Goal: Obtain resource: Download file/media

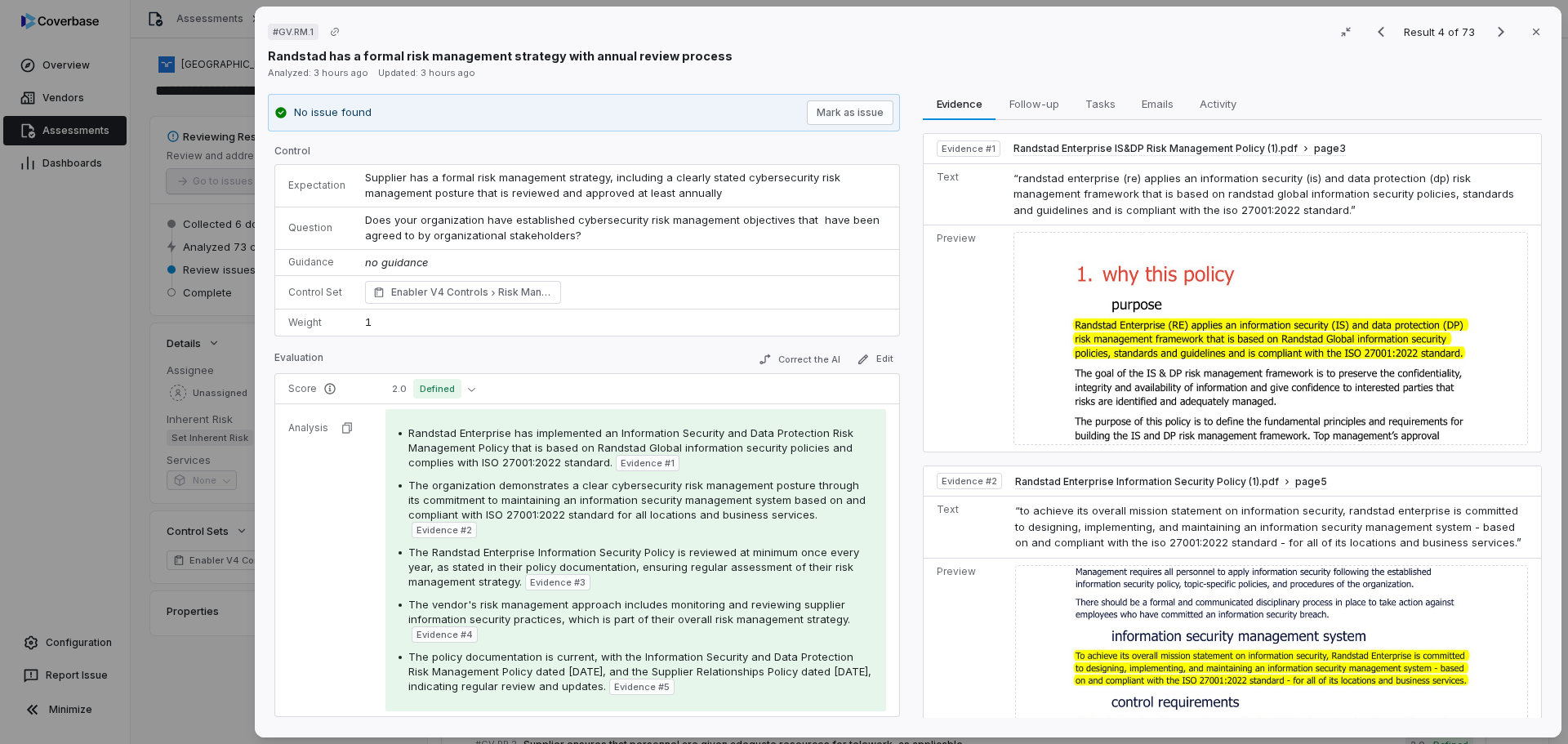
scroll to position [65, 0]
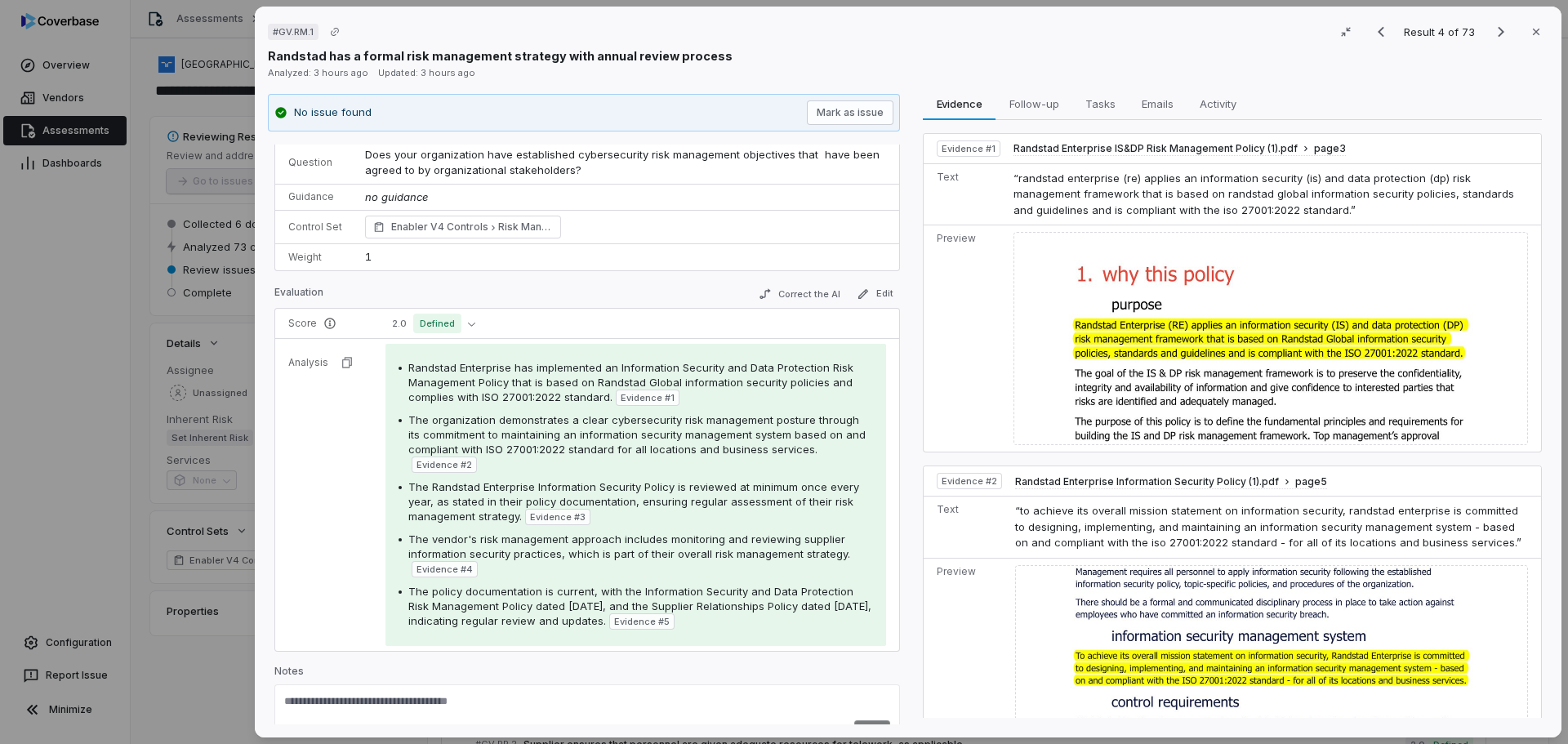
click at [880, 38] on div "# GV.RM.1 Result 4 of 73 Close" at bounding box center [908, 31] width 1281 height 24
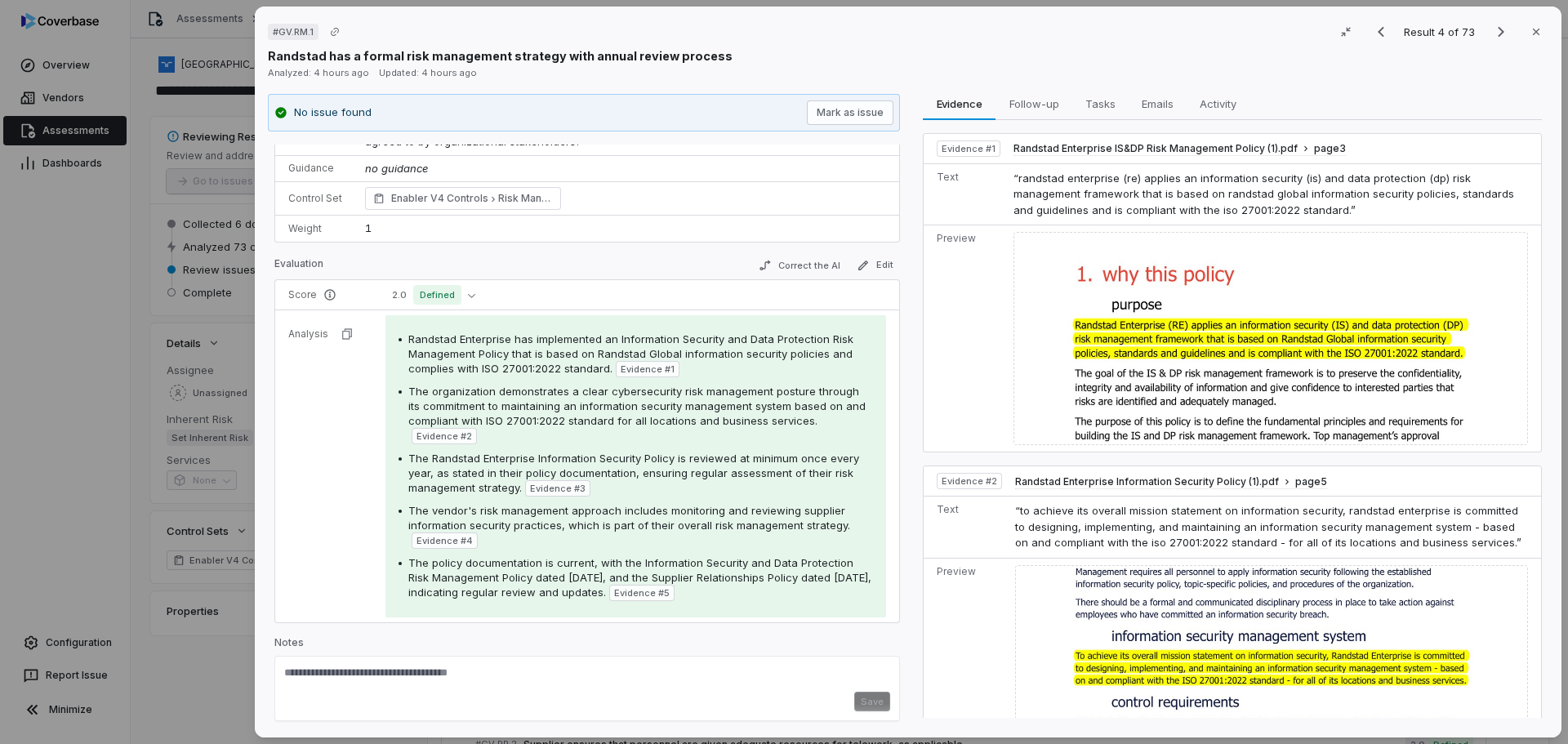
scroll to position [97, 0]
click at [426, 674] on textarea at bounding box center [587, 675] width 606 height 26
paste textarea "**********"
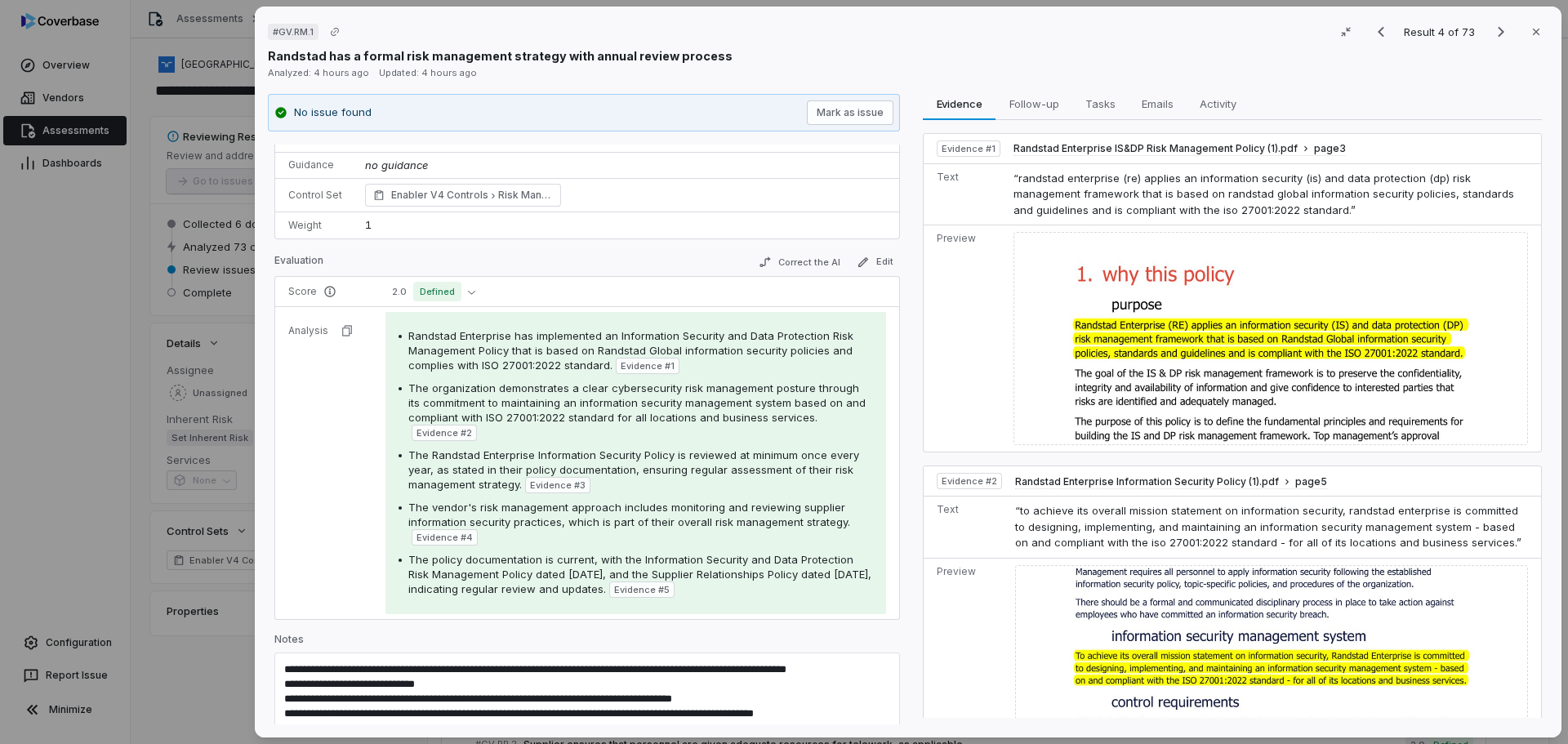
type textarea "**********"
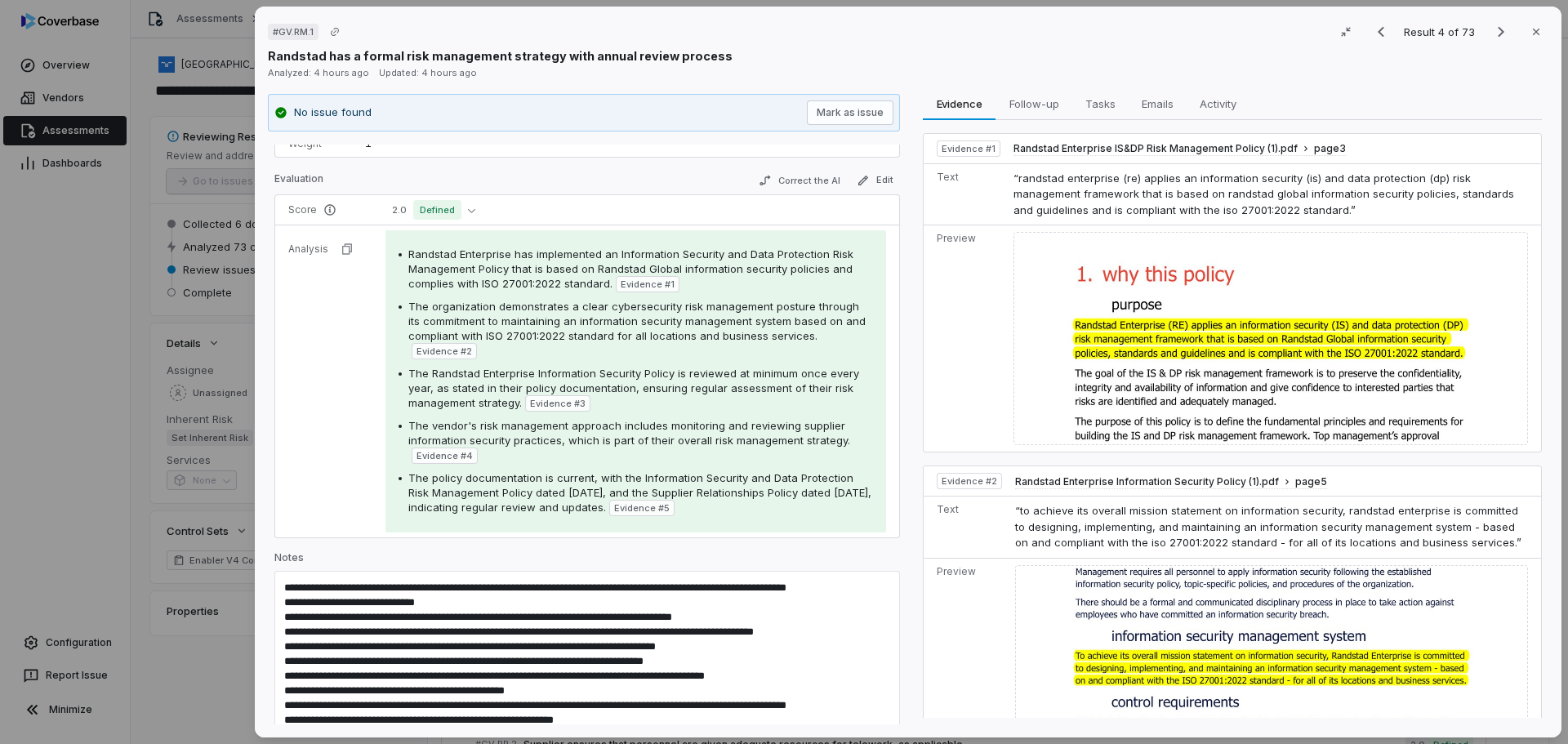
scroll to position [322, 0]
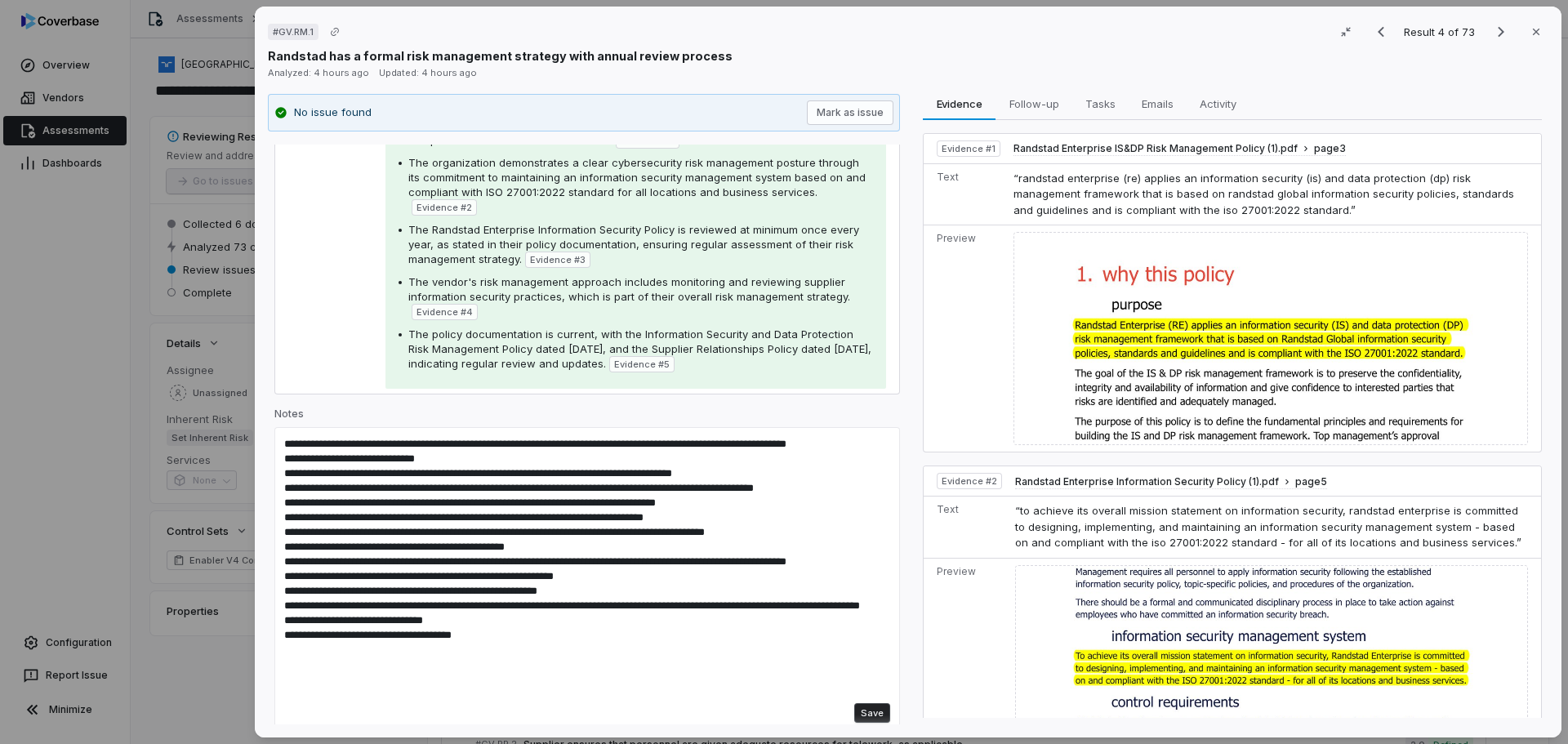
click at [855, 704] on button "Save" at bounding box center [872, 713] width 36 height 19
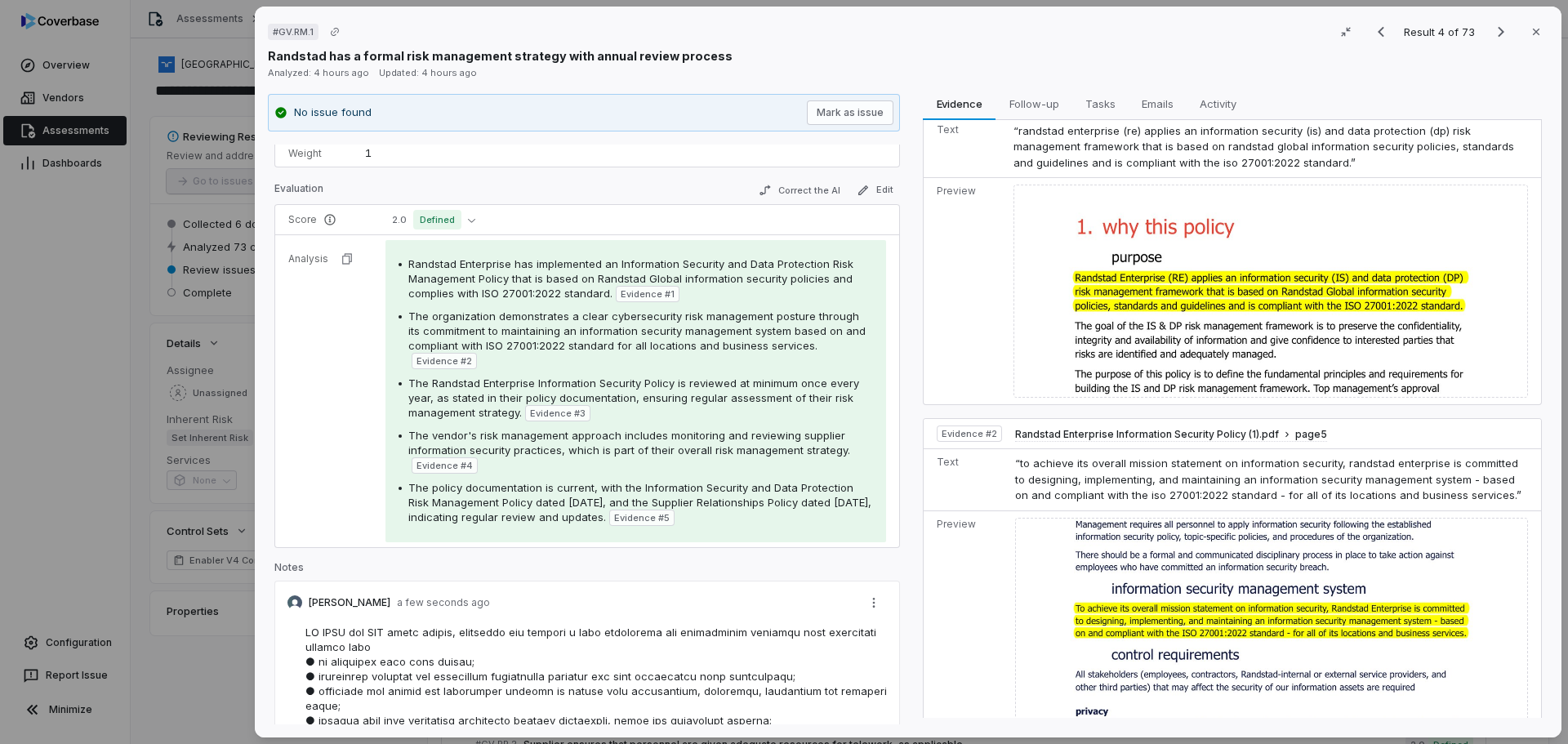
scroll to position [0, 0]
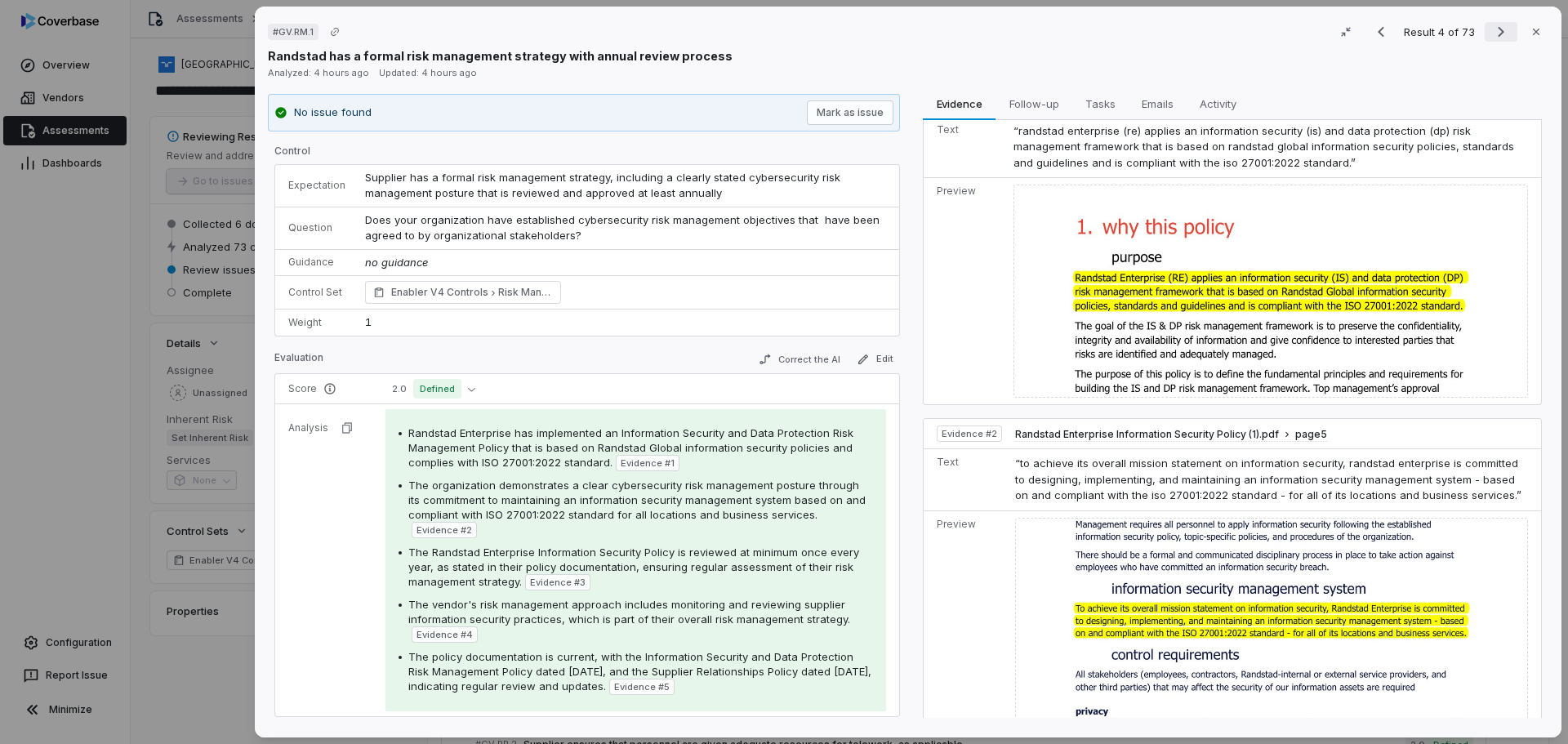
click at [1495, 30] on icon "Next result" at bounding box center [1501, 32] width 19 height 19
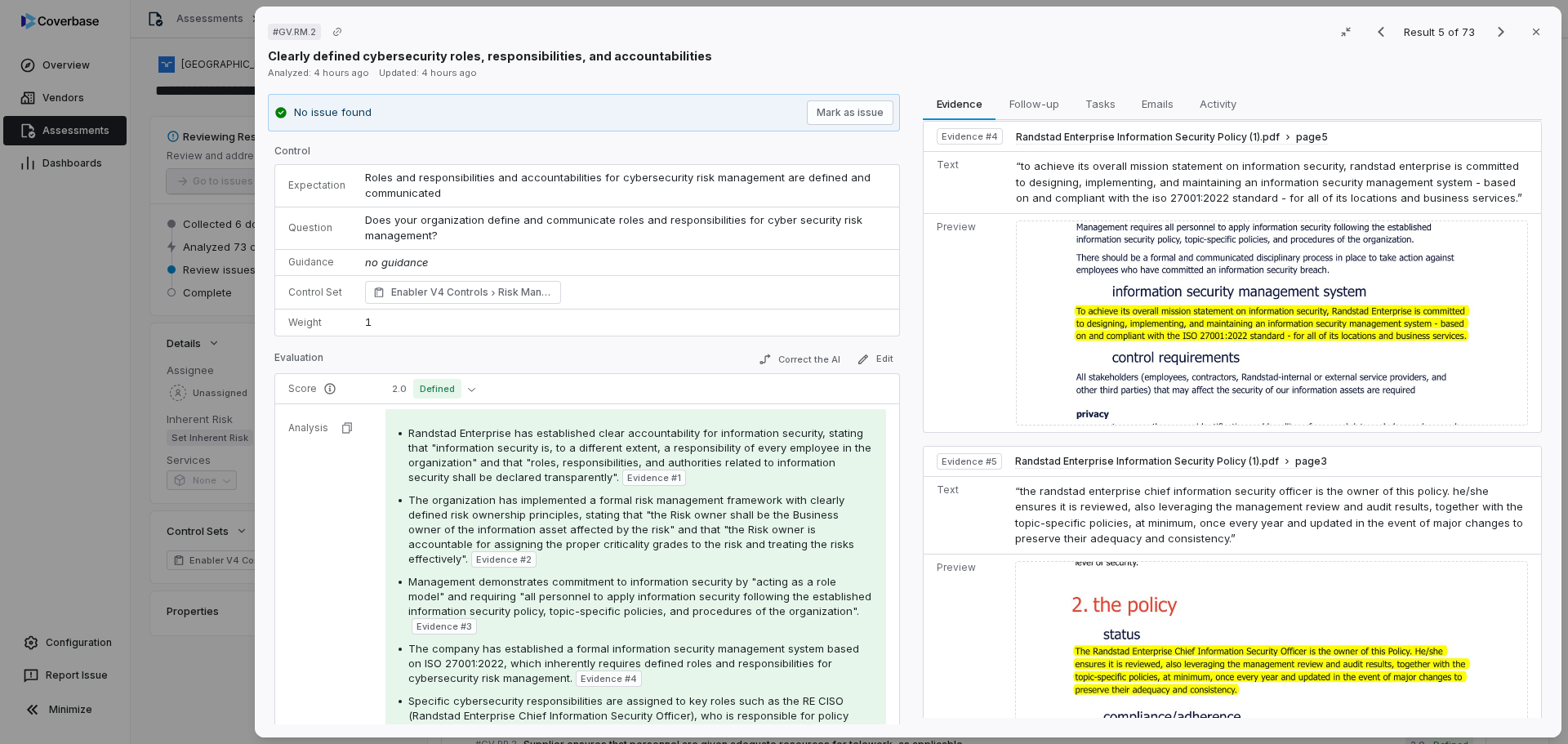
scroll to position [1237, 0]
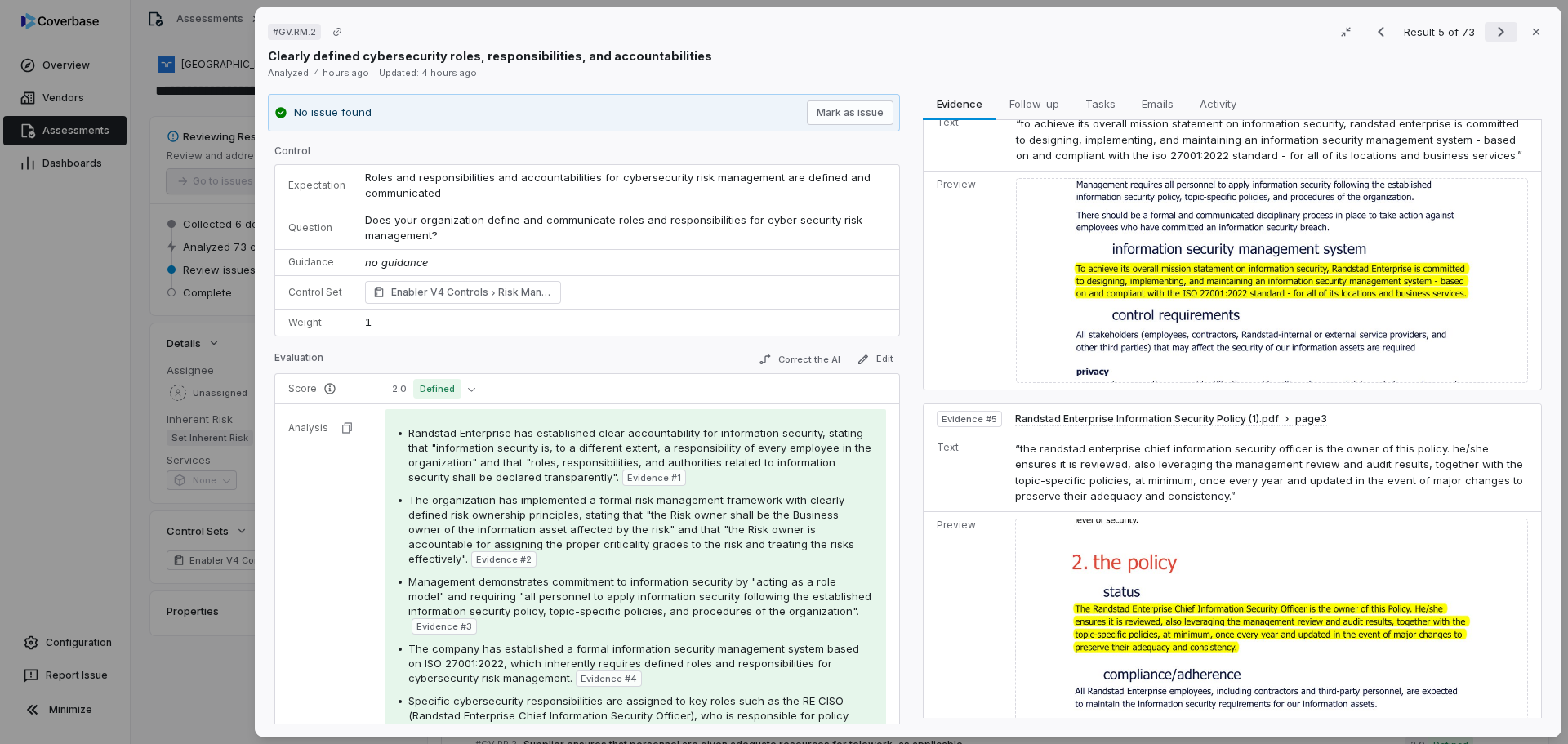
click at [1491, 36] on icon "Next result" at bounding box center [1501, 32] width 19 height 19
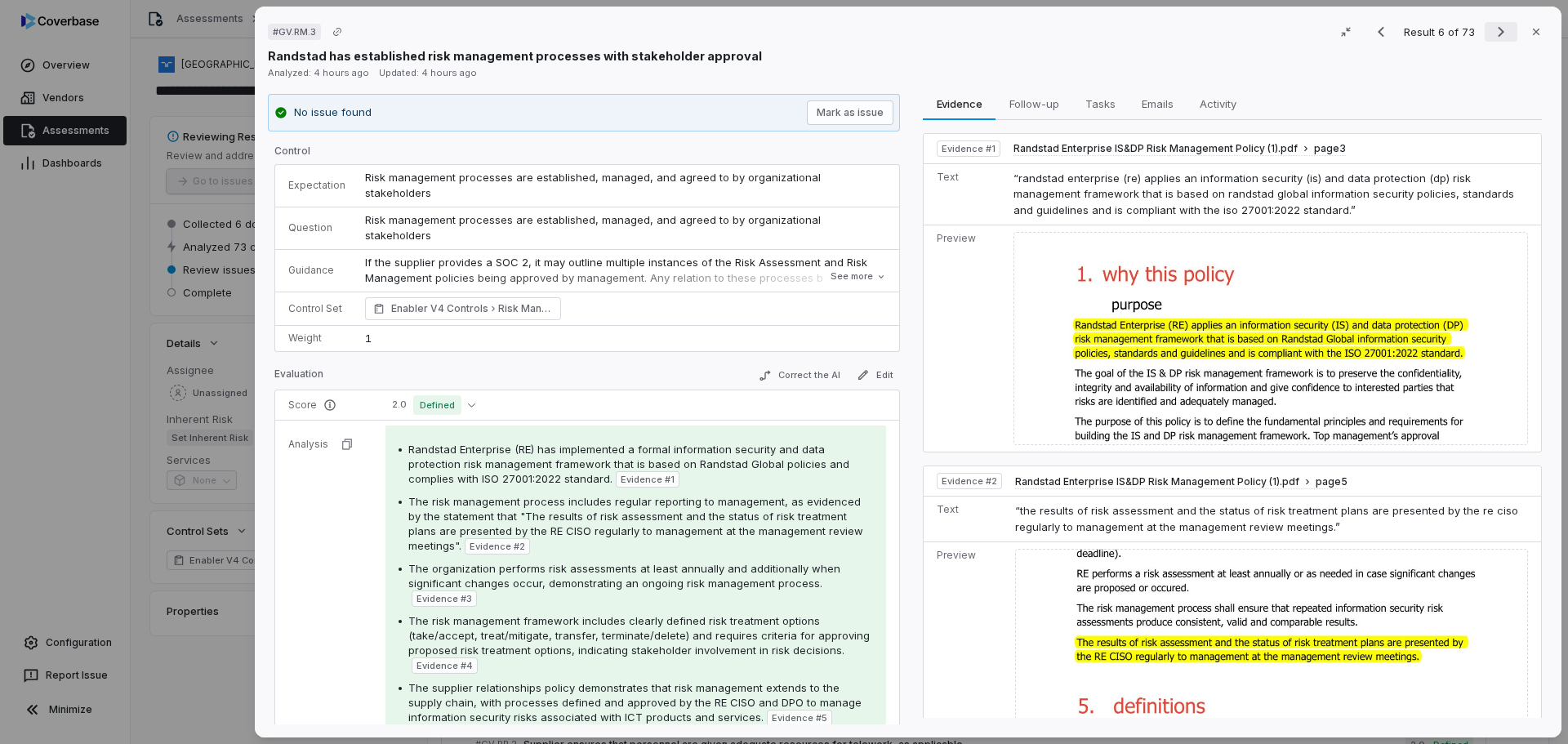
click at [1491, 30] on icon "Next result" at bounding box center [1501, 32] width 19 height 19
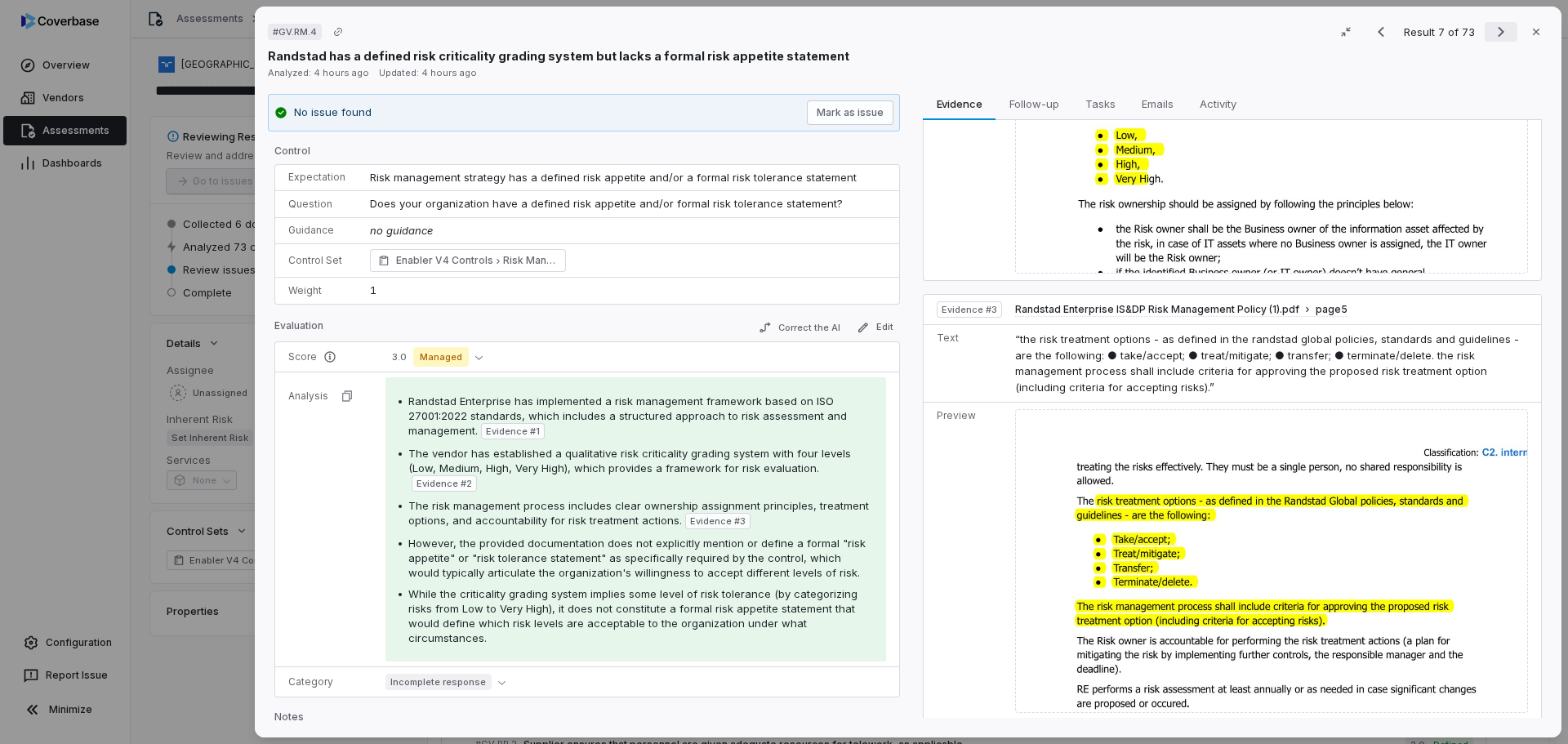
click at [1491, 26] on icon "Next result" at bounding box center [1501, 32] width 19 height 19
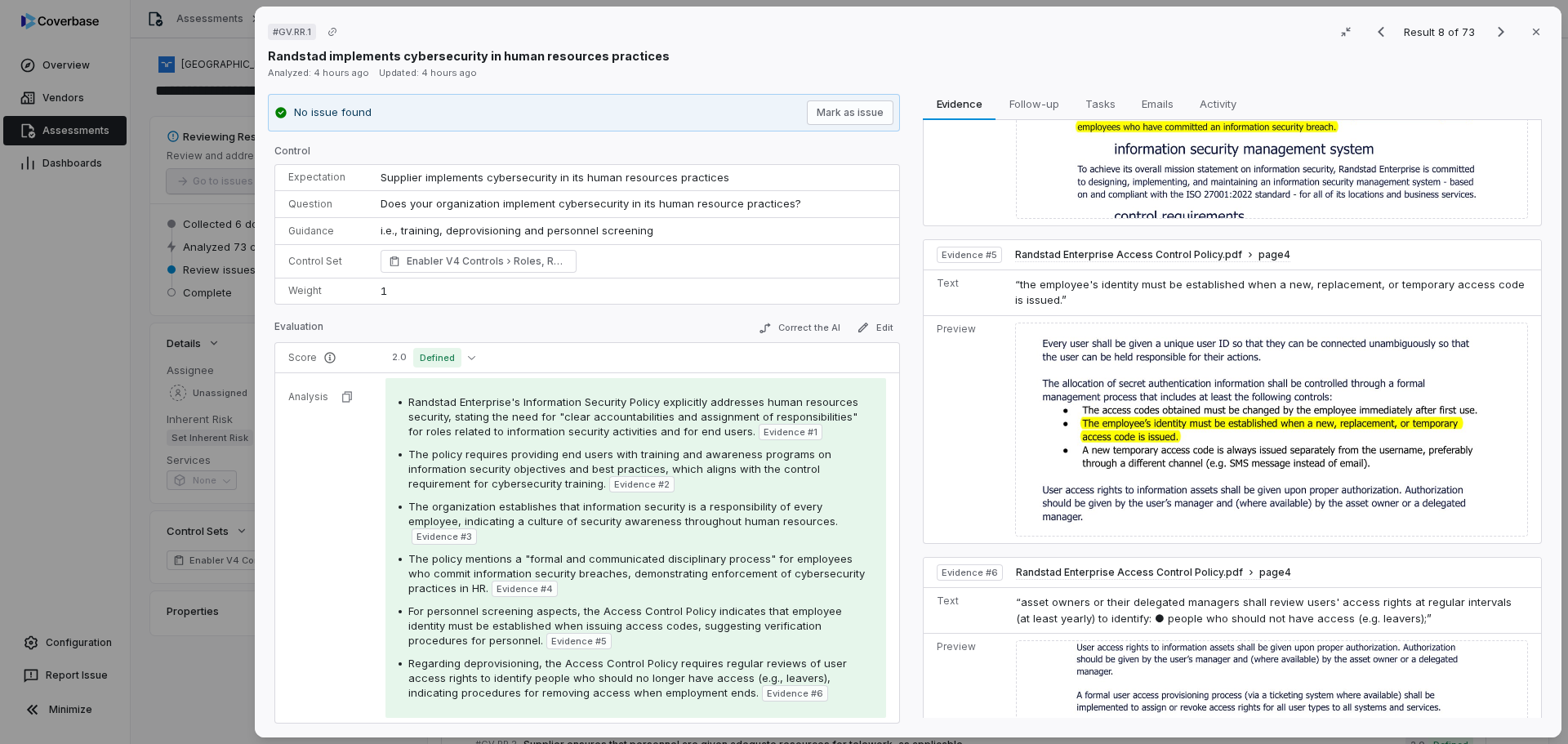
scroll to position [1291, 0]
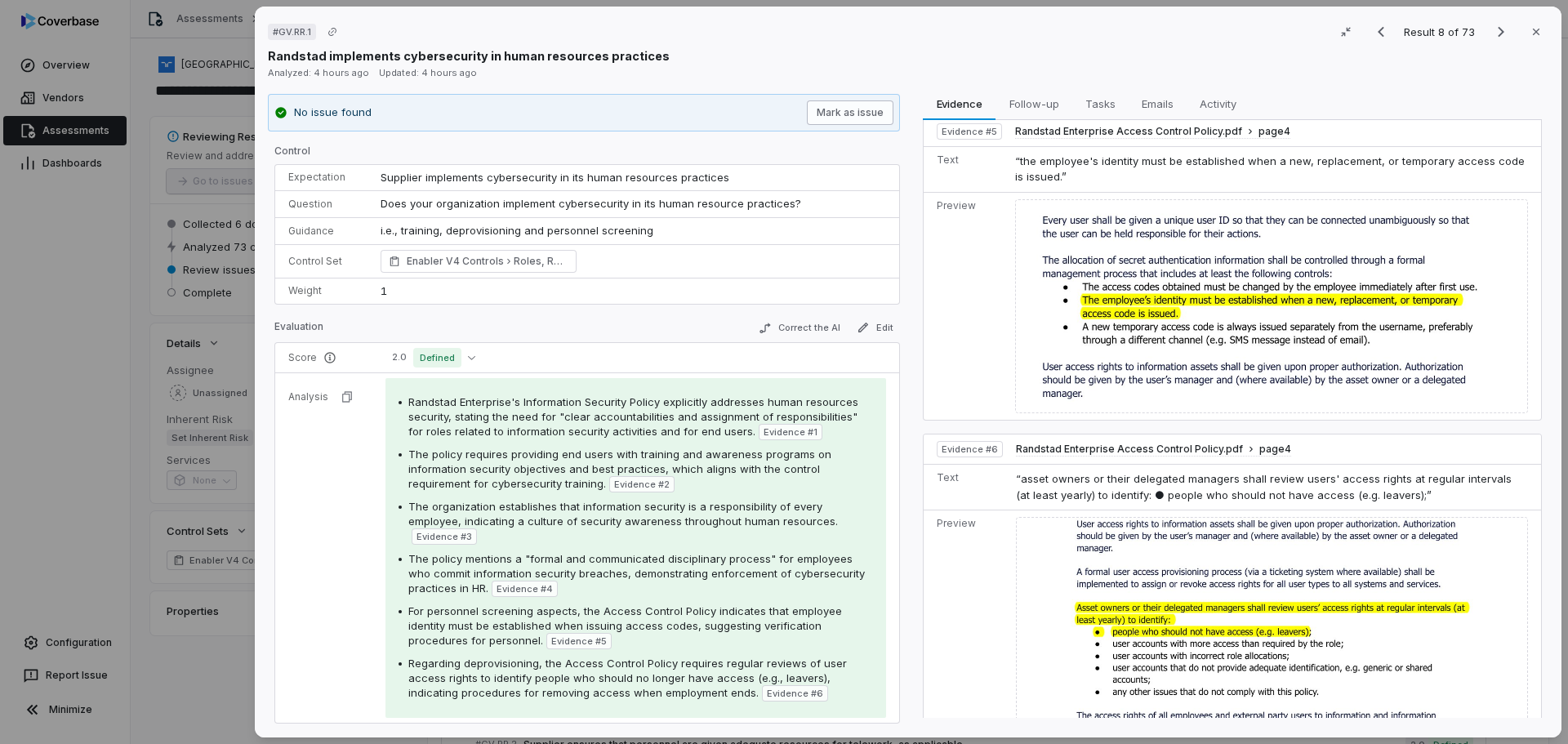
click at [844, 112] on button "Mark as issue" at bounding box center [850, 112] width 87 height 24
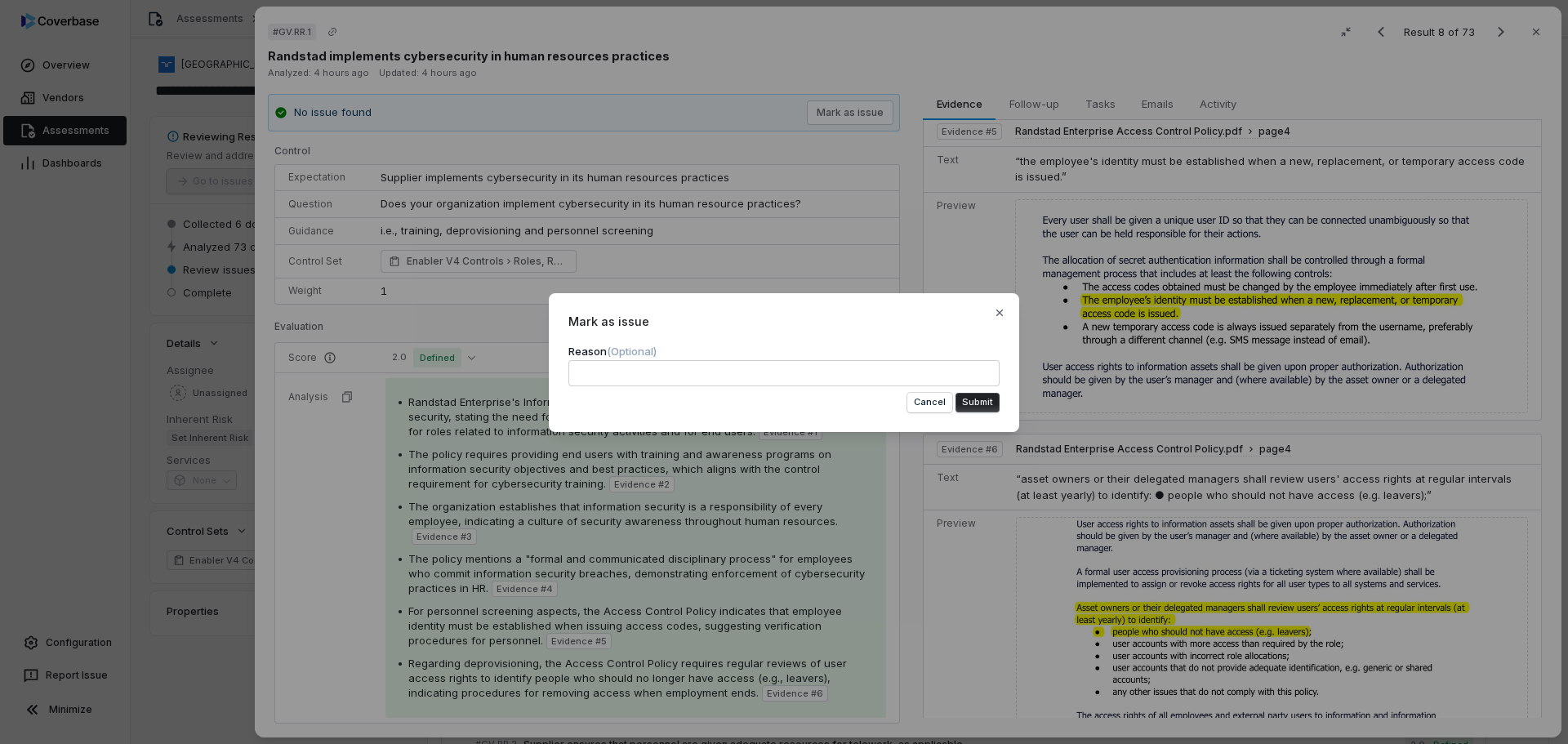
click at [982, 403] on button "Submit" at bounding box center [978, 402] width 44 height 19
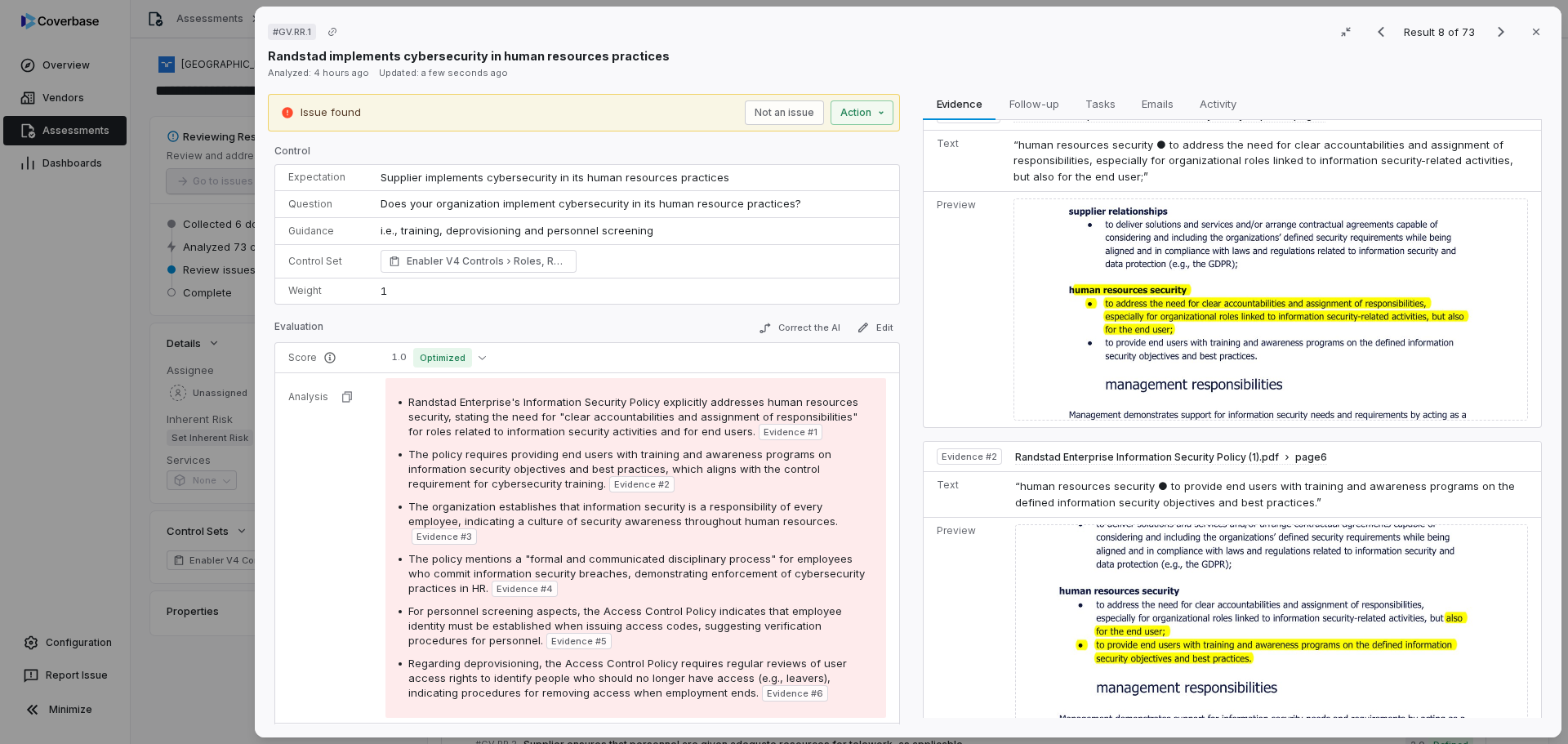
scroll to position [0, 0]
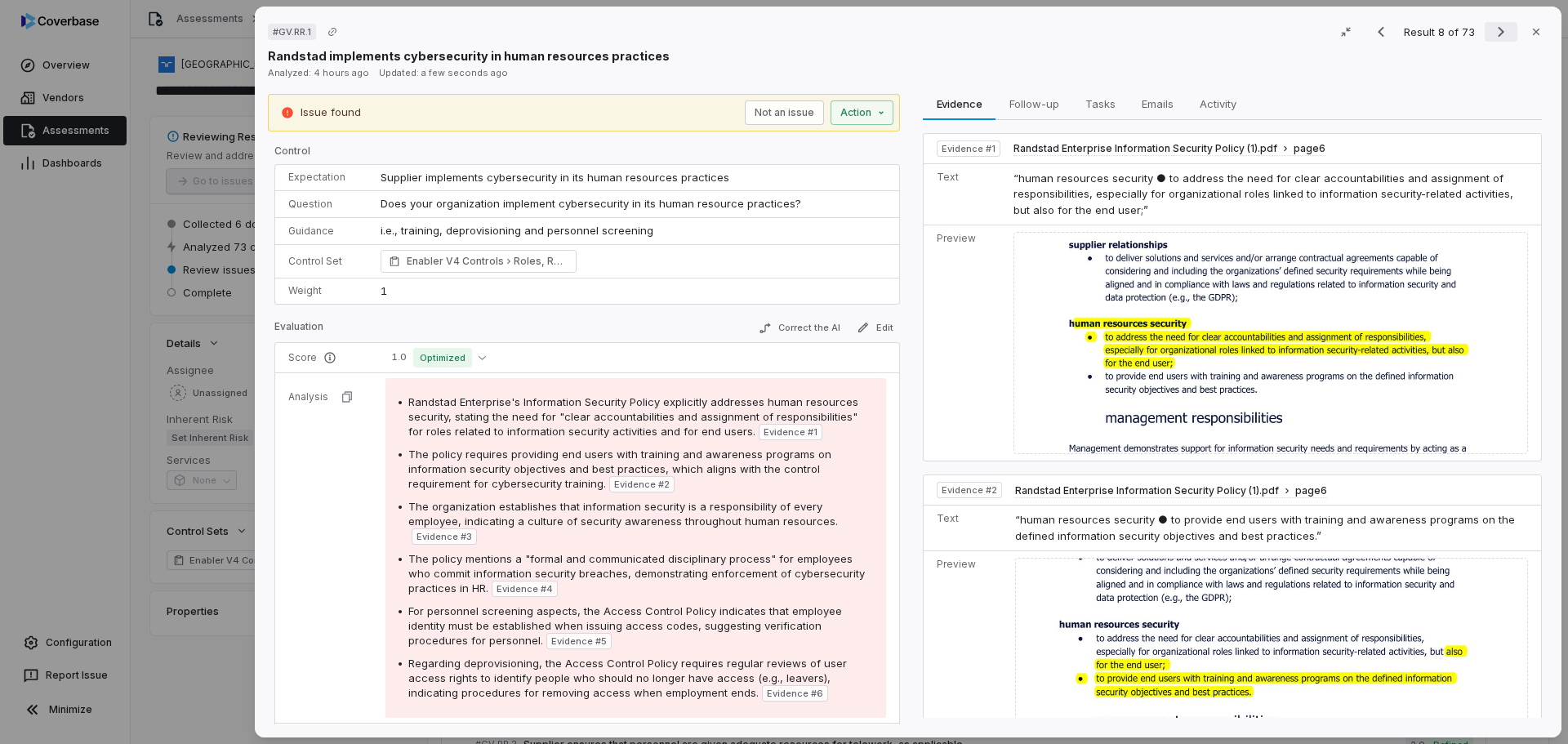
click at [1493, 32] on icon "Next result" at bounding box center [1501, 32] width 19 height 19
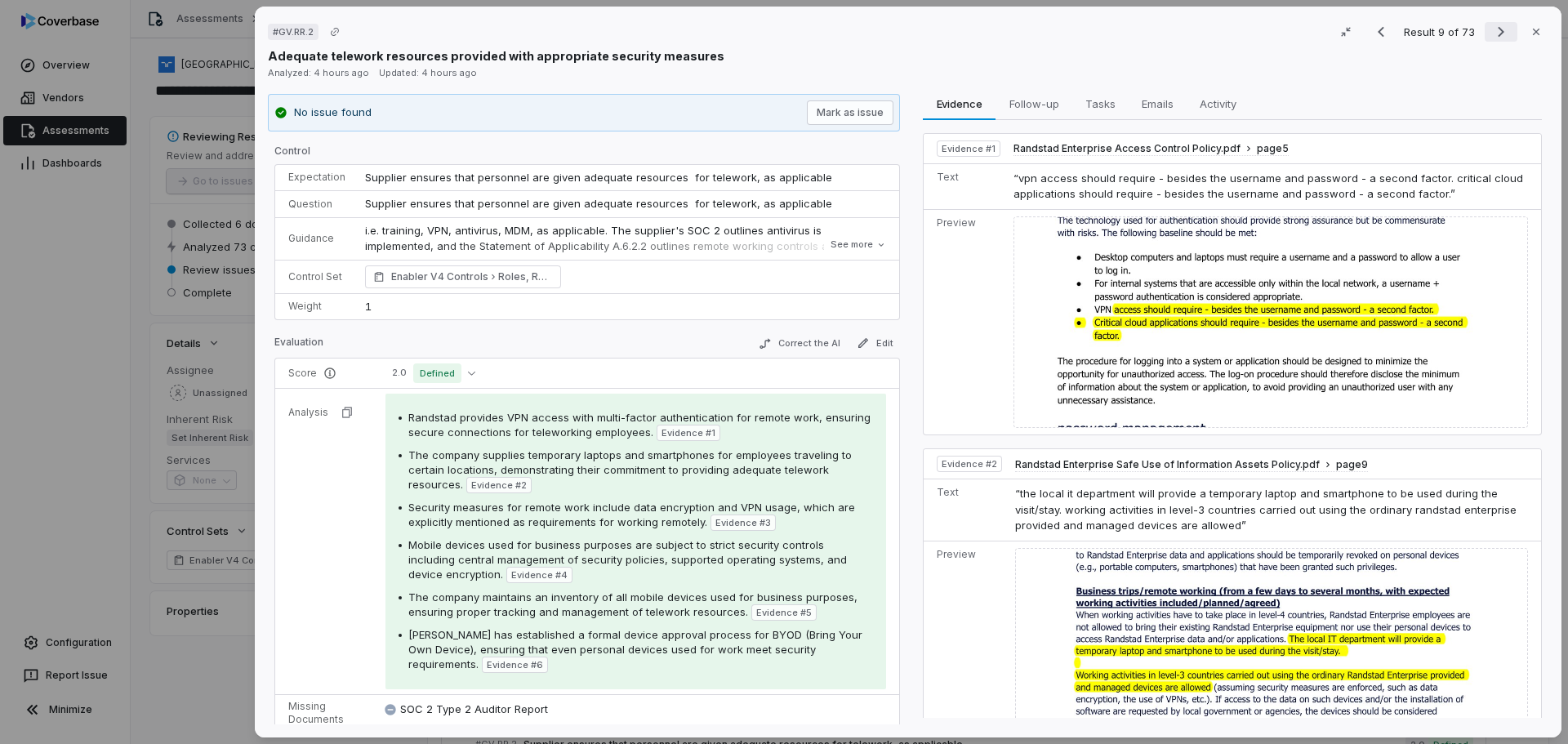
click at [1492, 34] on icon "Next result" at bounding box center [1501, 32] width 19 height 19
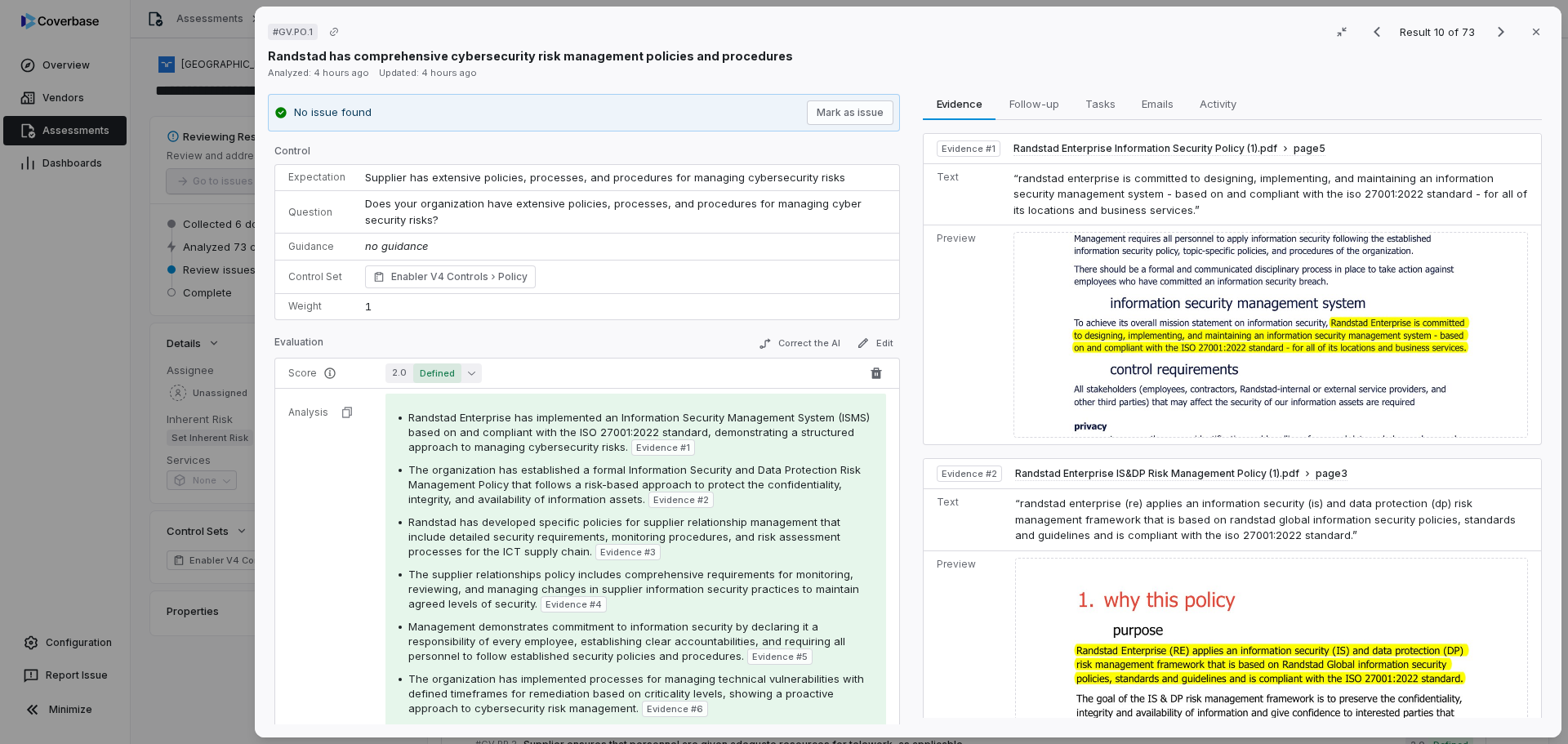
click at [449, 367] on span "Defined" at bounding box center [437, 373] width 48 height 19
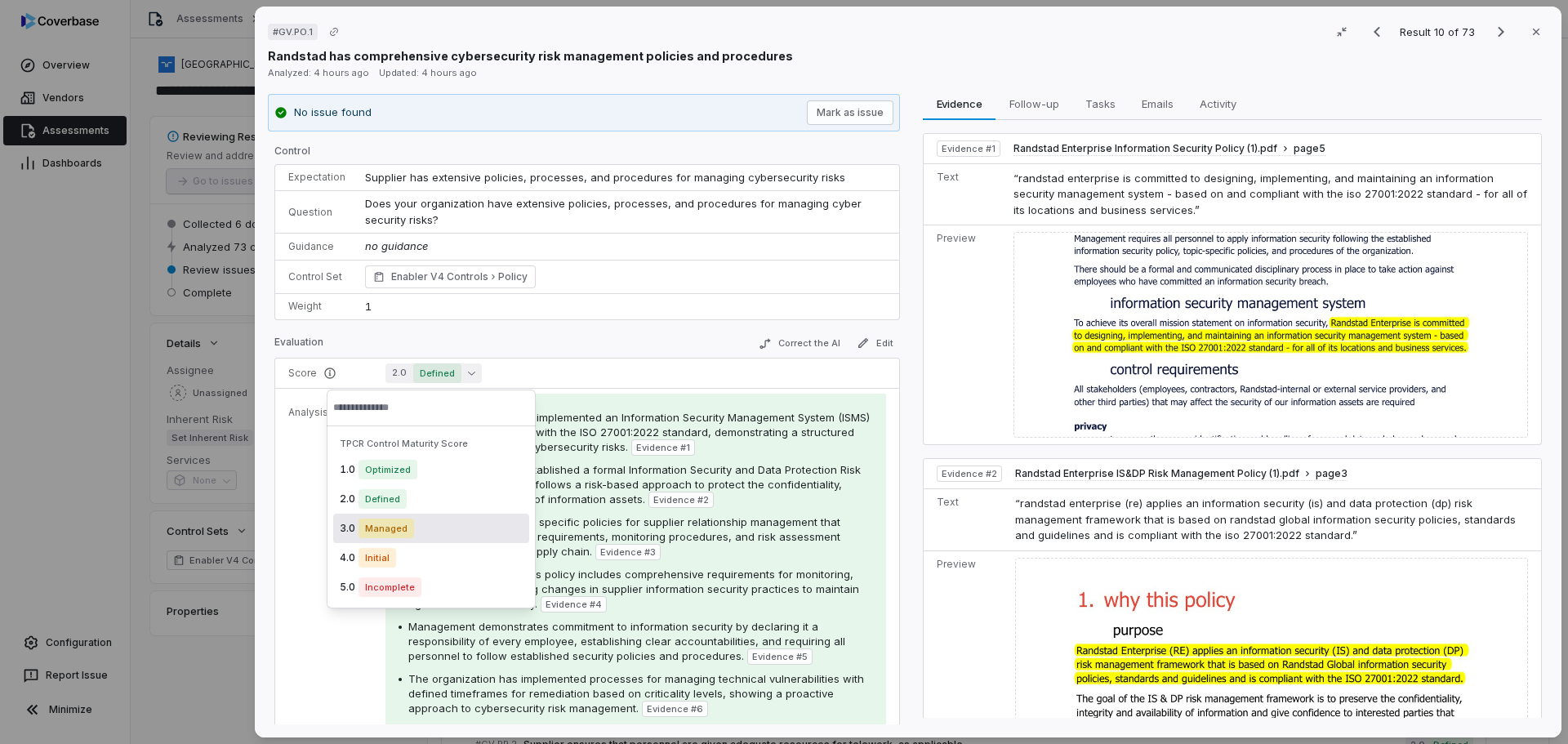
click at [403, 527] on span "Managed" at bounding box center [387, 528] width 56 height 19
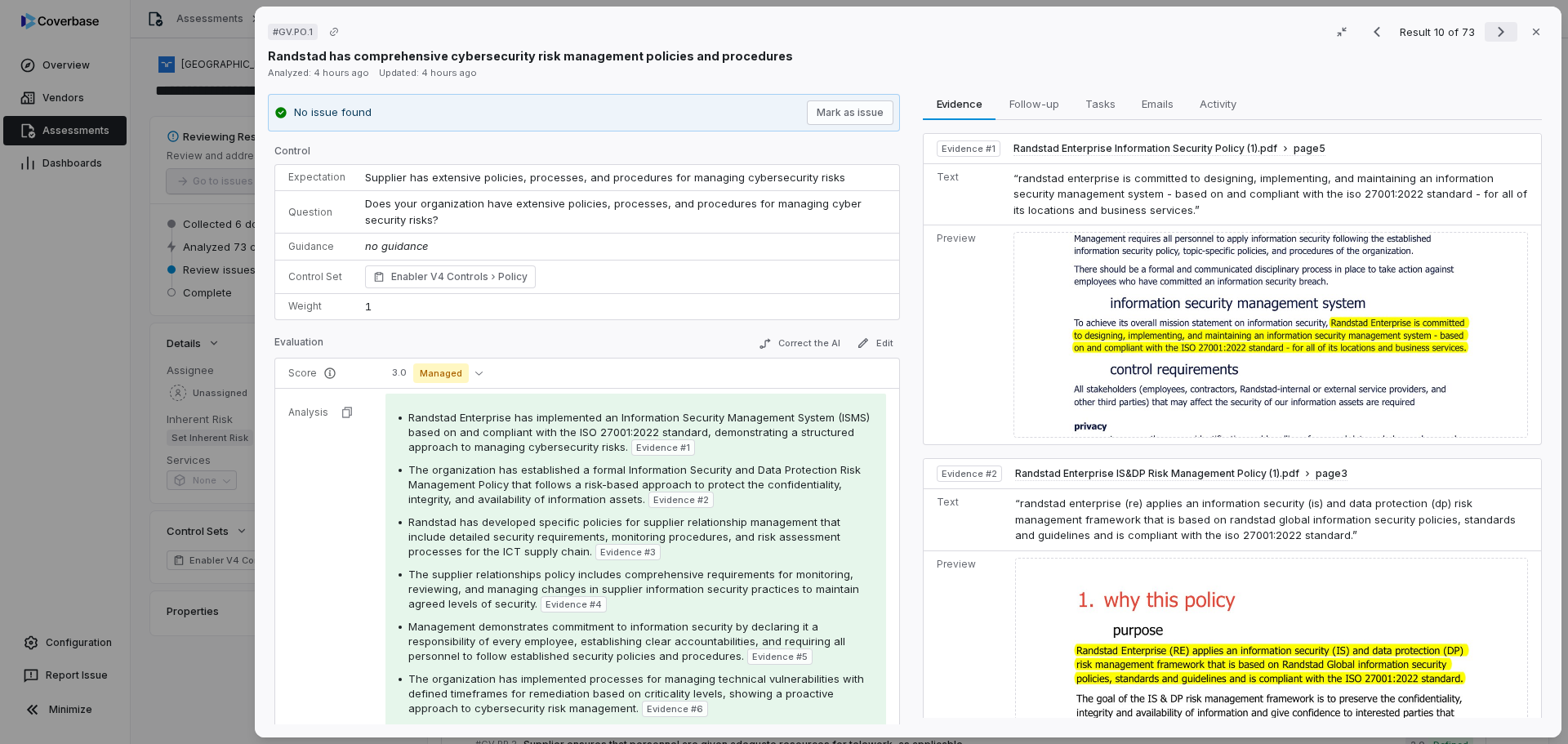
click at [1498, 33] on icon "Next result" at bounding box center [1501, 32] width 7 height 11
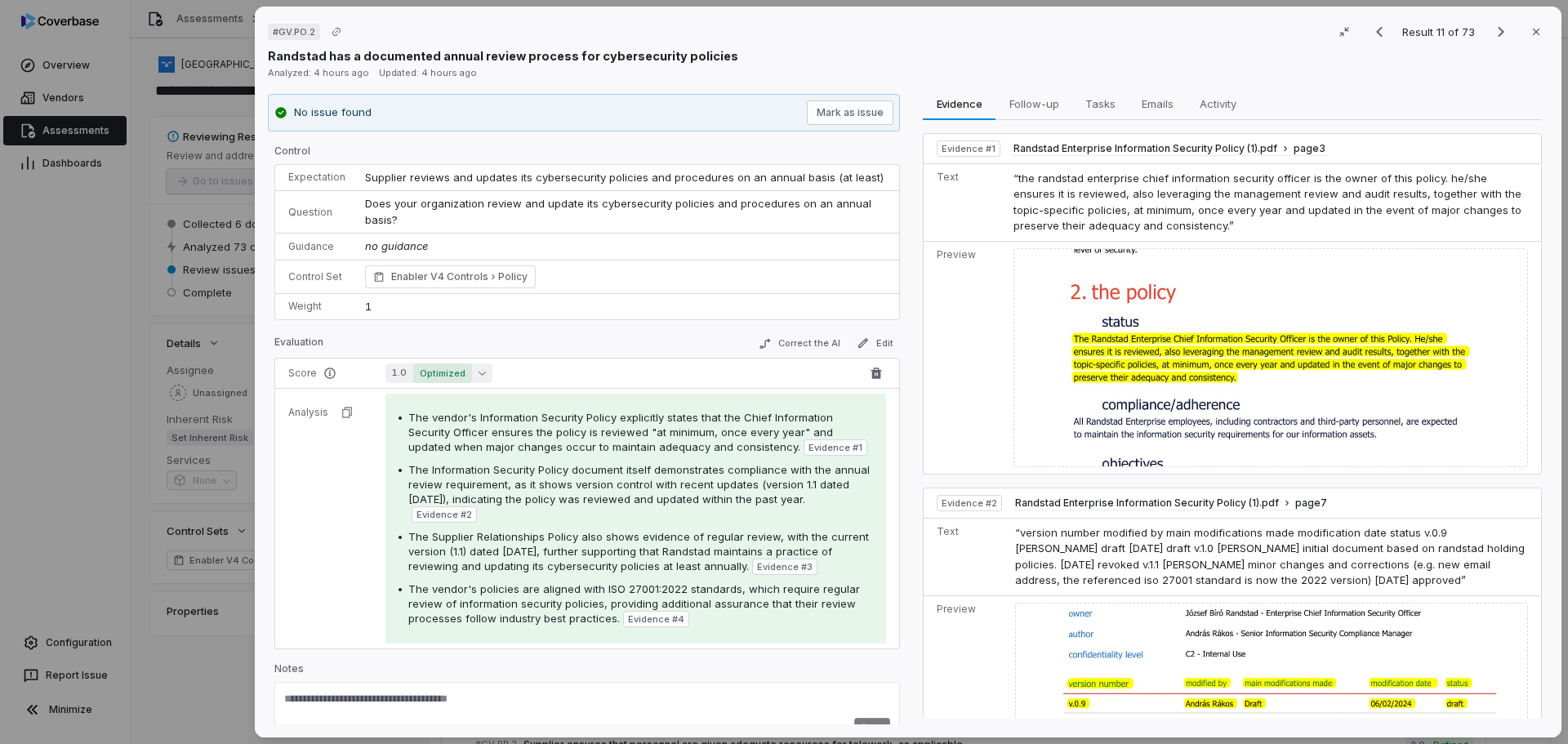
click at [463, 373] on span "Optimized" at bounding box center [442, 373] width 59 height 19
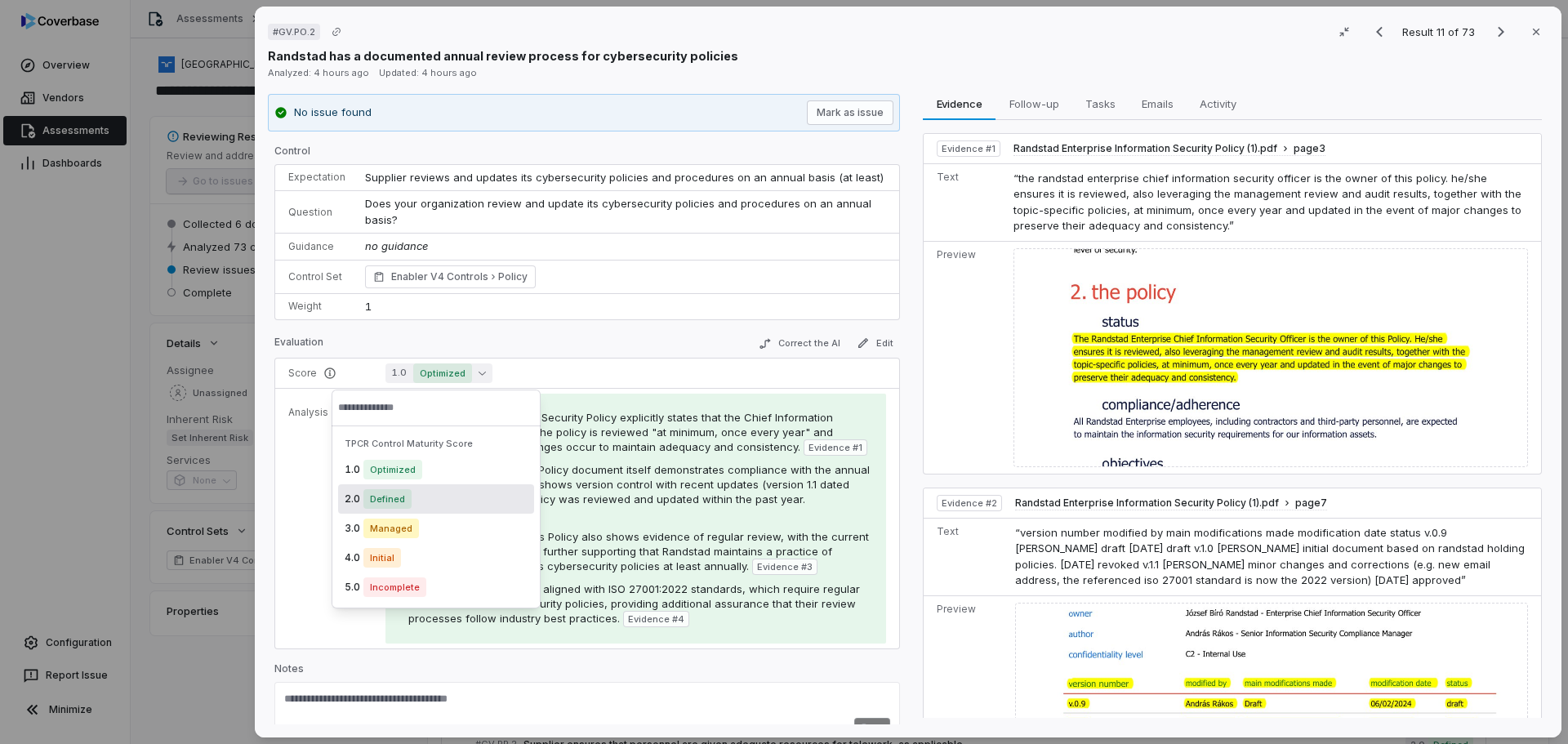
click at [411, 494] on div "2.0 Defined" at bounding box center [436, 499] width 196 height 30
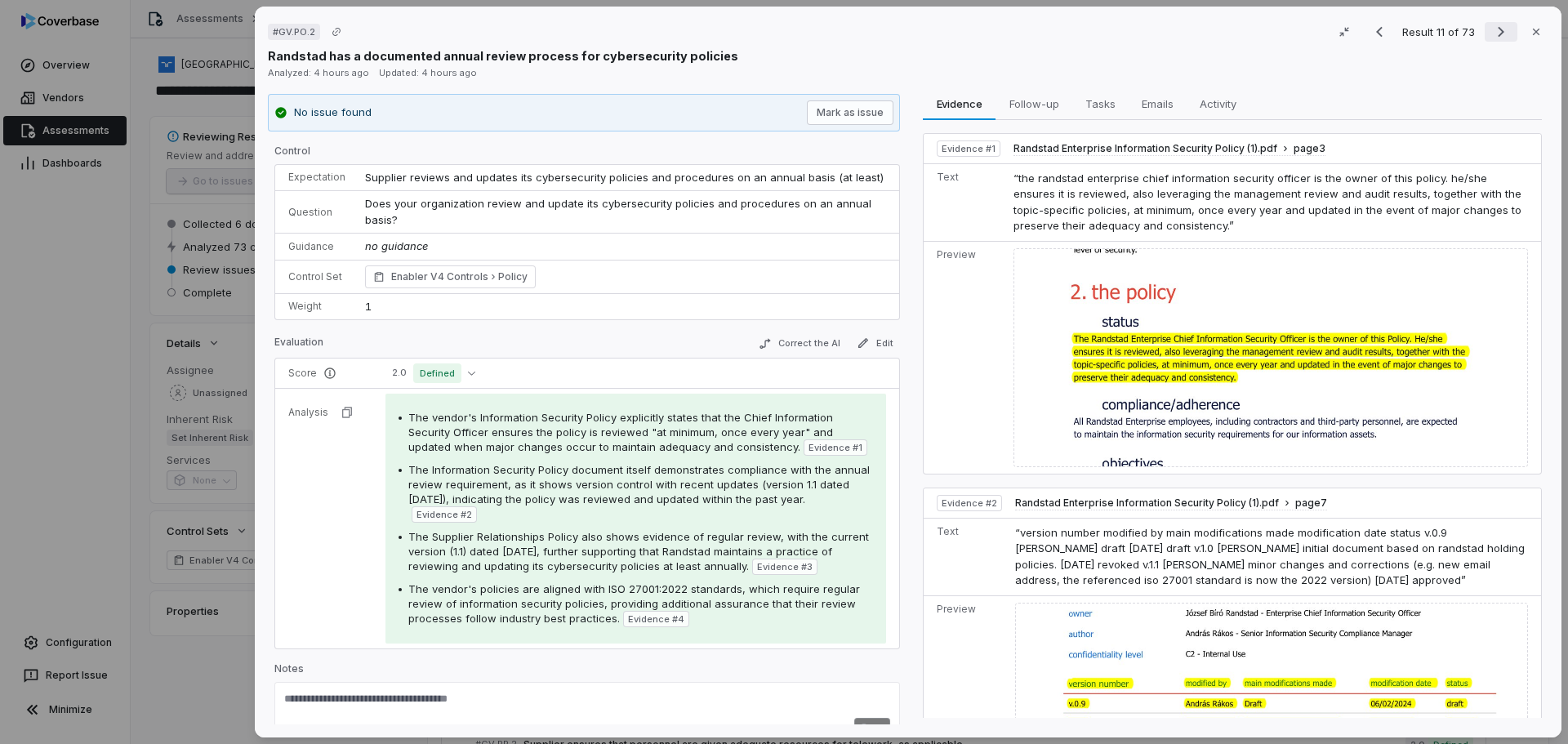
click at [1498, 33] on icon "Next result" at bounding box center [1501, 32] width 7 height 11
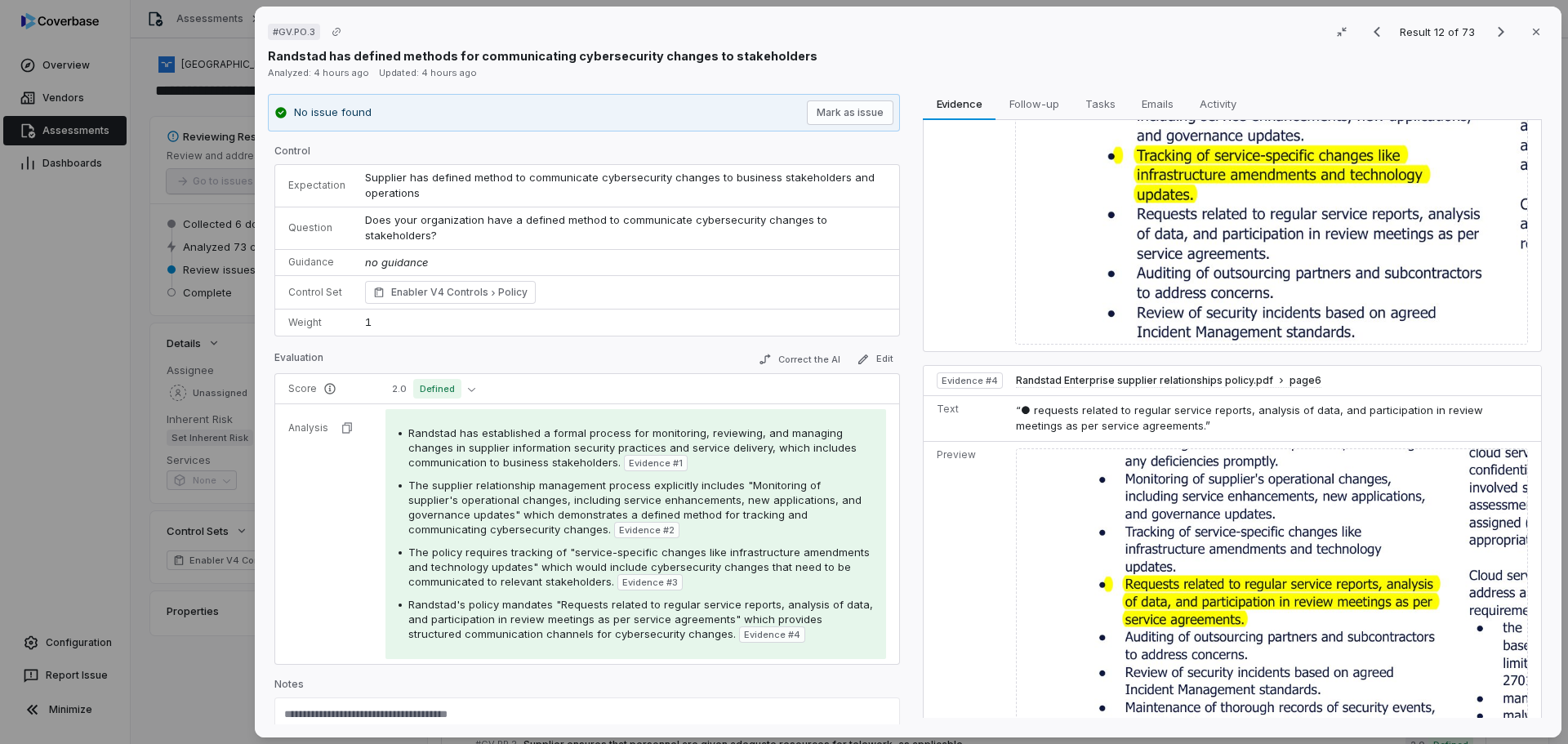
scroll to position [1222, 0]
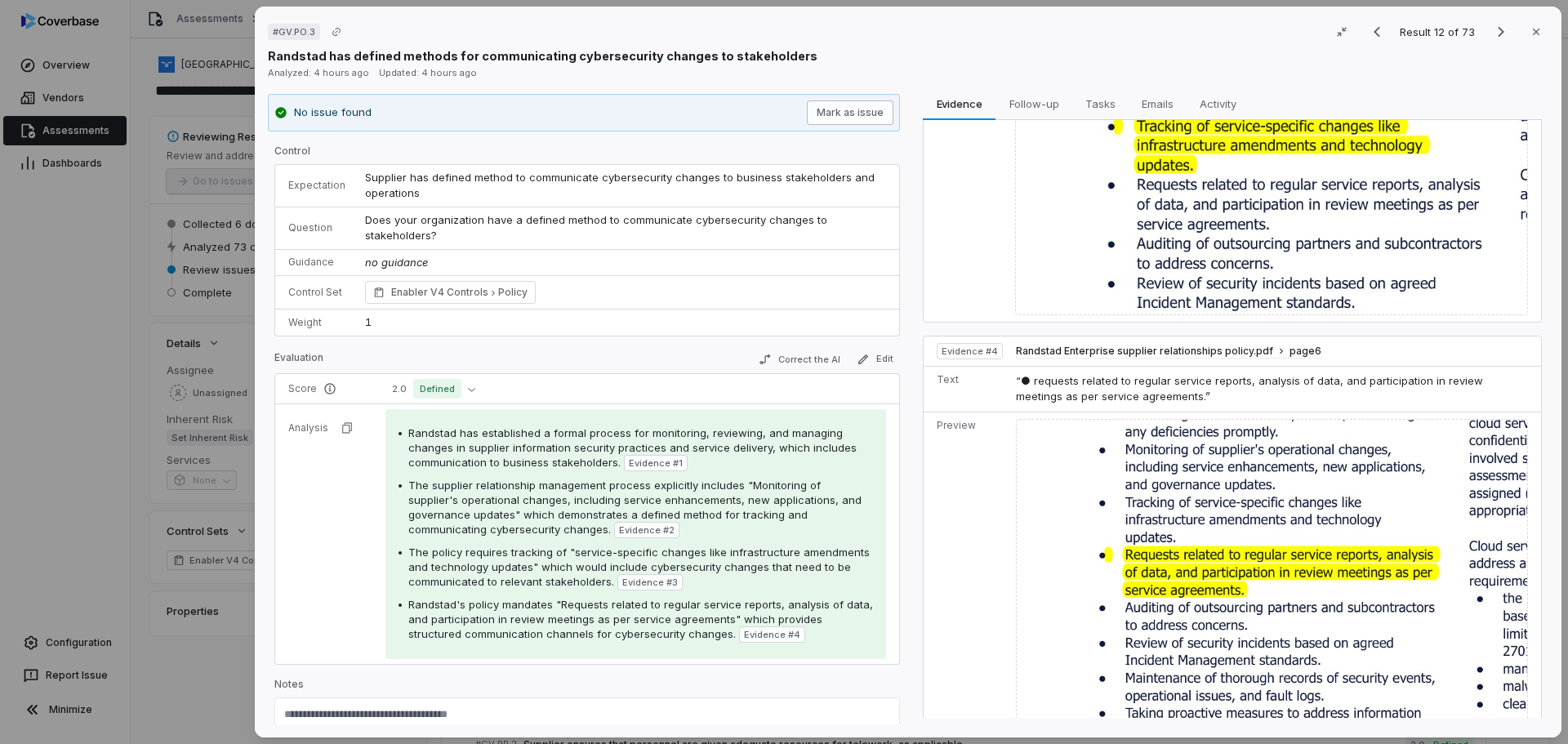
click at [851, 111] on button "Mark as issue" at bounding box center [850, 112] width 87 height 24
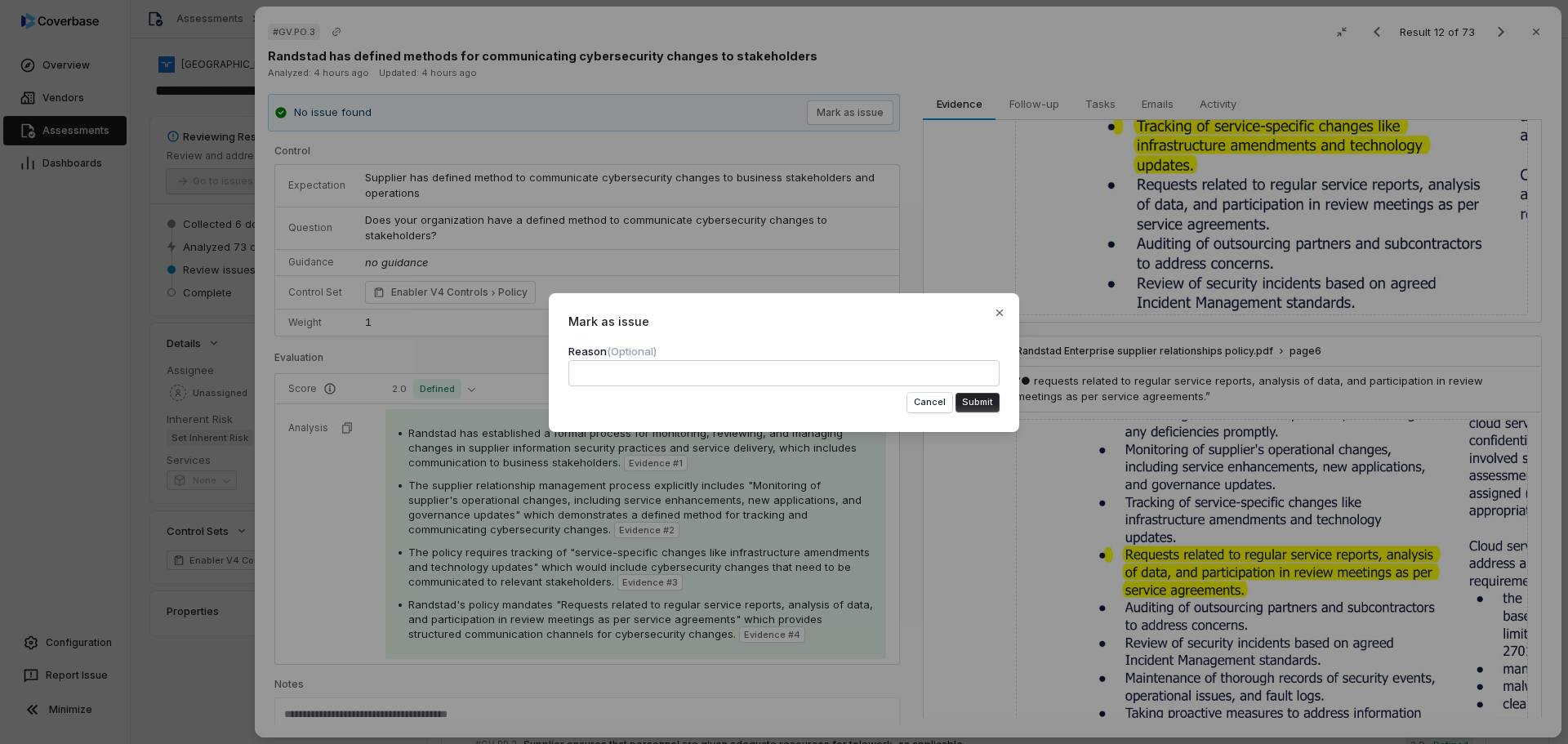
click at [984, 407] on button "Submit" at bounding box center [978, 402] width 44 height 19
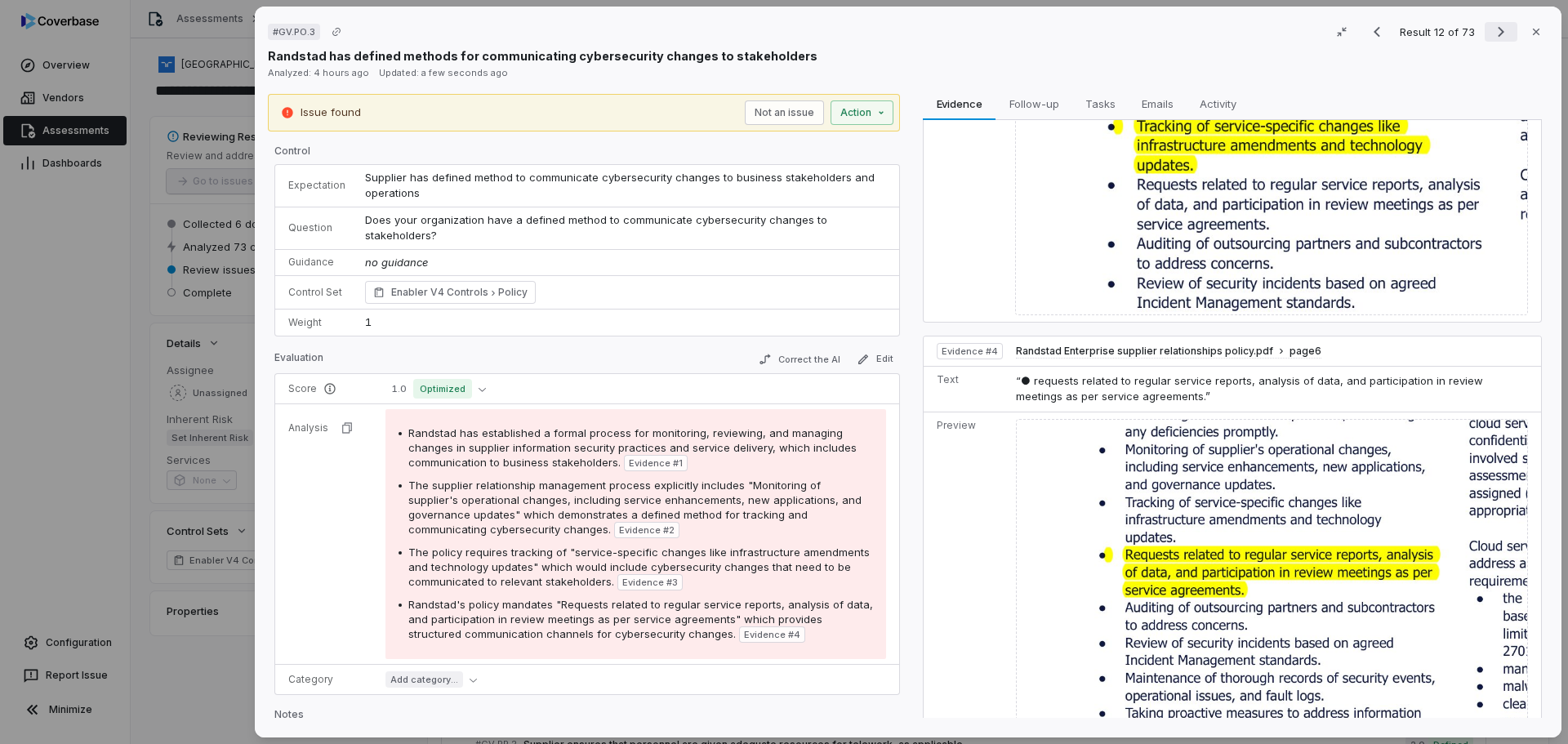
click at [1491, 24] on icon "Next result" at bounding box center [1501, 32] width 19 height 19
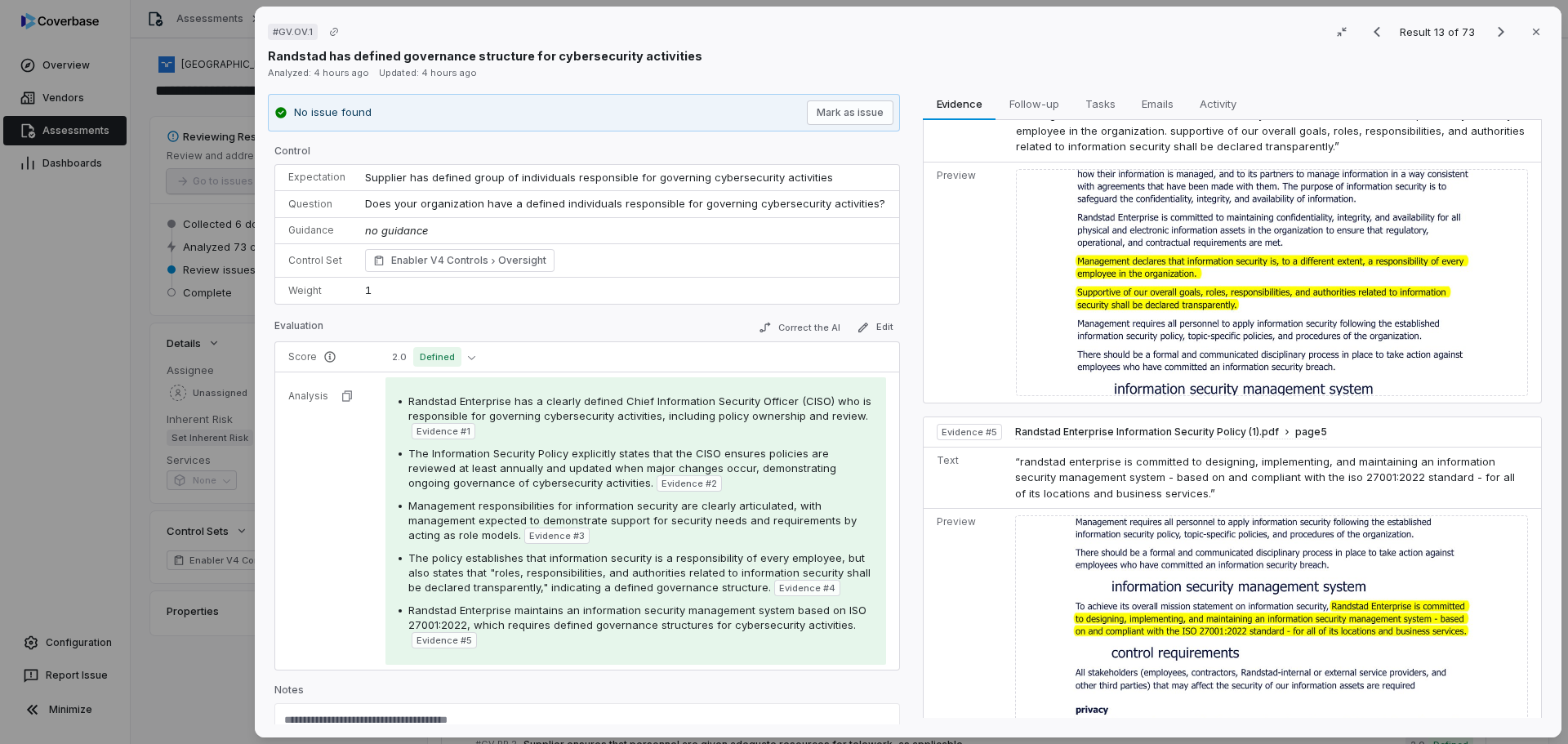
scroll to position [1045, 0]
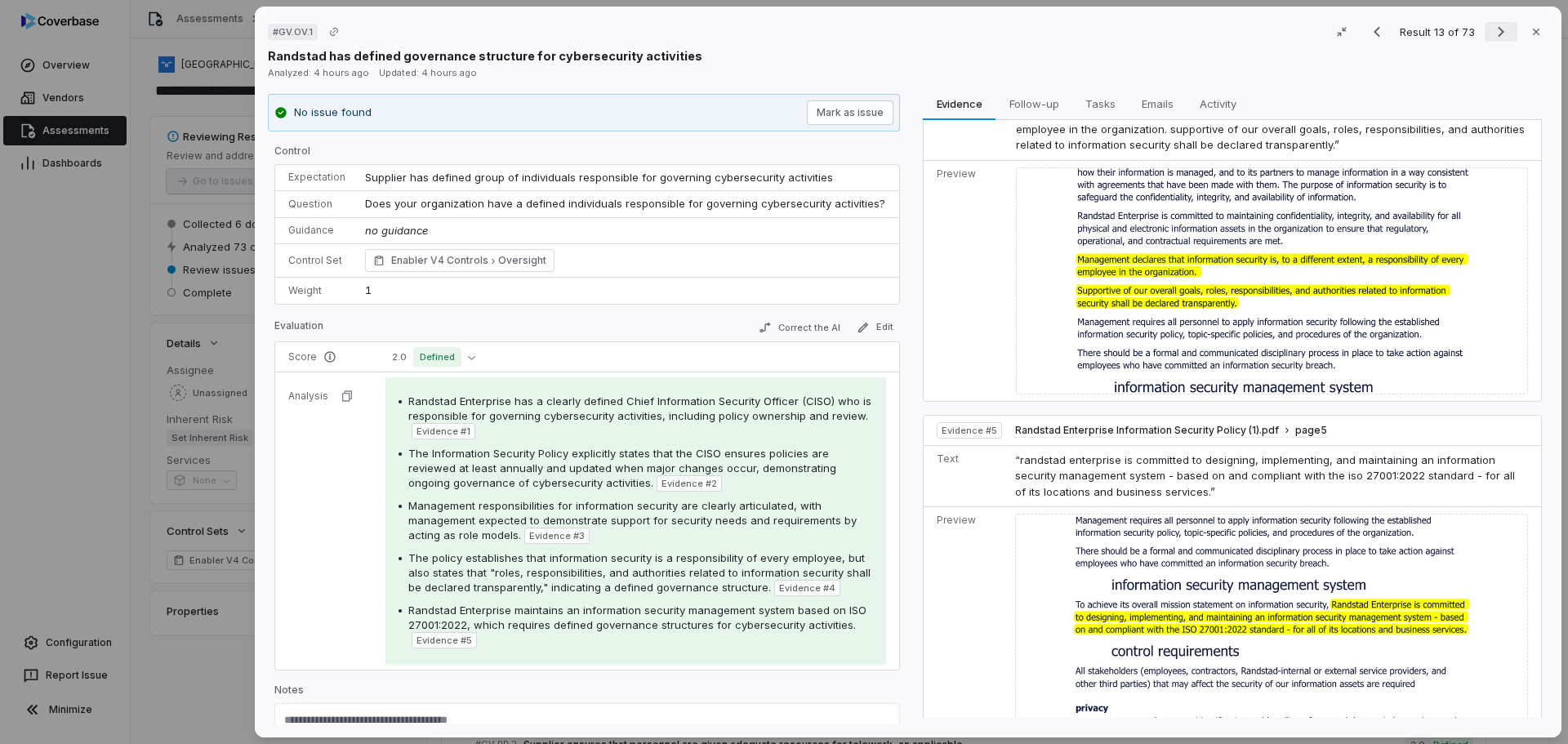
click at [1491, 33] on icon "Next result" at bounding box center [1501, 32] width 19 height 19
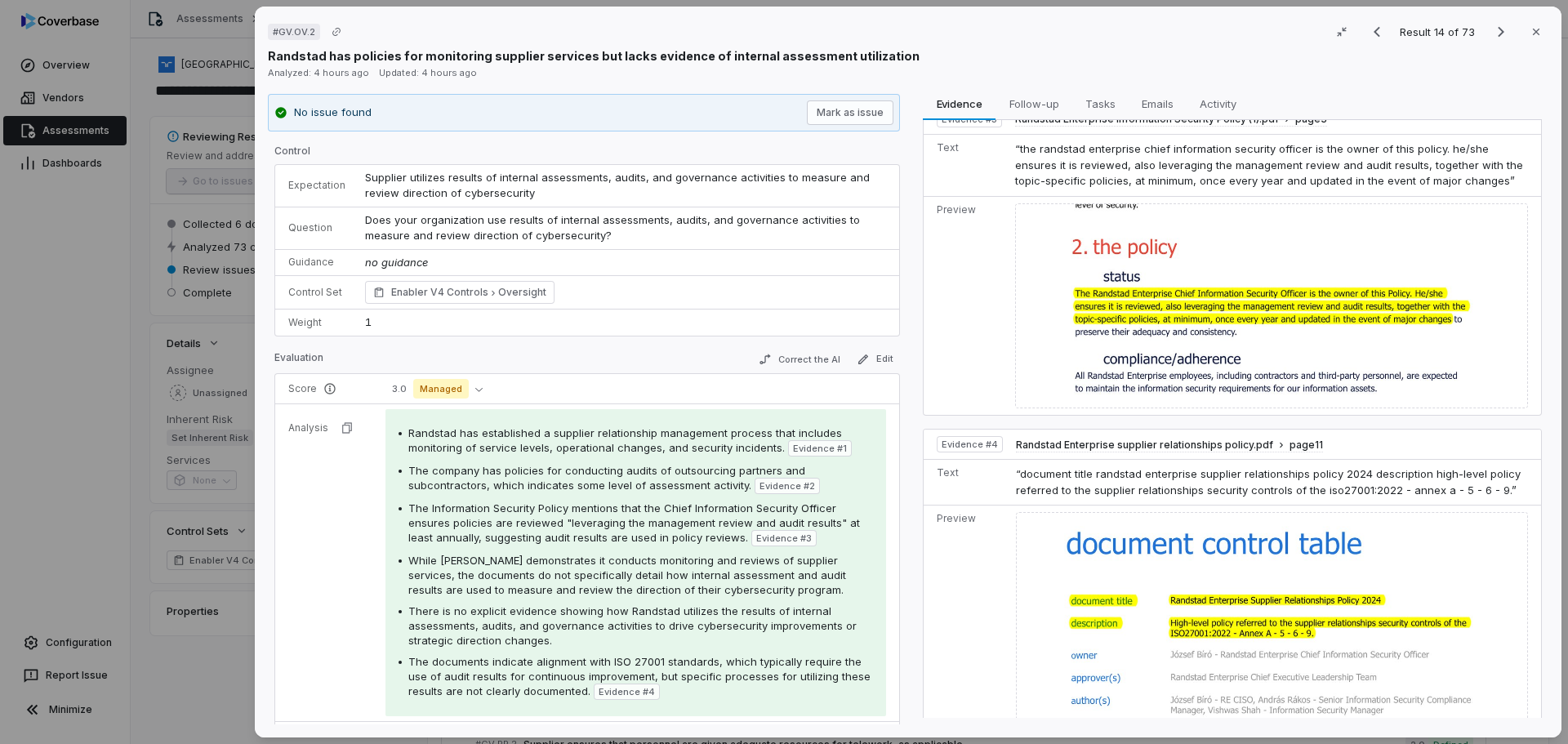
scroll to position [132, 0]
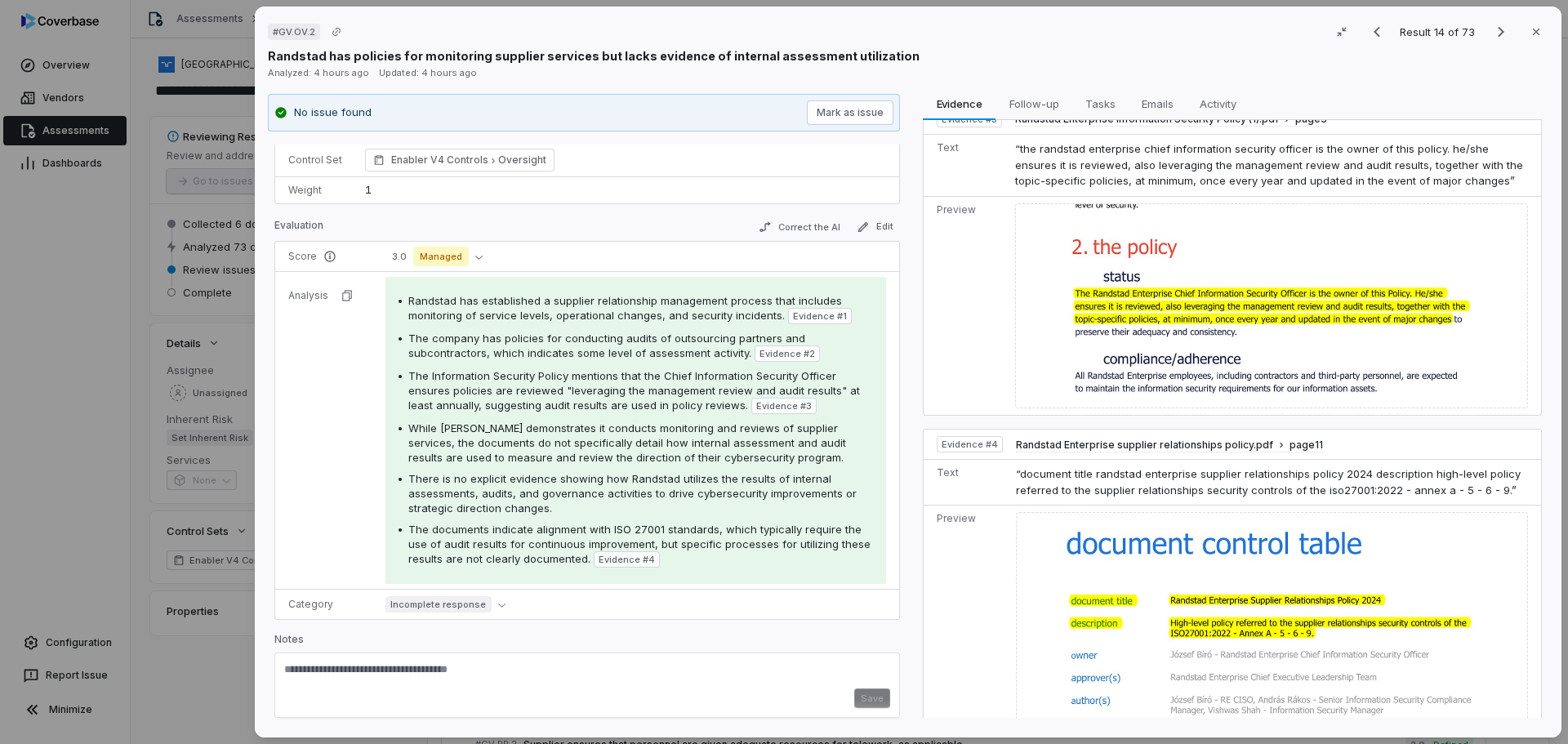
click at [391, 668] on textarea at bounding box center [587, 675] width 606 height 26
click at [398, 666] on textarea at bounding box center [587, 675] width 606 height 26
paste textarea "**********"
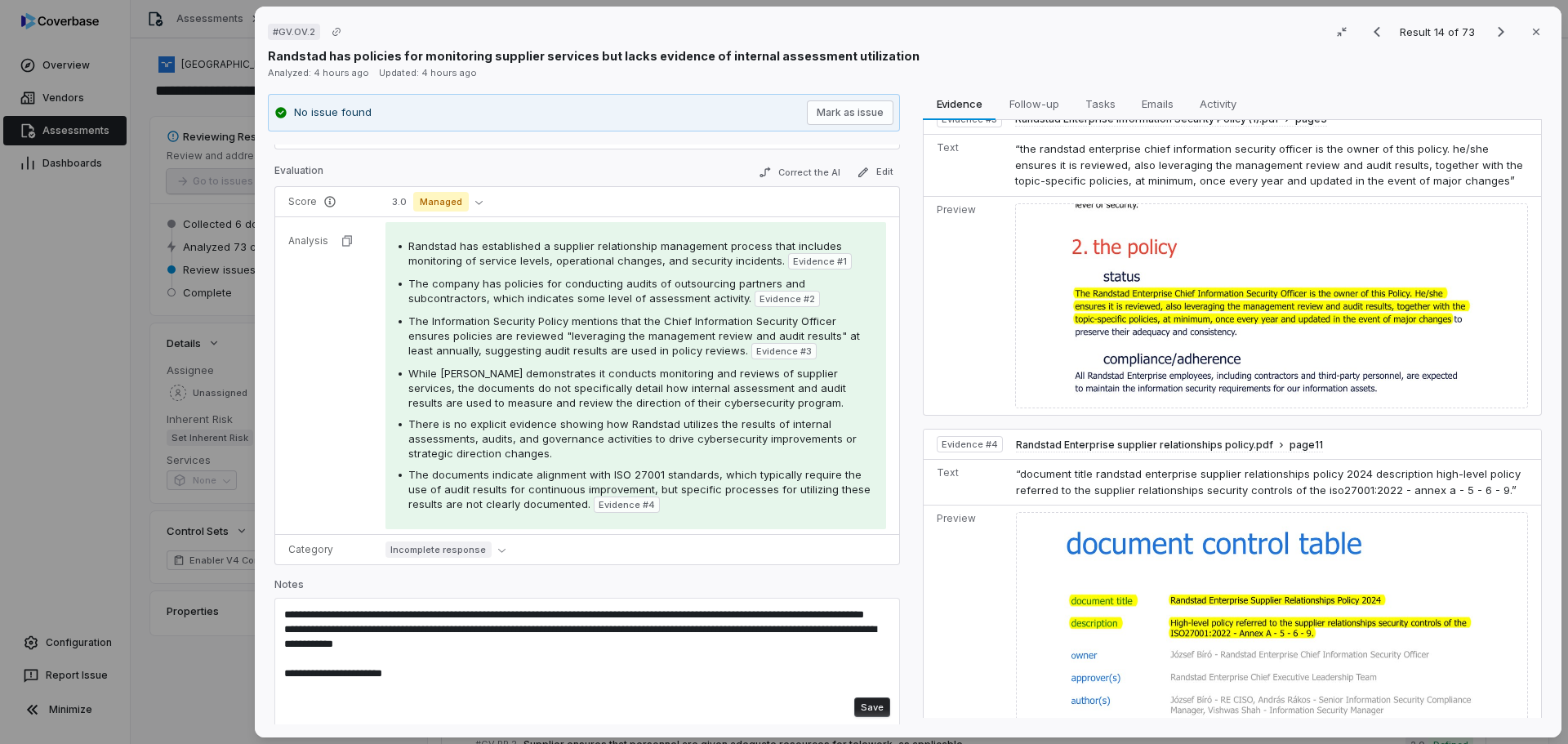
scroll to position [196, 0]
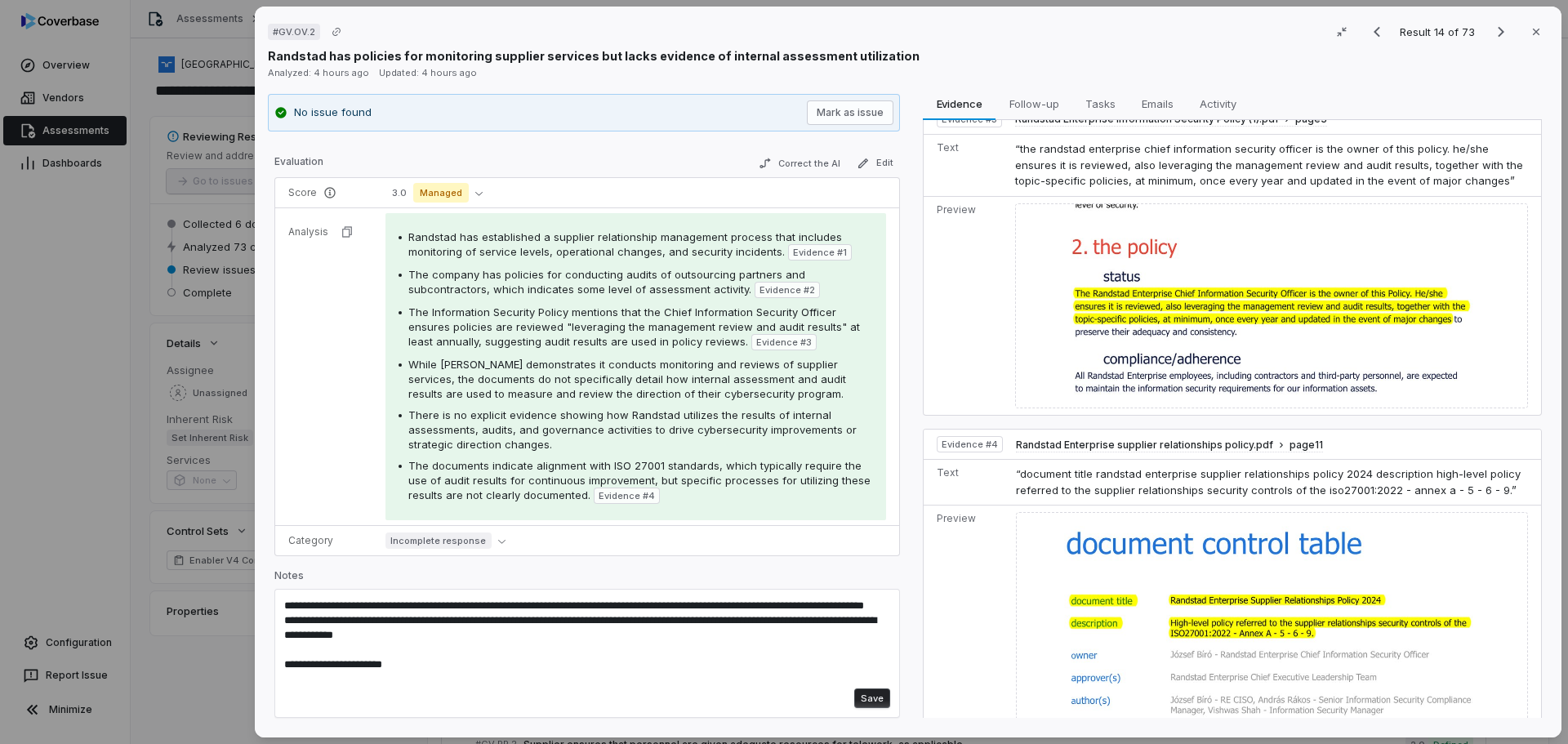
type textarea "**********"
click at [855, 696] on button "Save" at bounding box center [872, 698] width 36 height 19
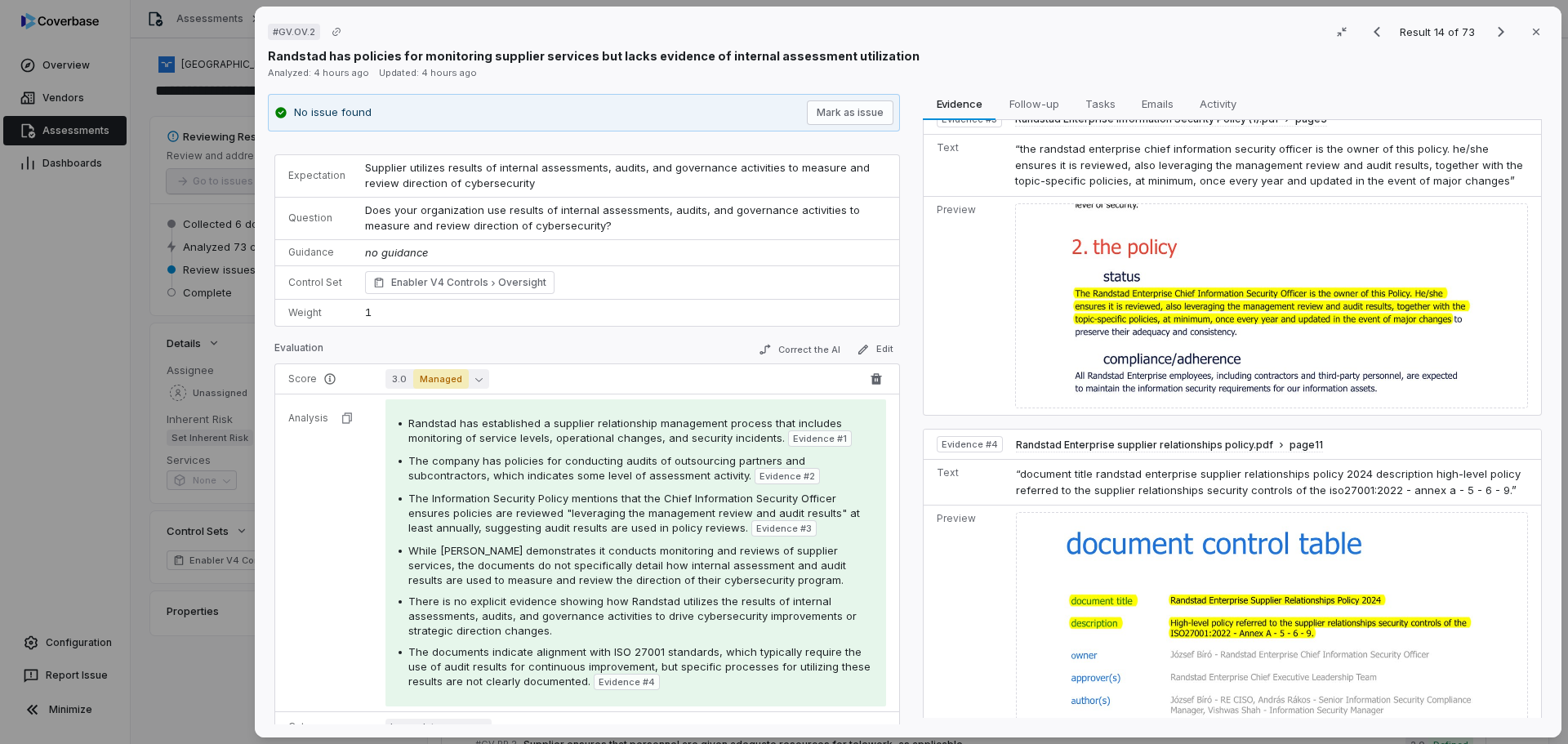
scroll to position [0, 0]
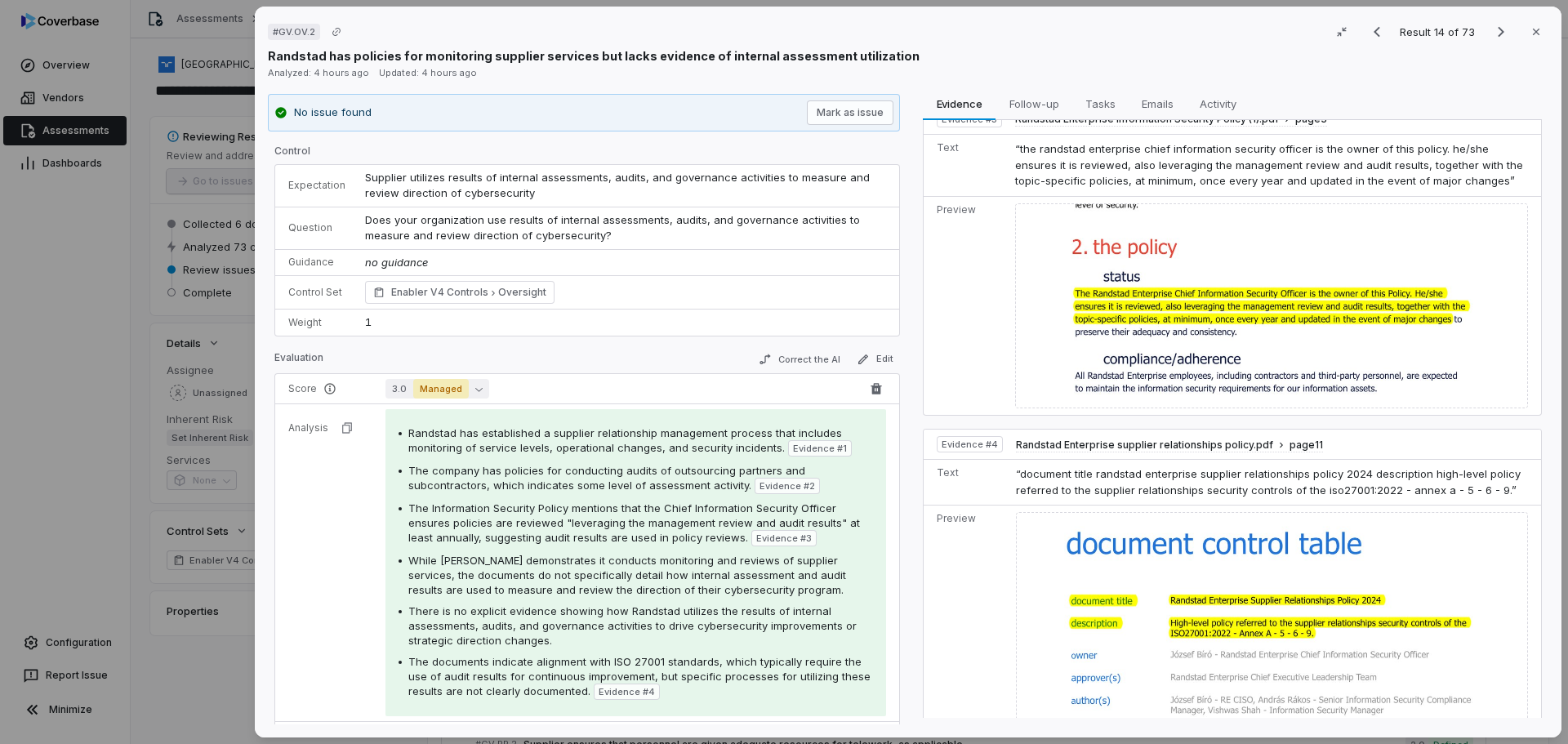
click at [465, 390] on span "Managed" at bounding box center [441, 389] width 56 height 19
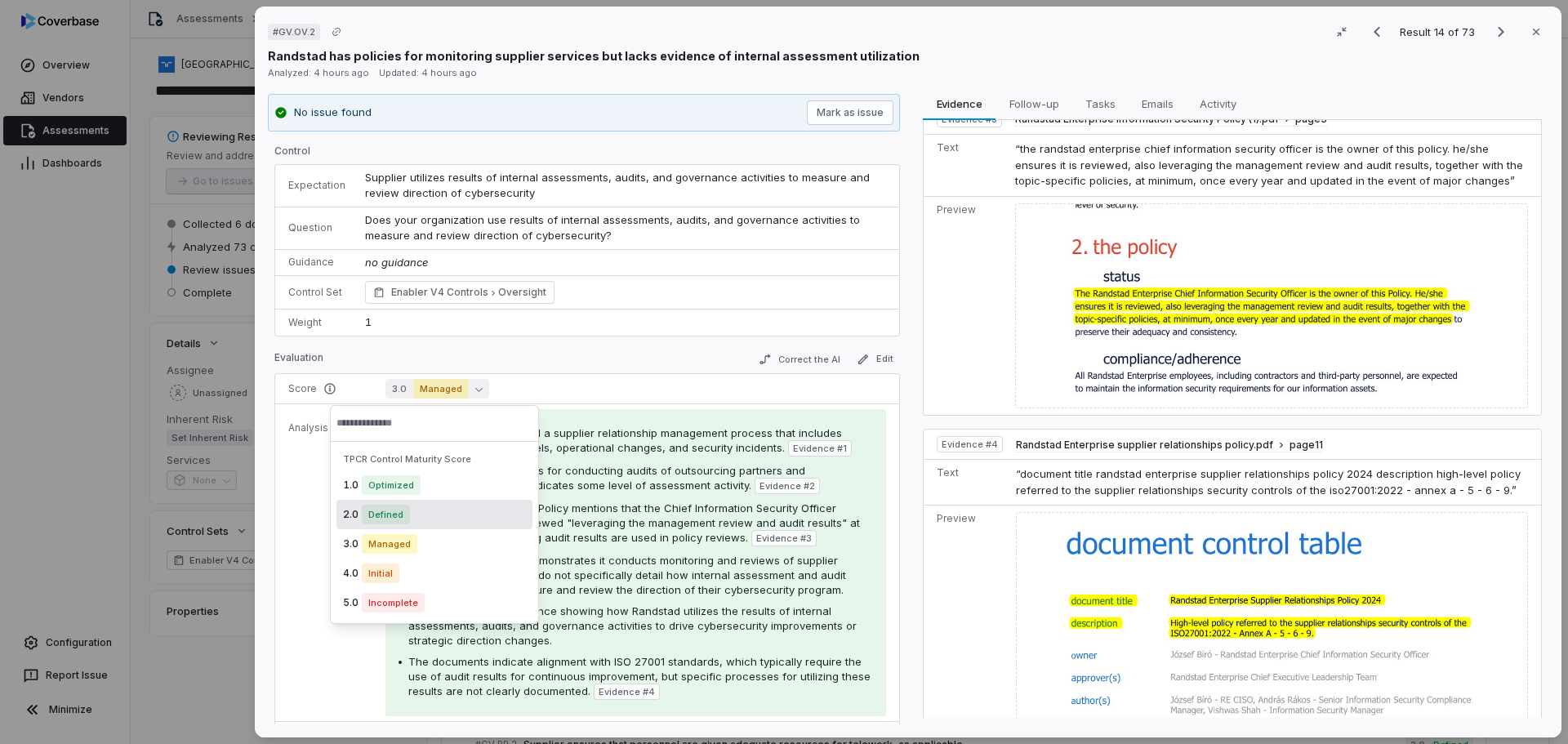
click at [395, 520] on span "Defined" at bounding box center [386, 514] width 48 height 19
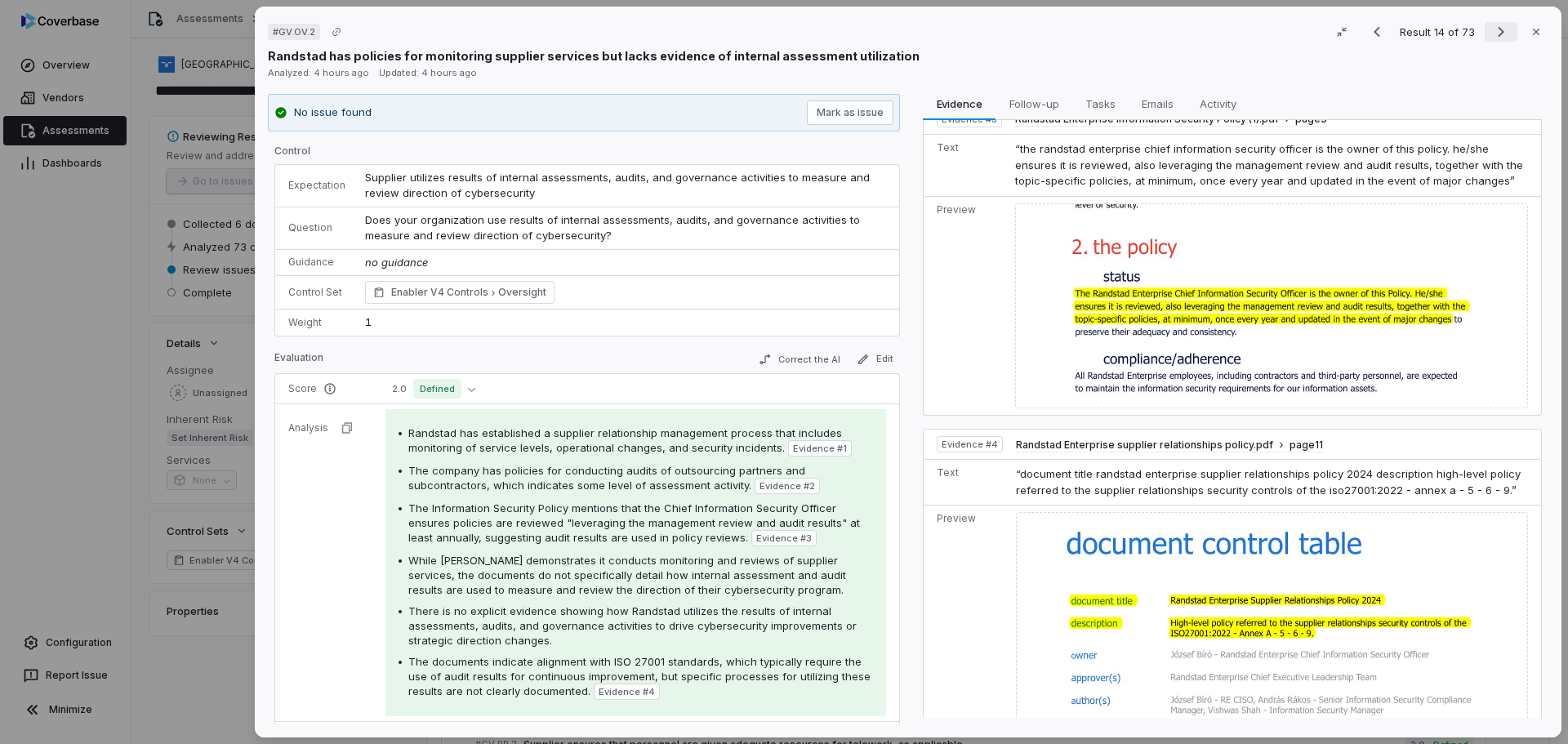
click at [1493, 40] on icon "Next result" at bounding box center [1501, 32] width 19 height 19
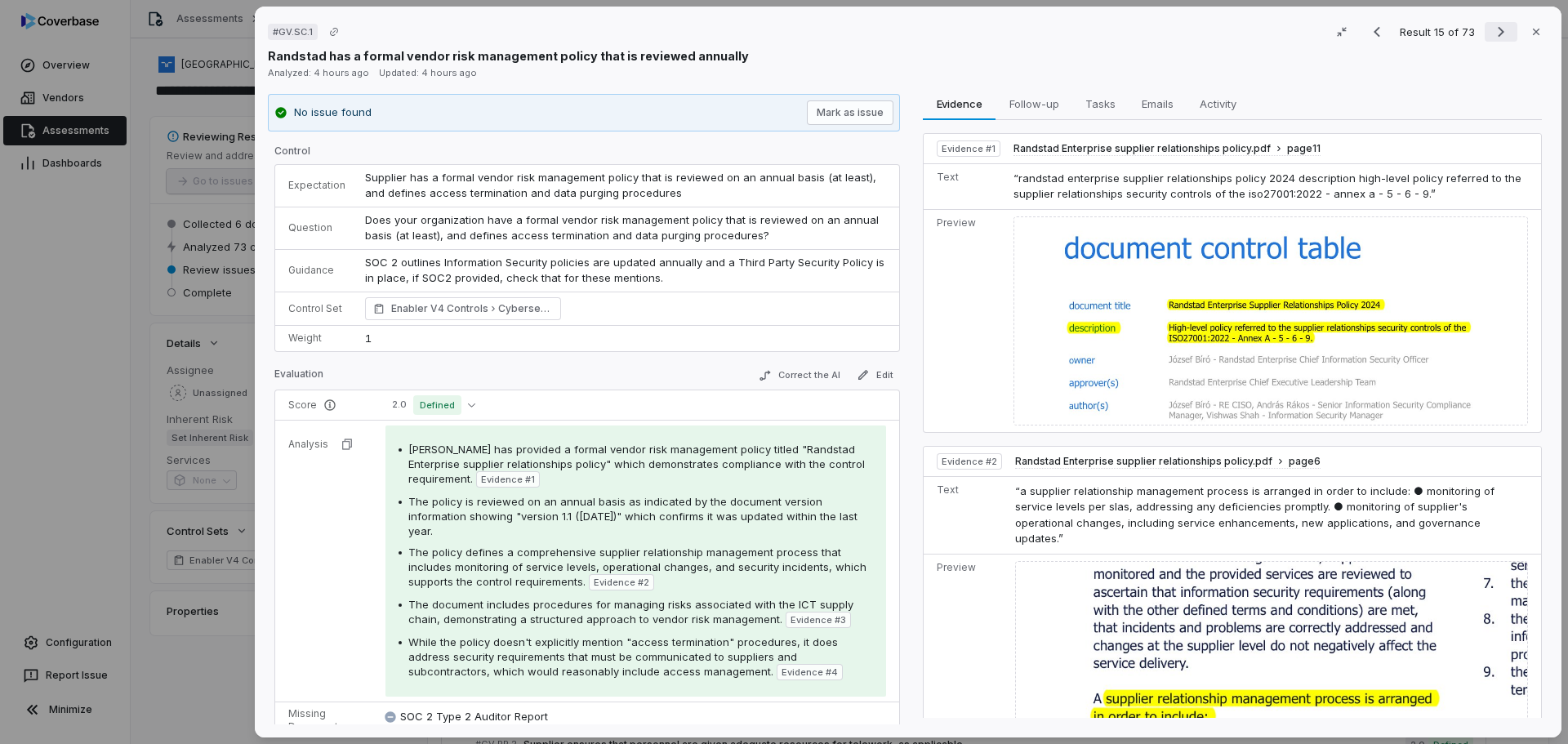
click at [1496, 29] on icon "Next result" at bounding box center [1501, 32] width 19 height 19
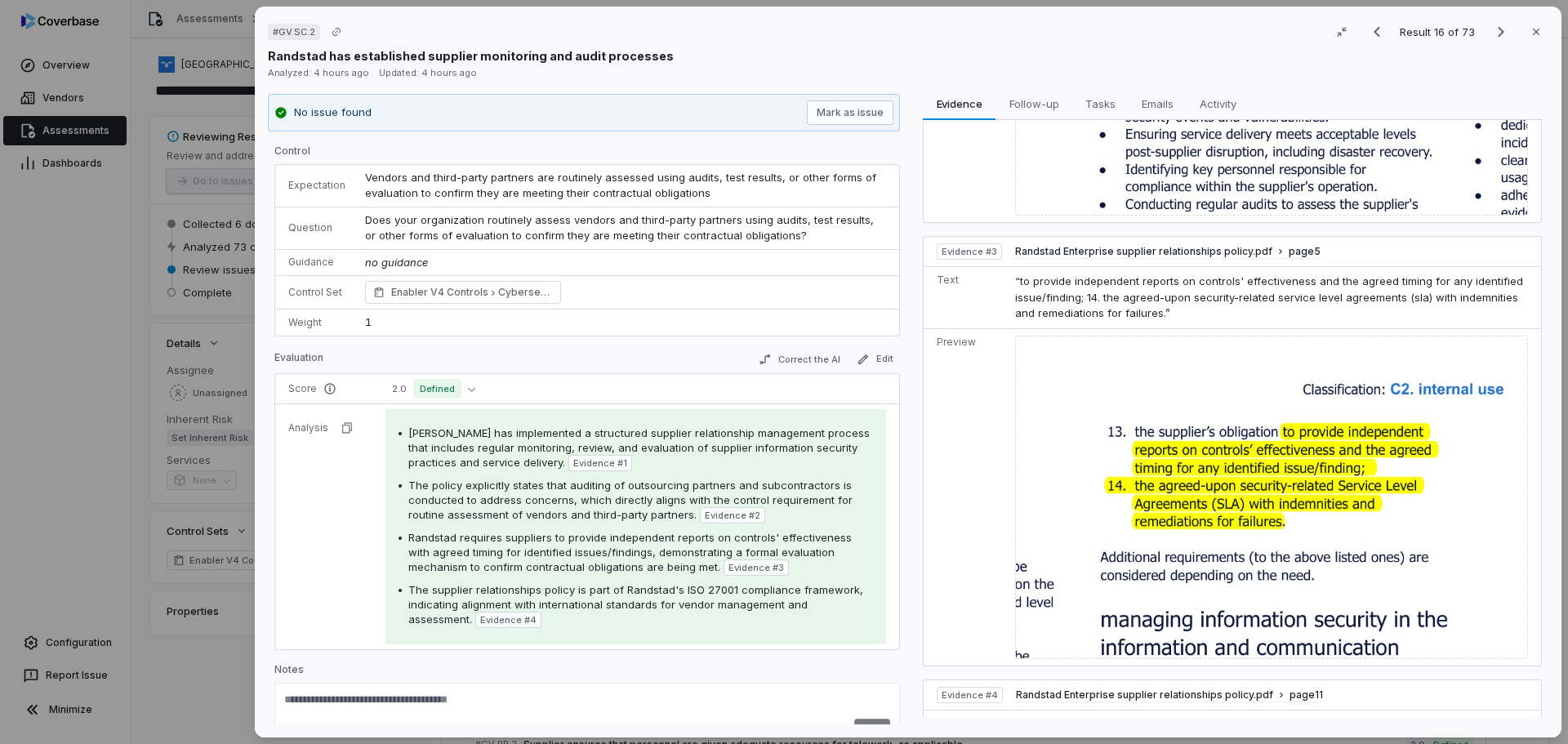
scroll to position [716, 0]
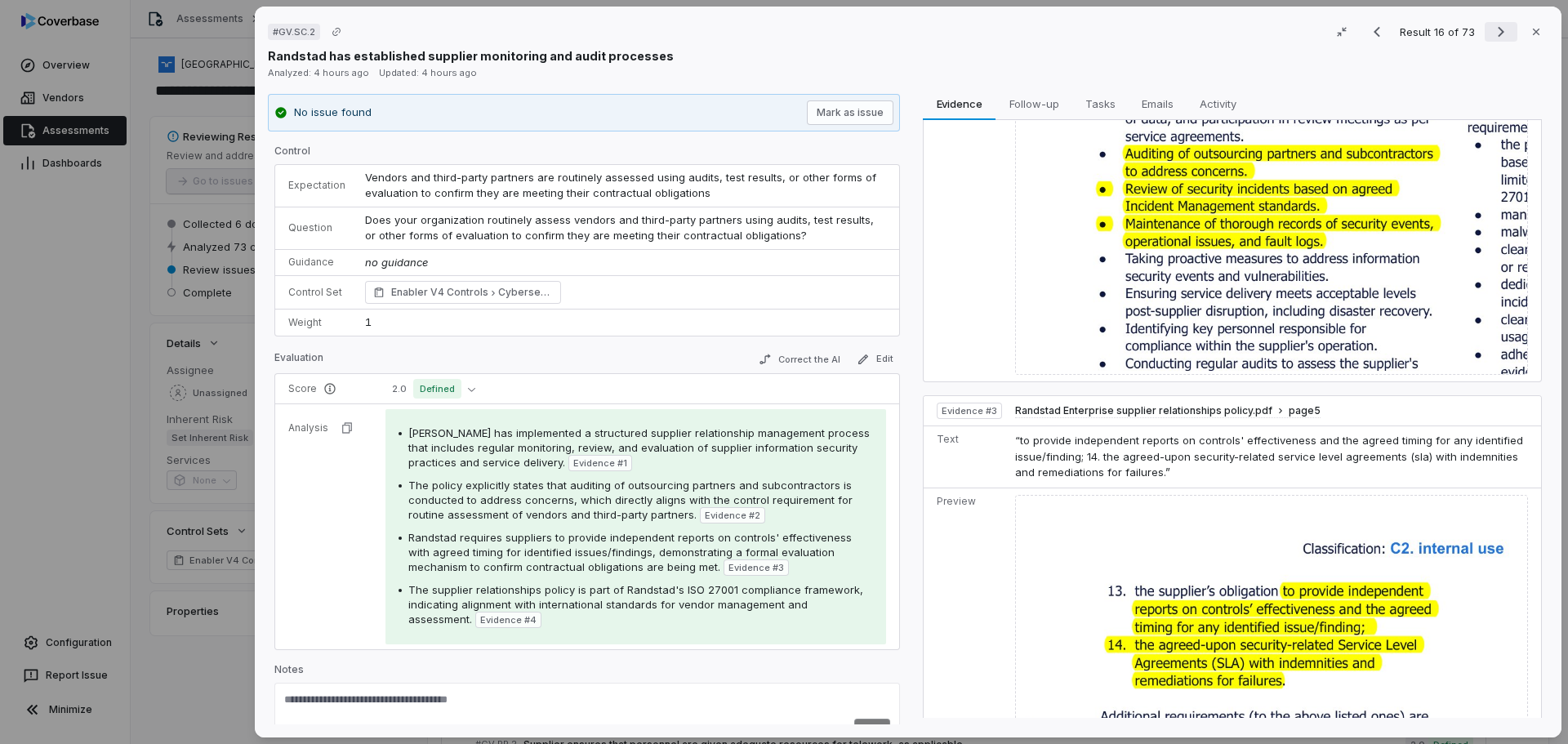
click at [1491, 30] on icon "Next result" at bounding box center [1501, 32] width 19 height 19
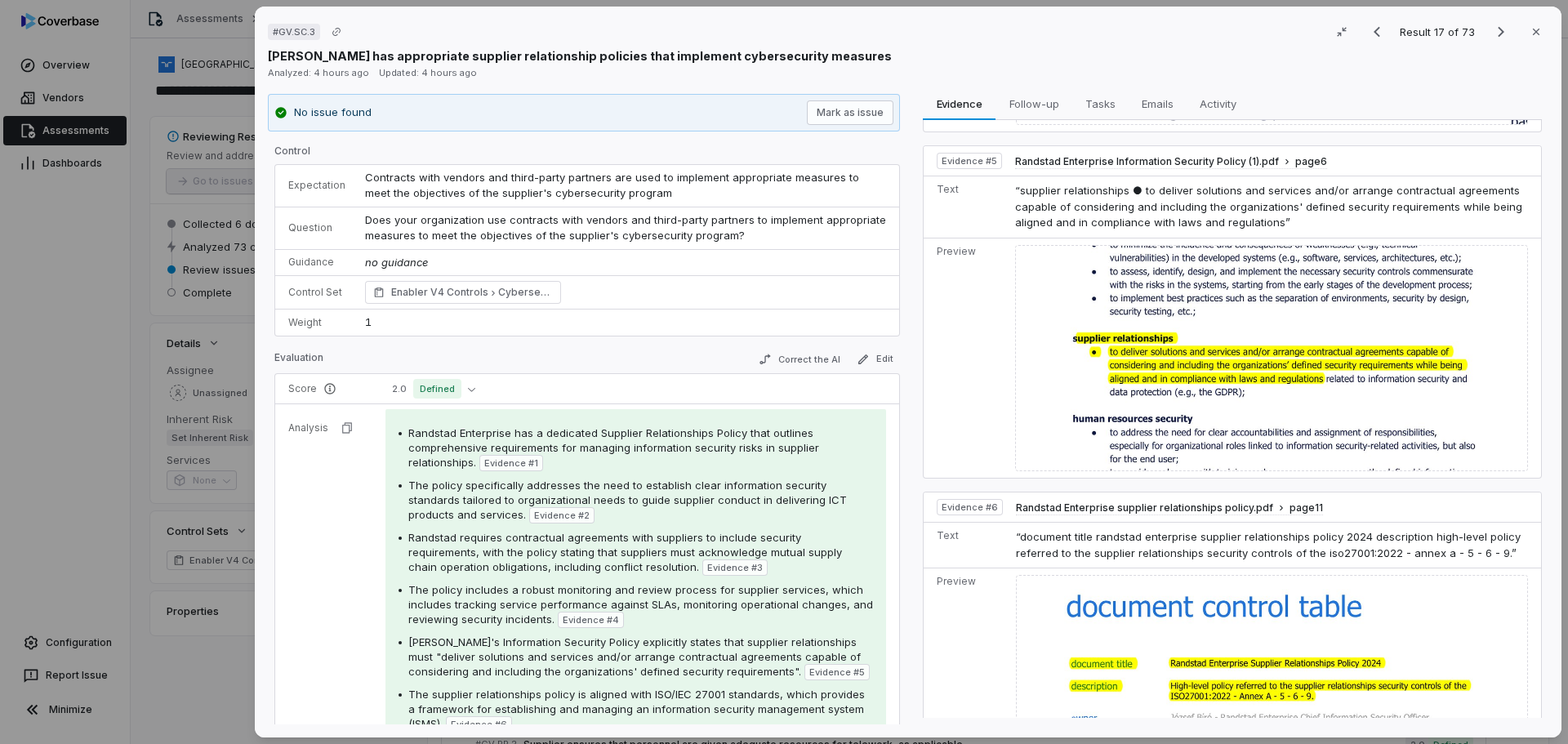
scroll to position [1833, 0]
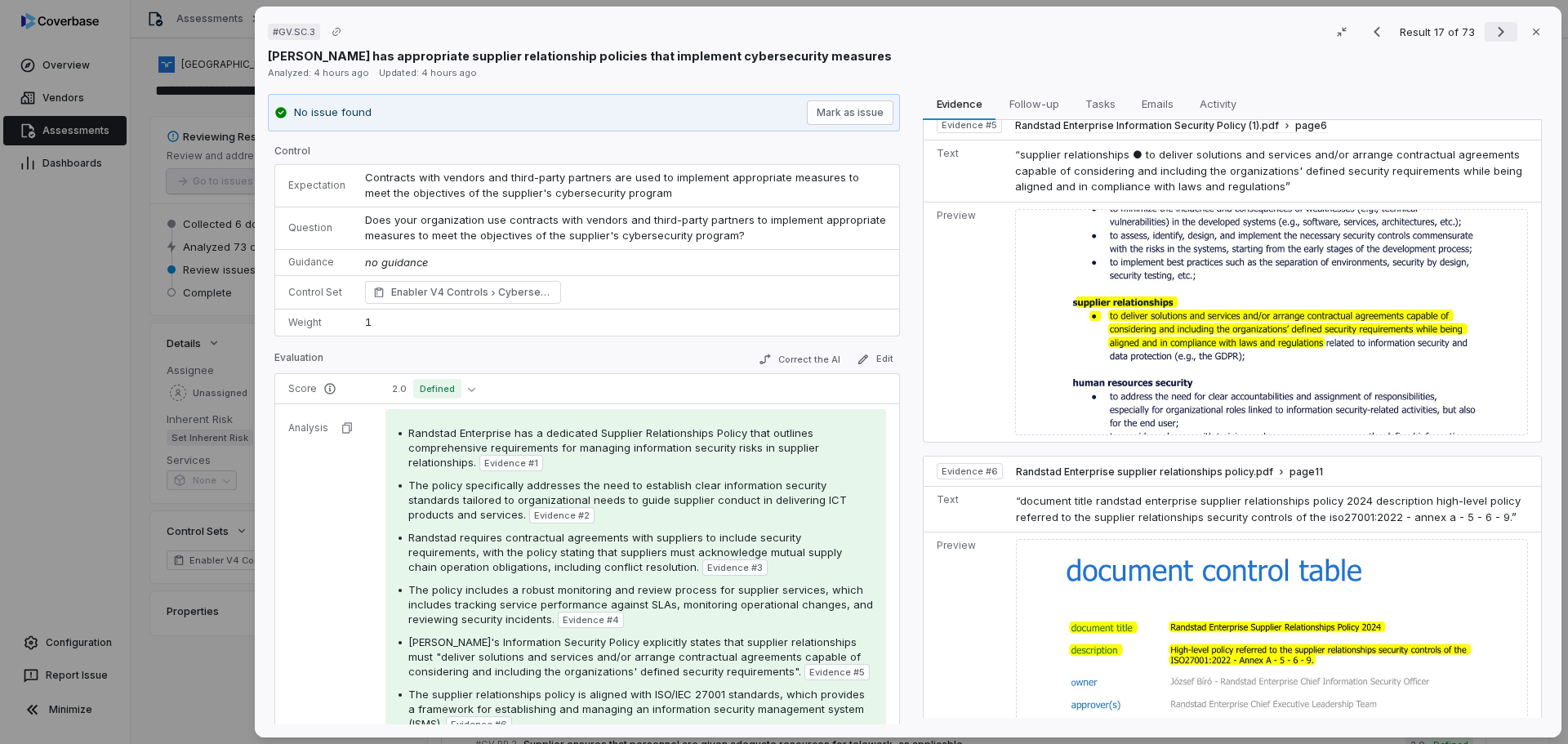
click at [1491, 28] on icon "Next result" at bounding box center [1501, 32] width 19 height 19
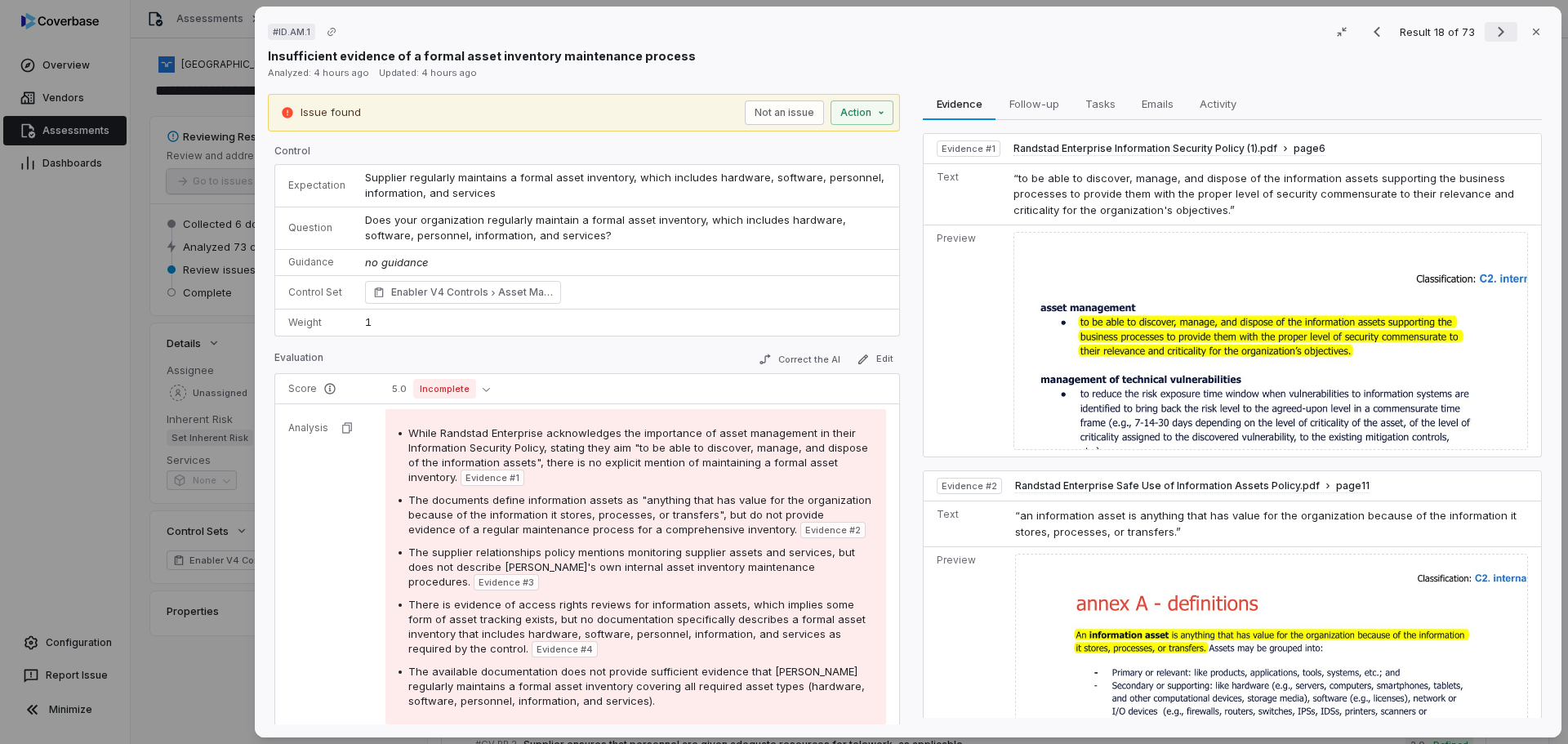
click at [1491, 30] on icon "Next result" at bounding box center [1501, 32] width 19 height 19
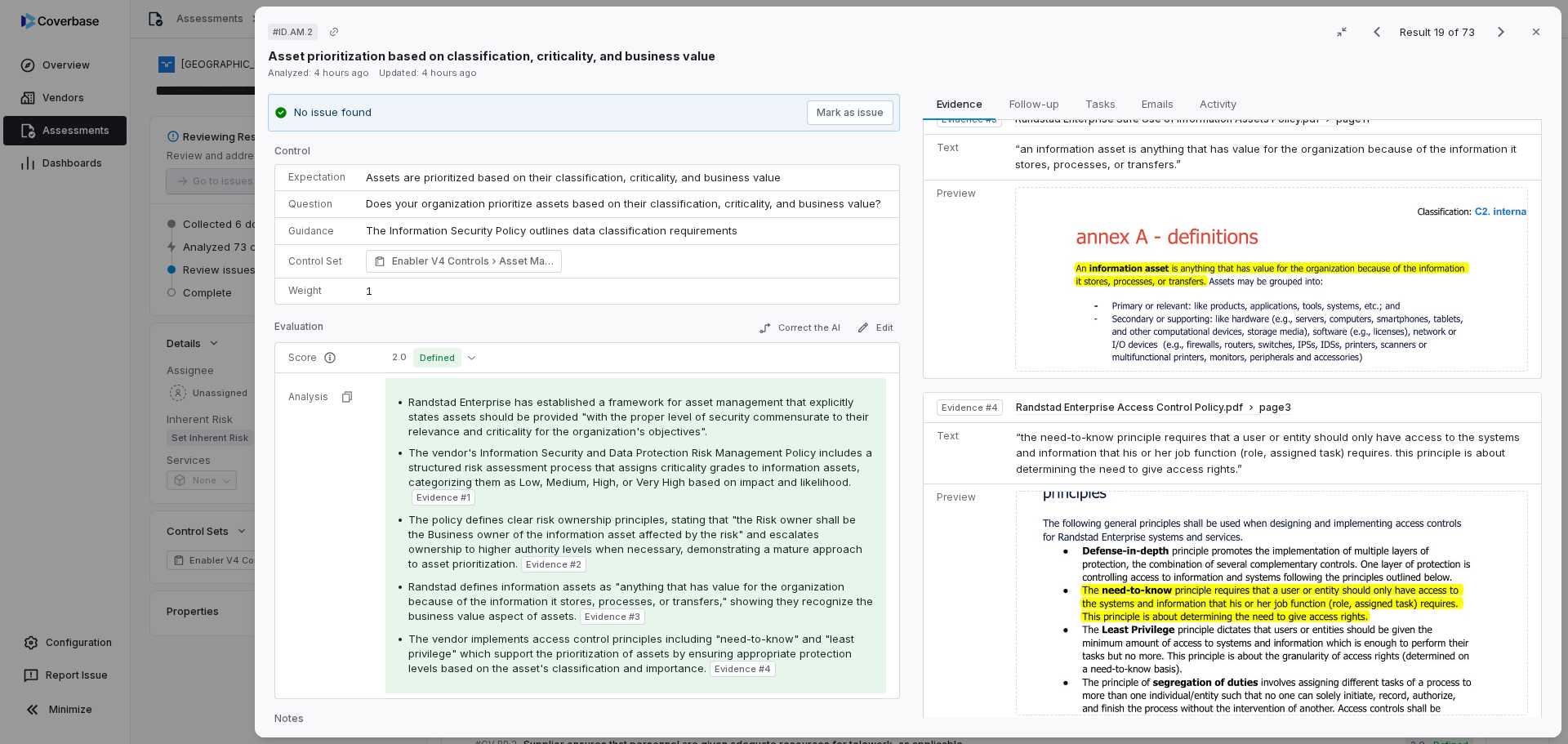
scroll to position [681, 0]
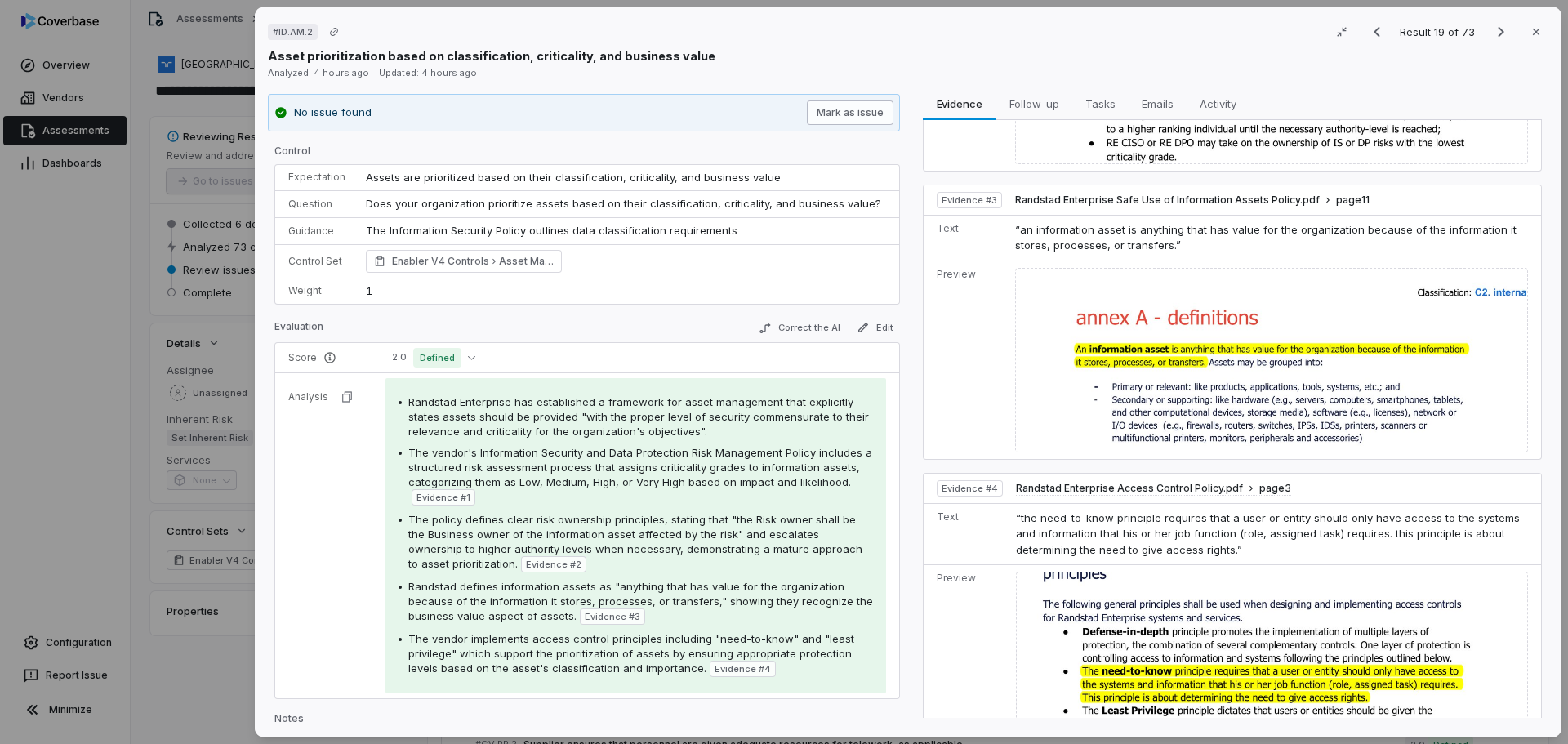
click at [849, 109] on button "Mark as issue" at bounding box center [850, 112] width 87 height 24
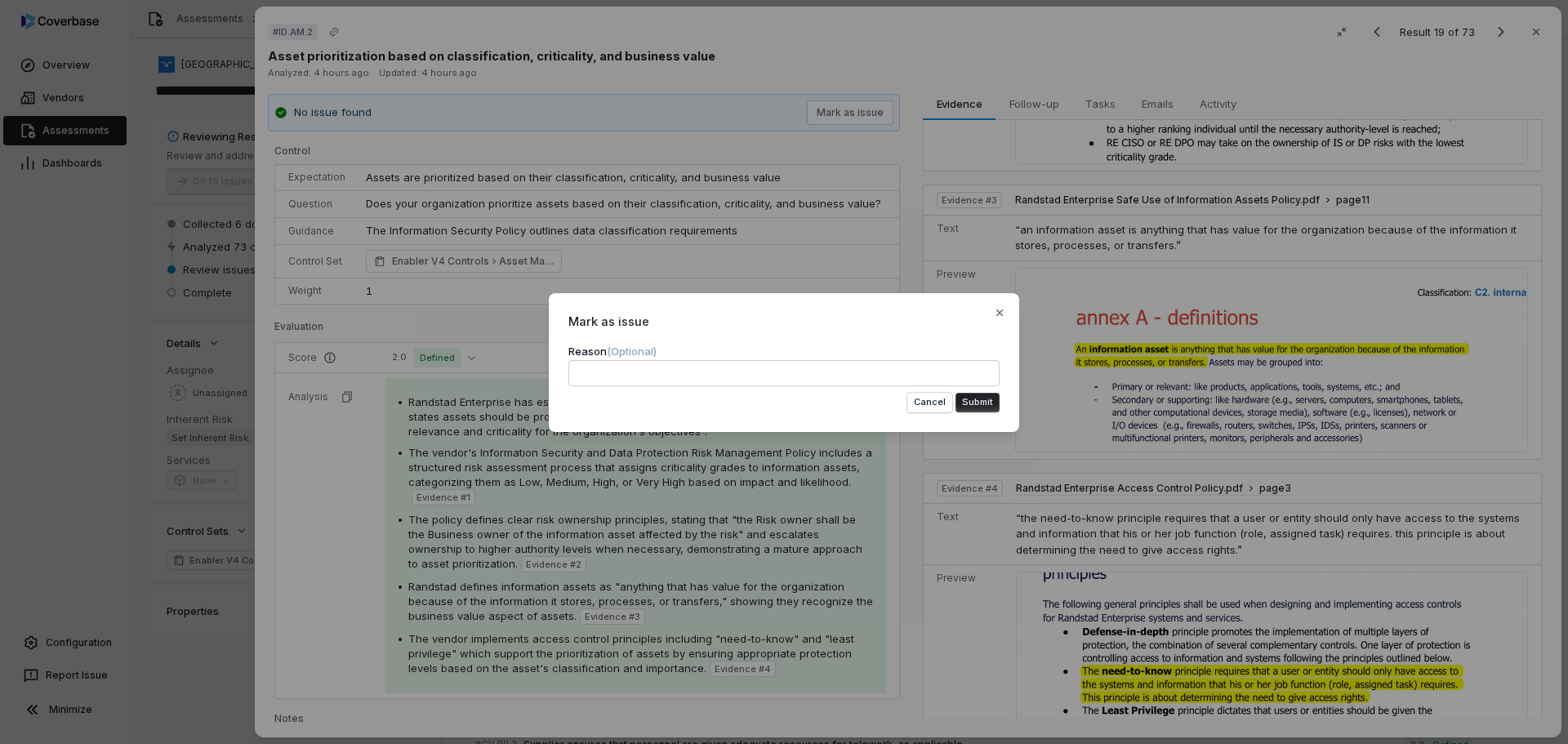
click at [980, 403] on button "Submit" at bounding box center [978, 402] width 44 height 19
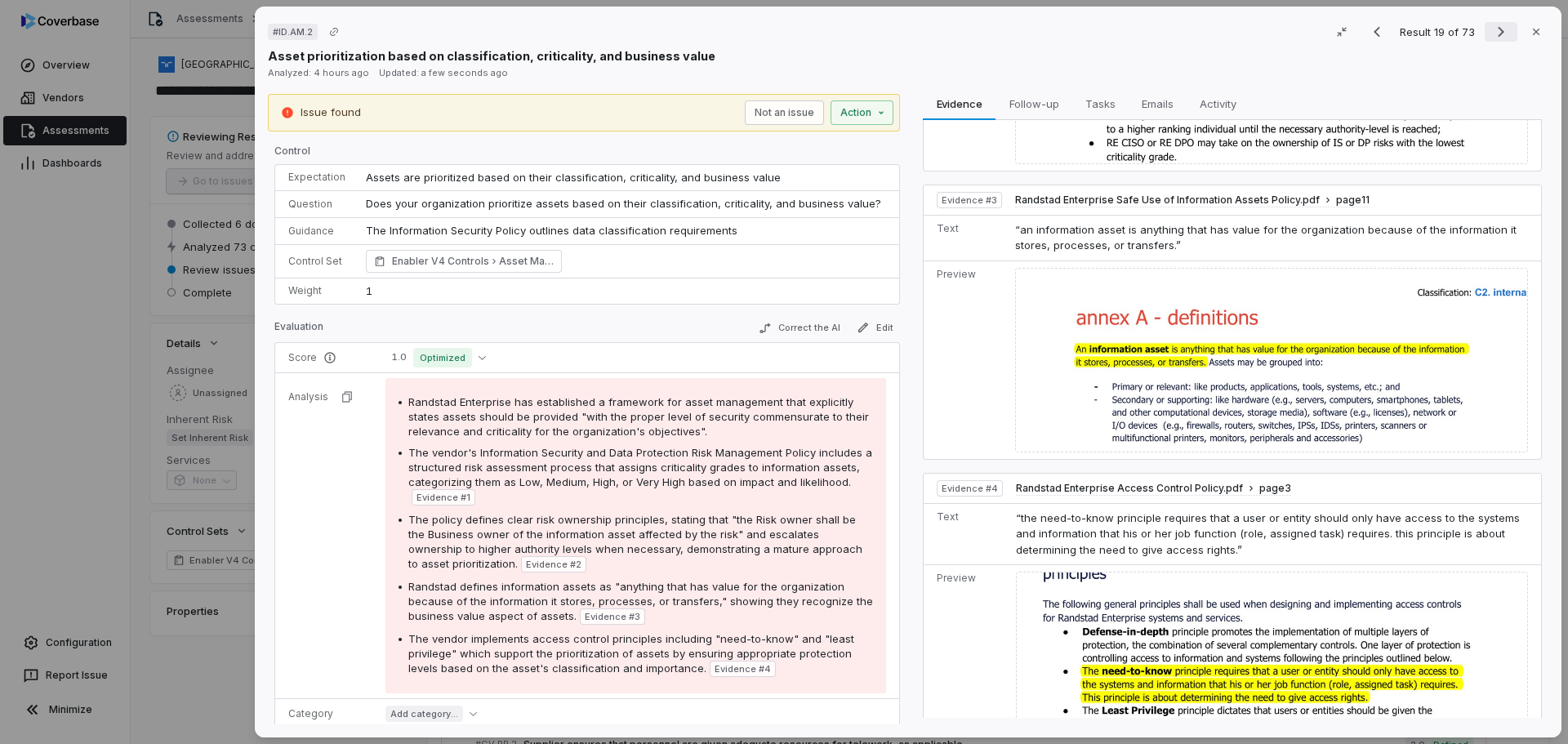
click at [1491, 35] on icon "Next result" at bounding box center [1501, 32] width 19 height 19
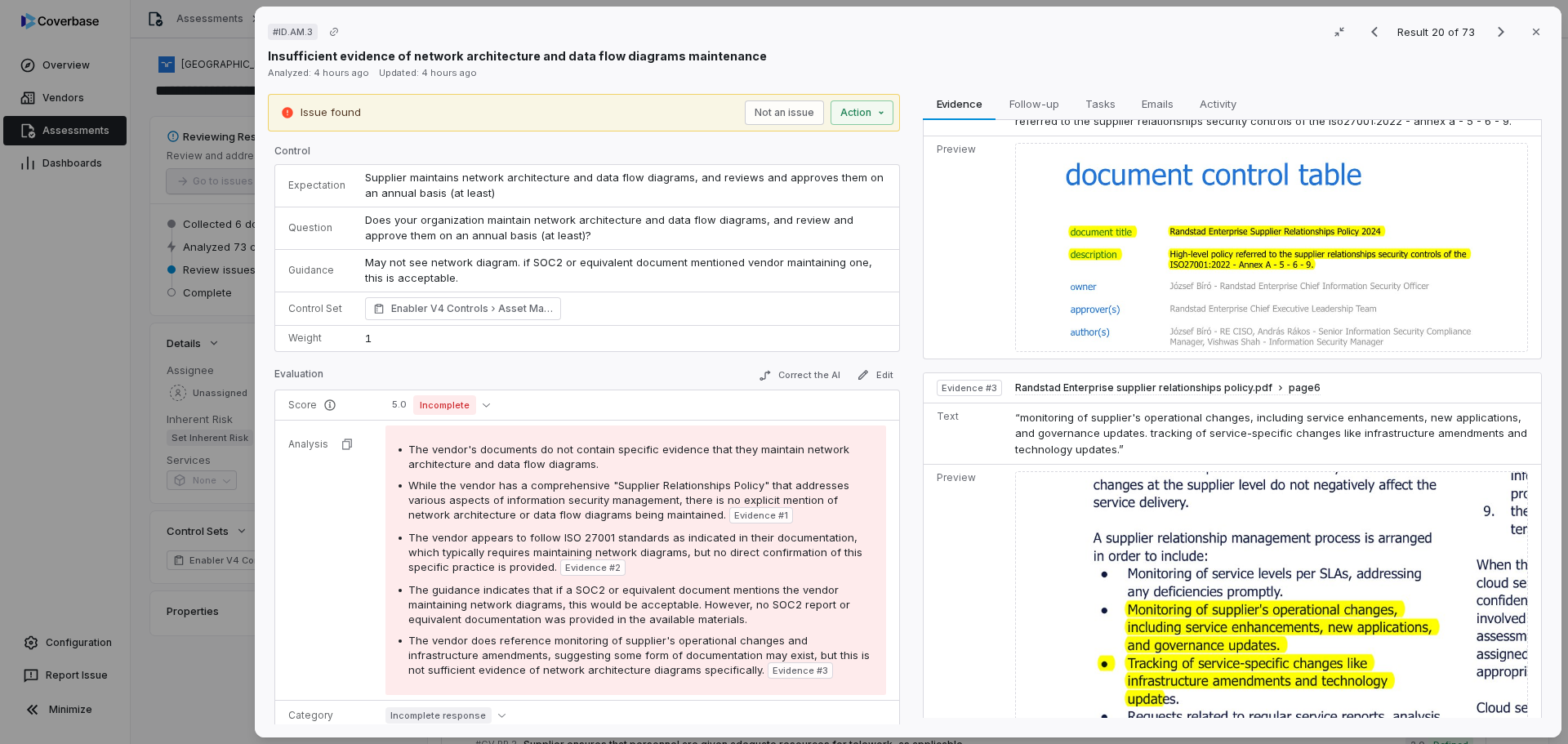
scroll to position [645, 0]
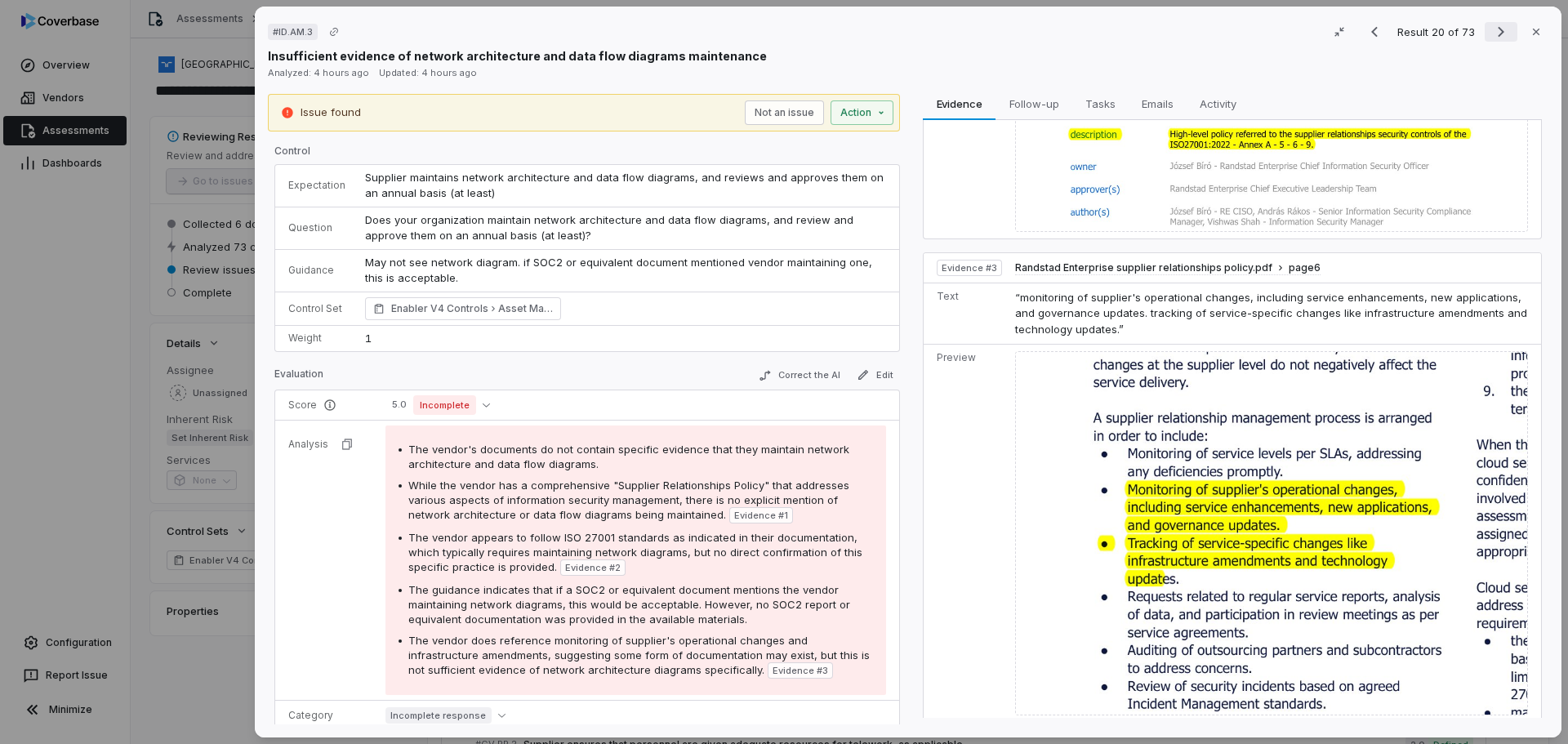
click at [1491, 35] on icon "Next result" at bounding box center [1501, 32] width 19 height 19
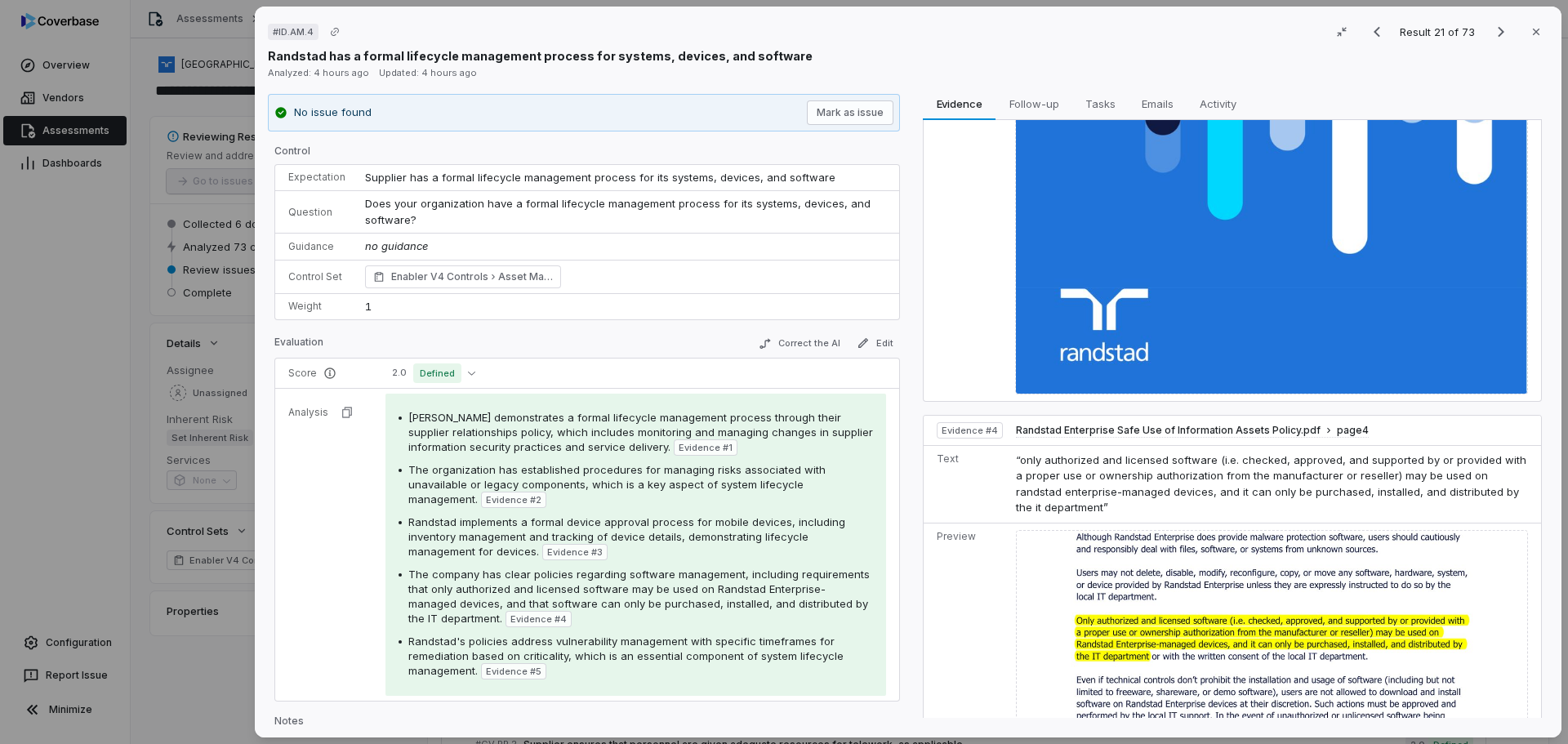
scroll to position [1868, 0]
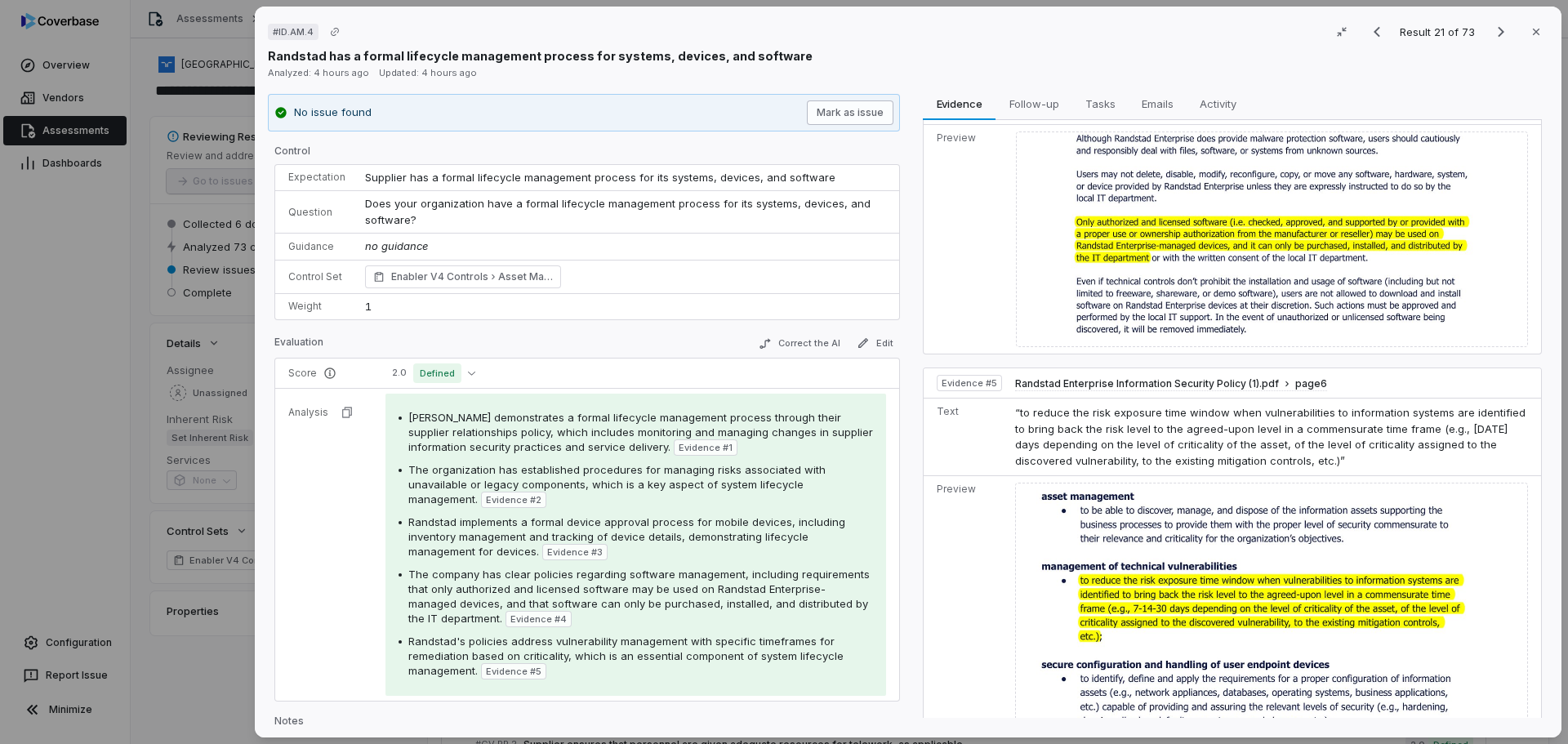
click at [837, 111] on button "Mark as issue" at bounding box center [850, 112] width 87 height 24
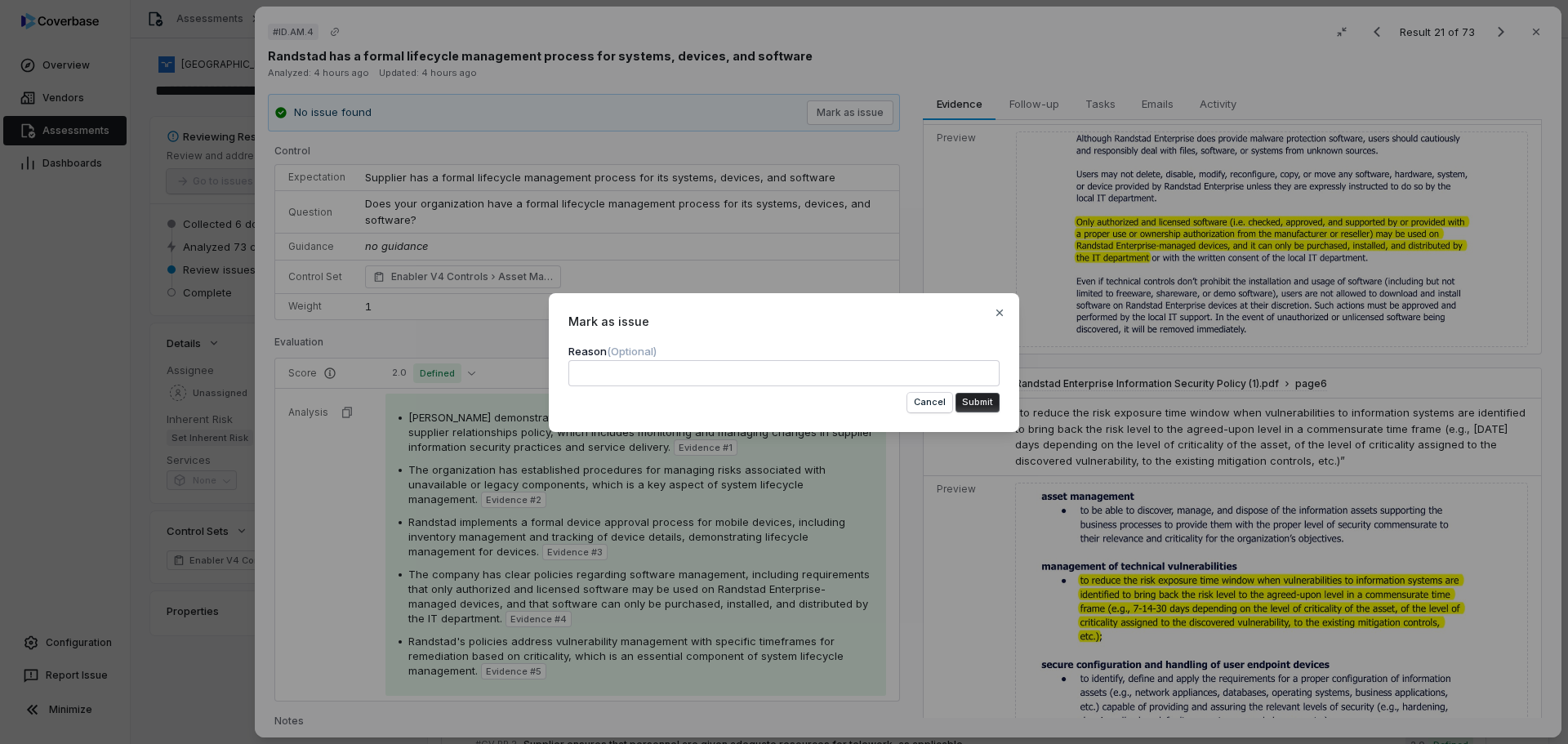
click at [990, 403] on button "Submit" at bounding box center [978, 402] width 44 height 19
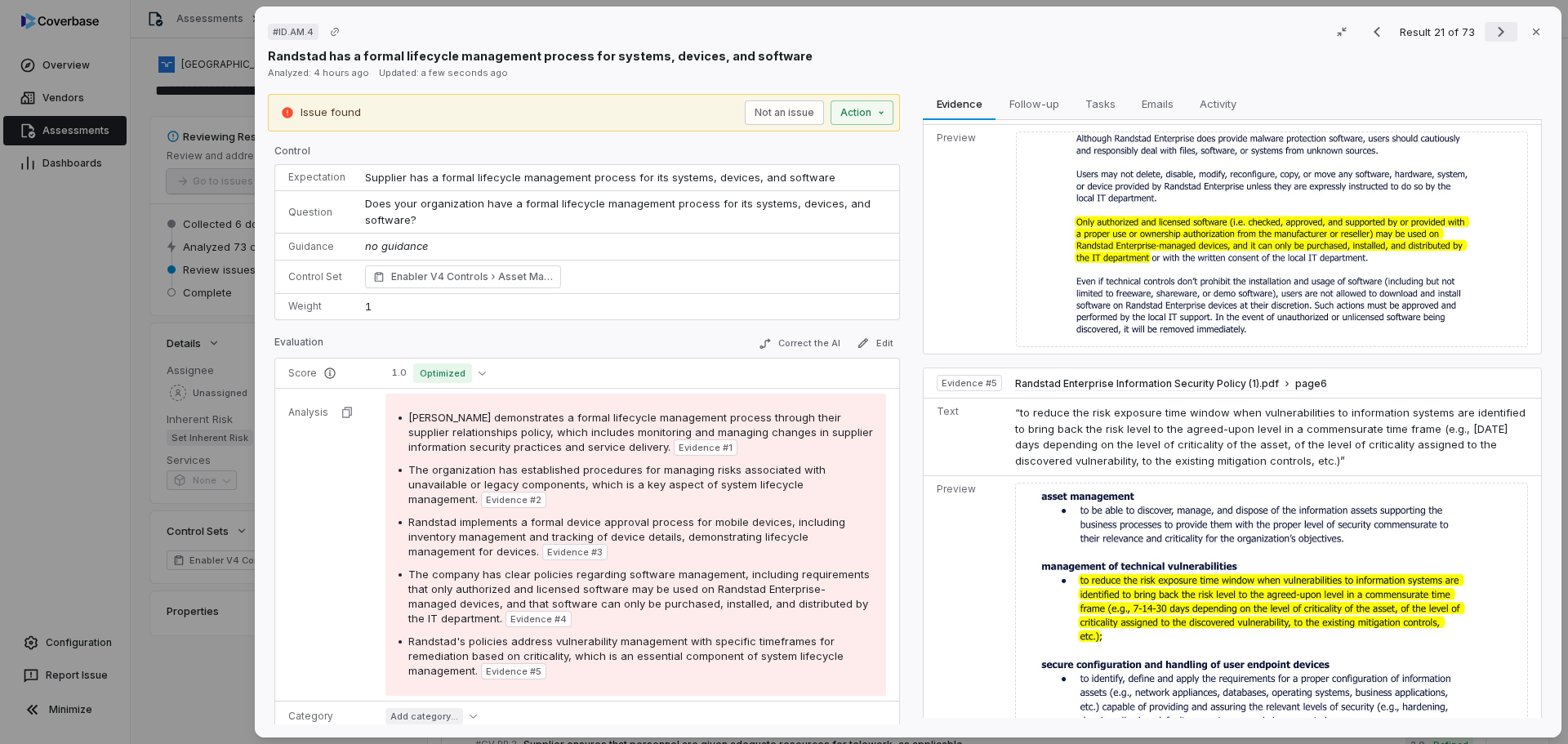
click at [1498, 29] on icon "Next result" at bounding box center [1501, 32] width 7 height 11
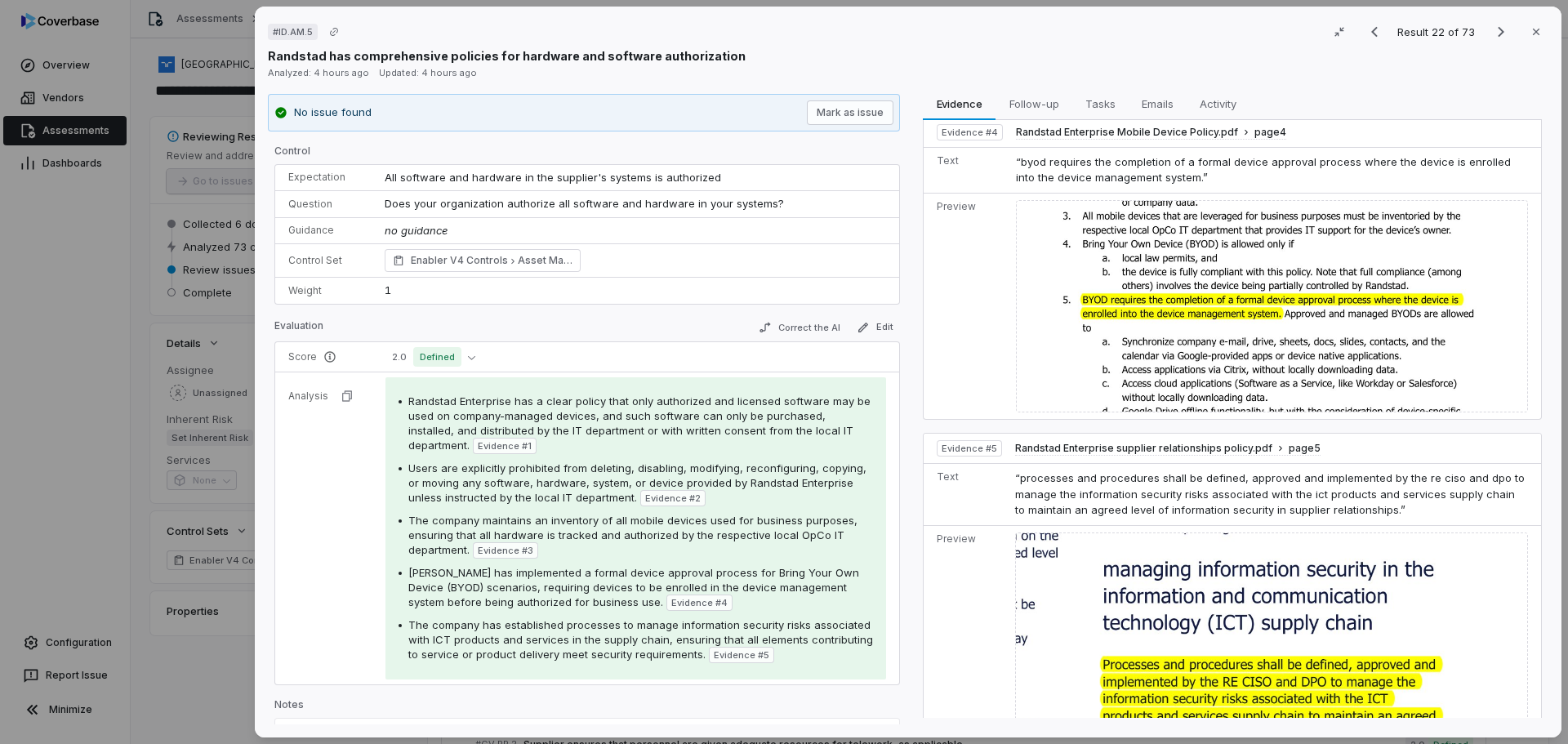
scroll to position [1151, 0]
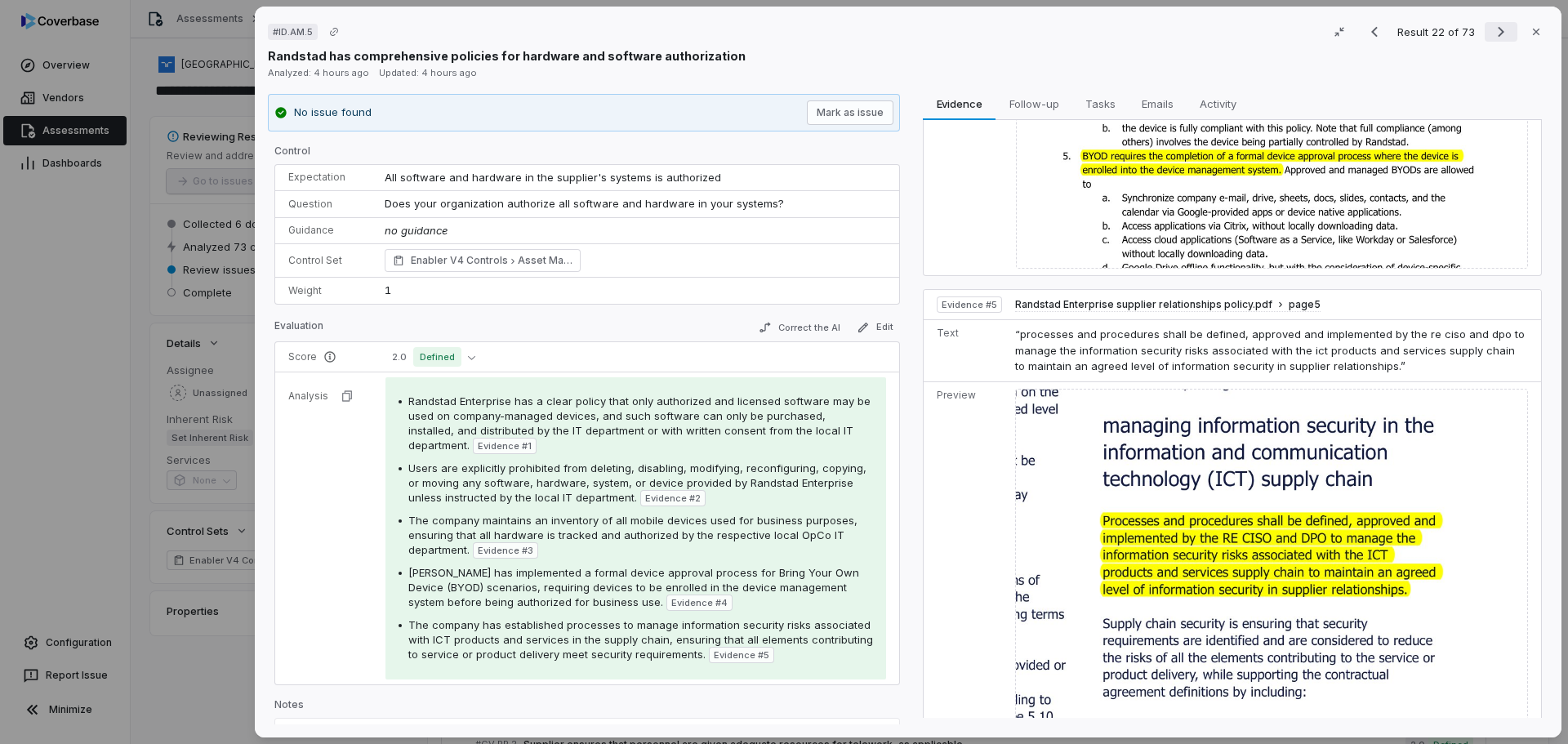
click at [1491, 31] on icon "Next result" at bounding box center [1501, 32] width 19 height 19
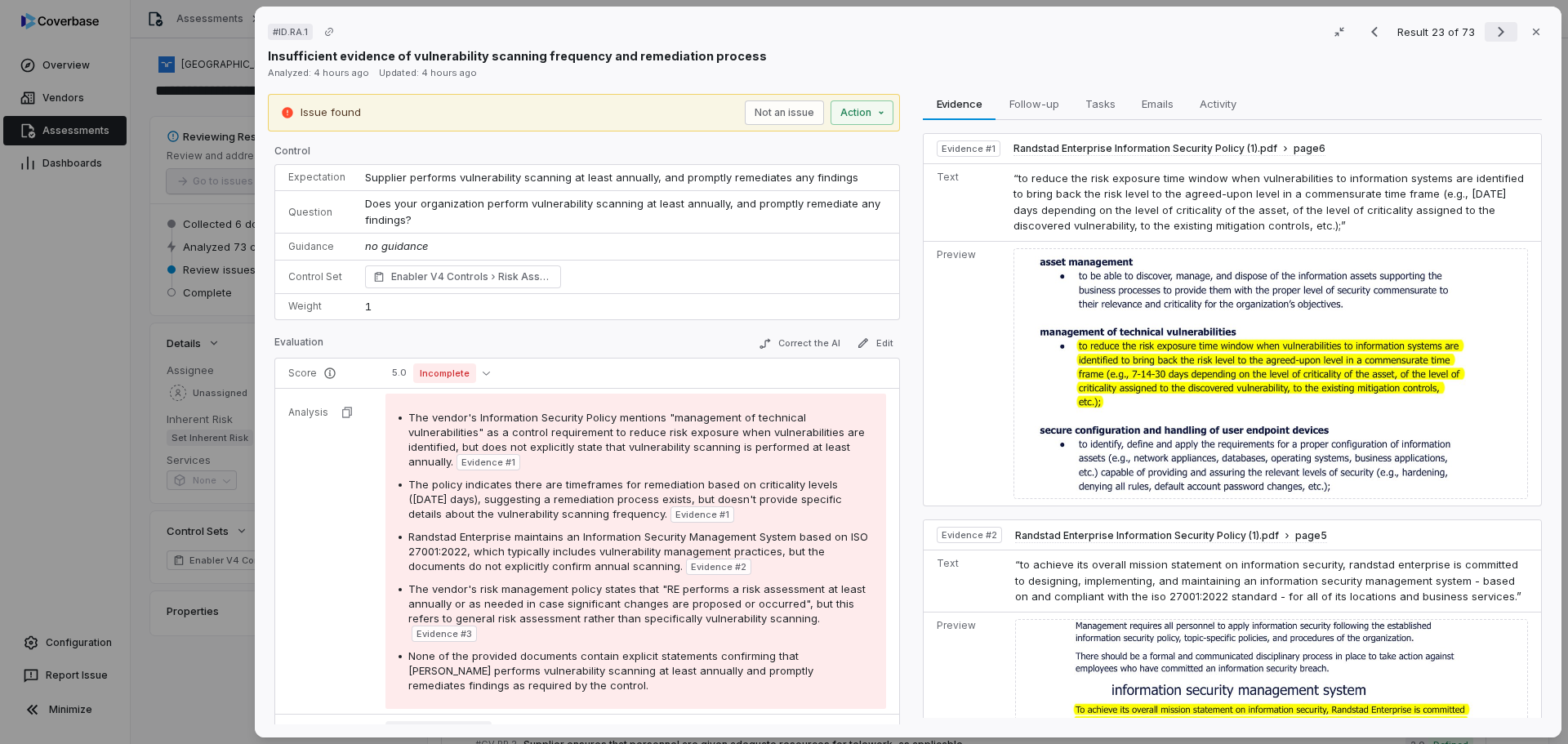
click at [1491, 35] on icon "Next result" at bounding box center [1501, 32] width 19 height 19
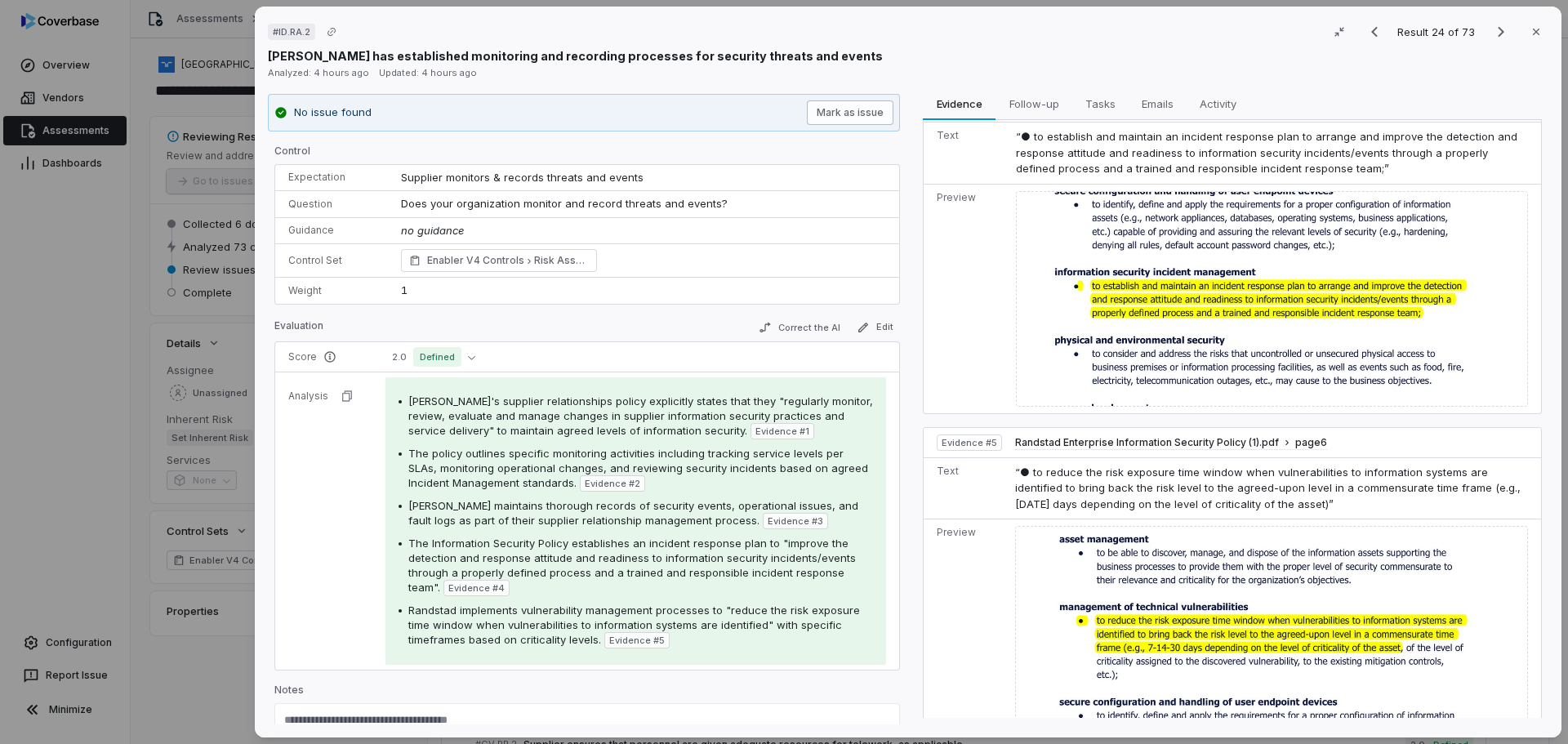
click at [843, 113] on button "Mark as issue" at bounding box center [850, 112] width 87 height 24
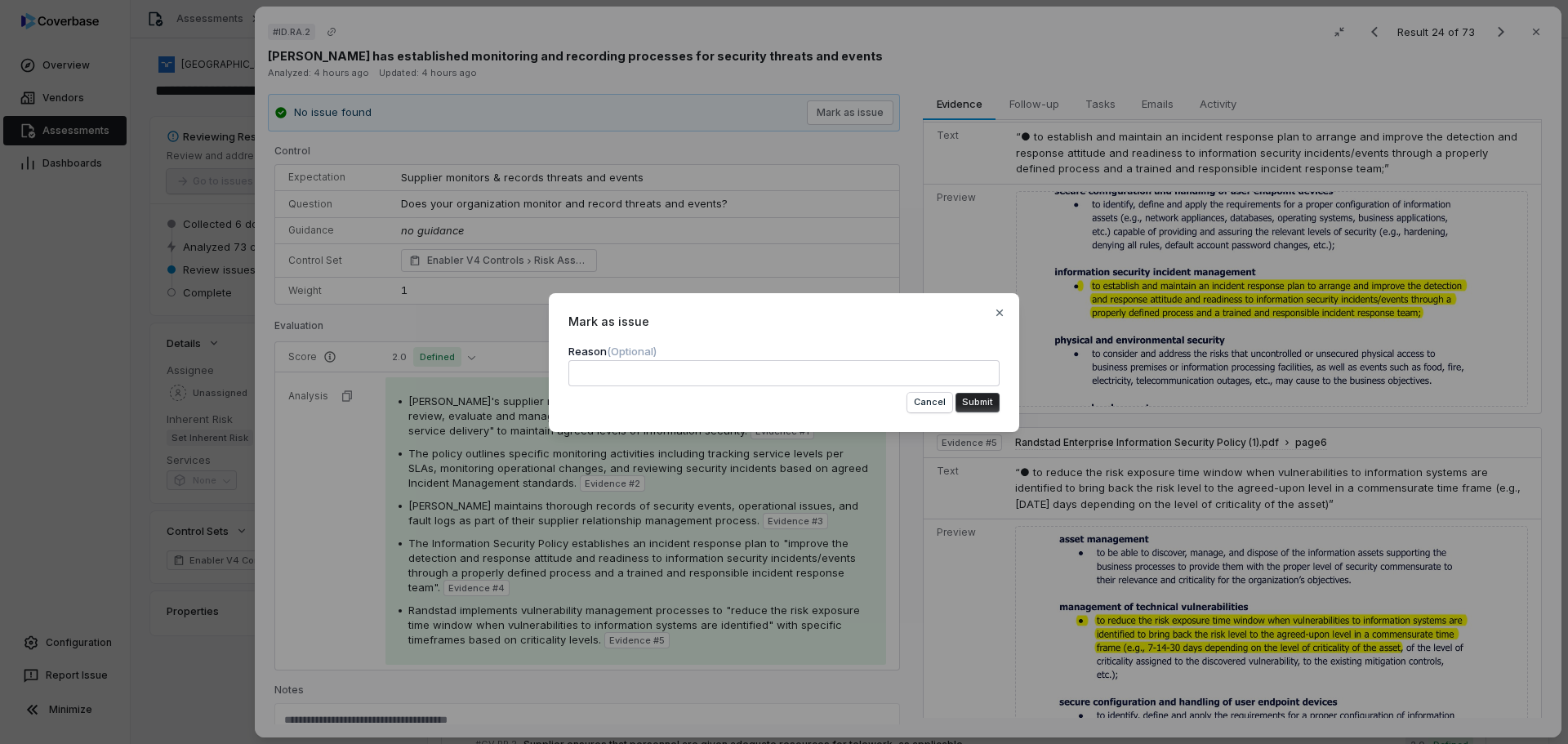
click at [983, 398] on button "Submit" at bounding box center [978, 402] width 44 height 19
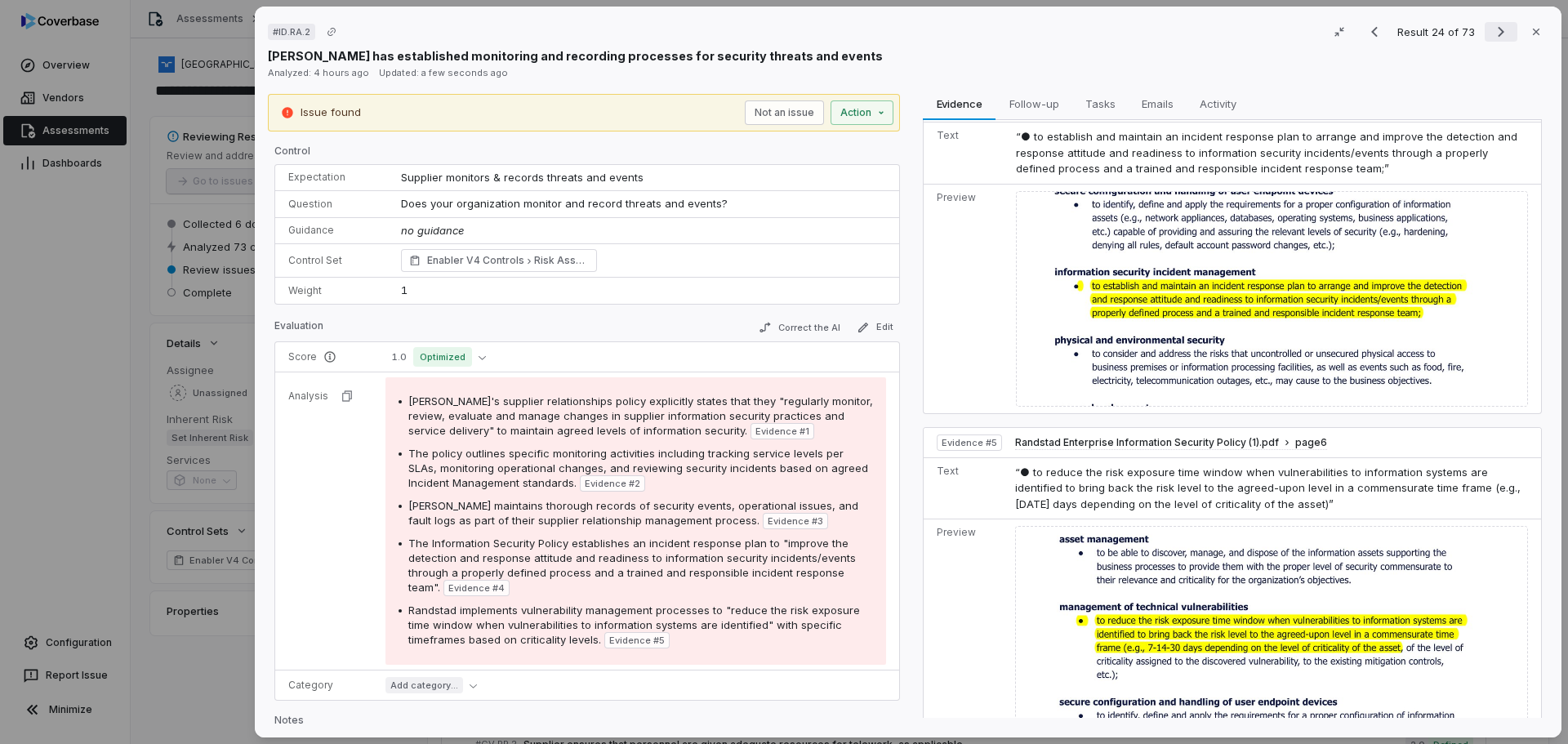
click at [1494, 32] on icon "Next result" at bounding box center [1501, 32] width 19 height 19
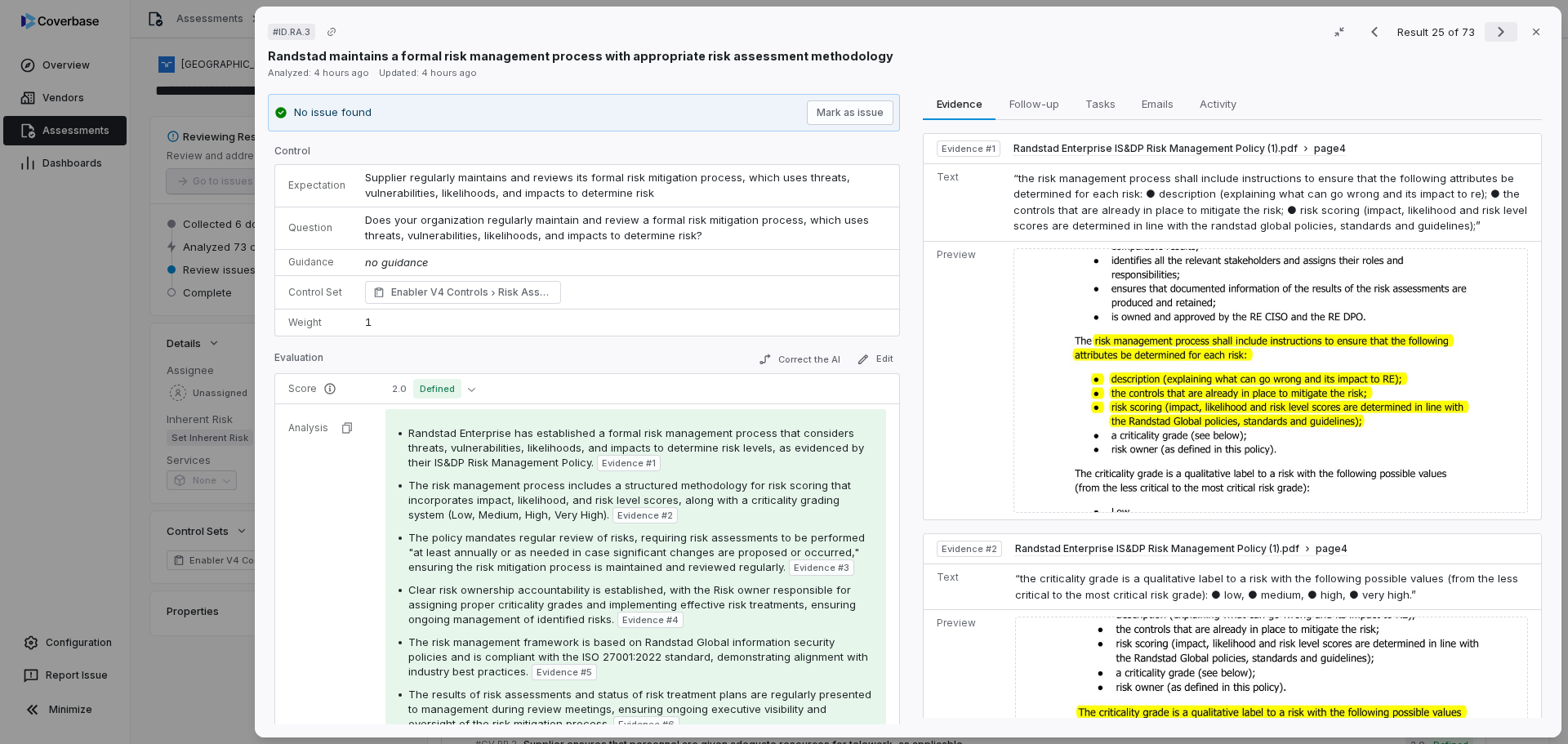
click at [1491, 25] on icon "Next result" at bounding box center [1501, 32] width 19 height 19
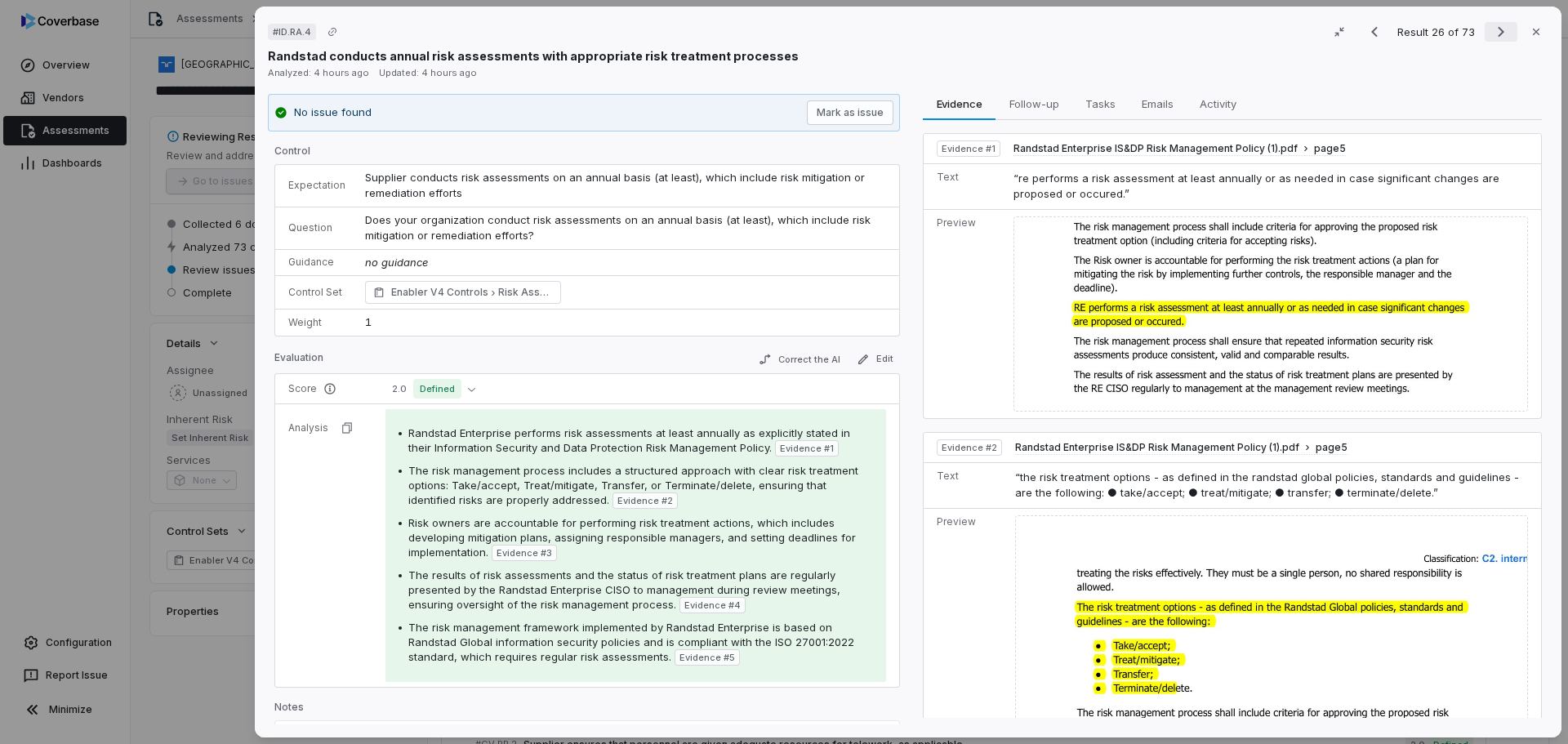
click at [1491, 24] on icon "Next result" at bounding box center [1501, 32] width 19 height 19
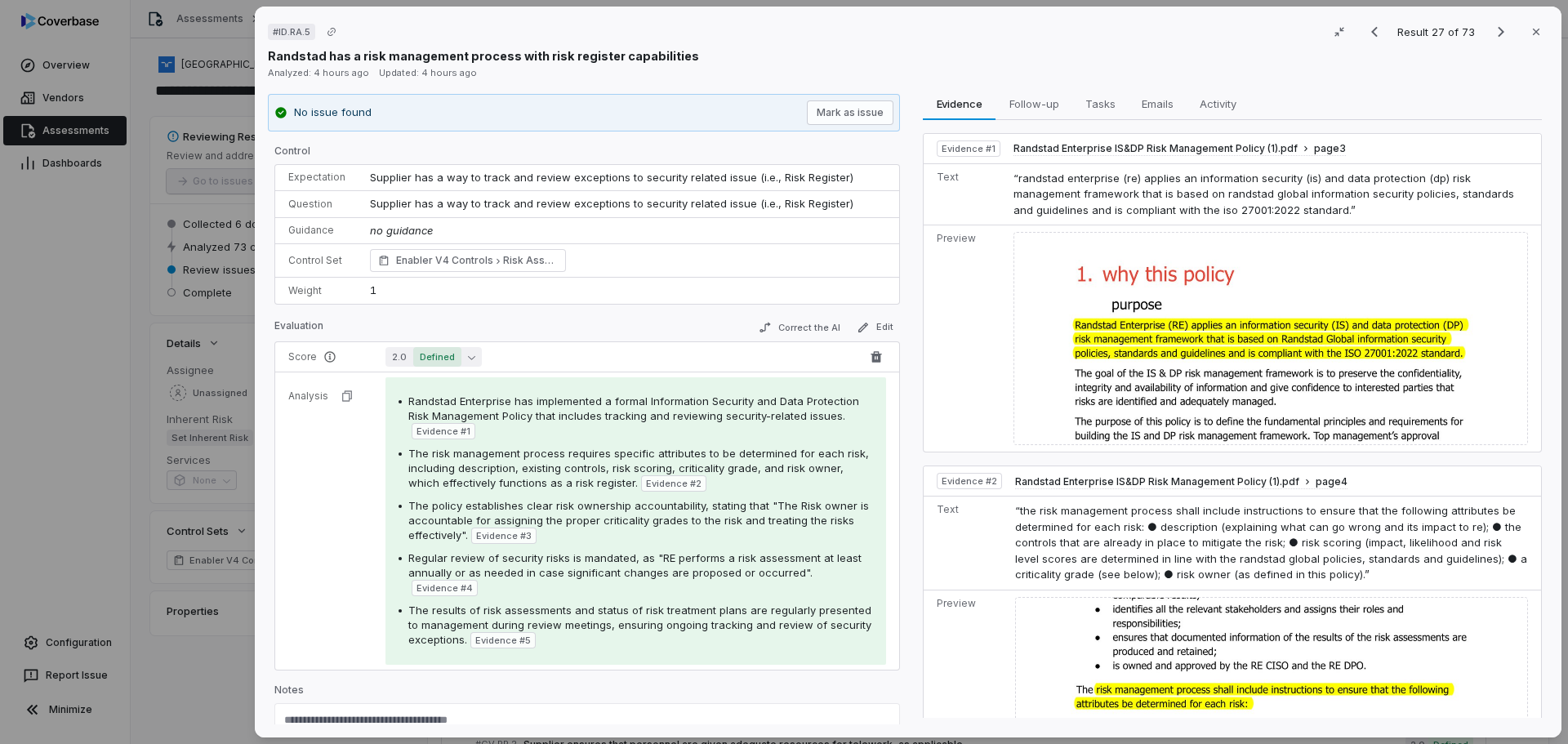
click at [455, 361] on span "Defined" at bounding box center [437, 357] width 48 height 19
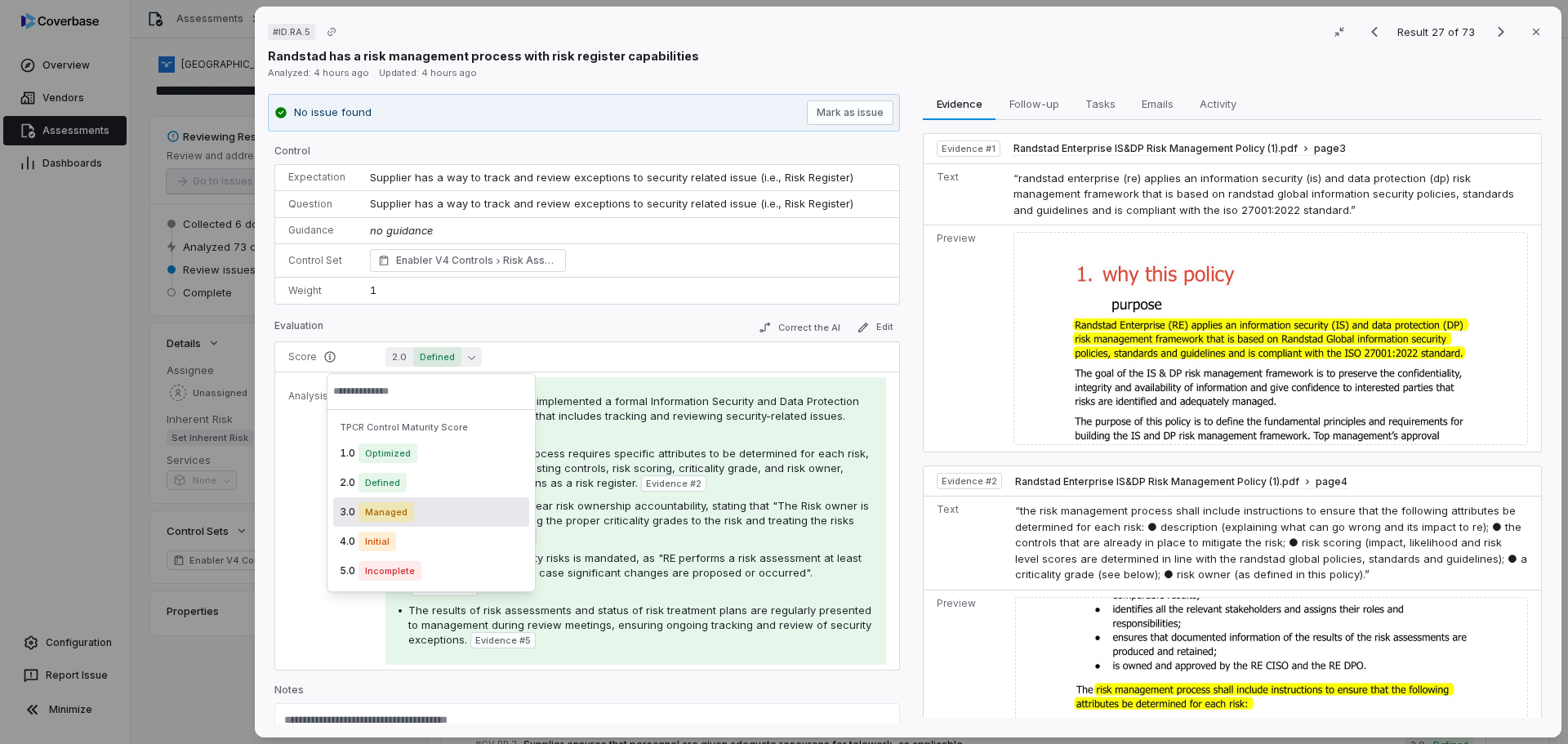
click at [375, 518] on span "Managed" at bounding box center [387, 512] width 56 height 19
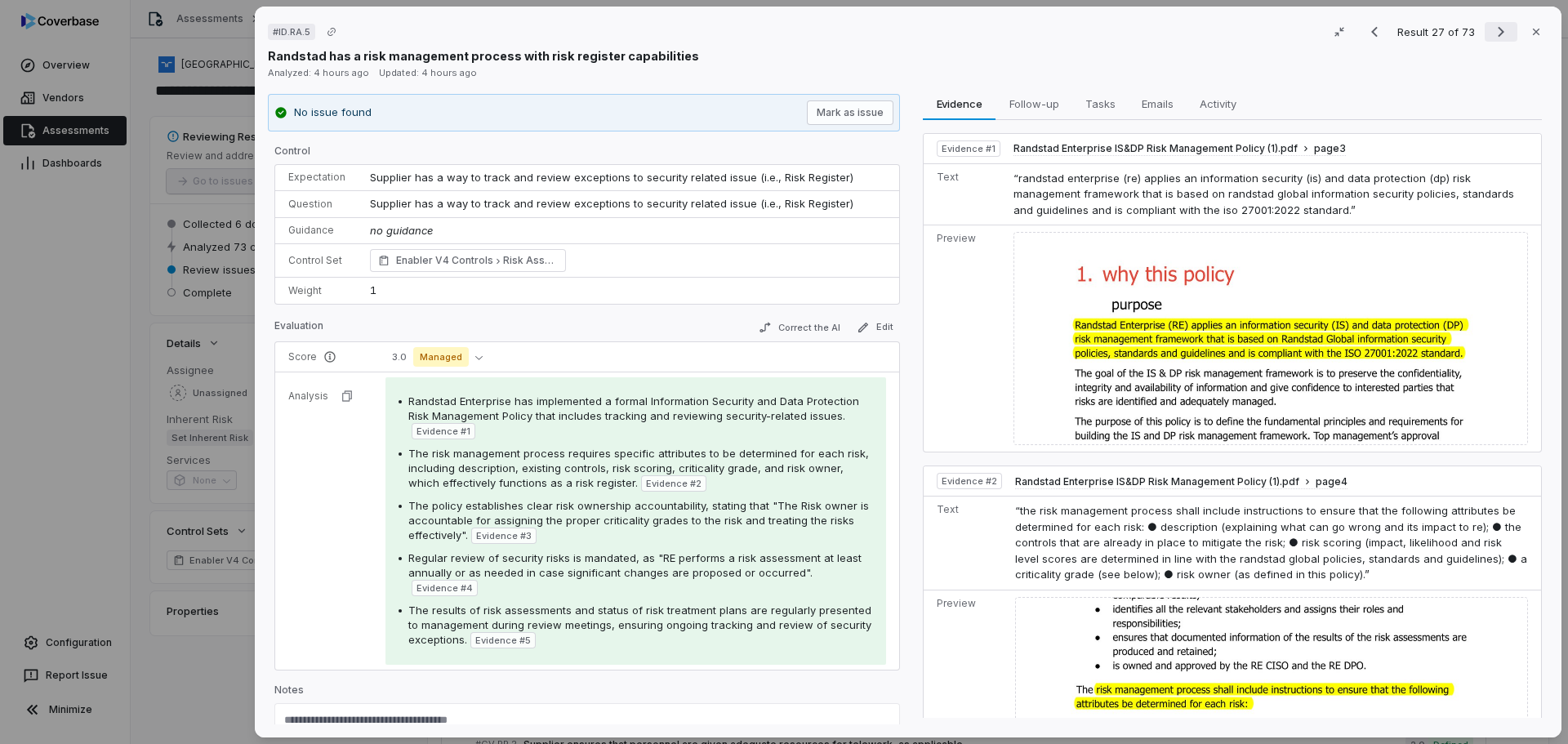
click at [1491, 27] on icon "Next result" at bounding box center [1501, 32] width 19 height 19
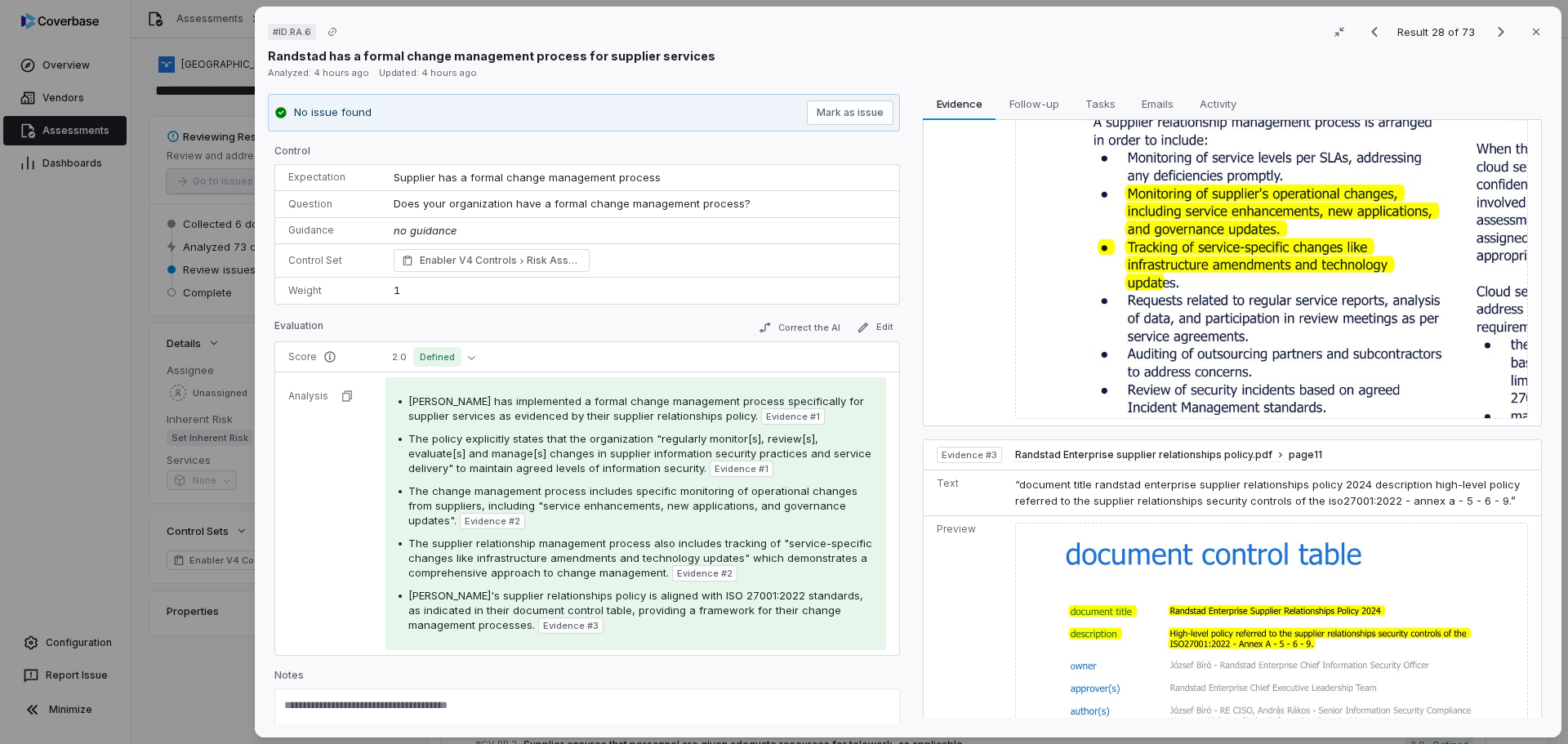
scroll to position [756, 0]
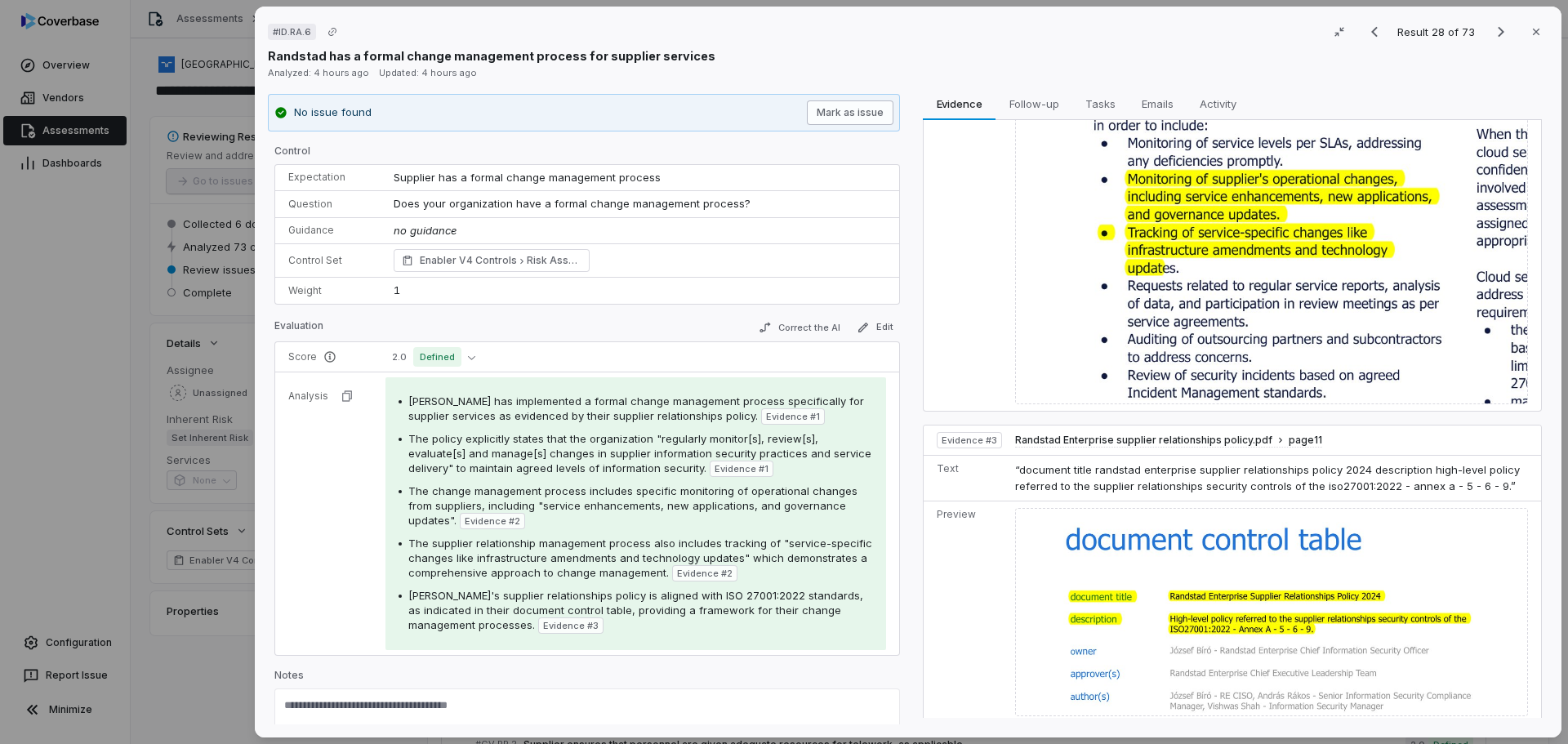
click at [859, 115] on button "Mark as issue" at bounding box center [850, 112] width 87 height 24
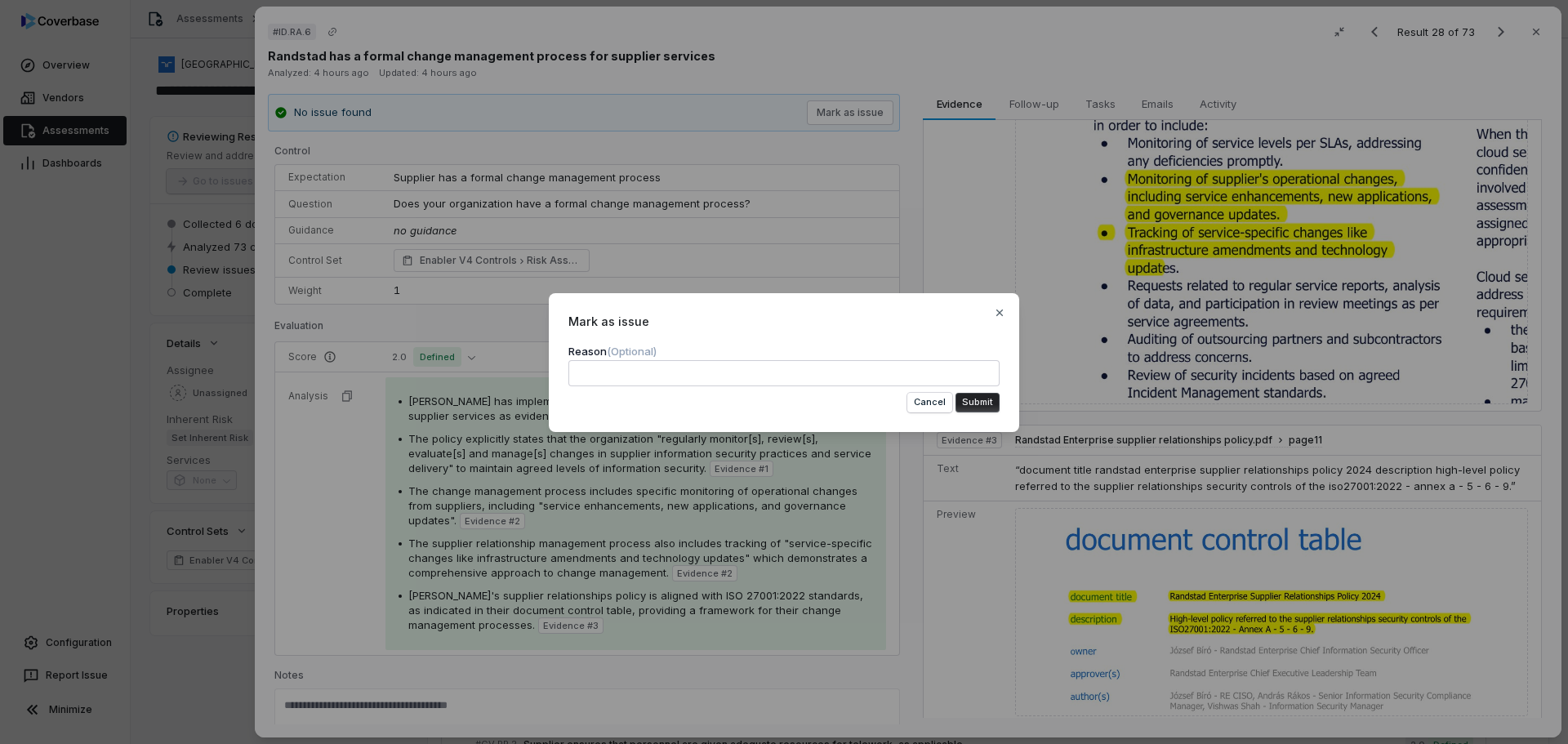
click at [973, 397] on button "Submit" at bounding box center [978, 402] width 44 height 19
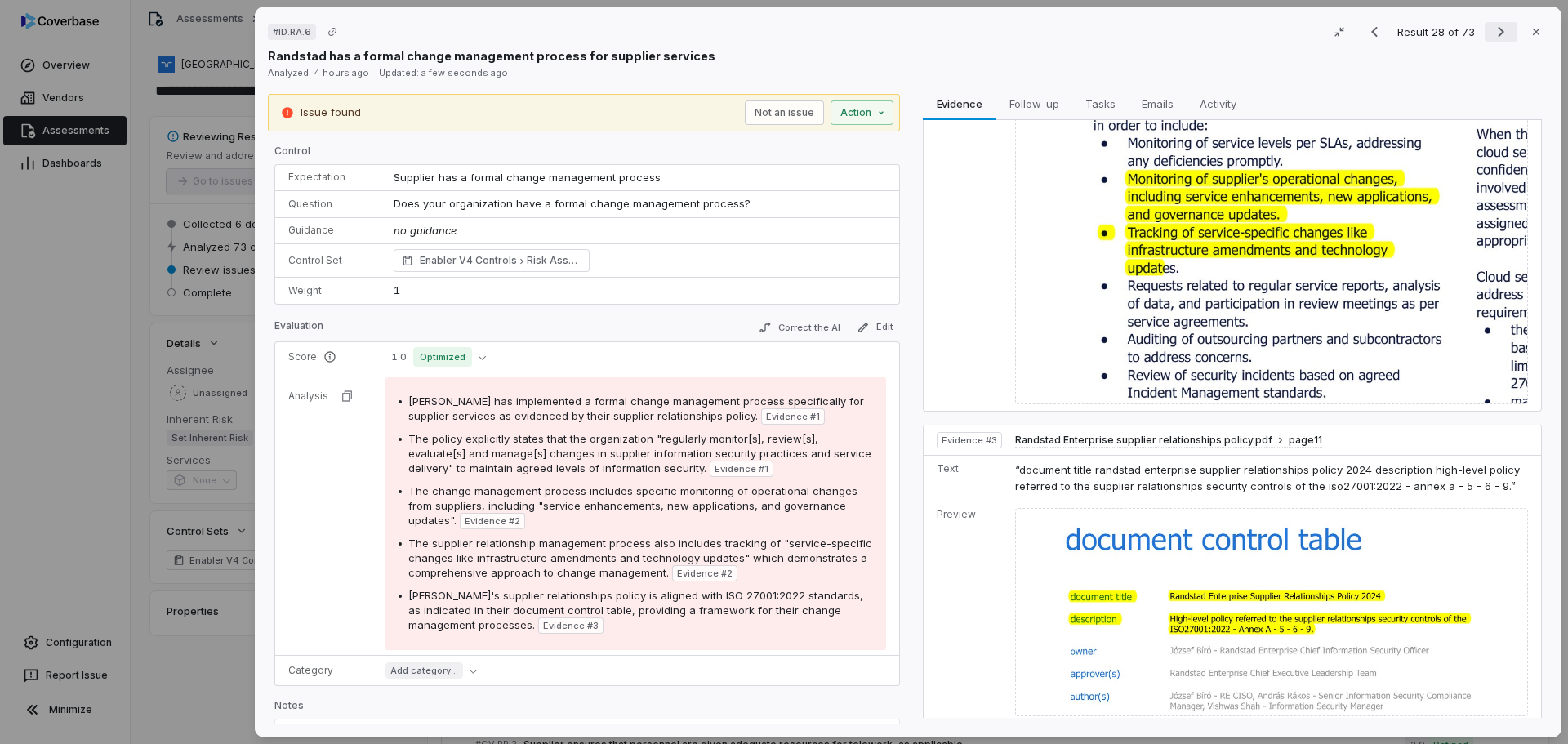
click at [1502, 29] on icon "Next result" at bounding box center [1501, 32] width 19 height 19
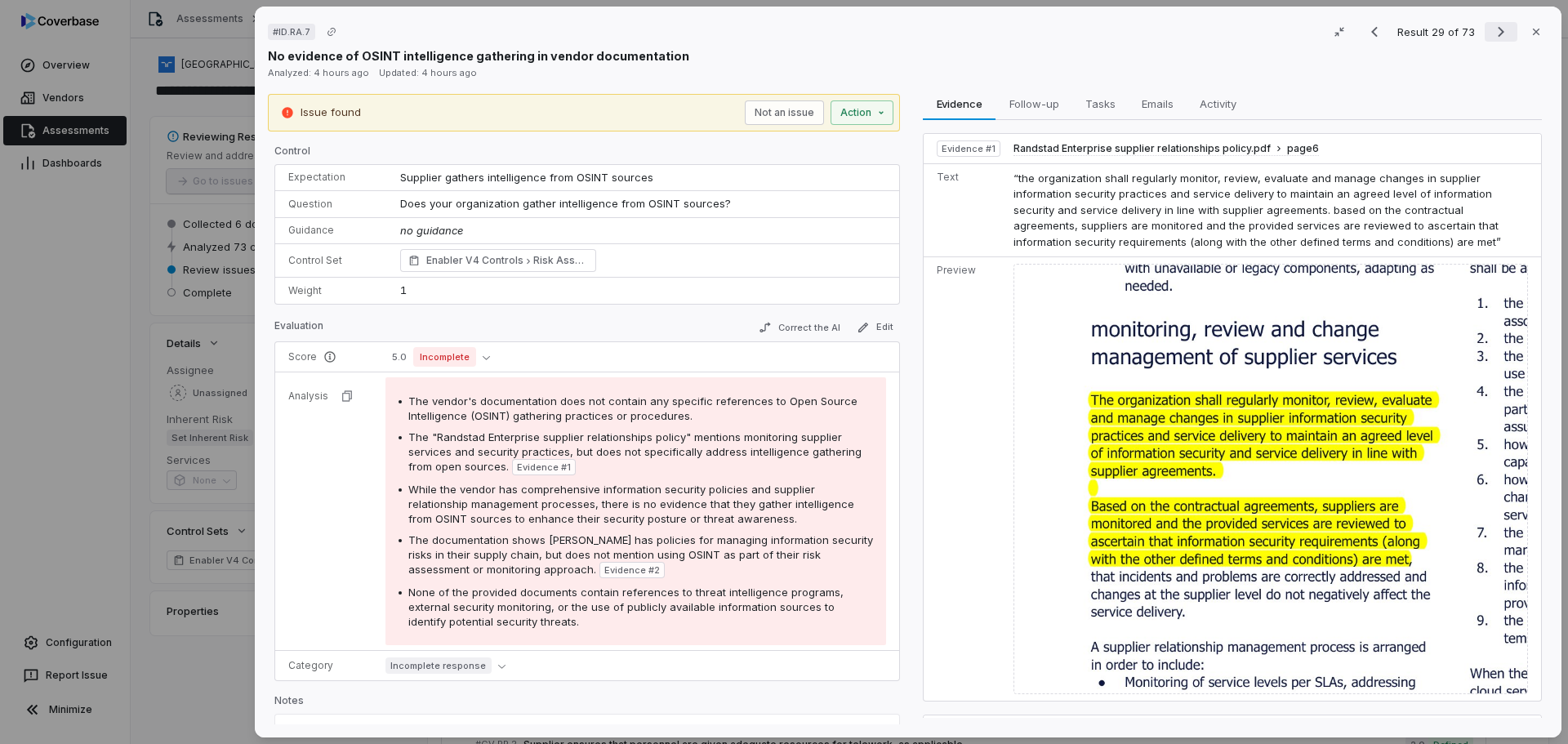
click at [1491, 30] on icon "Next result" at bounding box center [1501, 32] width 19 height 19
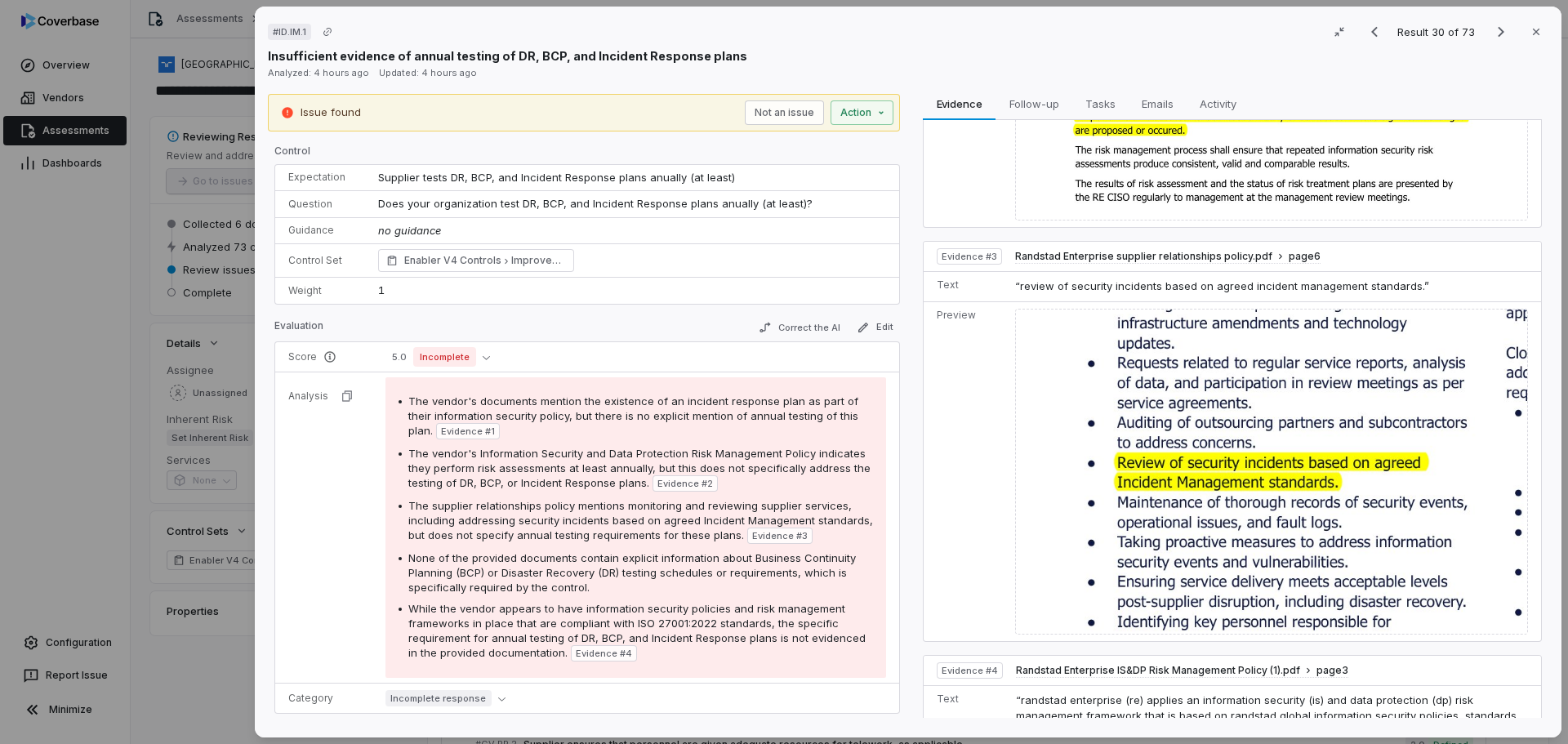
scroll to position [783, 0]
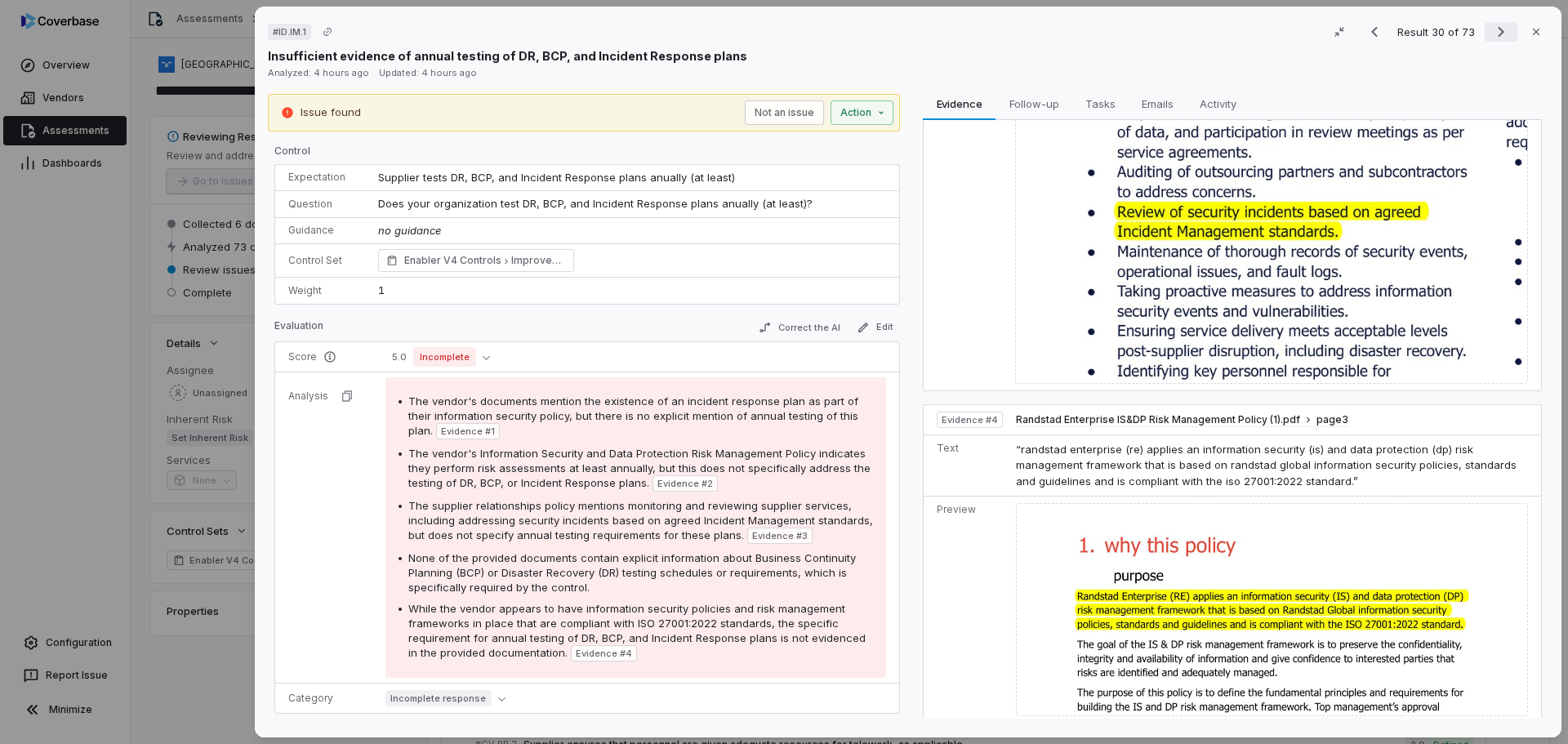
click at [1497, 33] on icon "Next result" at bounding box center [1501, 32] width 19 height 19
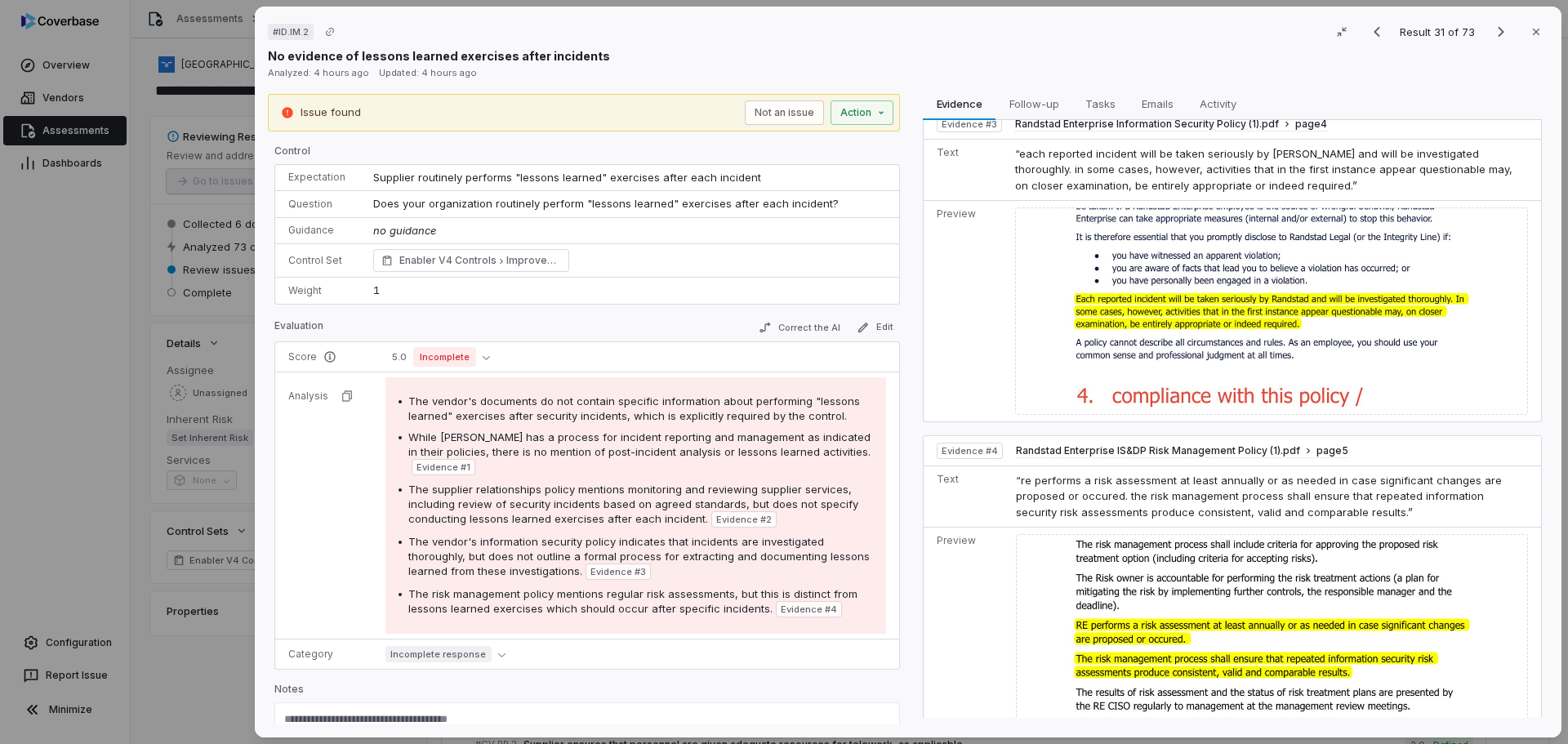
scroll to position [847, 0]
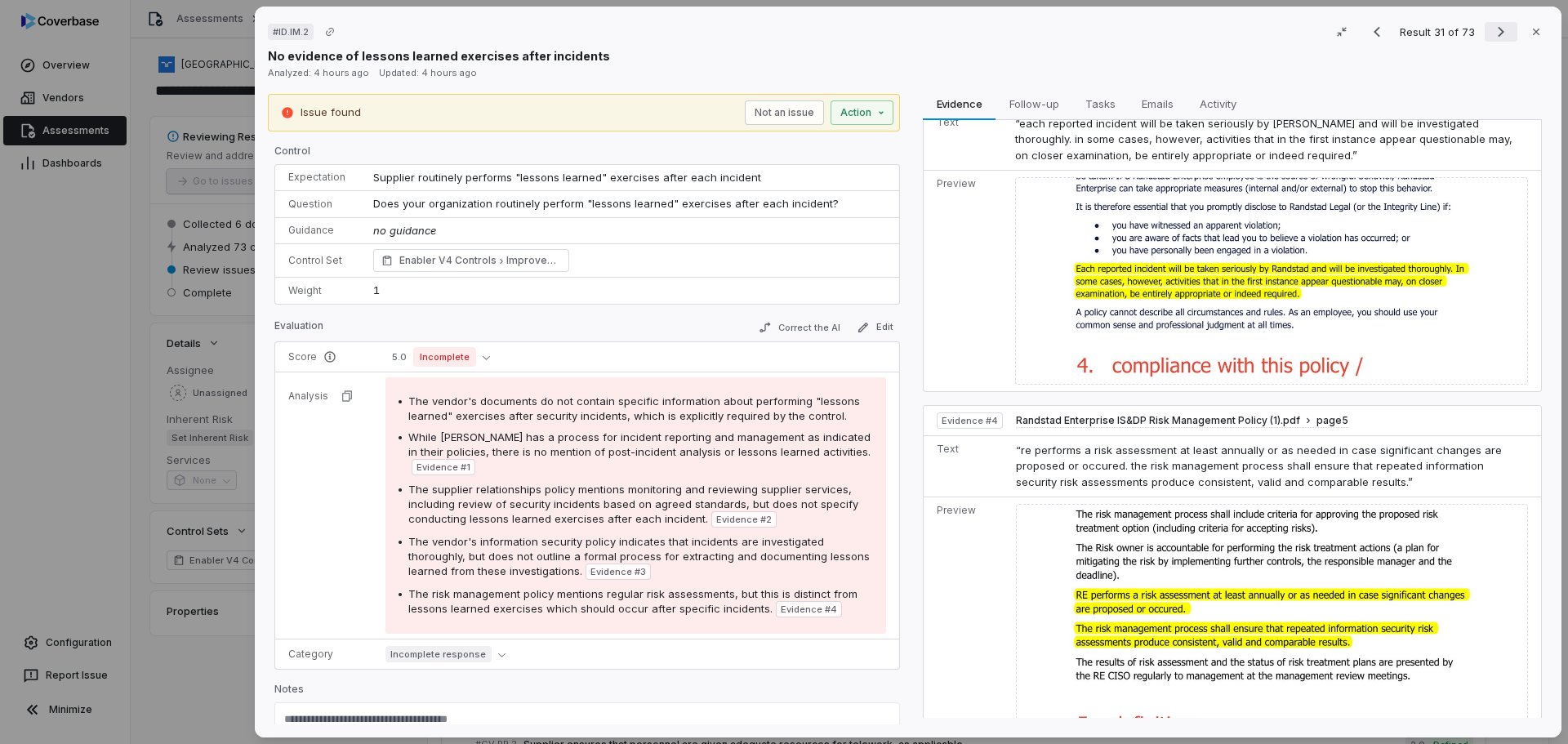
click at [1491, 30] on icon "Next result" at bounding box center [1501, 32] width 19 height 19
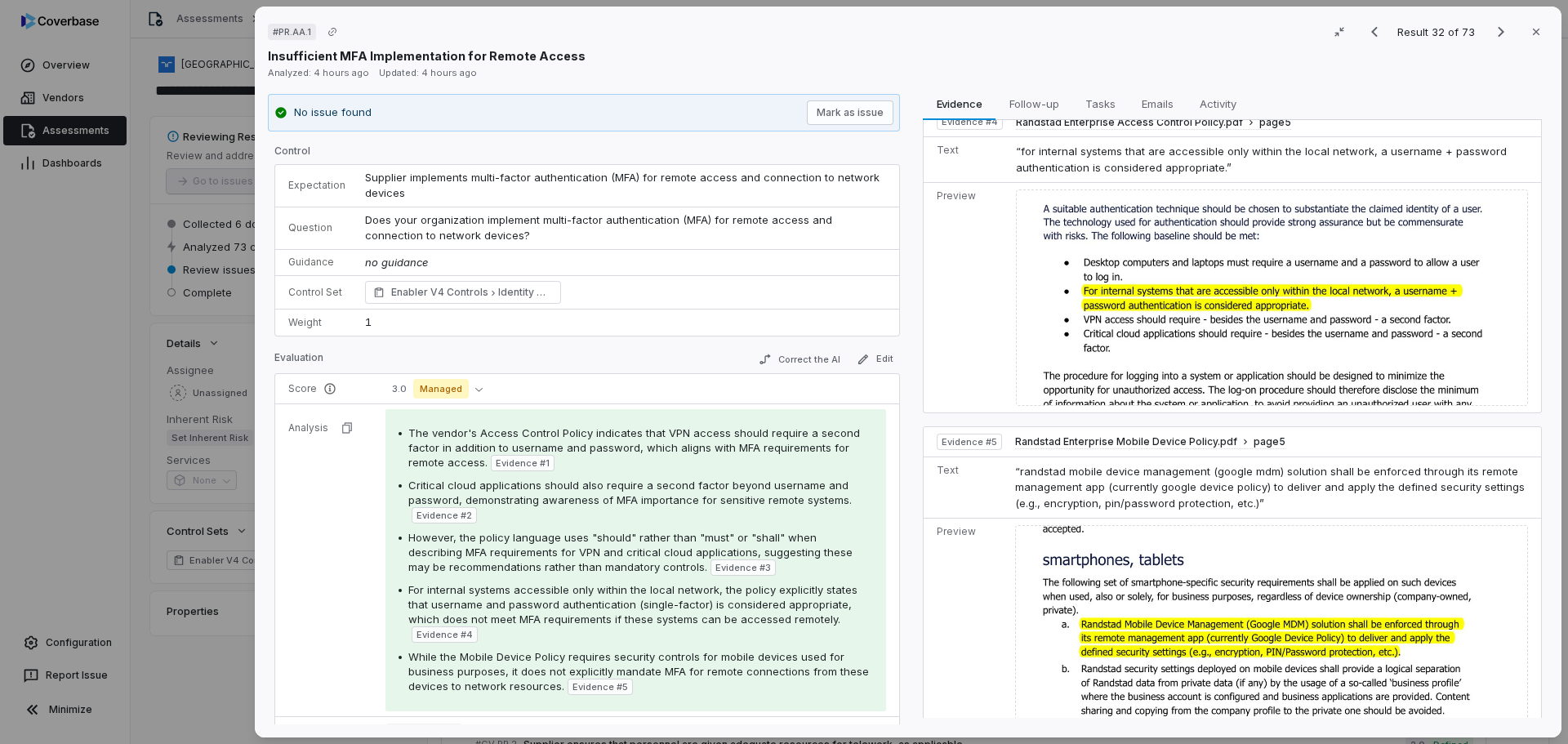
scroll to position [987, 0]
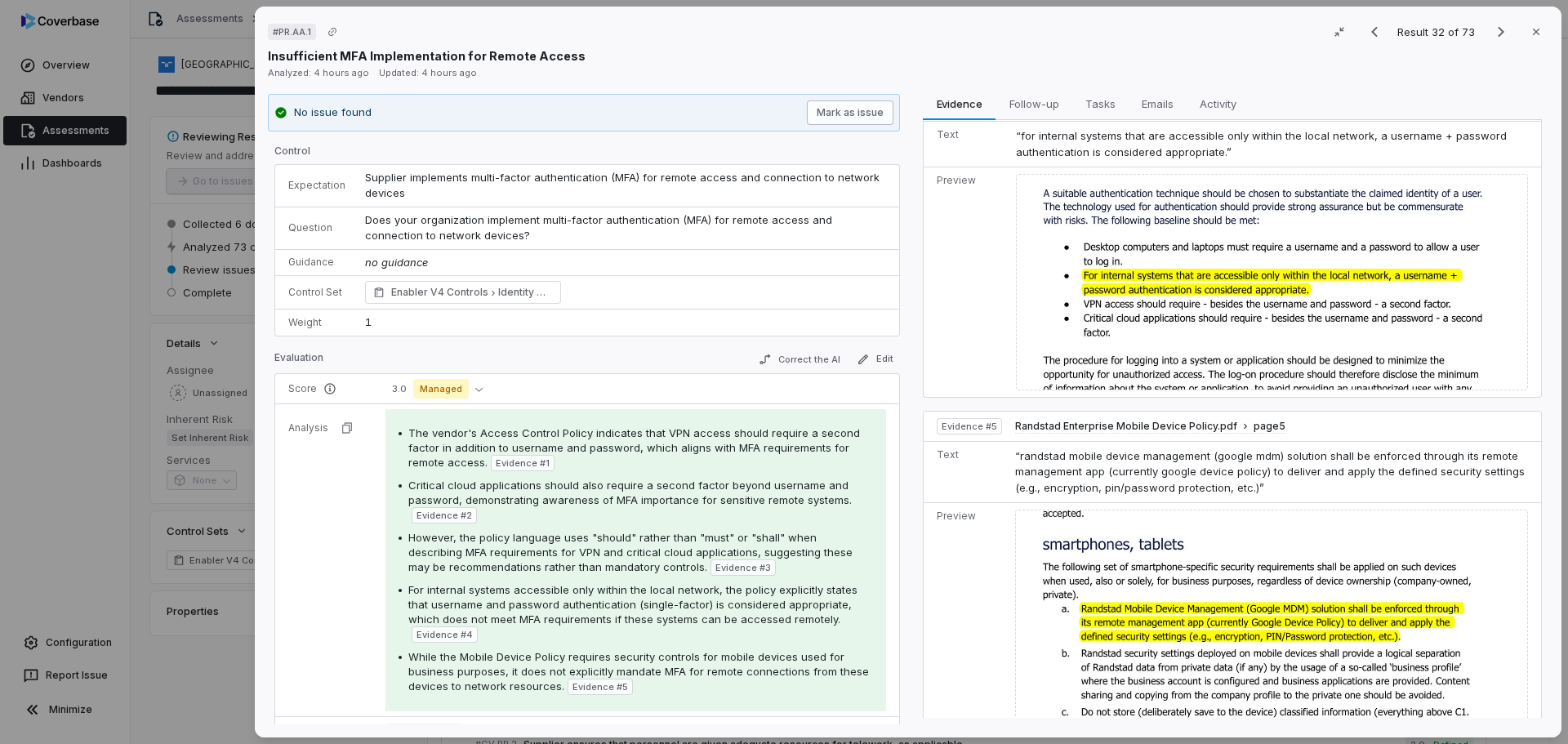
click at [869, 115] on button "Mark as issue" at bounding box center [850, 112] width 87 height 24
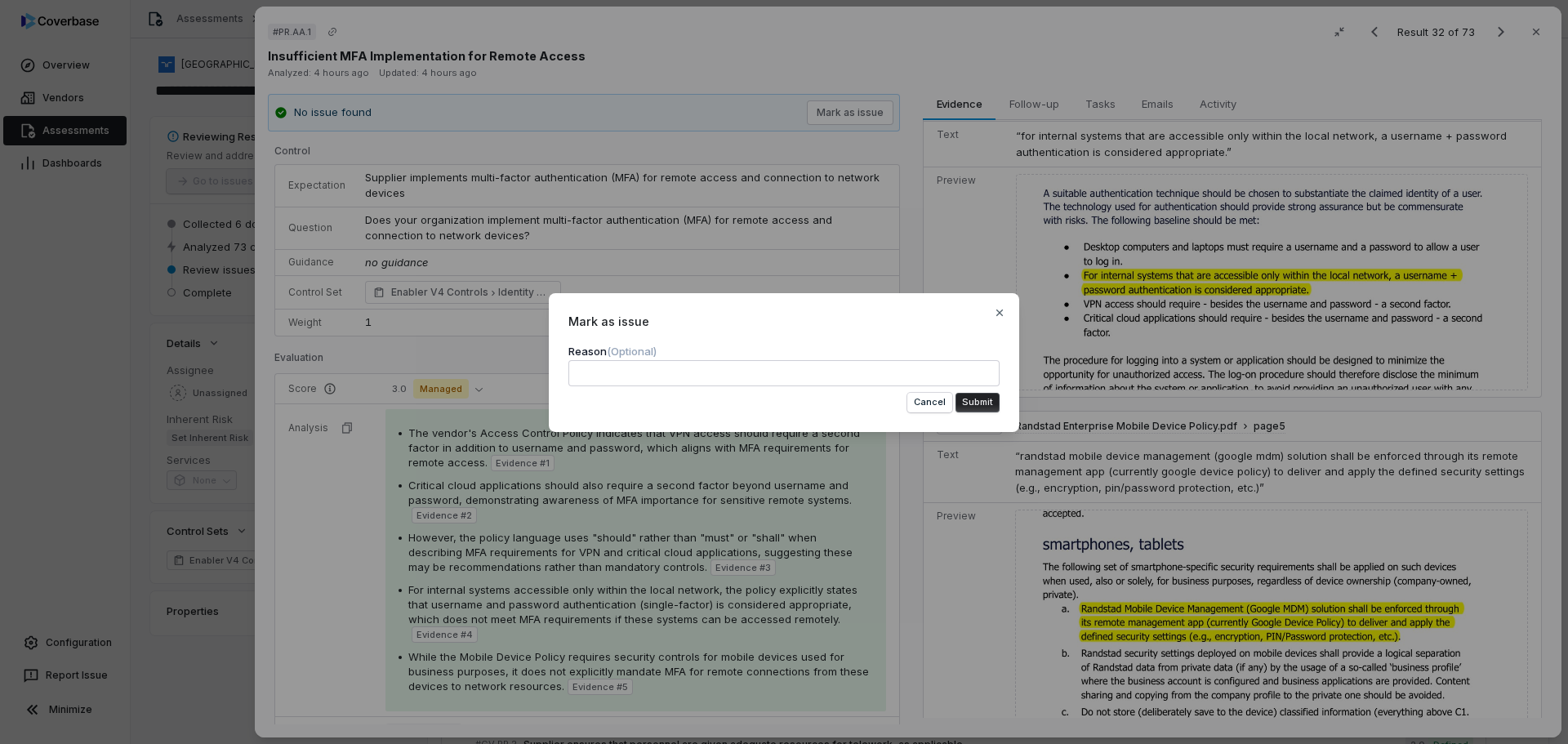
click at [967, 398] on button "Submit" at bounding box center [978, 402] width 44 height 19
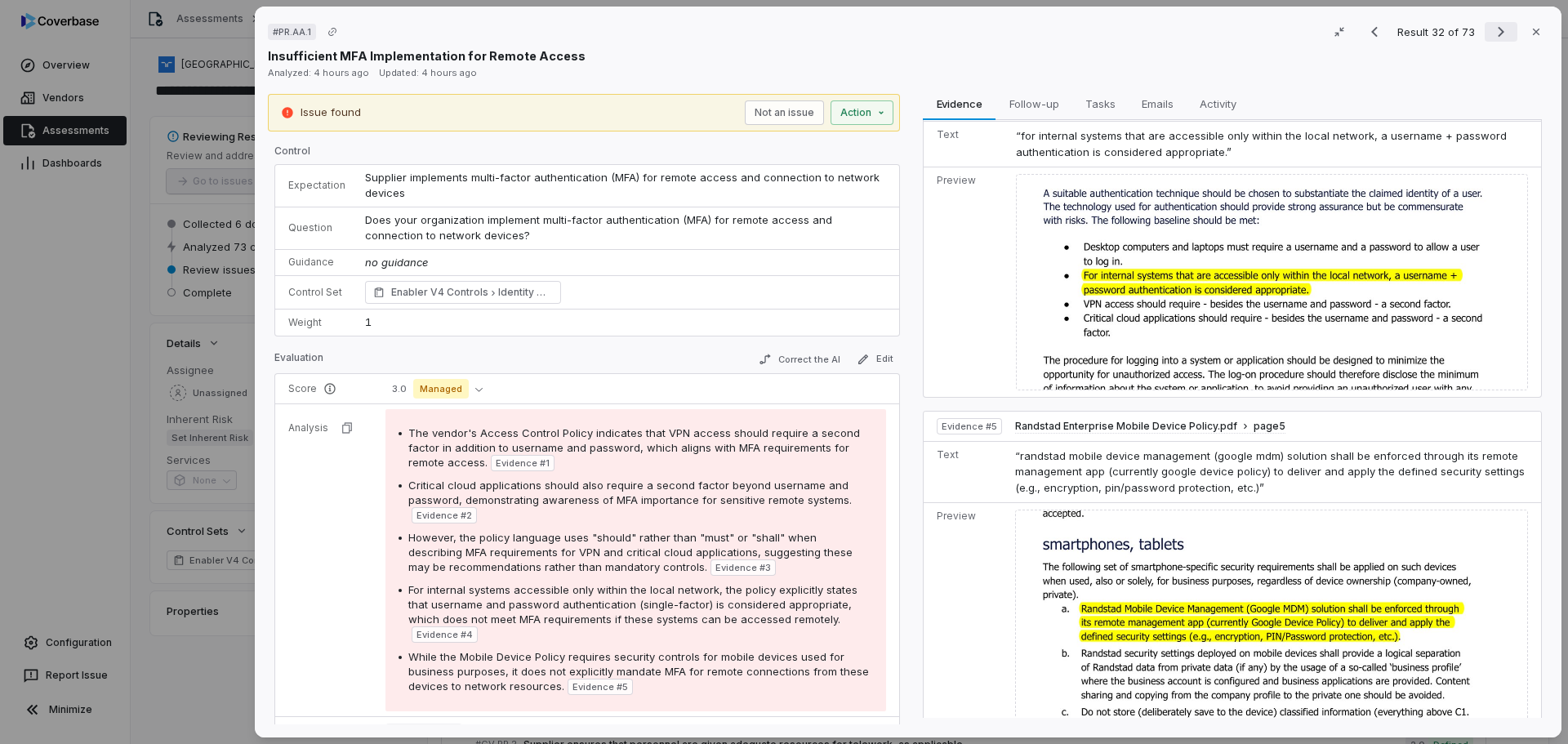
click at [1492, 33] on icon "Next result" at bounding box center [1501, 32] width 19 height 19
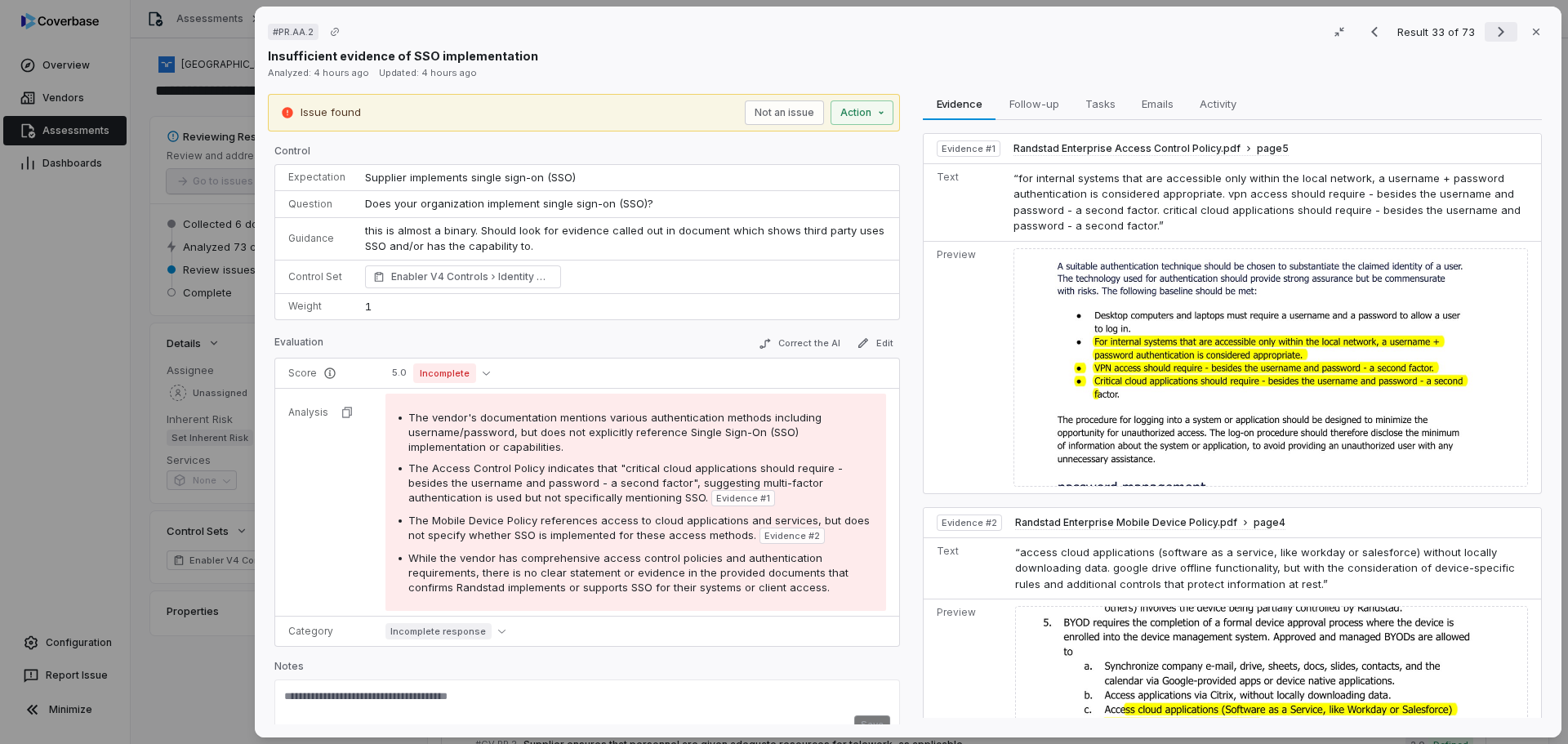
click at [1491, 25] on icon "Next result" at bounding box center [1501, 32] width 19 height 19
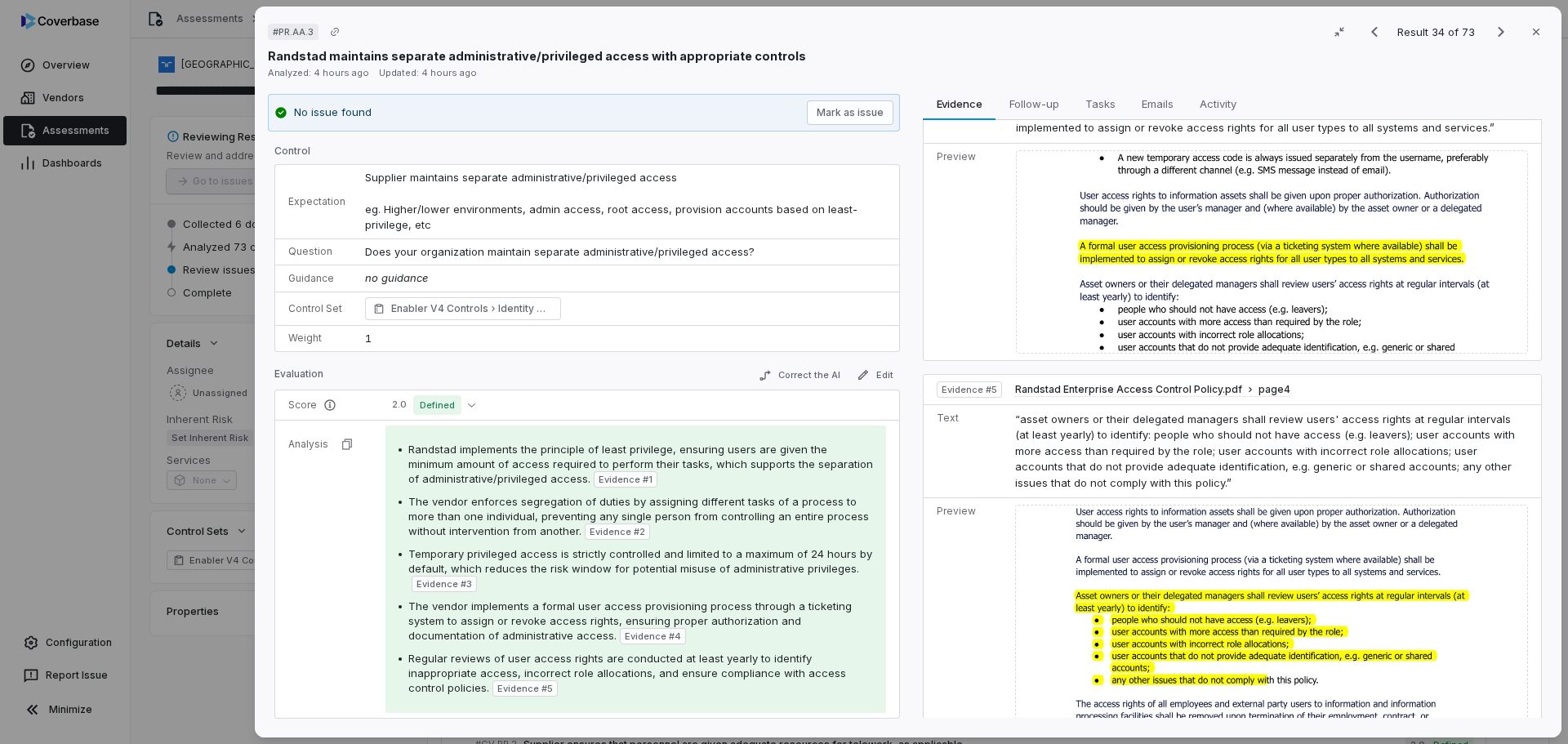
scroll to position [1128, 0]
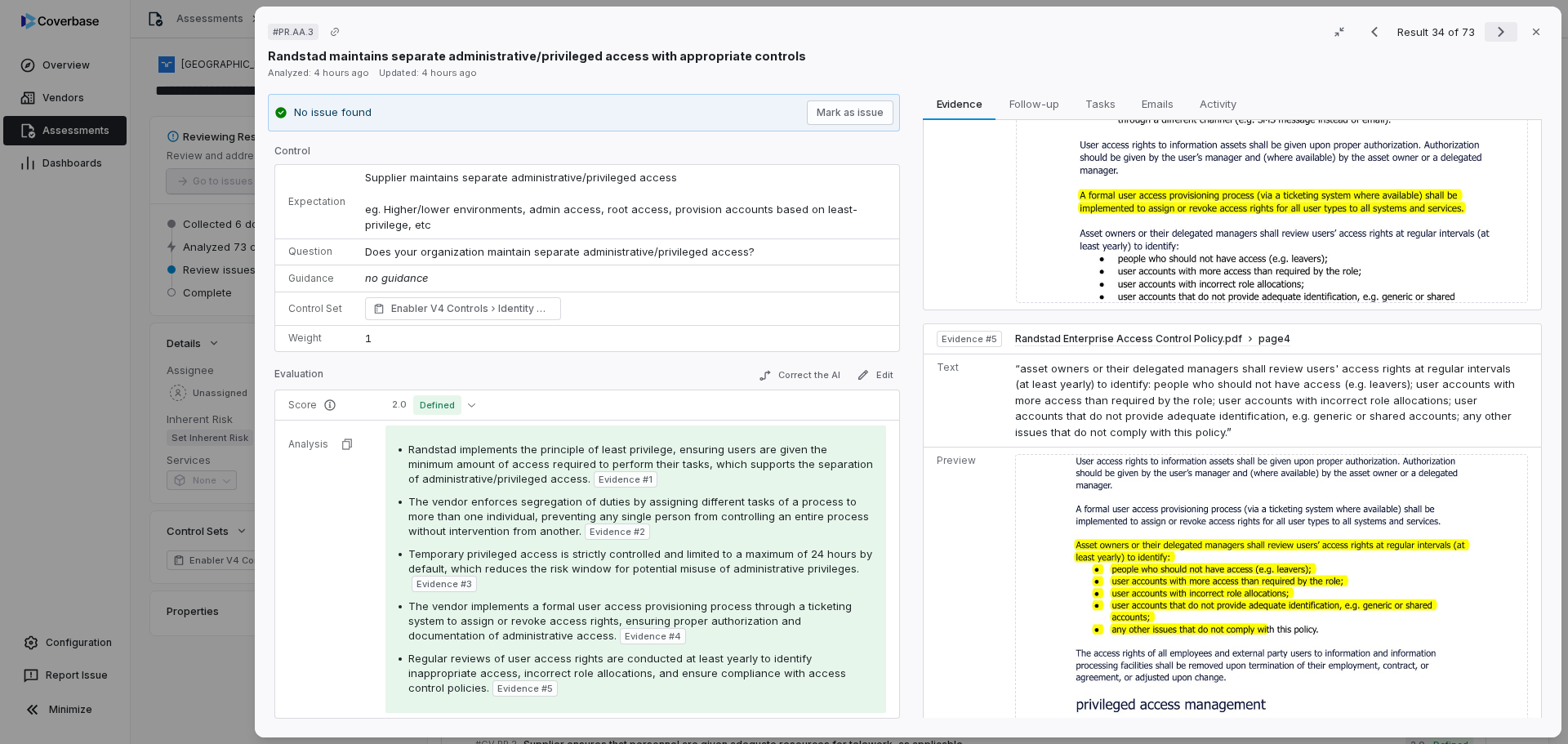
click at [1494, 32] on icon "Next result" at bounding box center [1501, 32] width 19 height 19
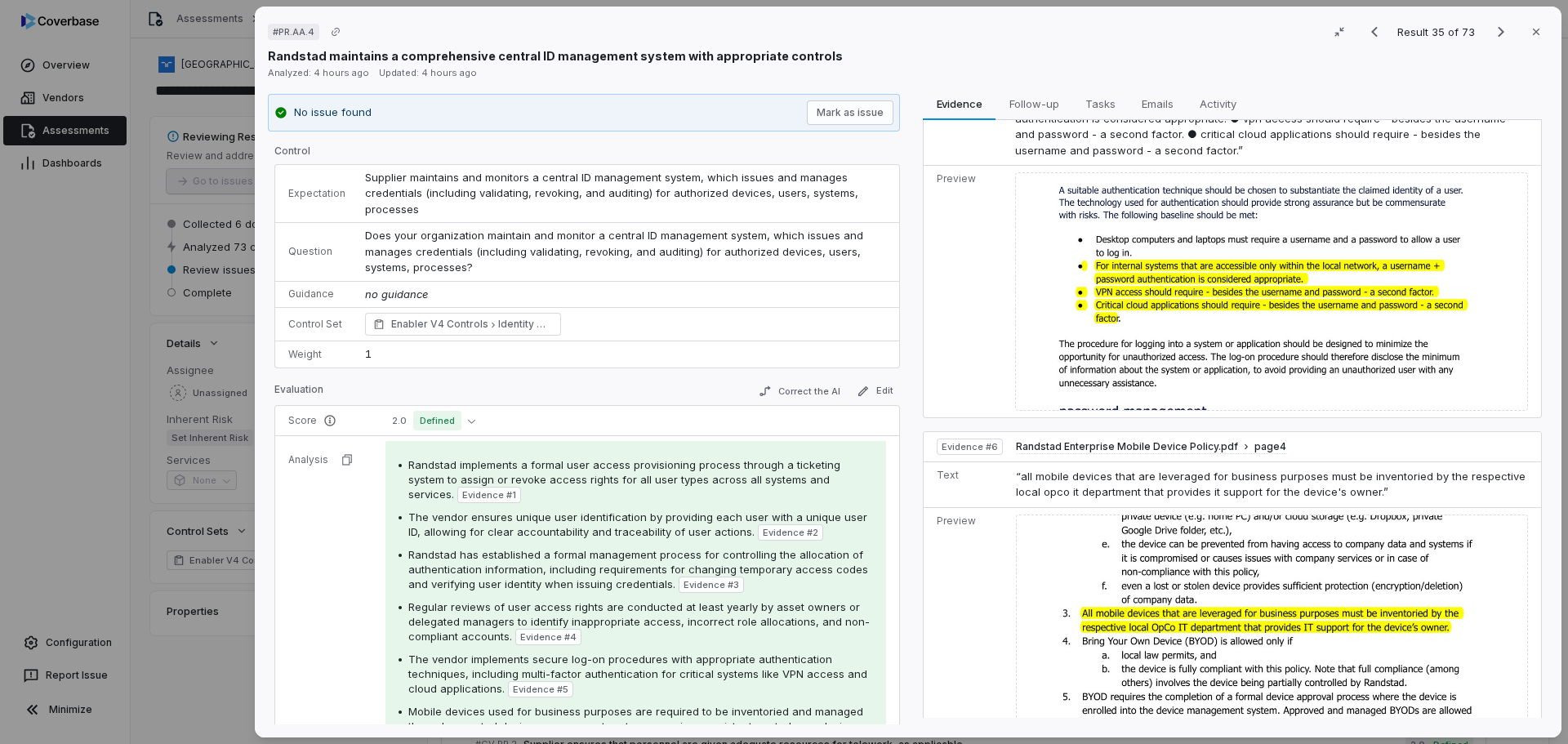
scroll to position [1396, 0]
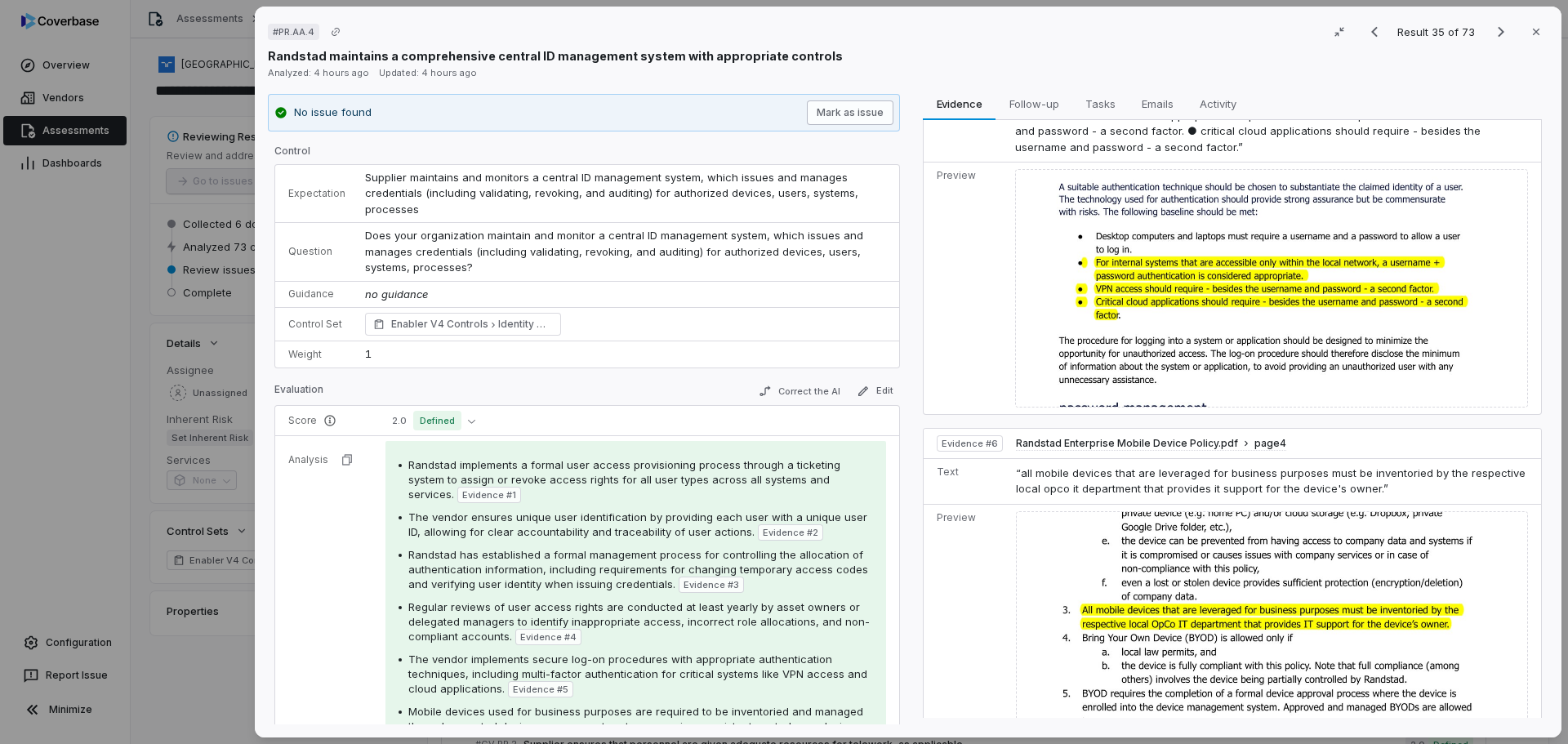
click at [834, 110] on button "Mark as issue" at bounding box center [850, 112] width 87 height 24
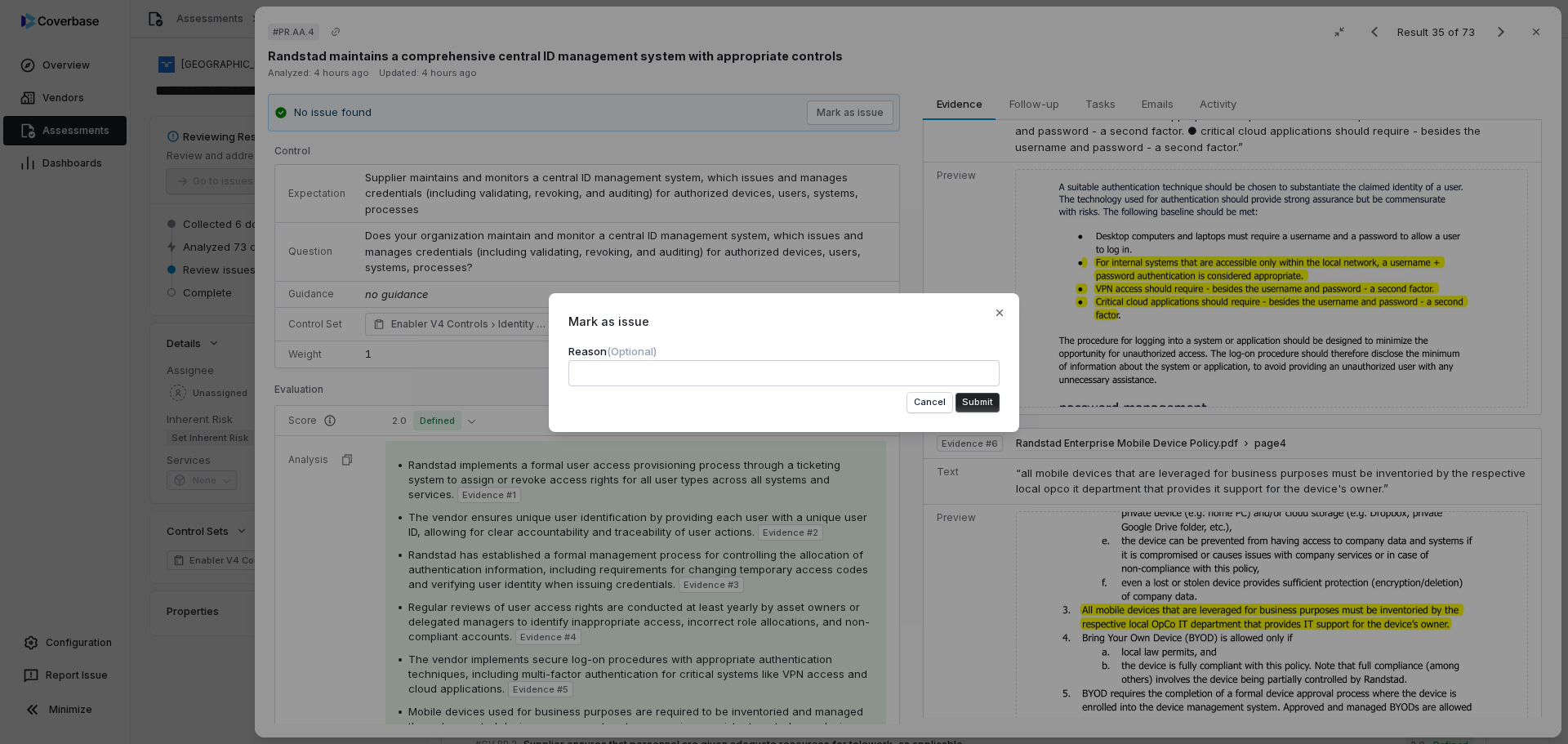
click at [973, 399] on button "Submit" at bounding box center [978, 402] width 44 height 19
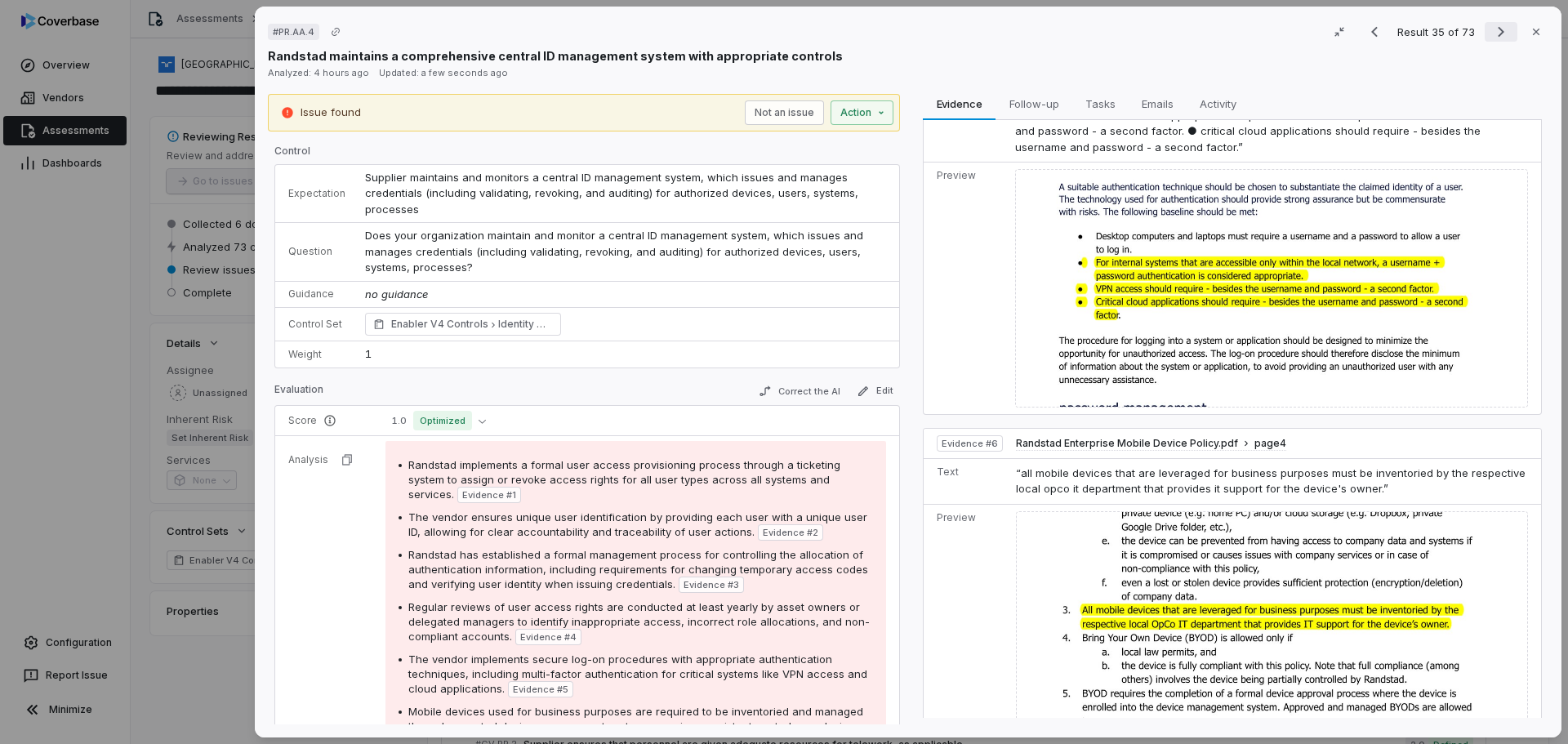
click at [1502, 32] on icon "Next result" at bounding box center [1501, 32] width 19 height 19
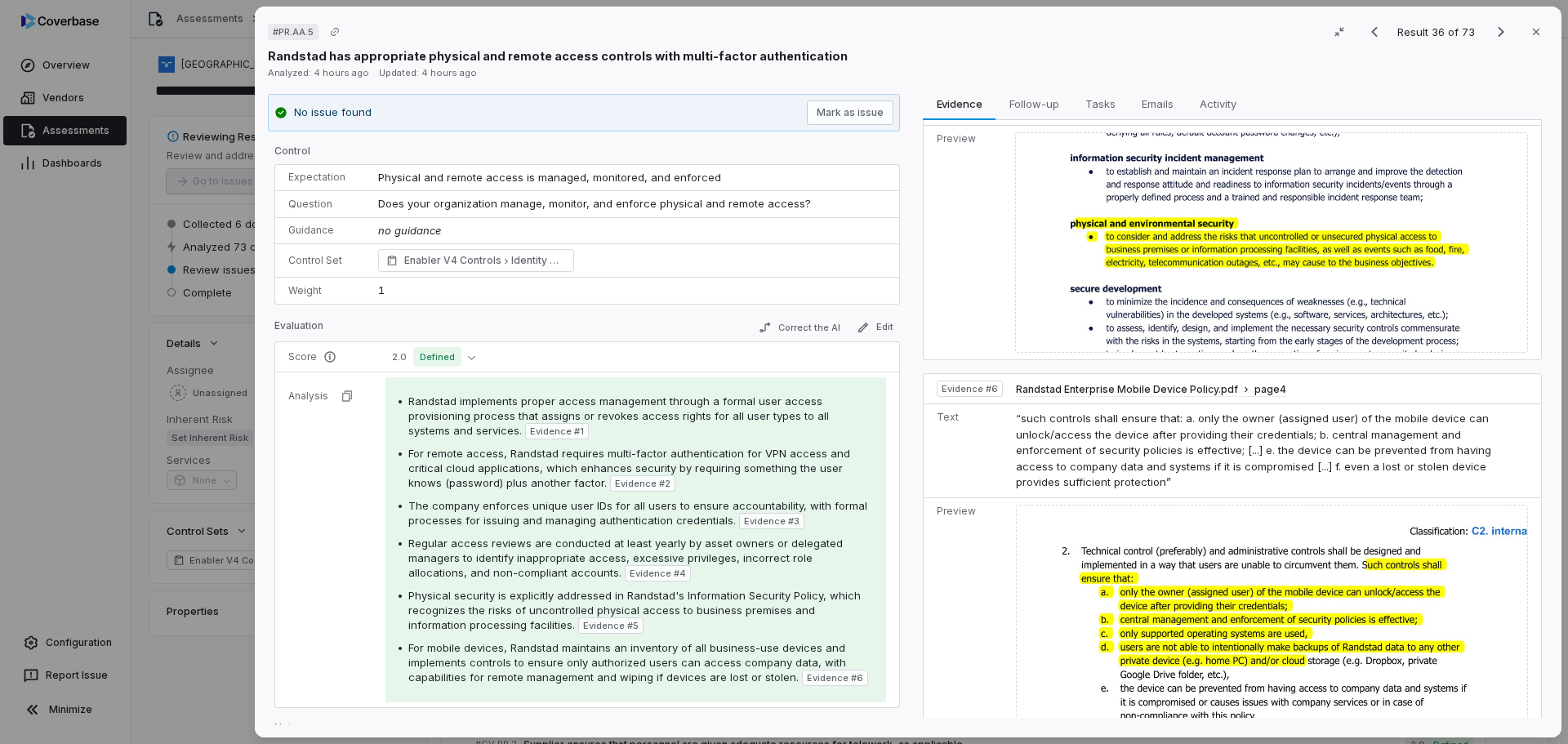
scroll to position [1572, 0]
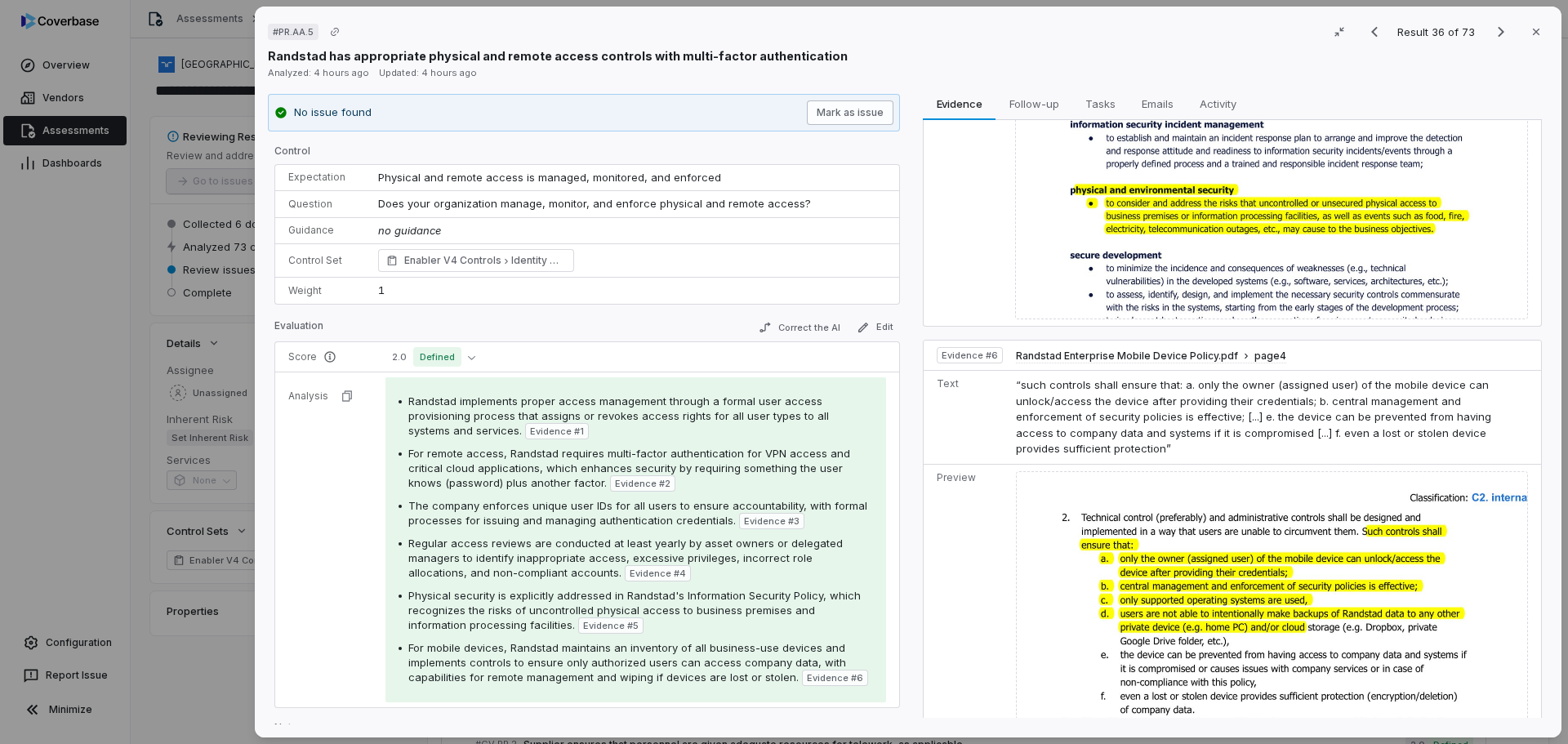
click at [828, 107] on button "Mark as issue" at bounding box center [850, 112] width 87 height 24
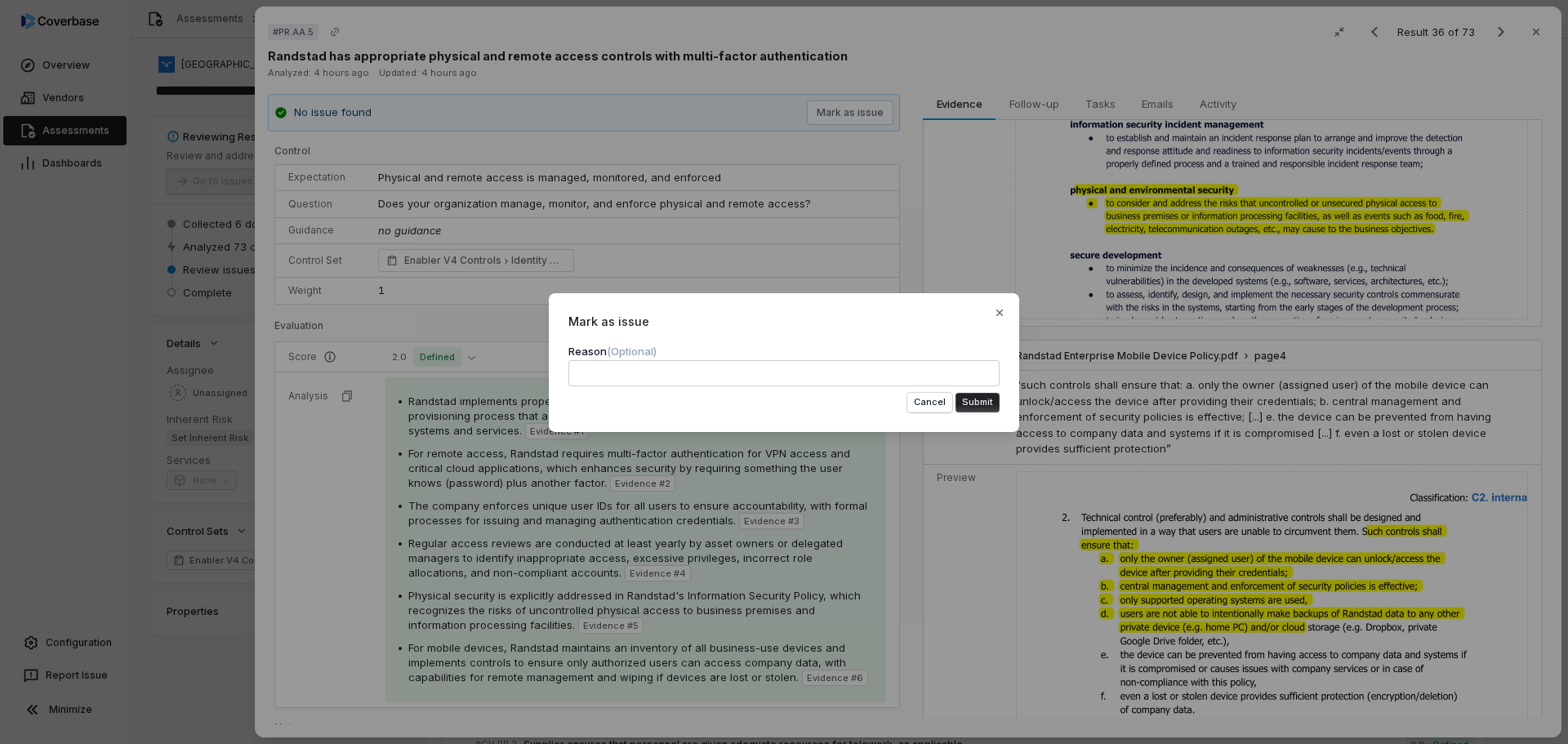
click at [977, 399] on button "Submit" at bounding box center [978, 402] width 44 height 19
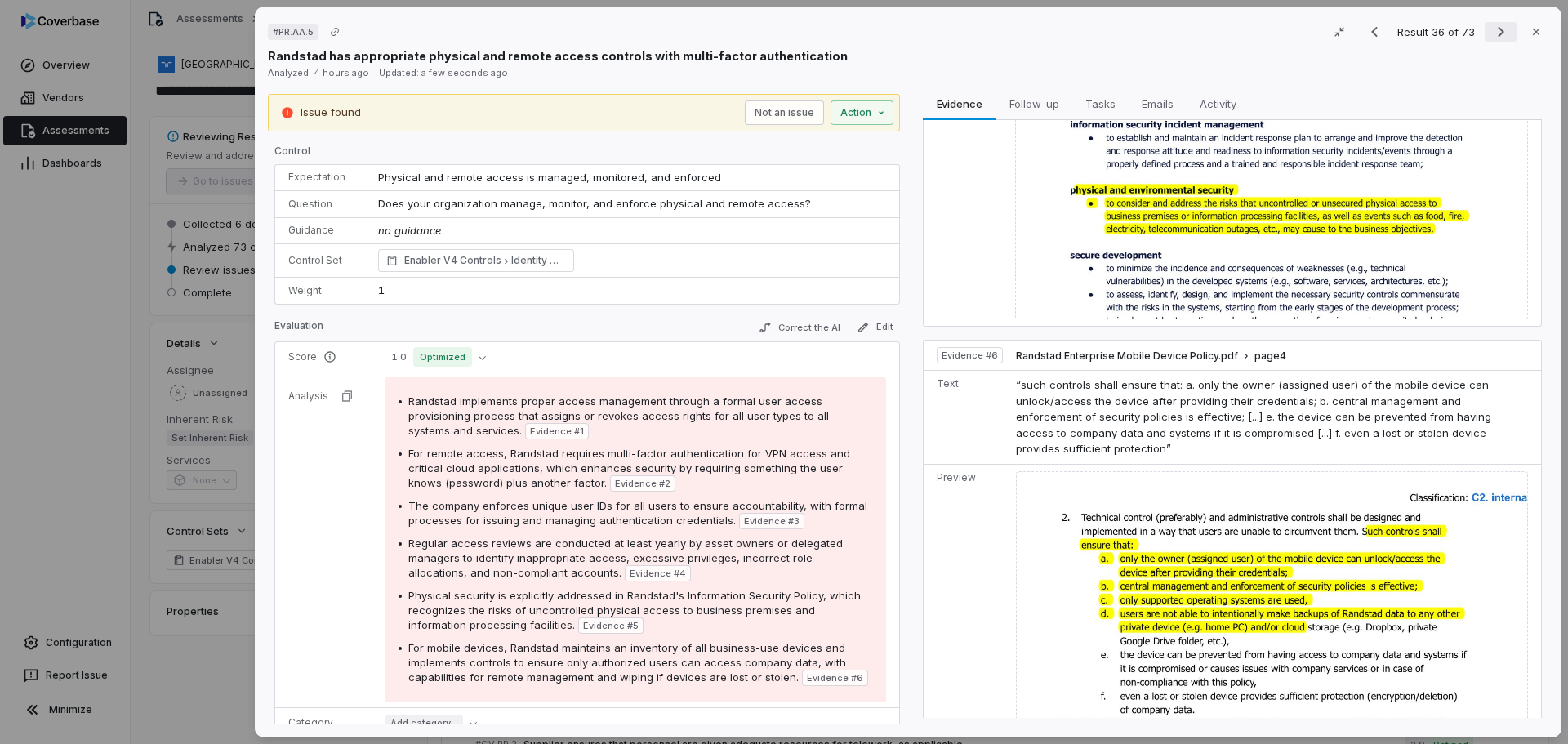
click at [1491, 30] on icon "Next result" at bounding box center [1501, 32] width 19 height 19
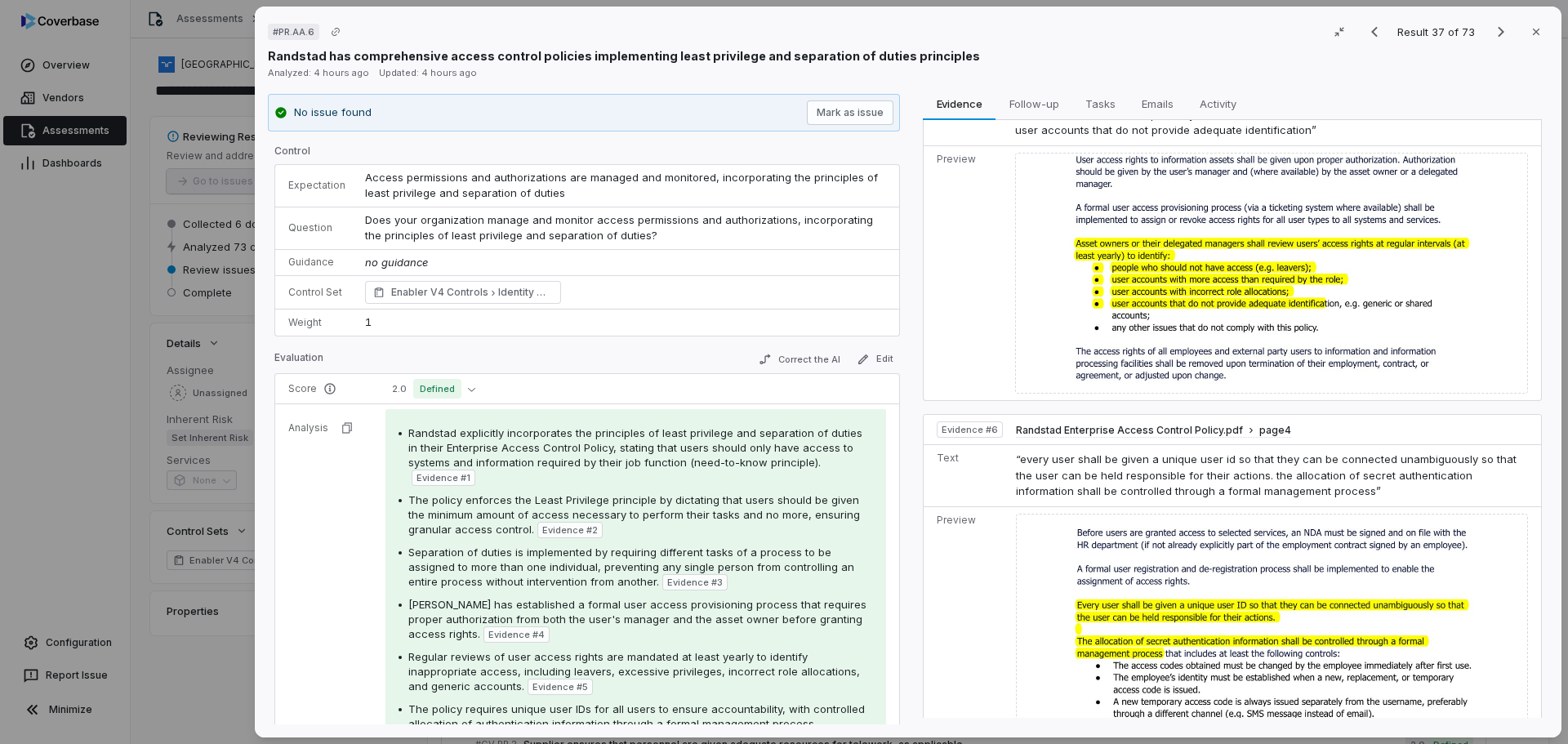
scroll to position [1571, 0]
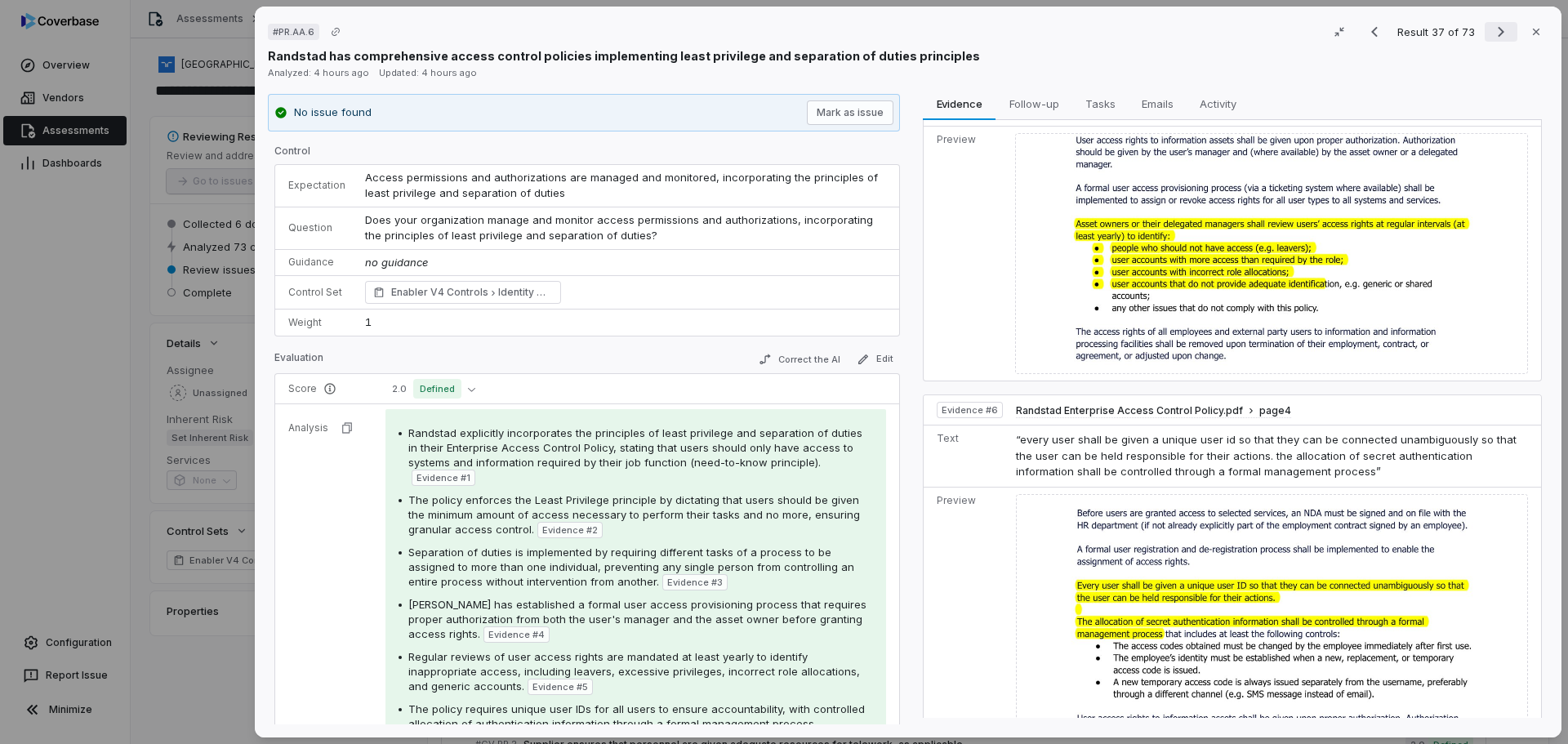
click at [1491, 36] on icon "Next result" at bounding box center [1501, 32] width 19 height 19
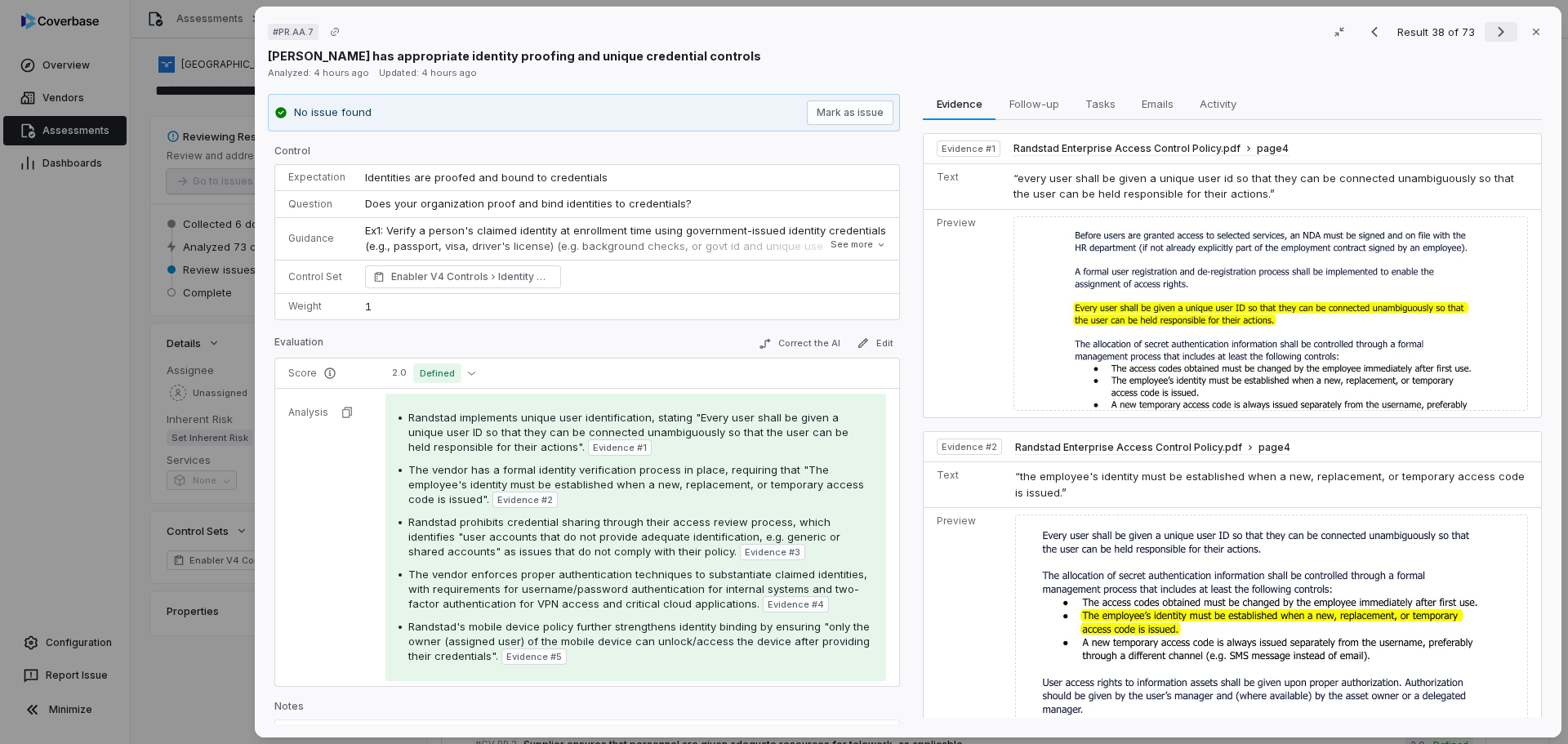
click at [1500, 30] on icon "Next result" at bounding box center [1501, 32] width 19 height 19
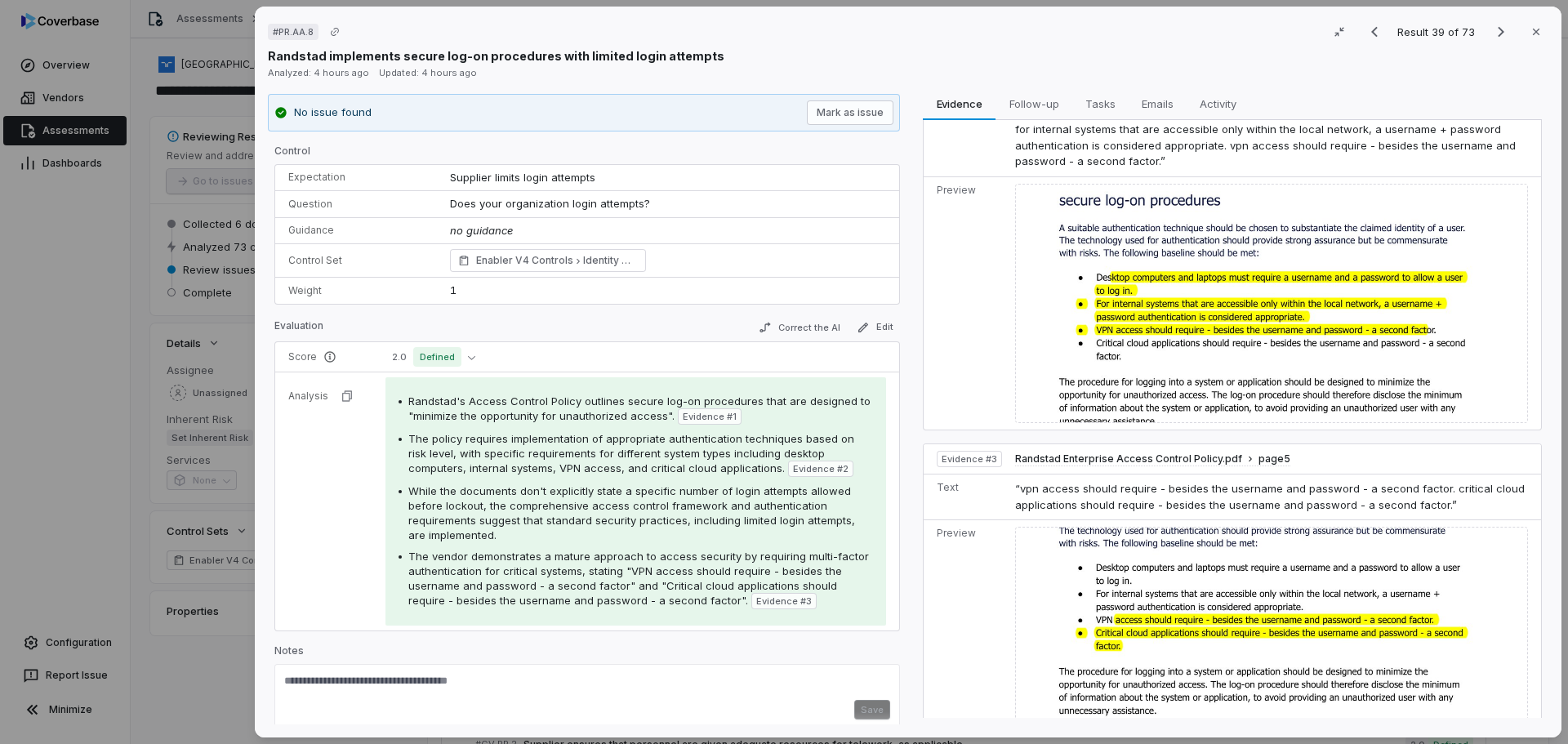
scroll to position [447, 0]
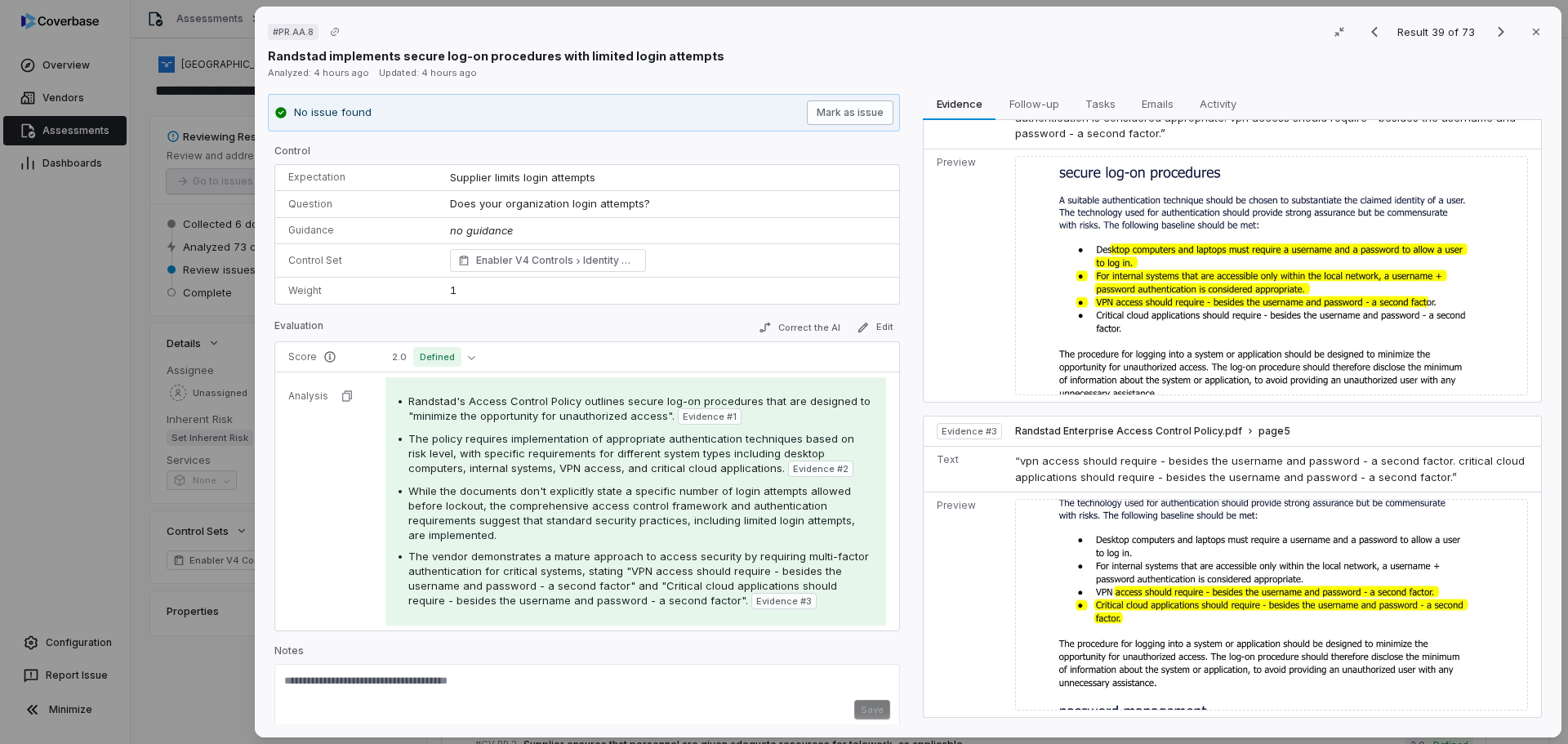
click at [846, 109] on button "Mark as issue" at bounding box center [850, 112] width 87 height 24
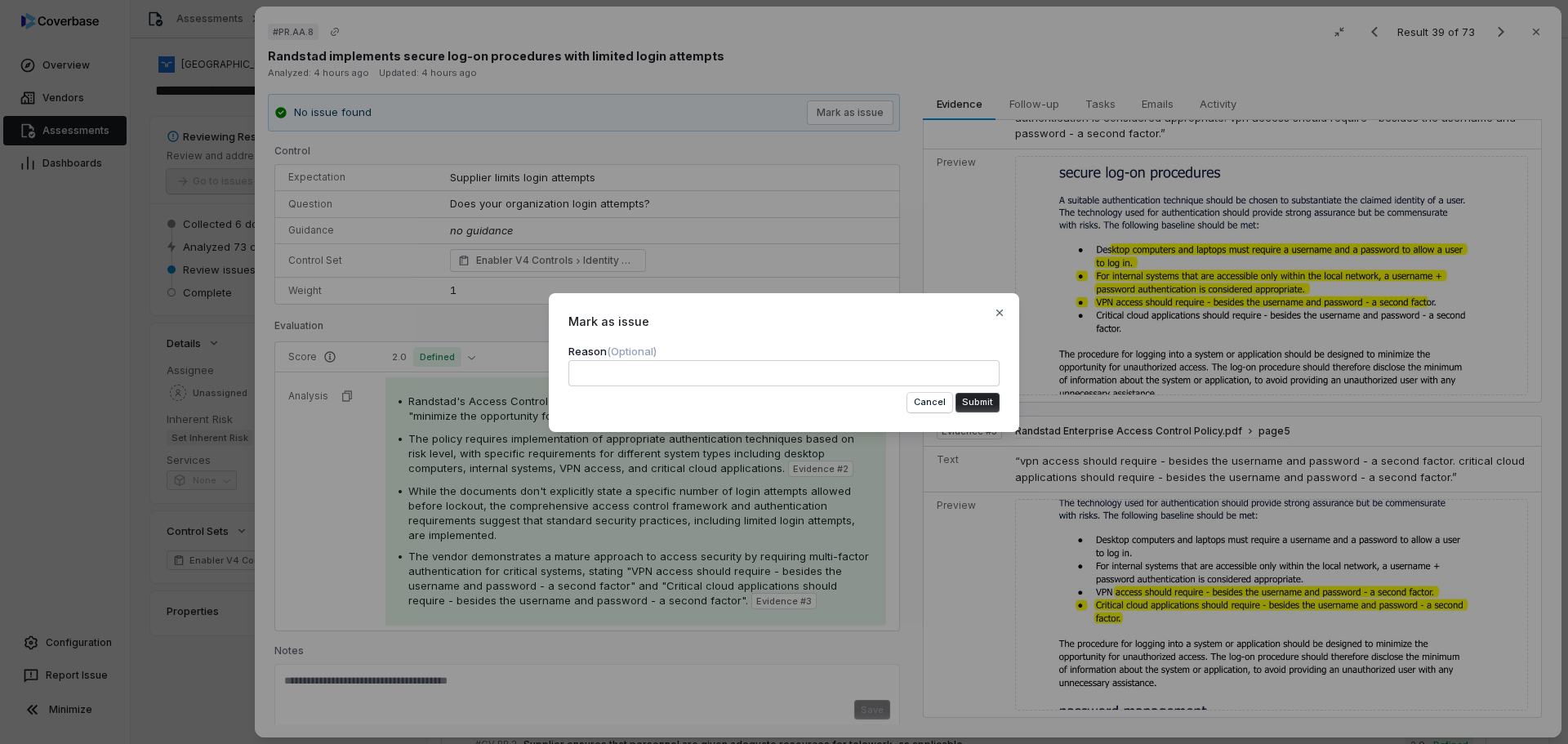
click at [972, 405] on button "Submit" at bounding box center [978, 402] width 44 height 19
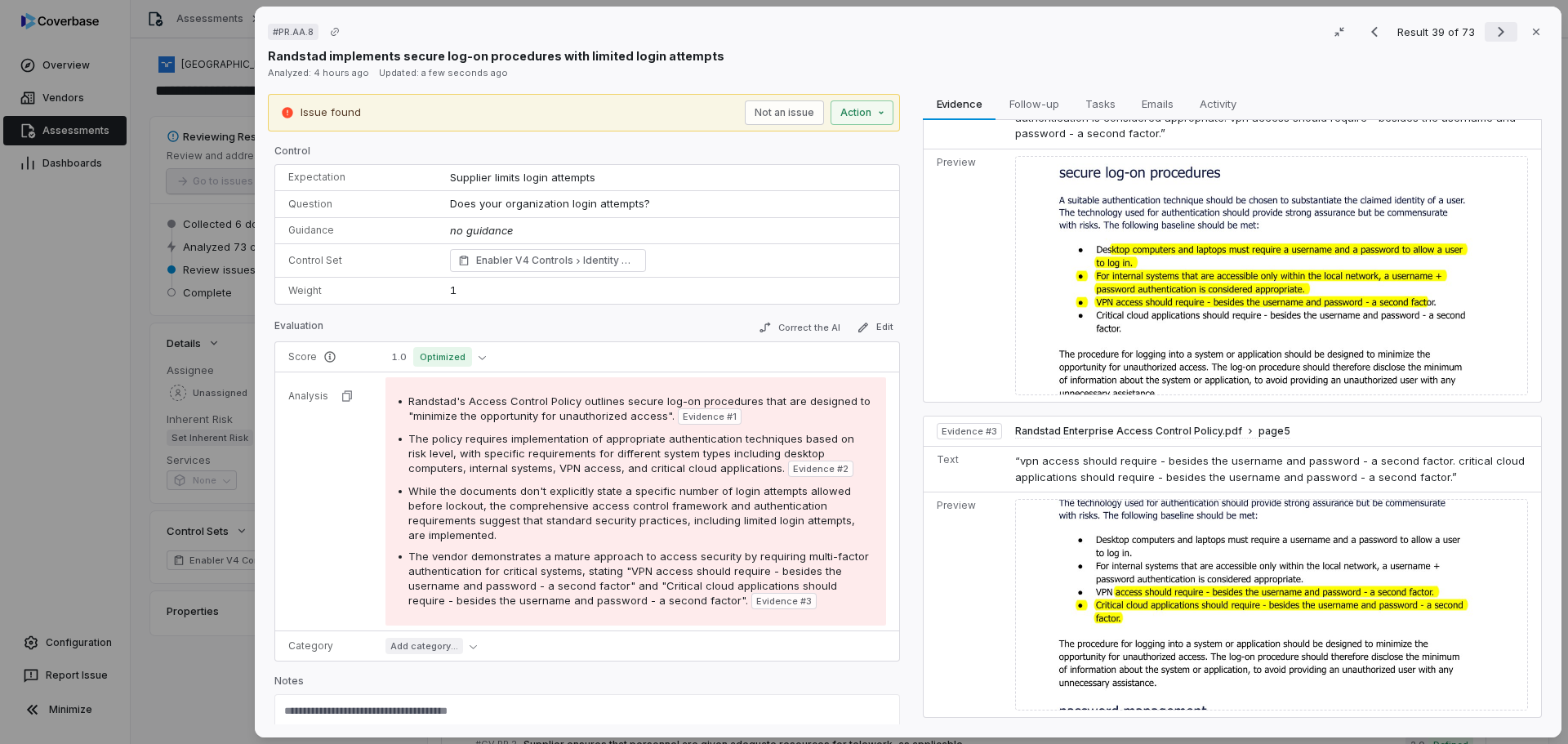
click at [1485, 31] on button "Next result" at bounding box center [1502, 32] width 33 height 19
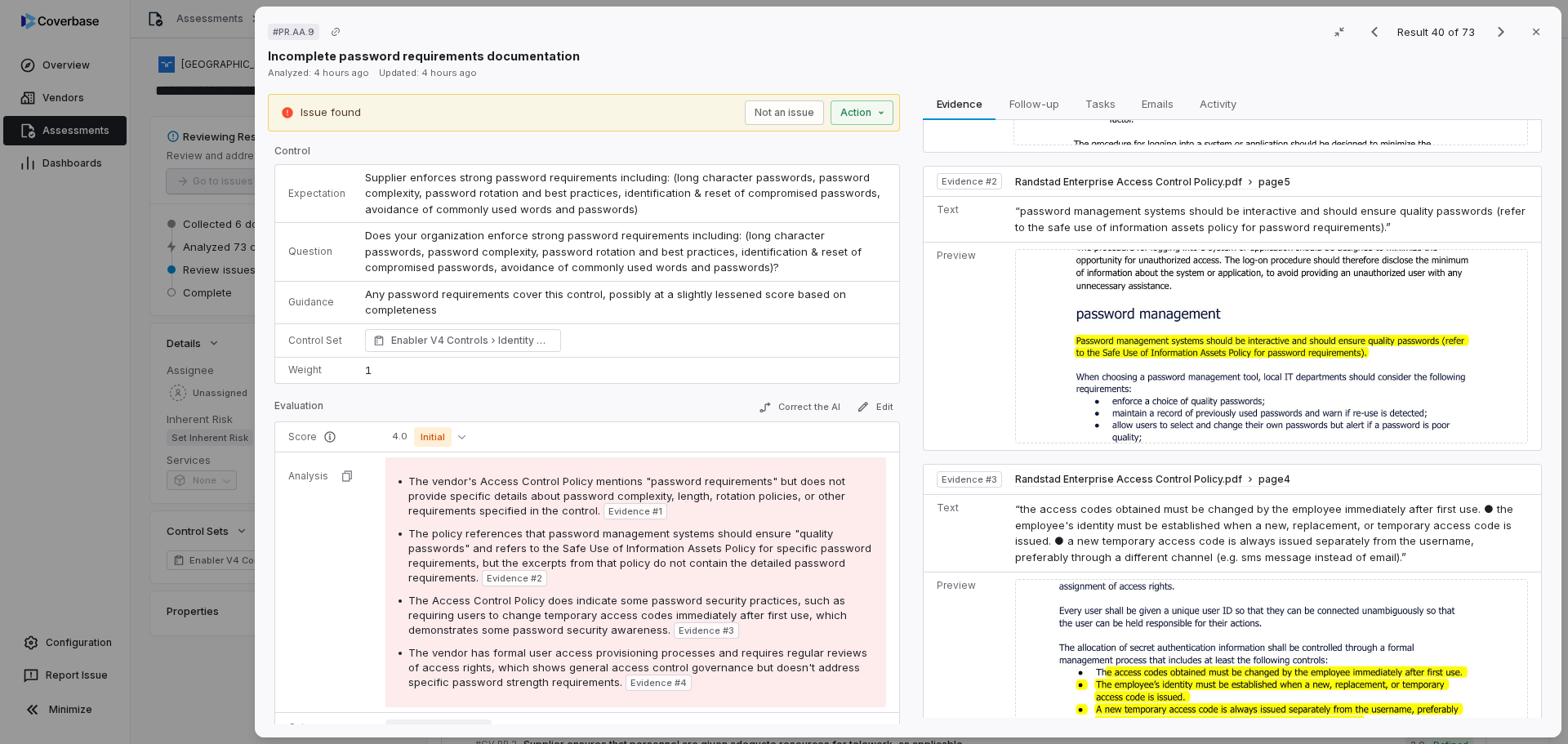
scroll to position [250, 0]
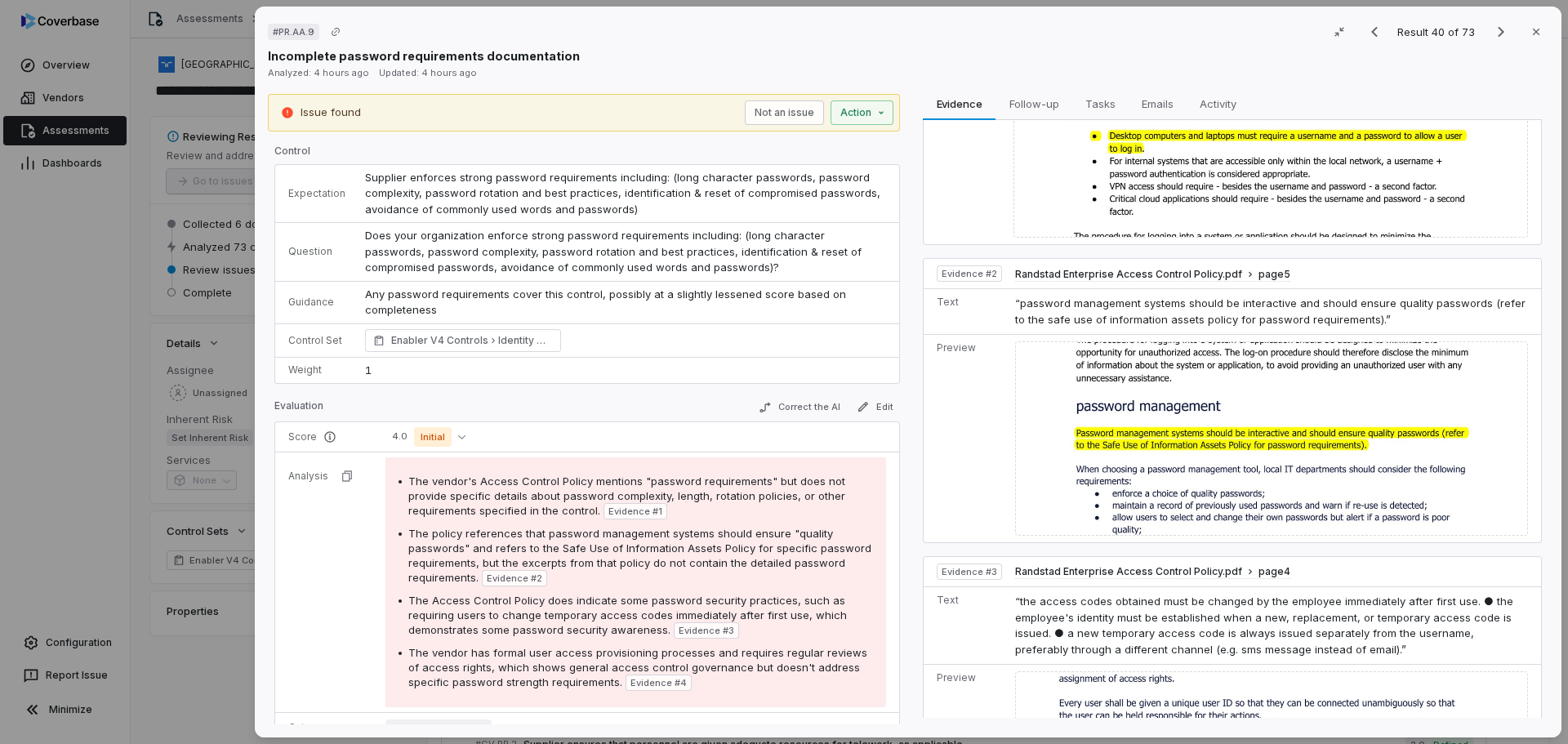
click at [1238, 430] on img at bounding box center [1272, 439] width 513 height 194
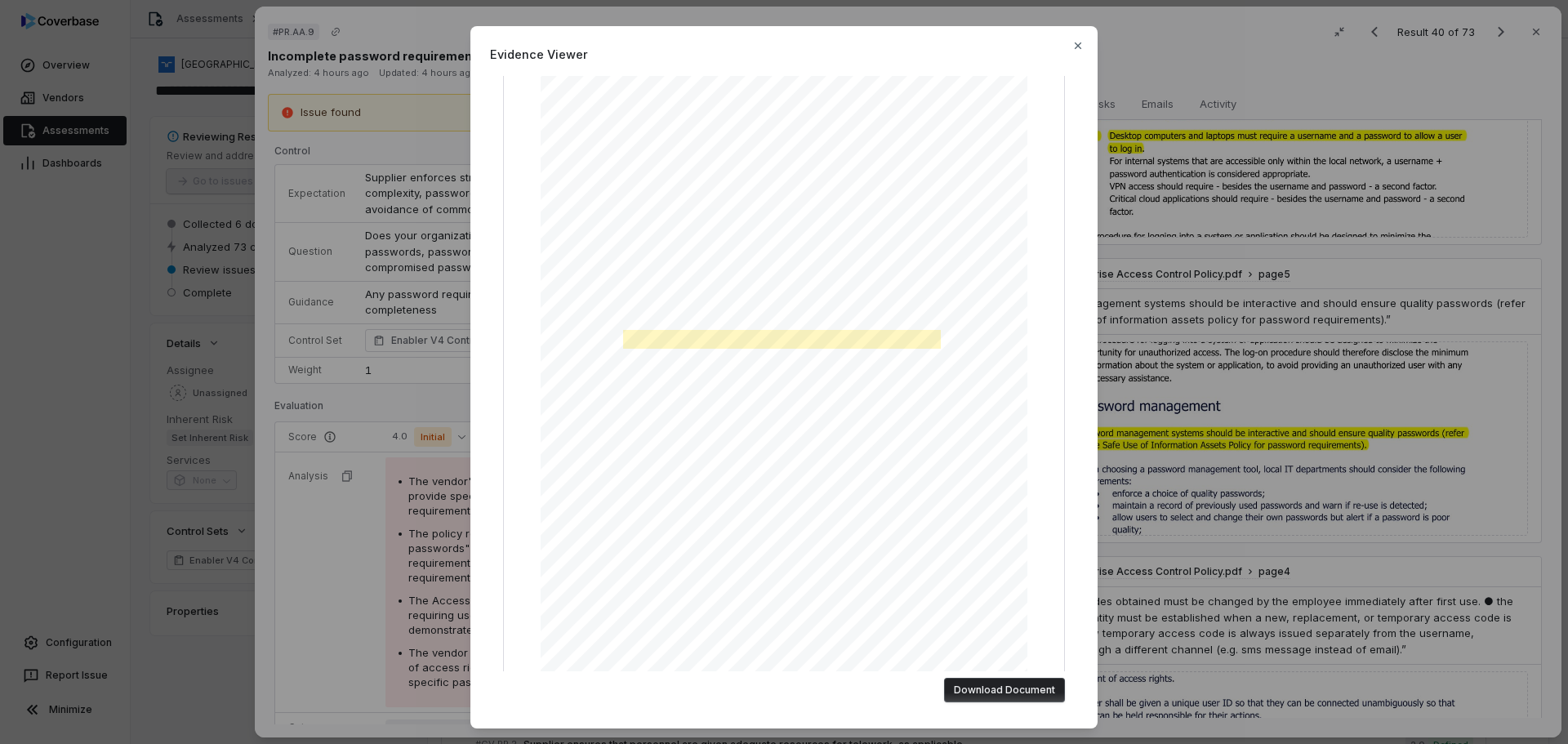
scroll to position [164, 0]
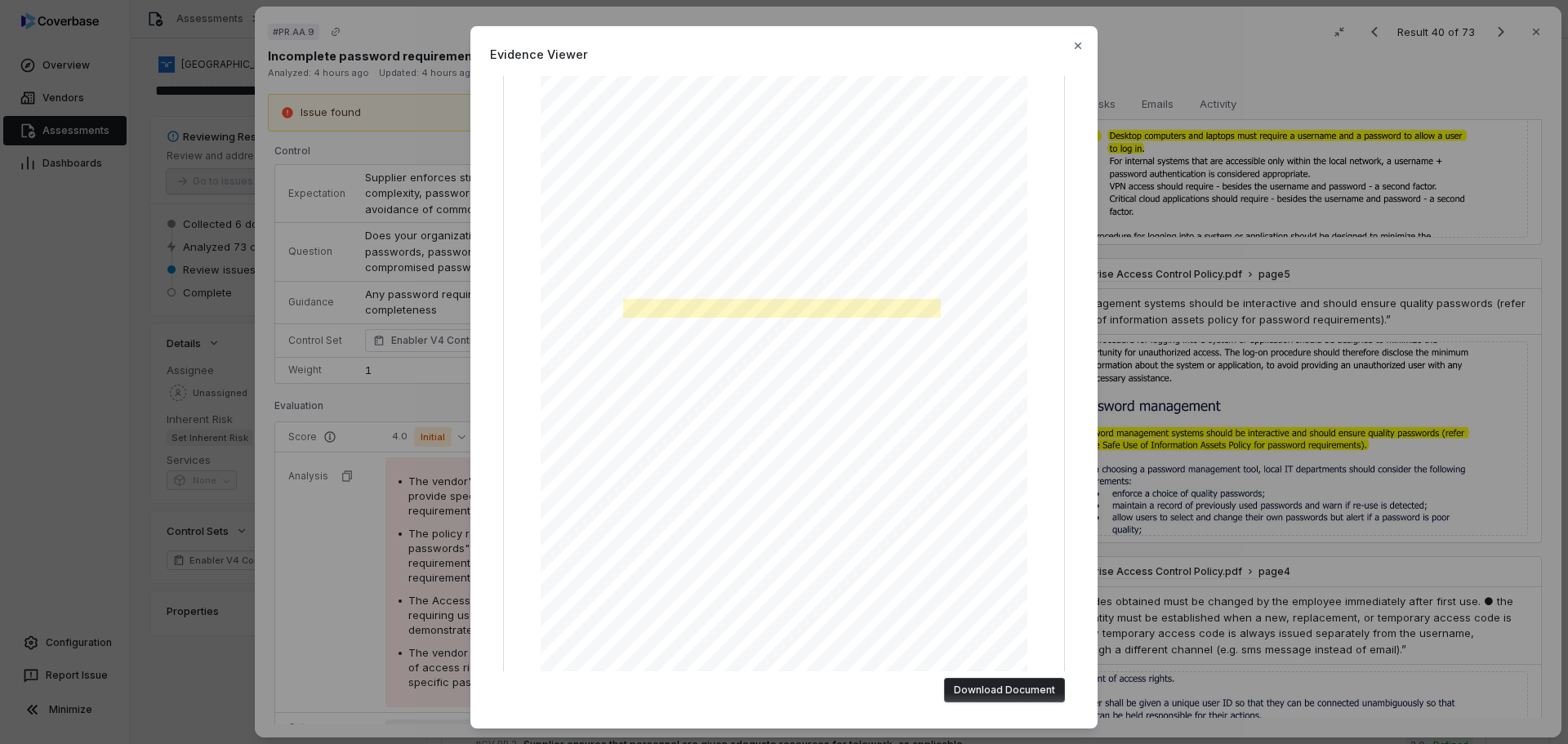
click at [1153, 476] on div "Evidence Viewer "password management systems should be interactive and should e…" at bounding box center [784, 372] width 1568 height 744
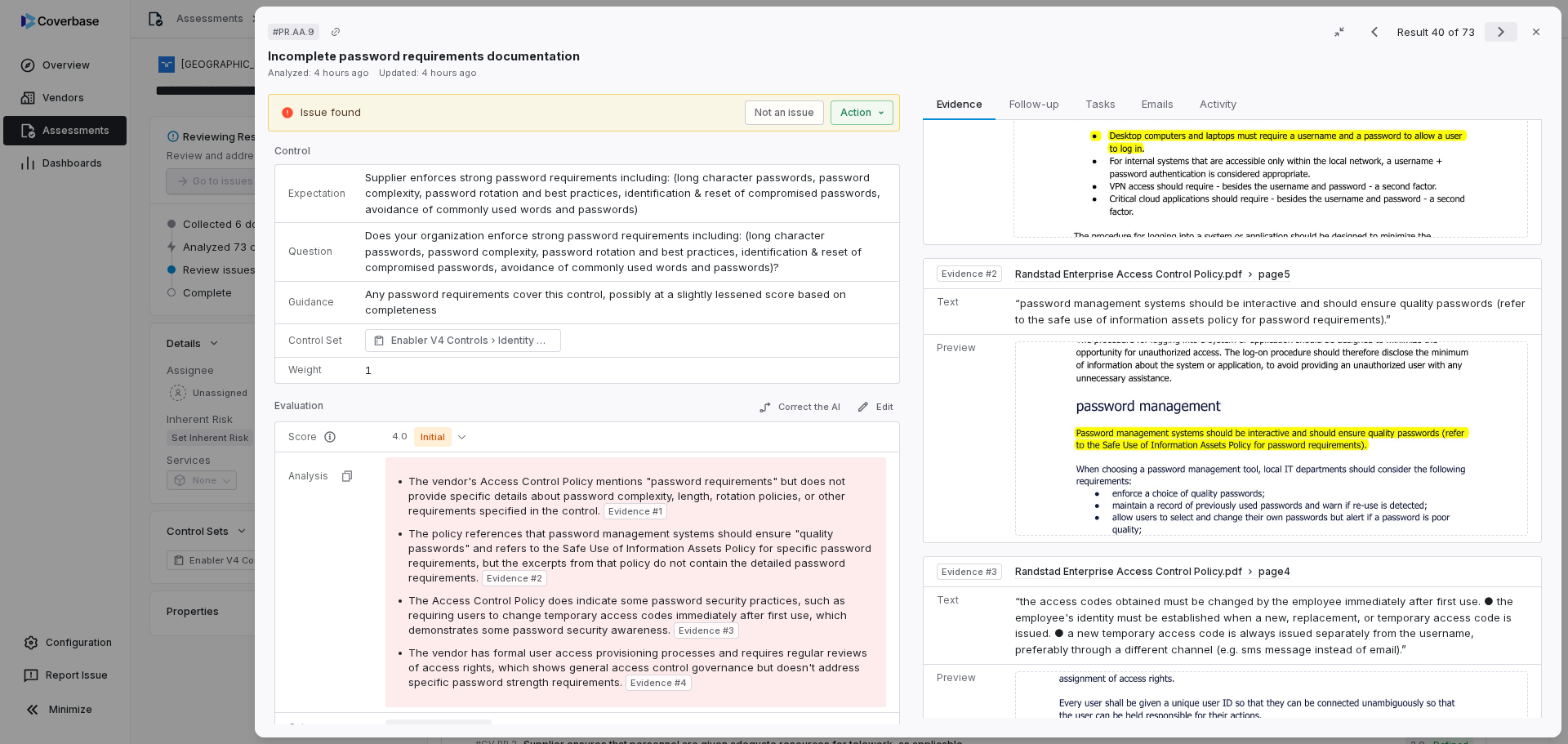
click at [1502, 24] on icon "Next result" at bounding box center [1501, 32] width 19 height 19
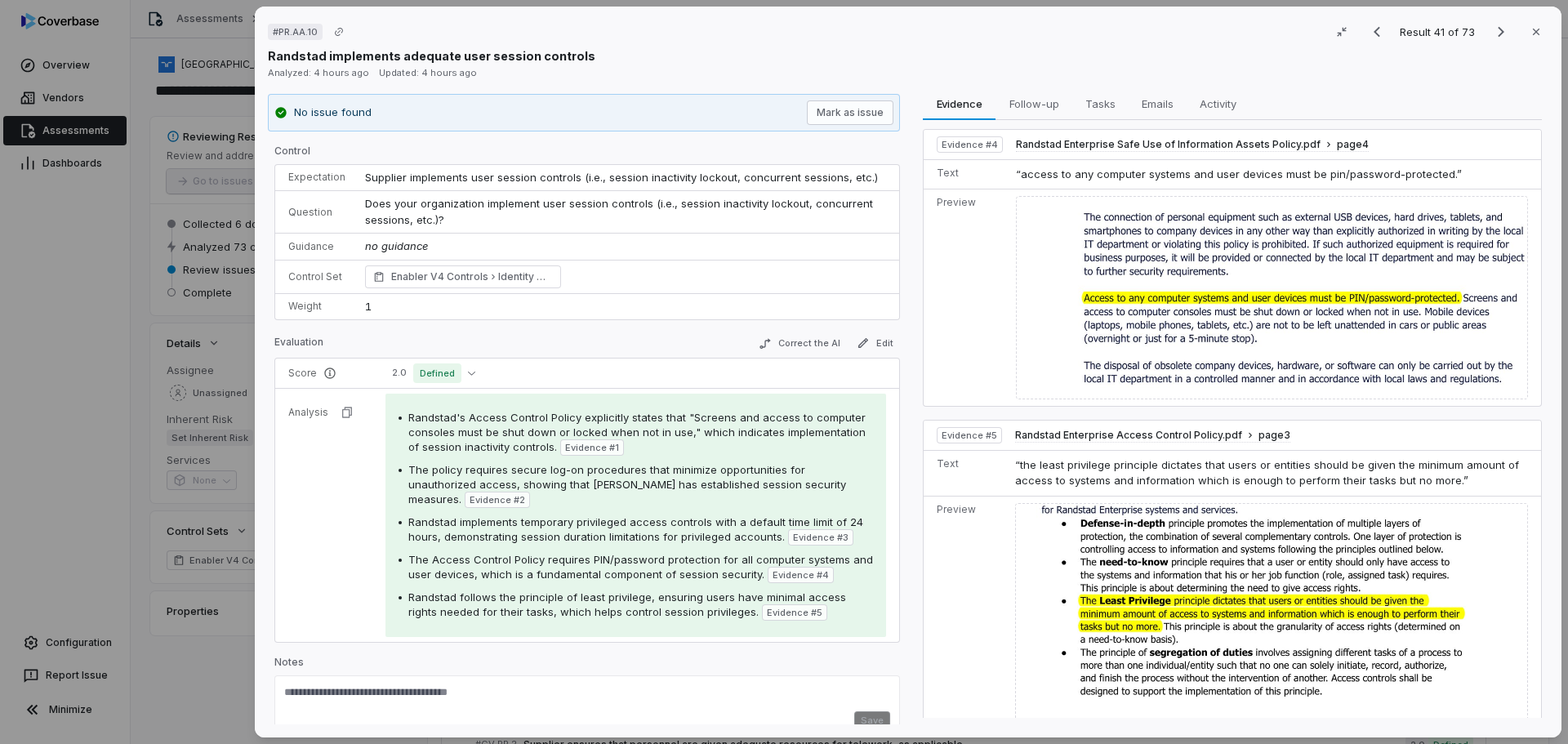
scroll to position [958, 0]
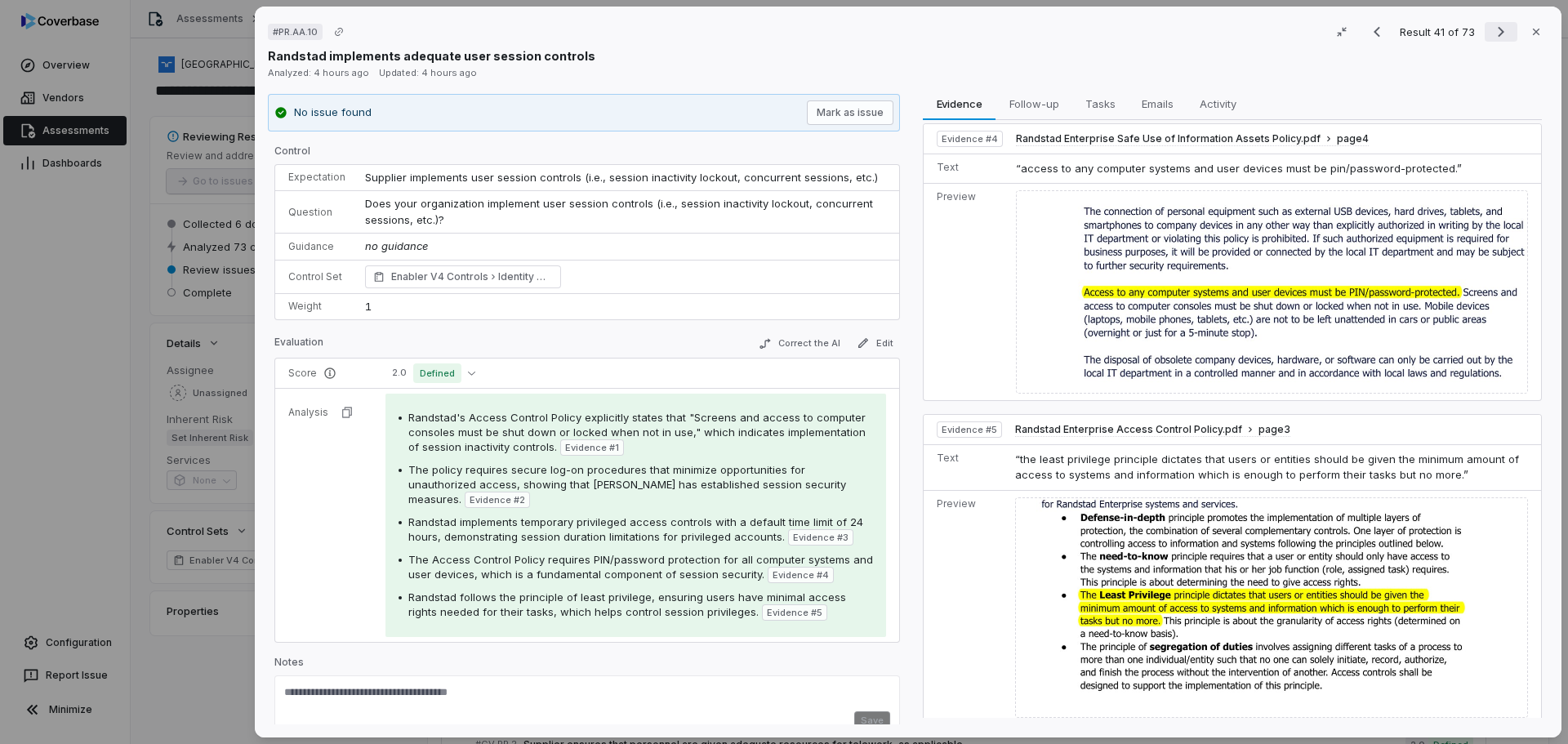
click at [1491, 35] on icon "Next result" at bounding box center [1501, 32] width 19 height 19
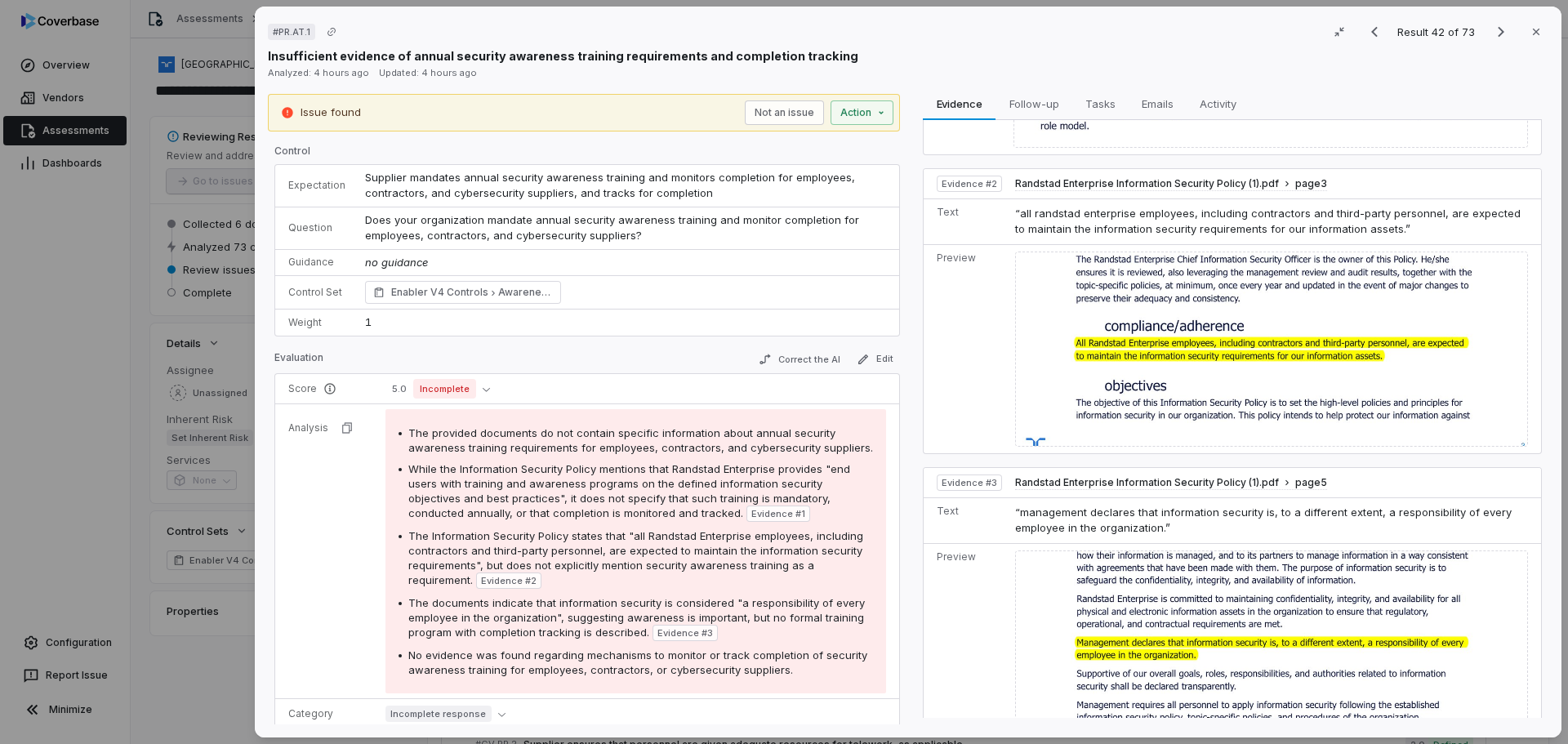
scroll to position [319, 0]
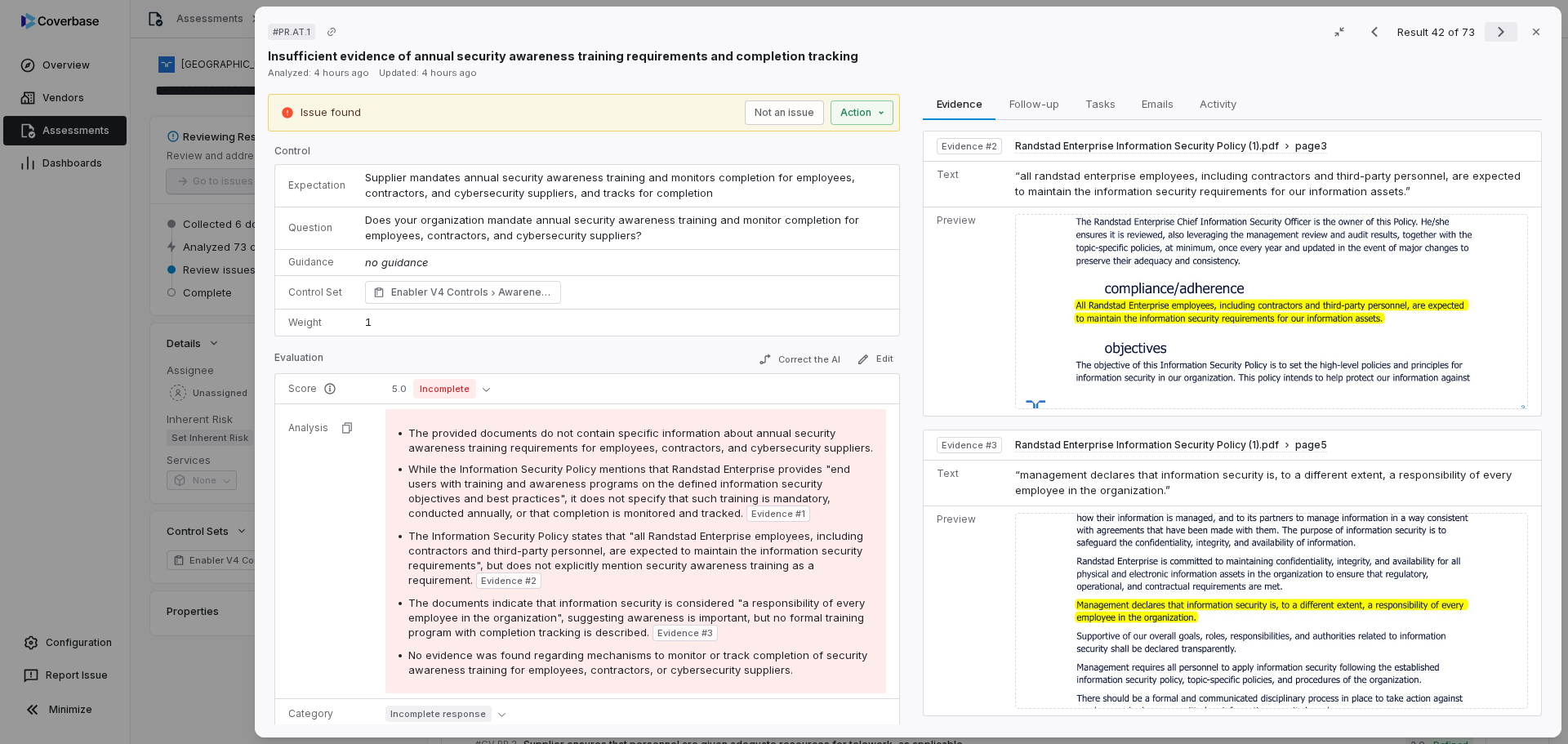
click at [1491, 32] on icon "Next result" at bounding box center [1501, 32] width 19 height 19
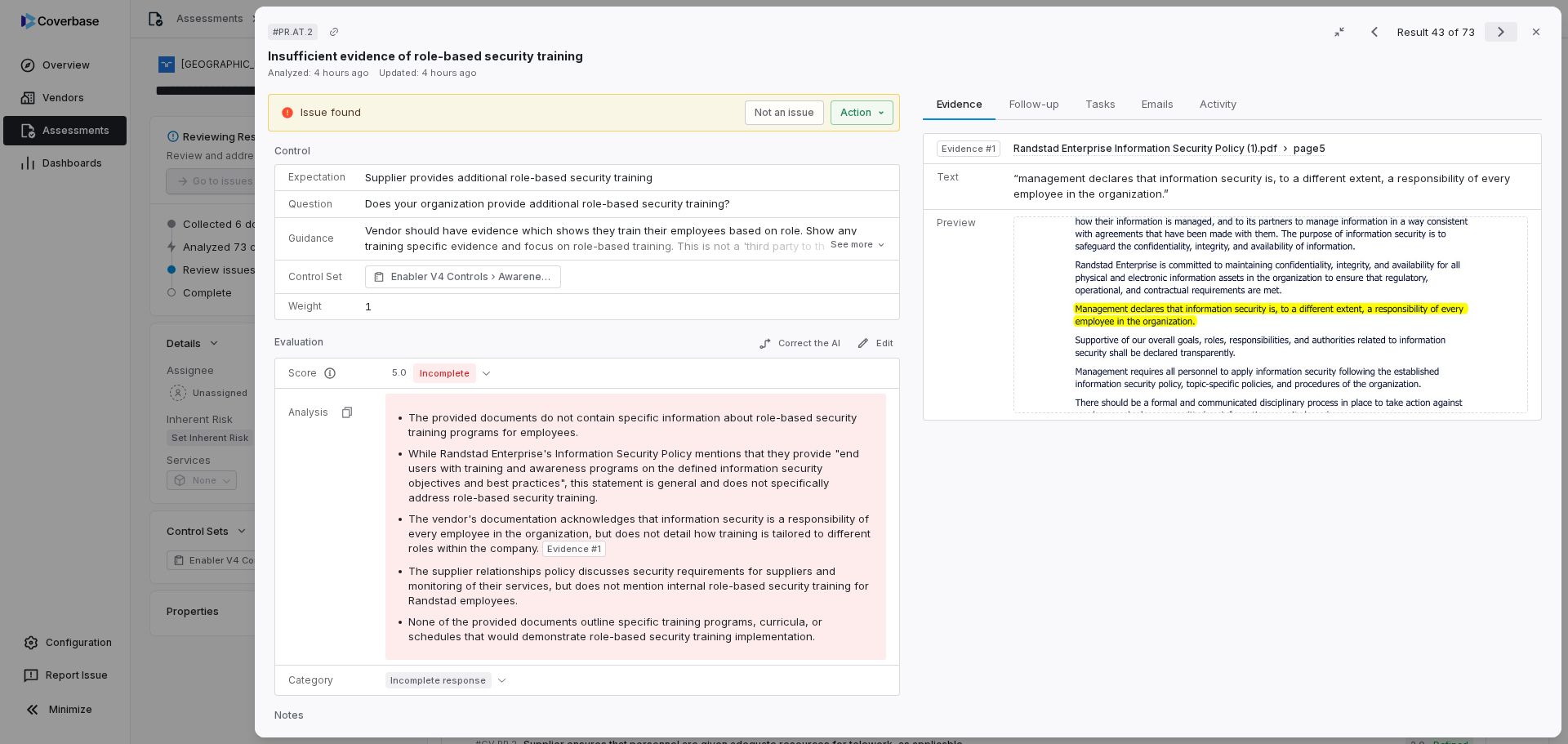
click at [1491, 30] on icon "Next result" at bounding box center [1501, 32] width 19 height 19
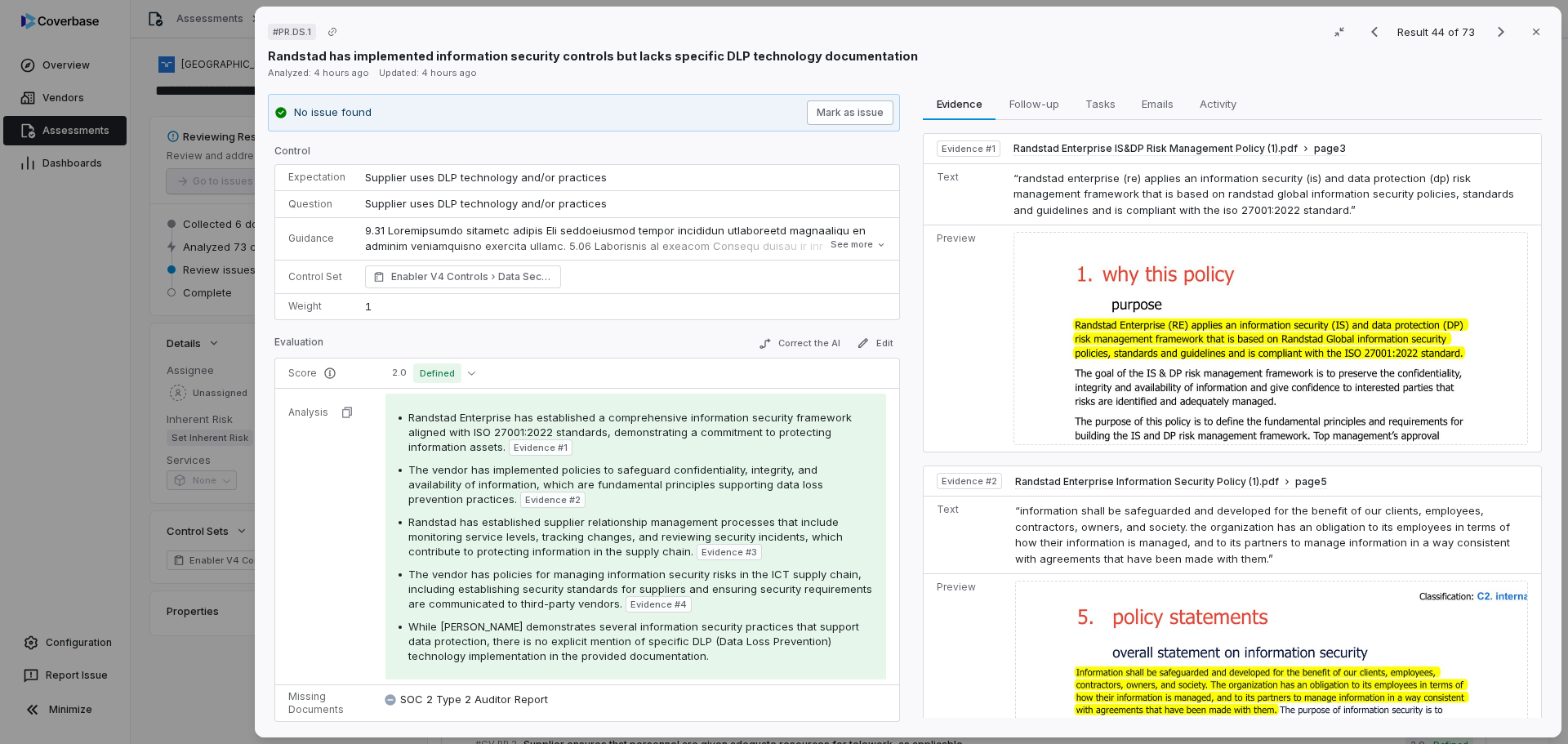
click at [870, 120] on button "Mark as issue" at bounding box center [850, 112] width 87 height 24
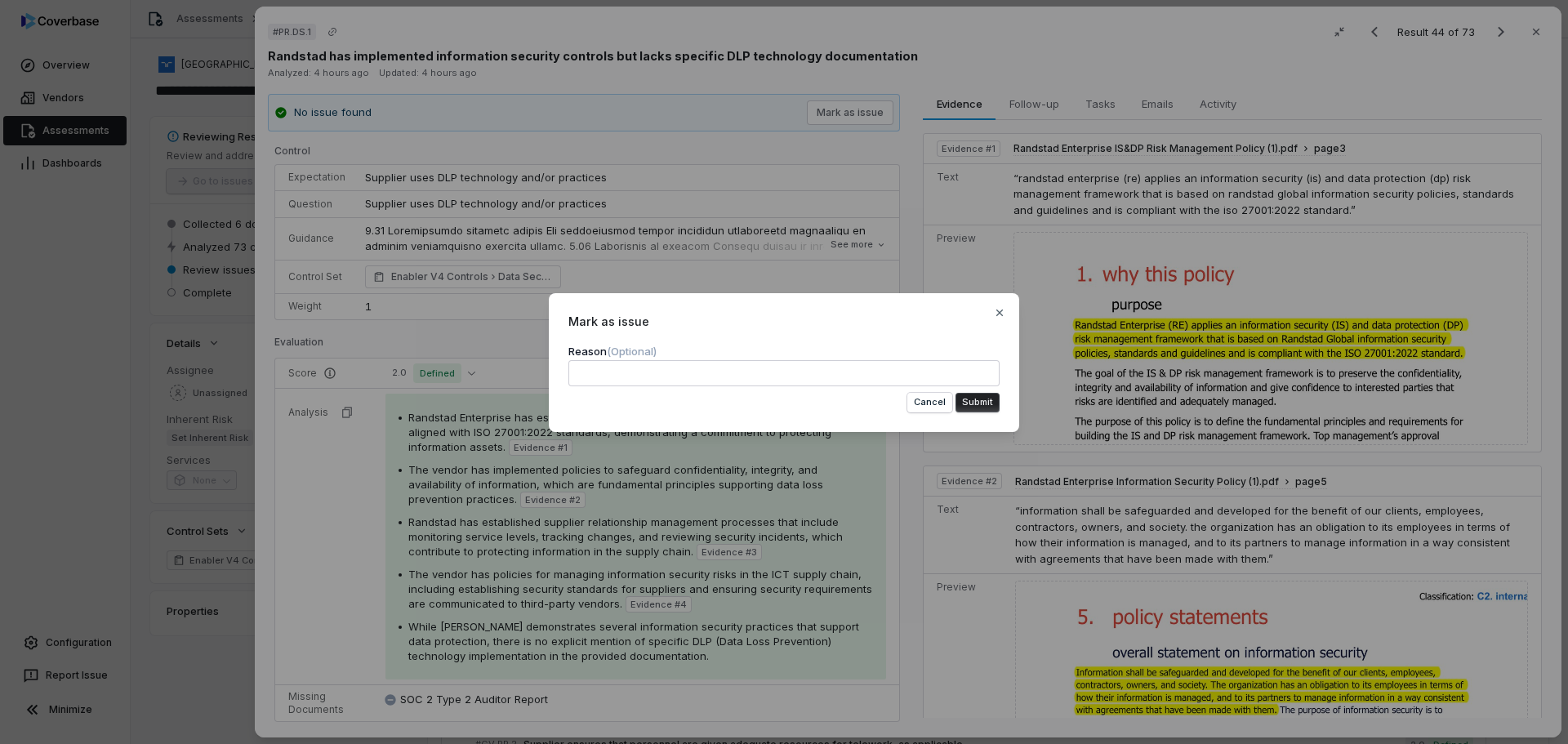
click at [983, 399] on button "Submit" at bounding box center [978, 402] width 44 height 19
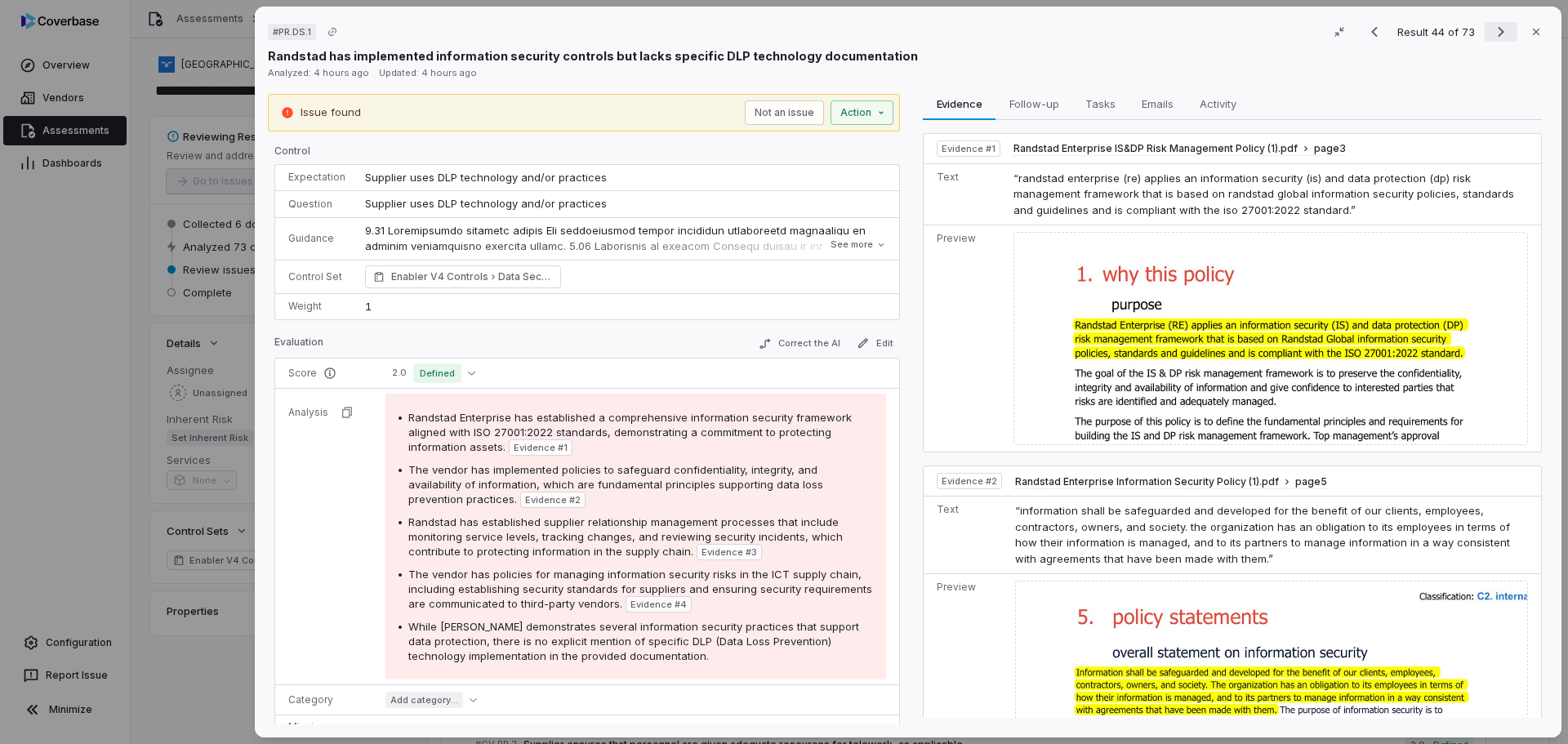
click at [1491, 24] on icon "Next result" at bounding box center [1501, 32] width 19 height 19
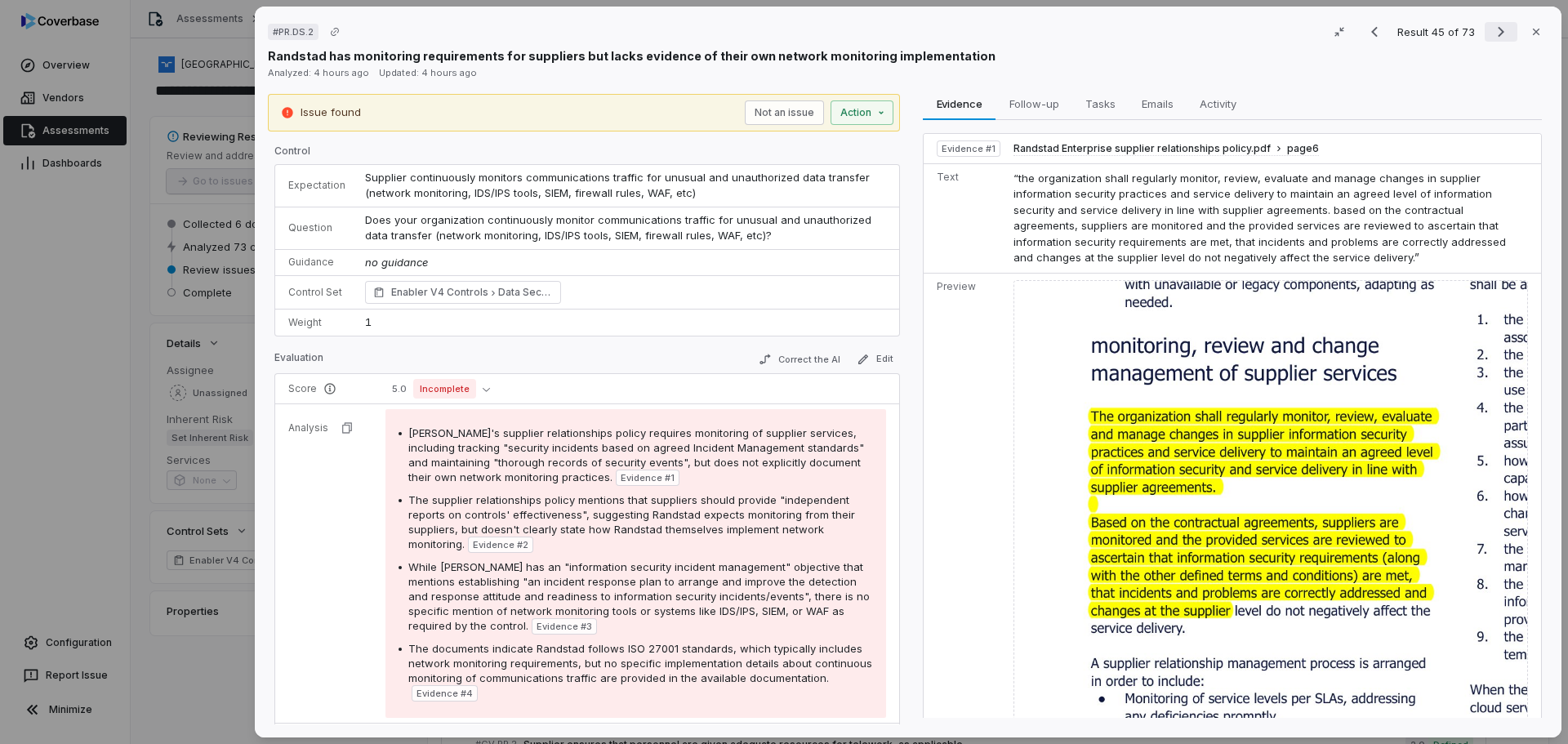
click at [1498, 34] on icon "Next result" at bounding box center [1501, 32] width 7 height 11
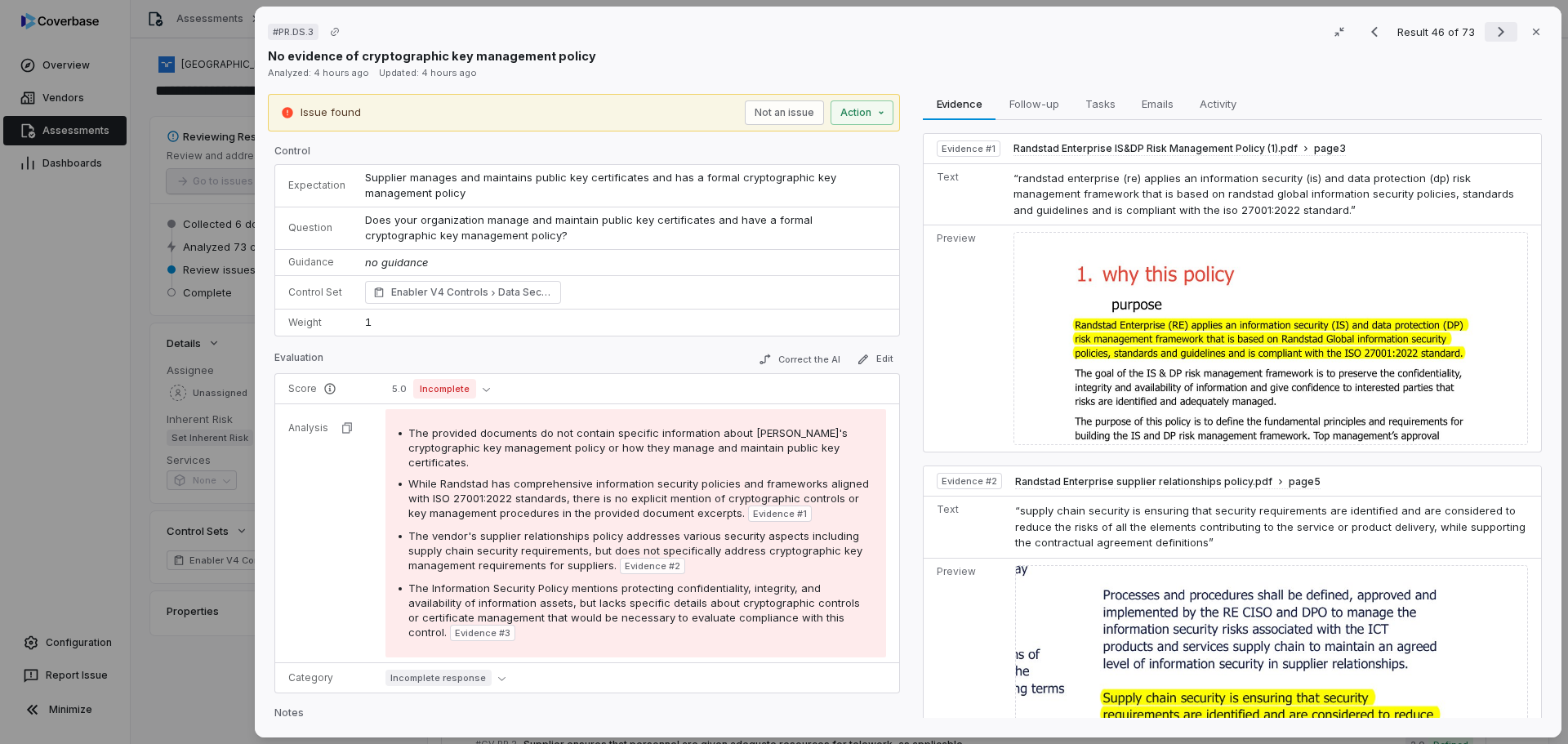
click at [1498, 30] on icon "Next result" at bounding box center [1501, 32] width 7 height 11
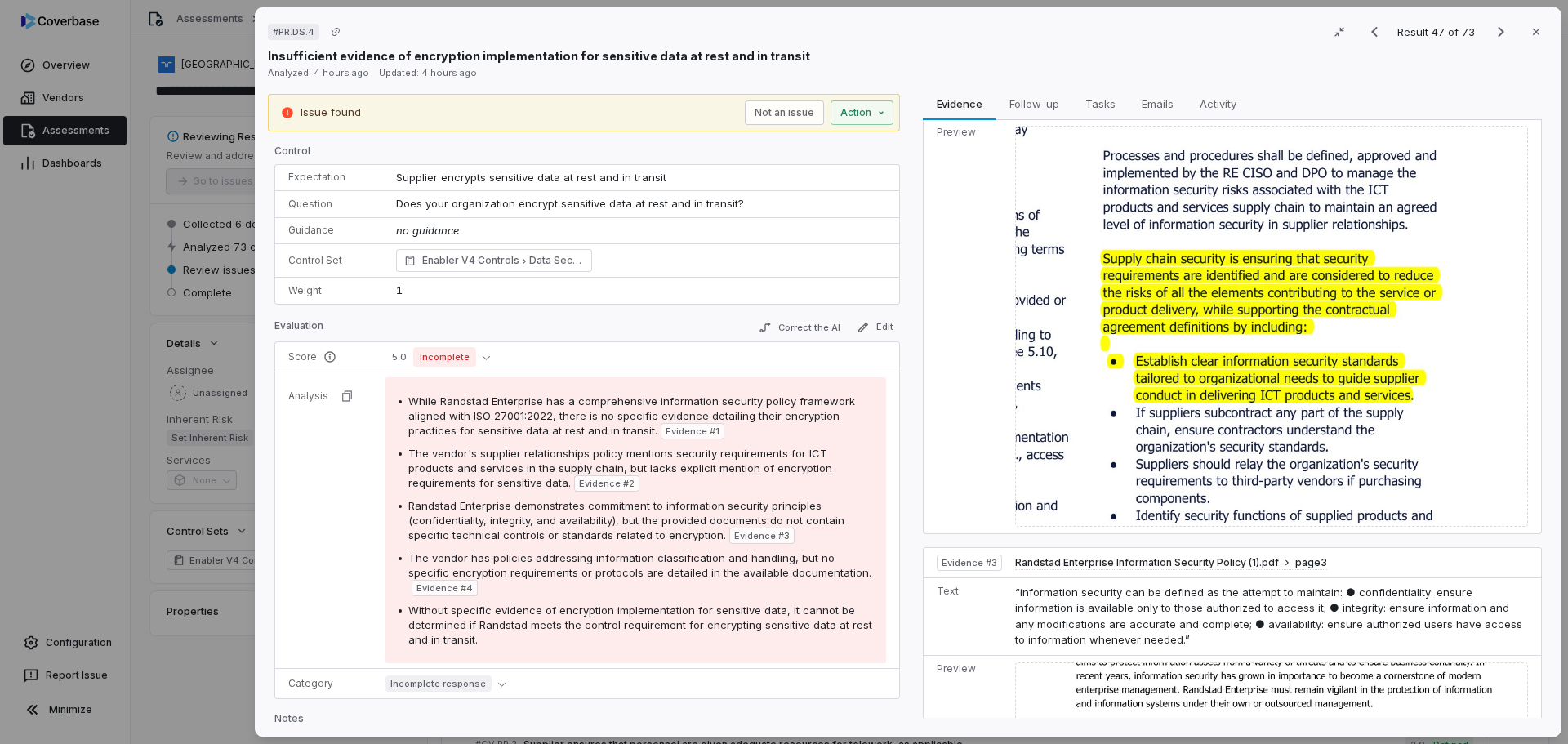
scroll to position [245, 0]
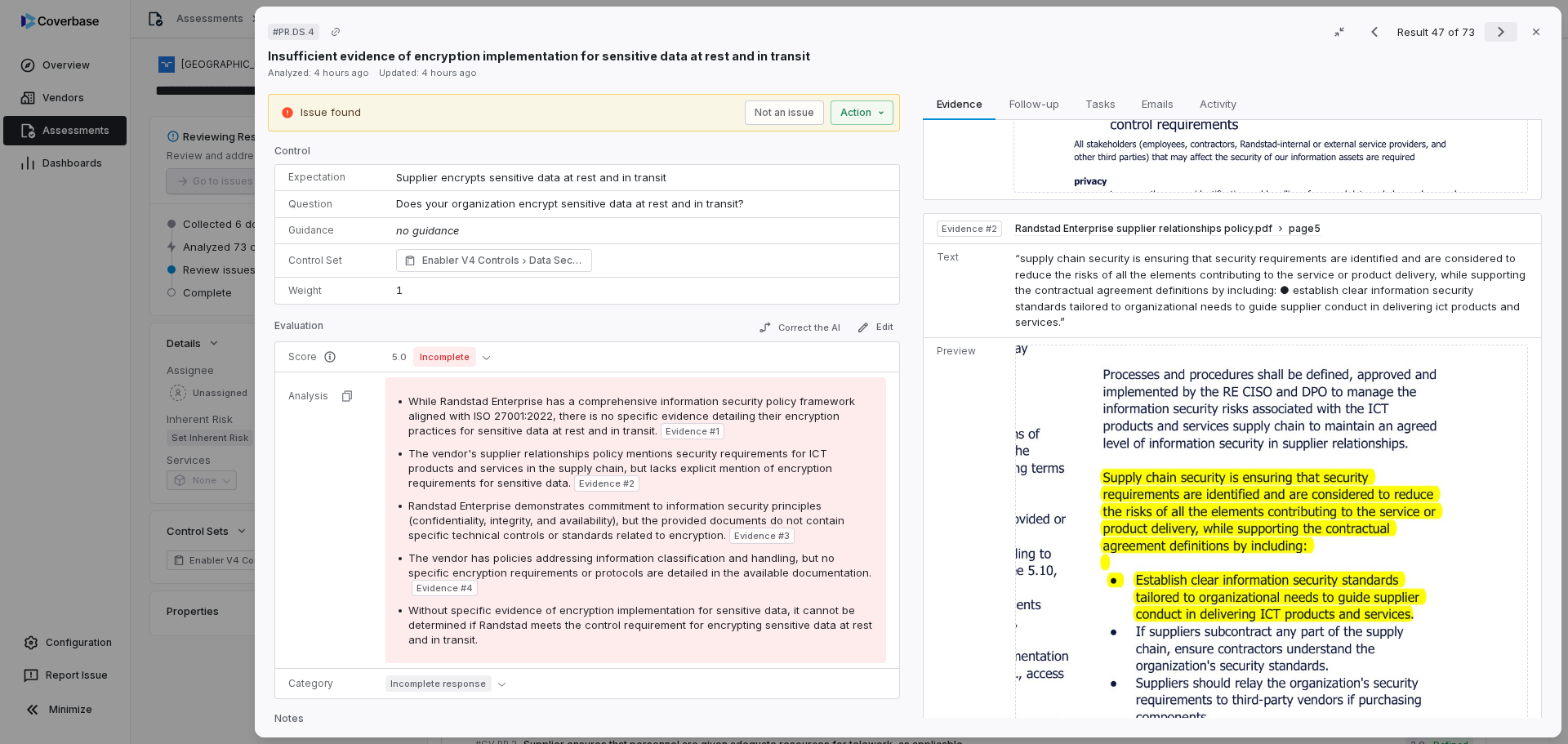
click at [1492, 30] on icon "Next result" at bounding box center [1501, 32] width 19 height 19
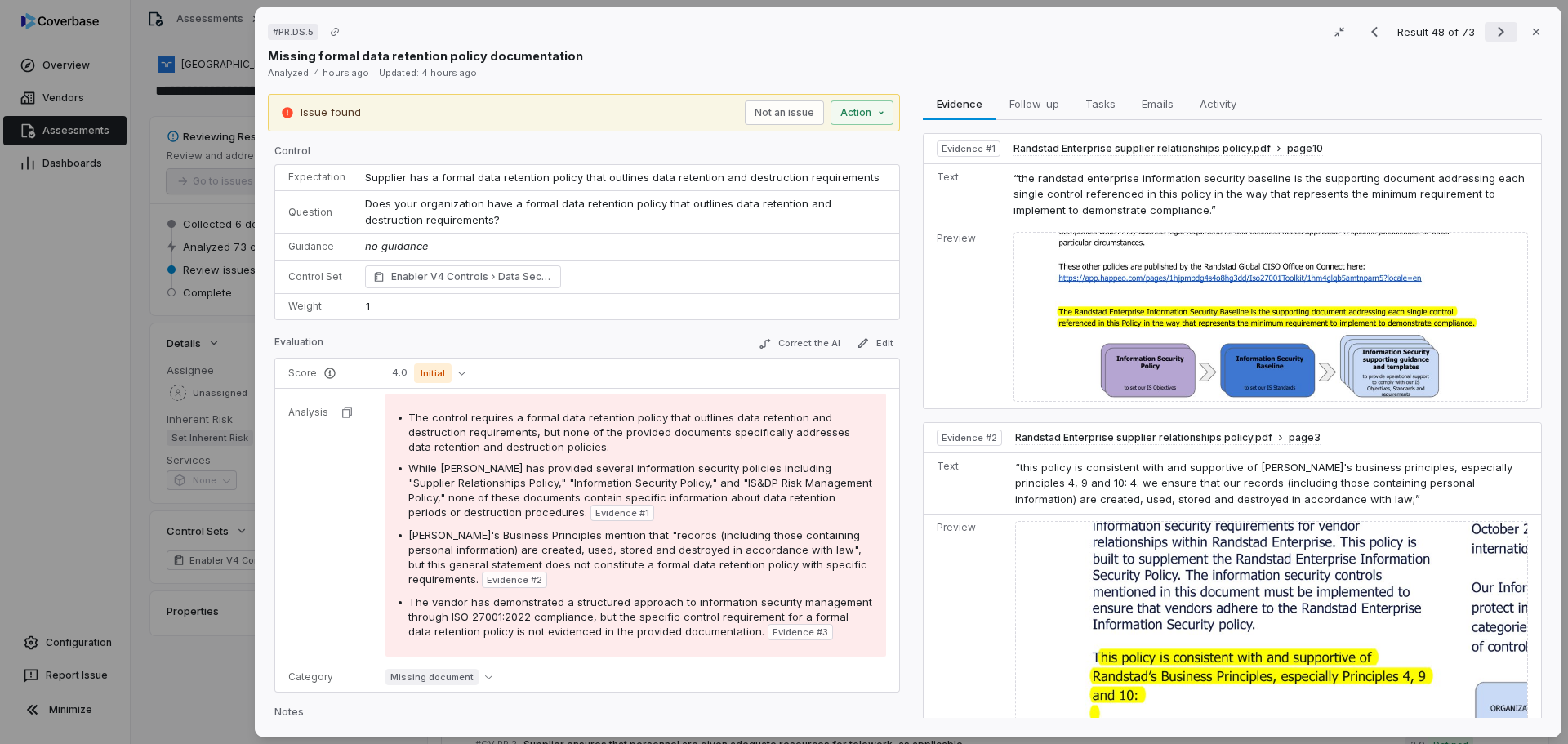
click at [1491, 35] on icon "Next result" at bounding box center [1501, 32] width 19 height 19
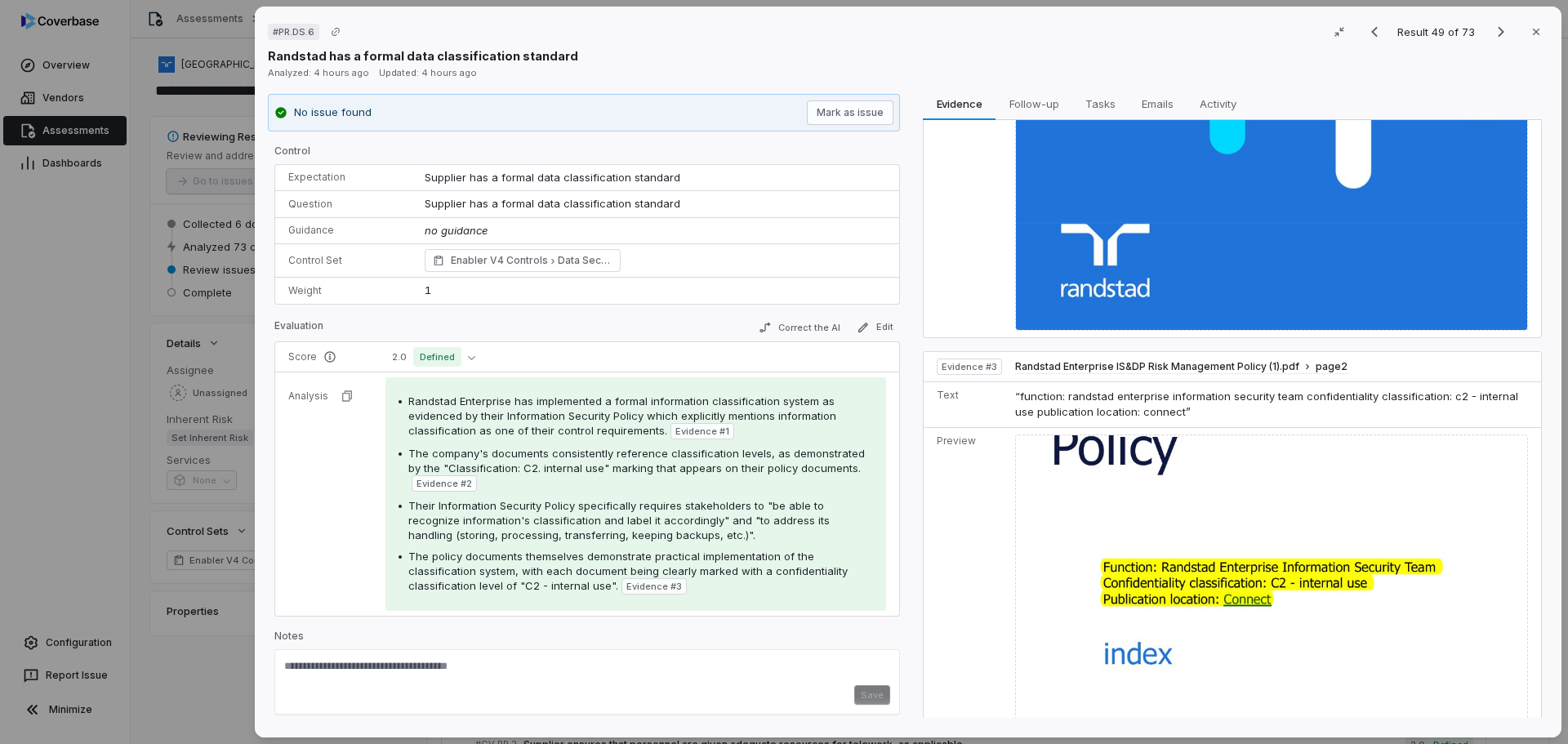
scroll to position [1068, 0]
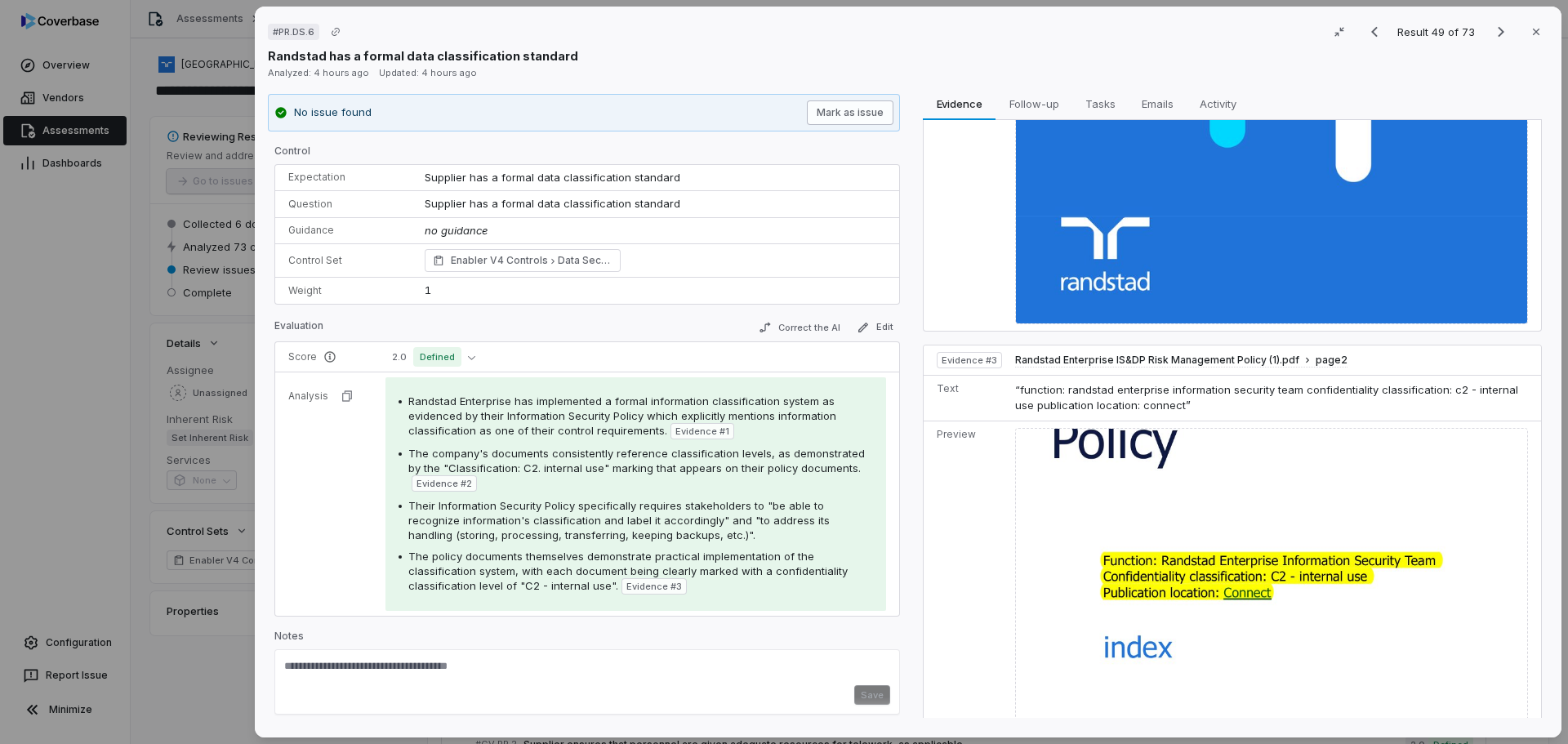
click at [855, 116] on button "Mark as issue" at bounding box center [850, 112] width 87 height 24
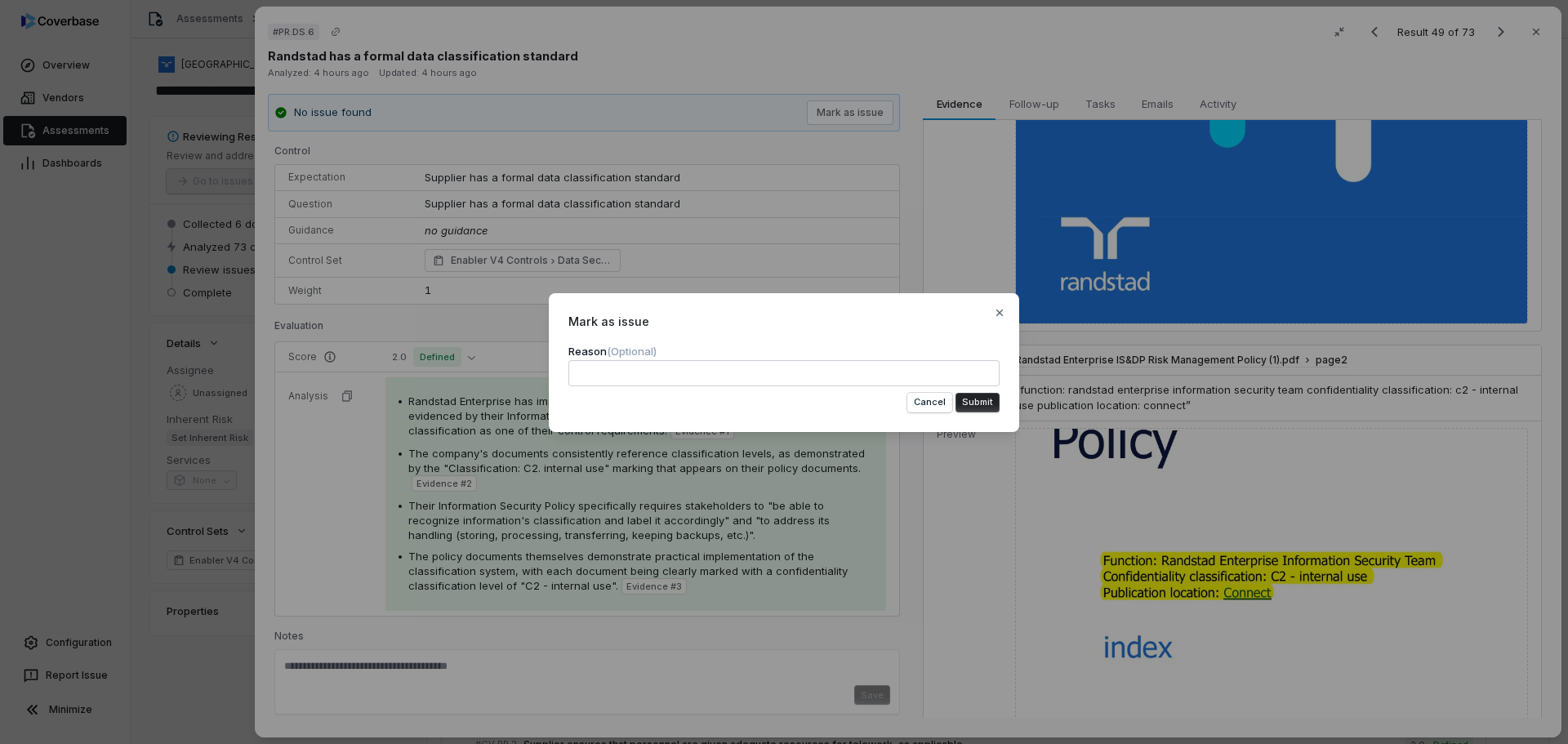
click at [975, 406] on button "Submit" at bounding box center [978, 402] width 44 height 19
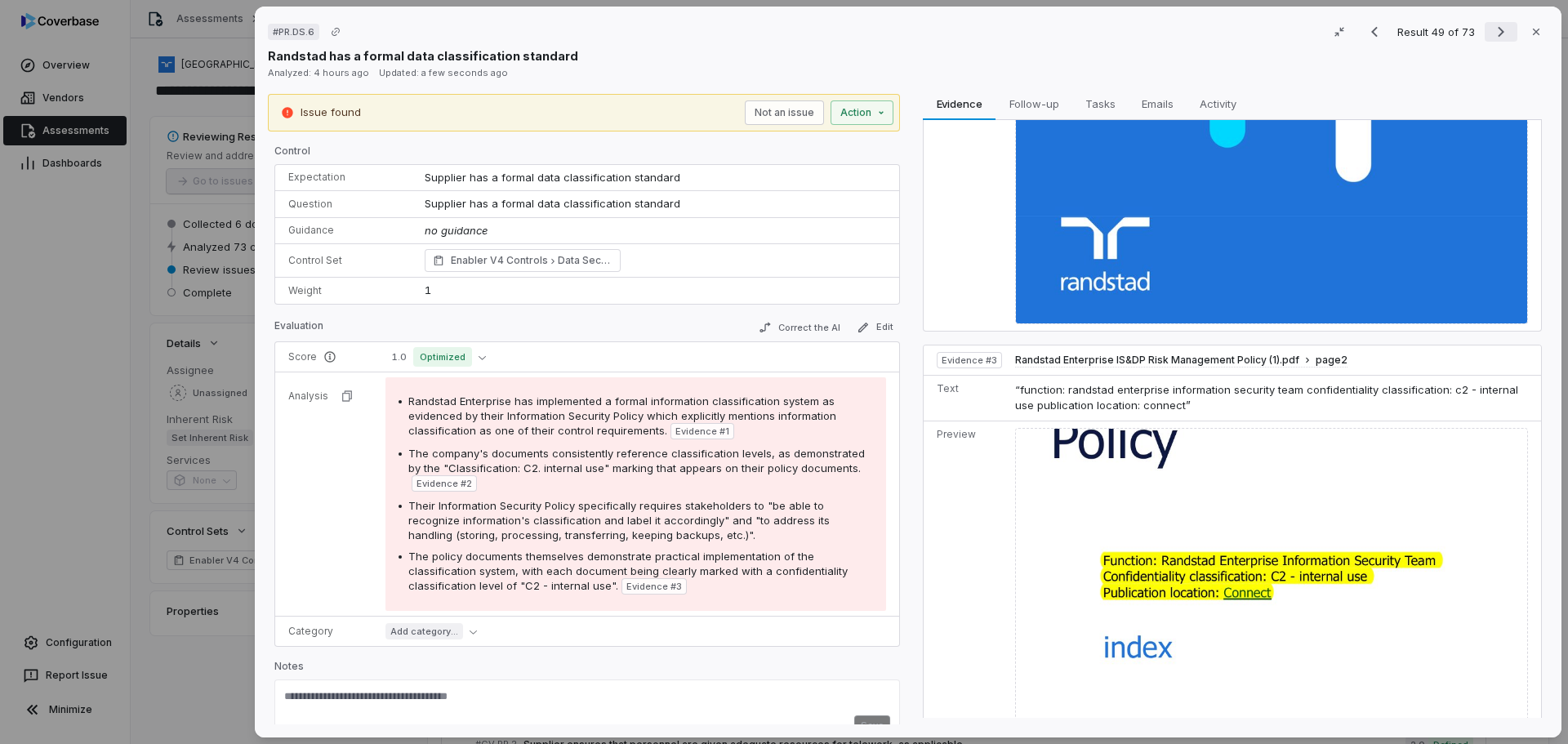
click at [1491, 30] on icon "Next result" at bounding box center [1501, 32] width 19 height 19
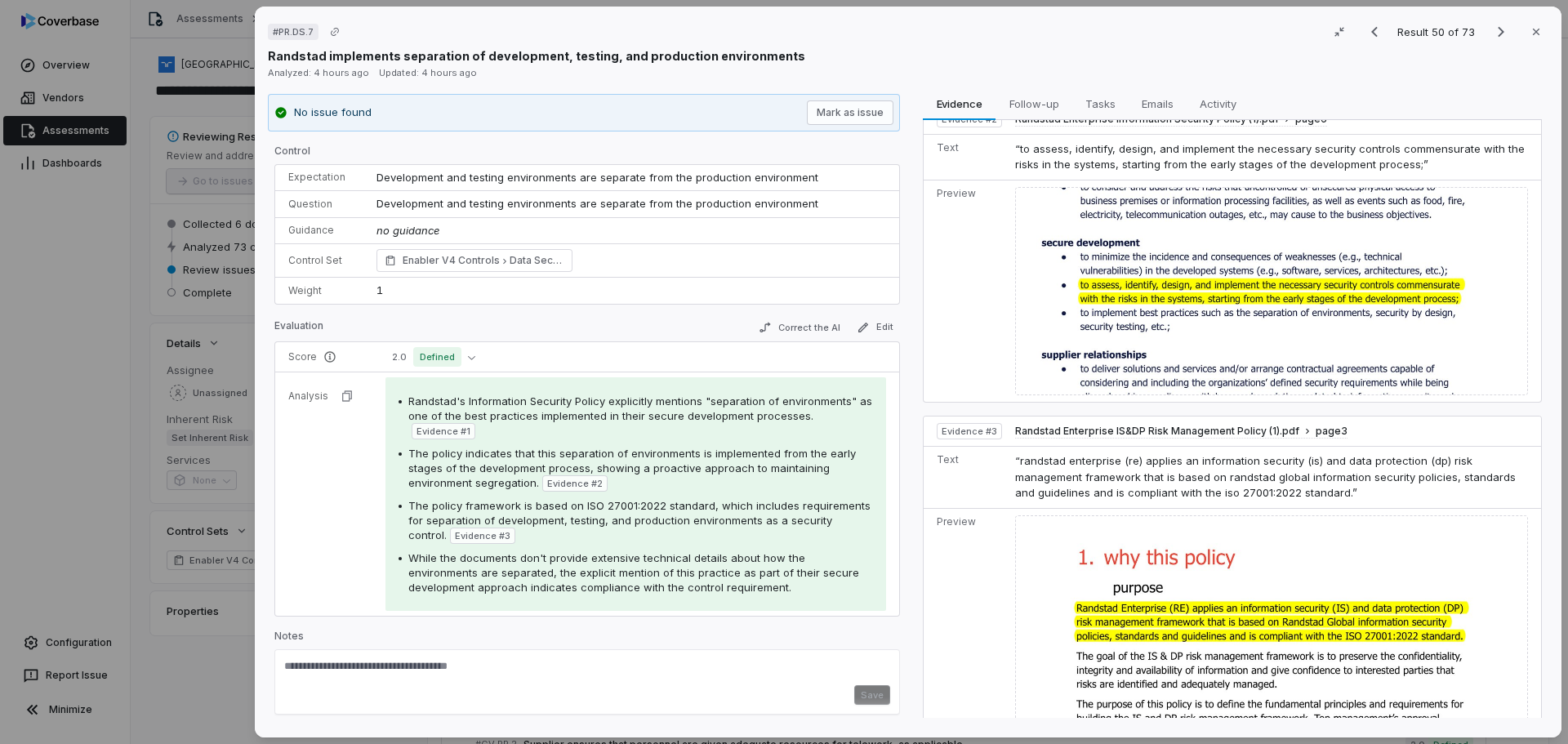
scroll to position [362, 0]
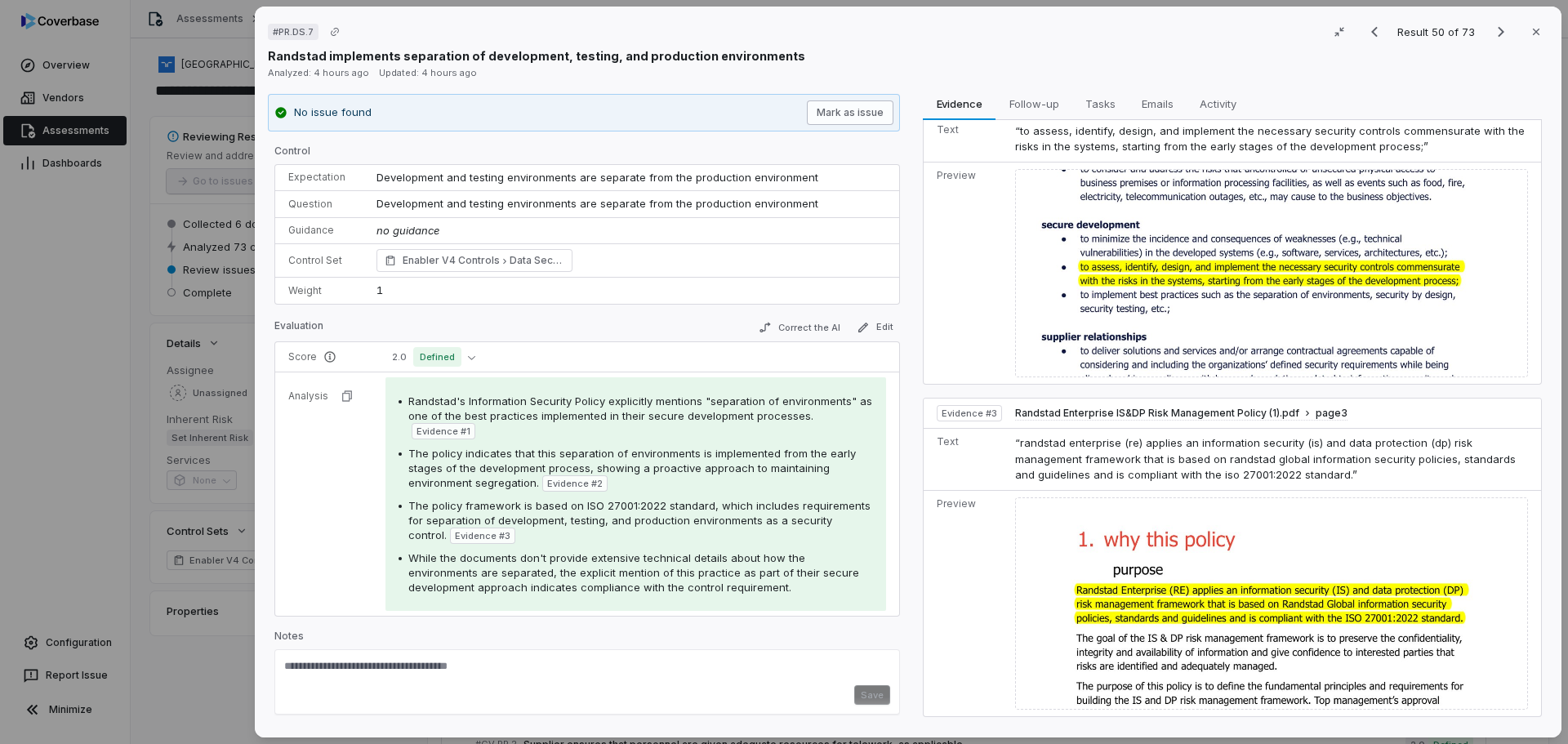
click at [861, 115] on button "Mark as issue" at bounding box center [850, 112] width 87 height 24
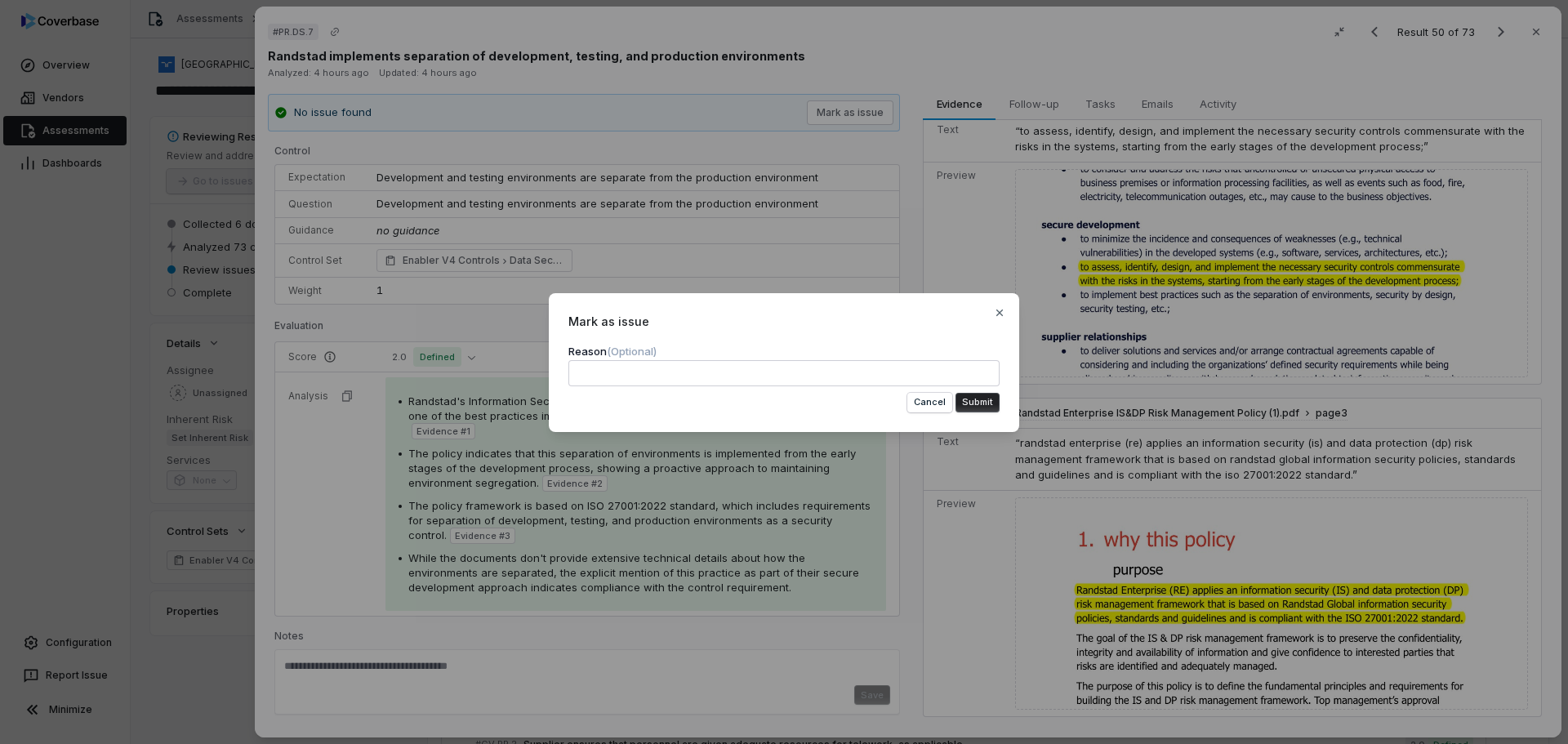
click at [985, 401] on button "Submit" at bounding box center [978, 402] width 44 height 19
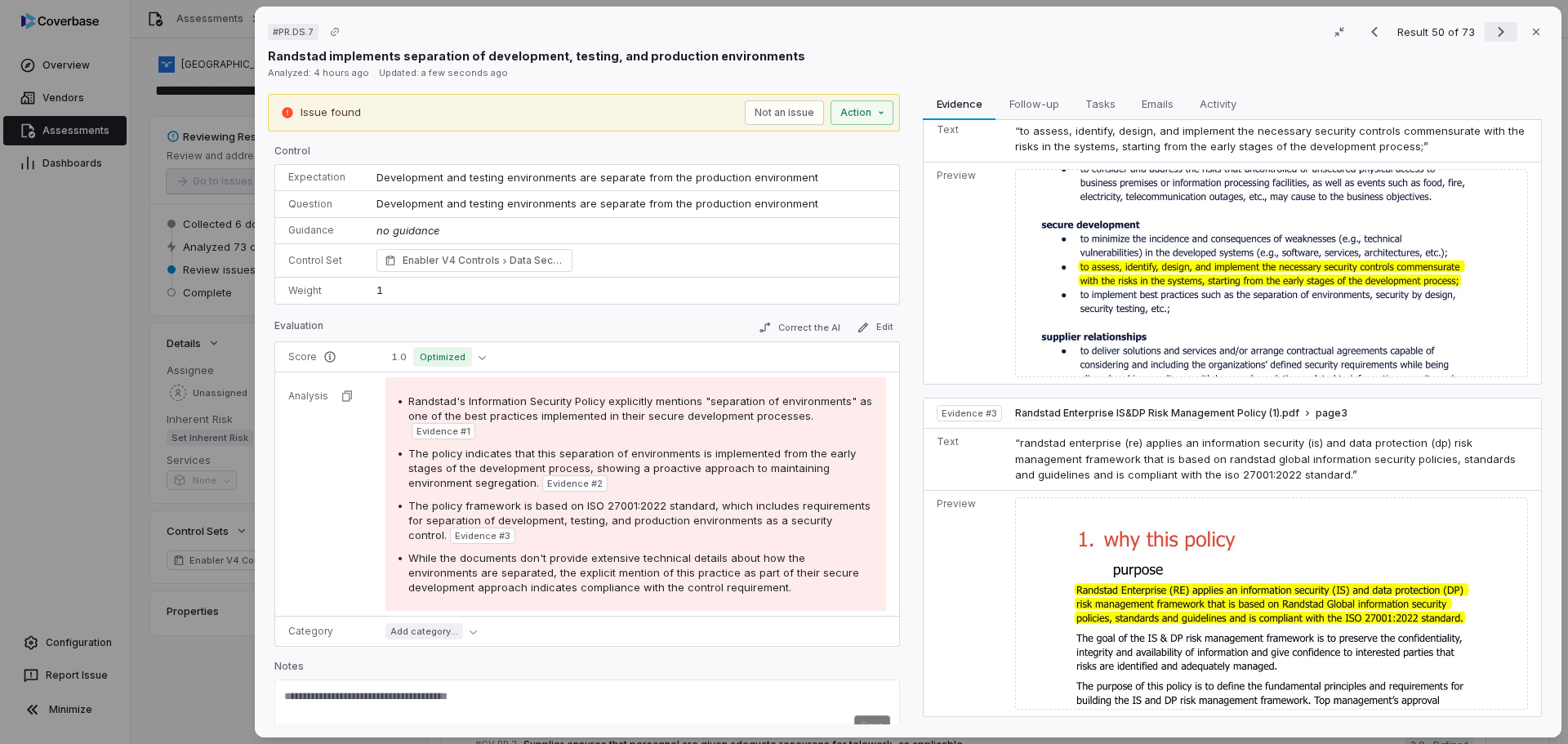
click at [1491, 29] on icon "Next result" at bounding box center [1501, 32] width 19 height 19
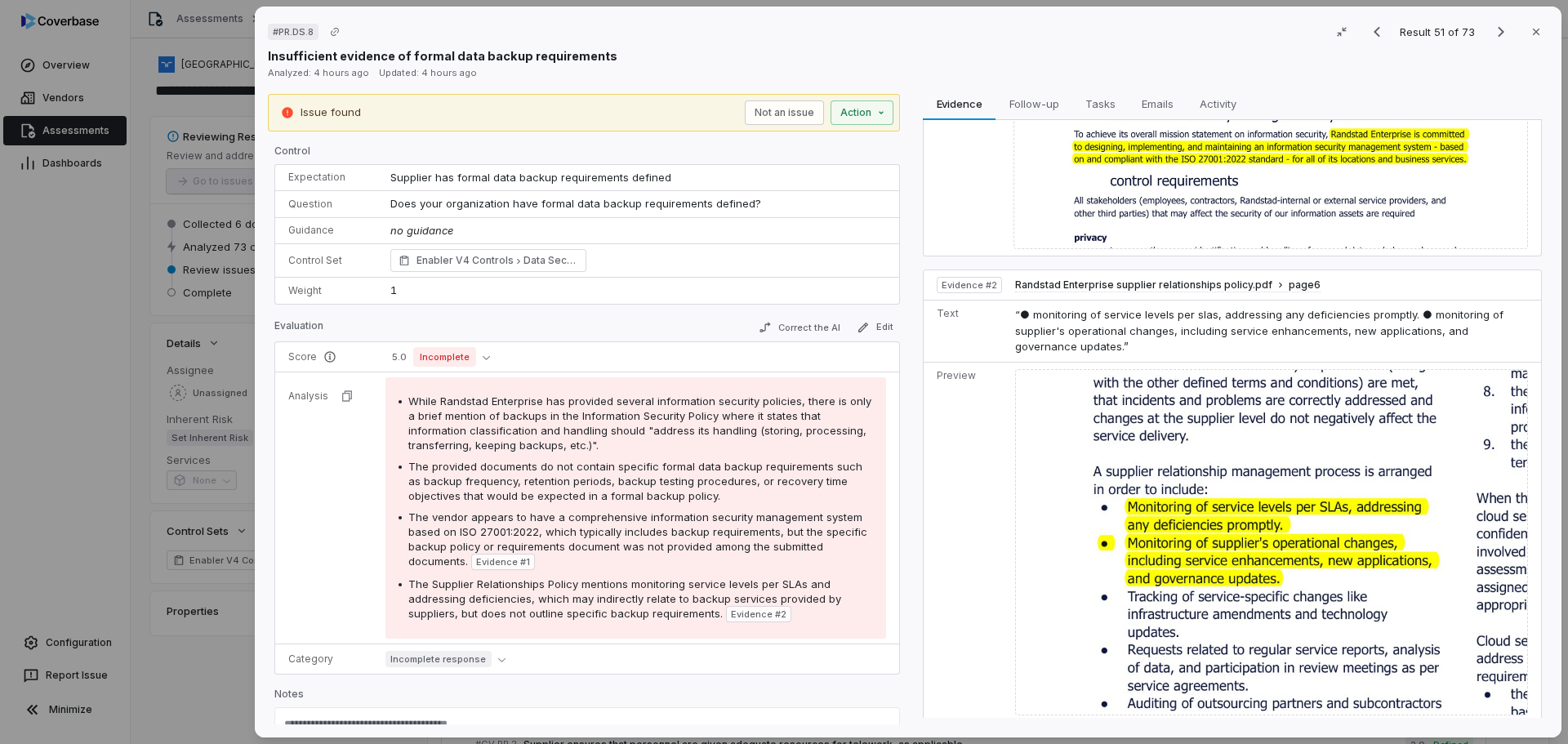
scroll to position [195, 0]
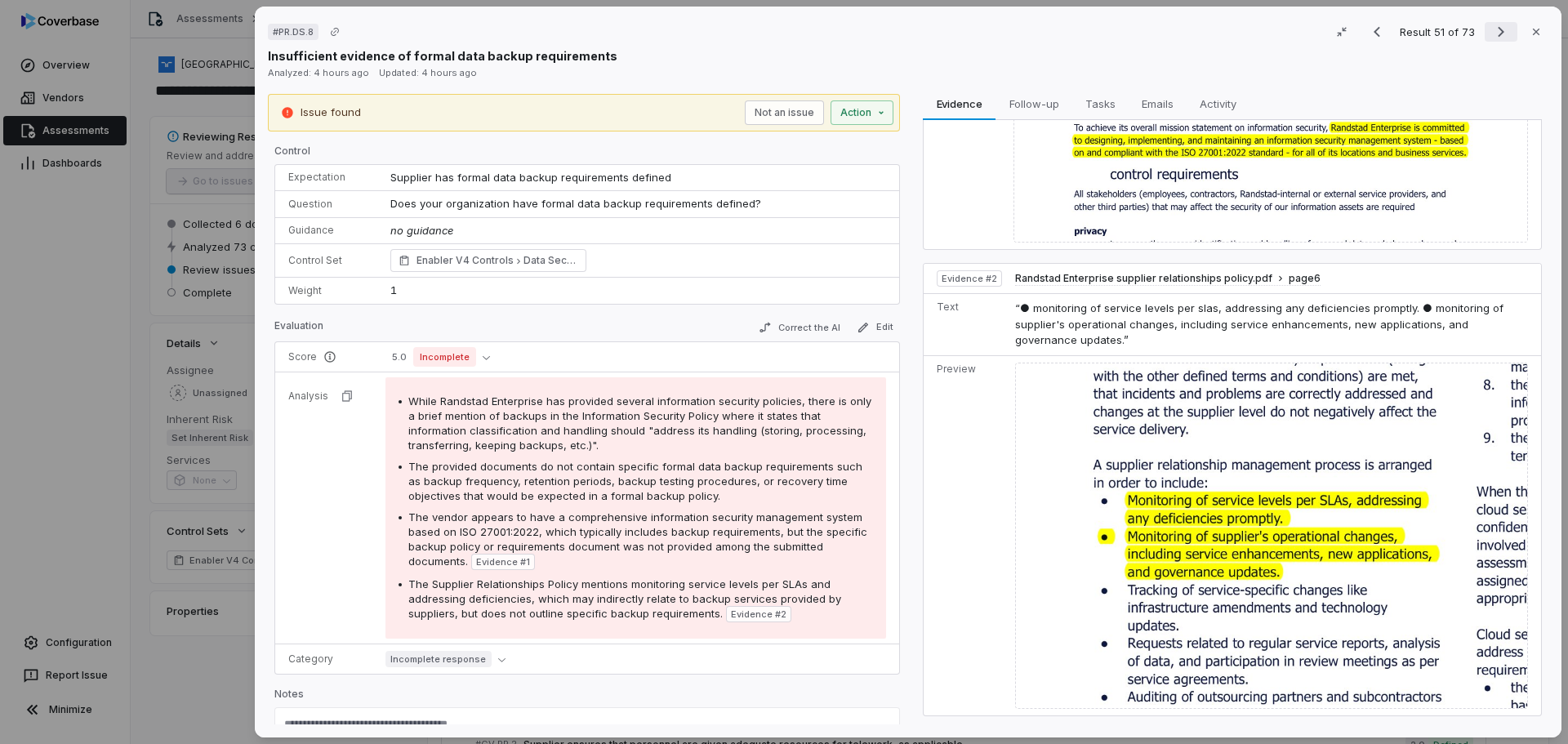
click at [1493, 32] on icon "Next result" at bounding box center [1501, 32] width 19 height 19
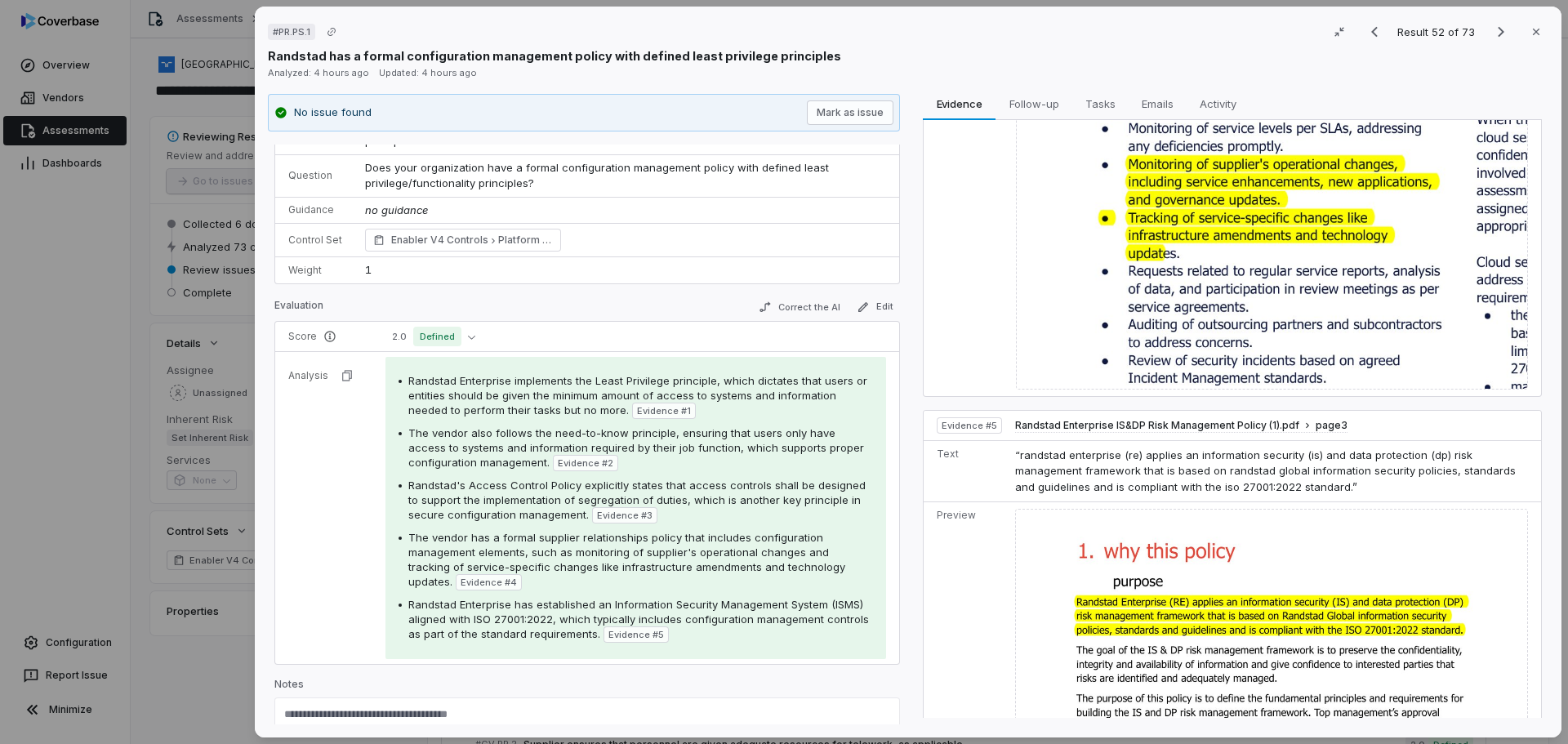
scroll to position [97, 0]
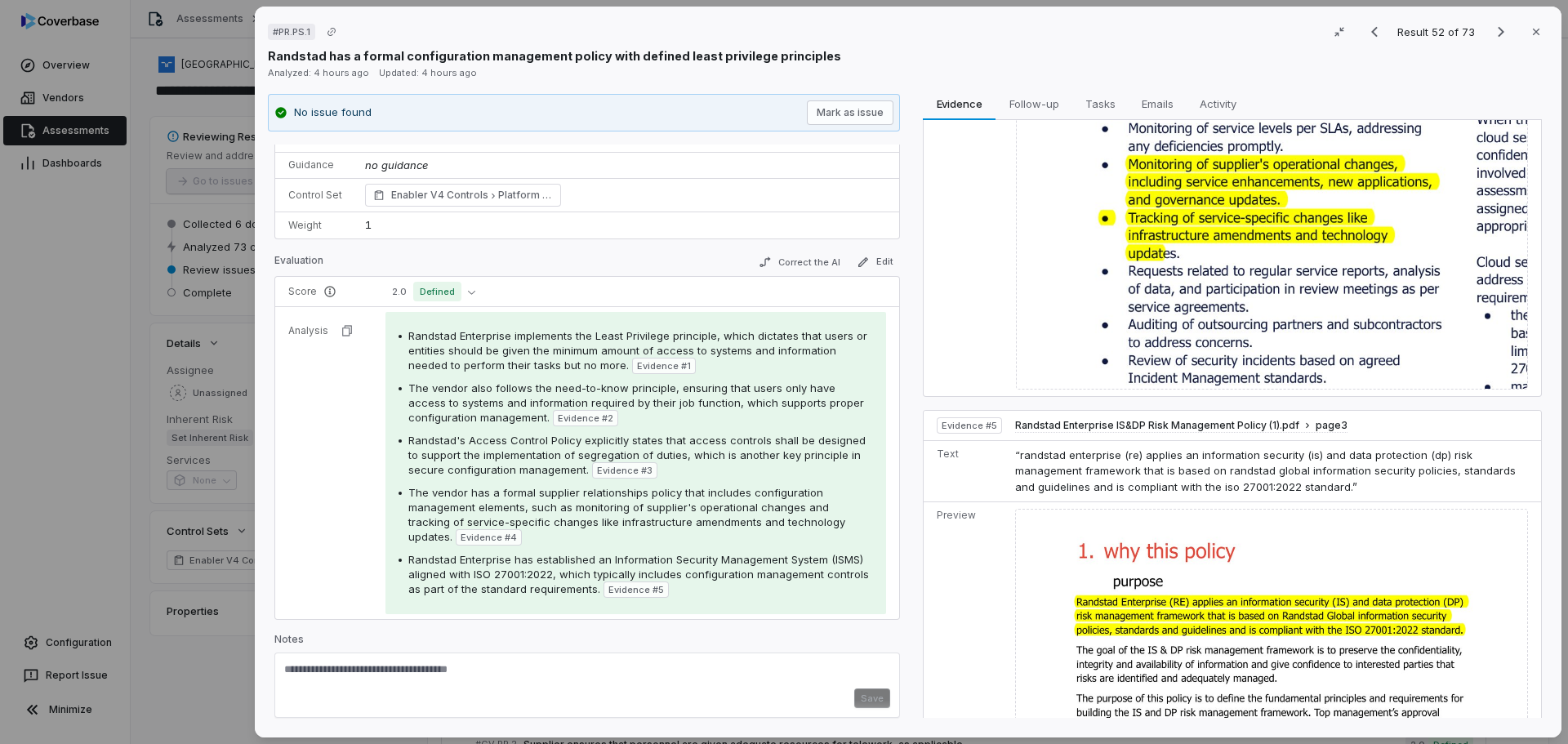
click at [360, 677] on textarea at bounding box center [587, 675] width 606 height 26
paste textarea "**********"
type textarea "**********"
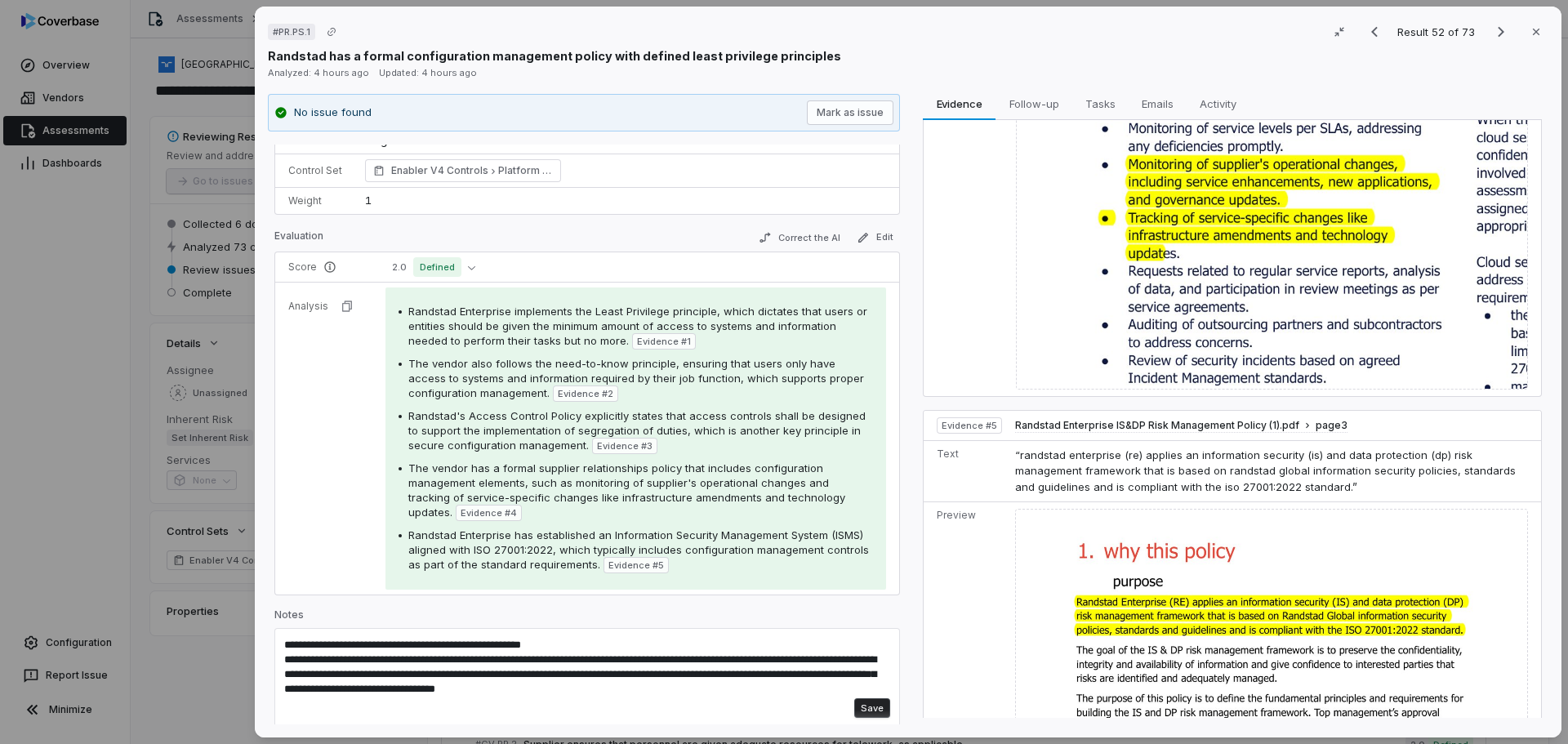
scroll to position [132, 0]
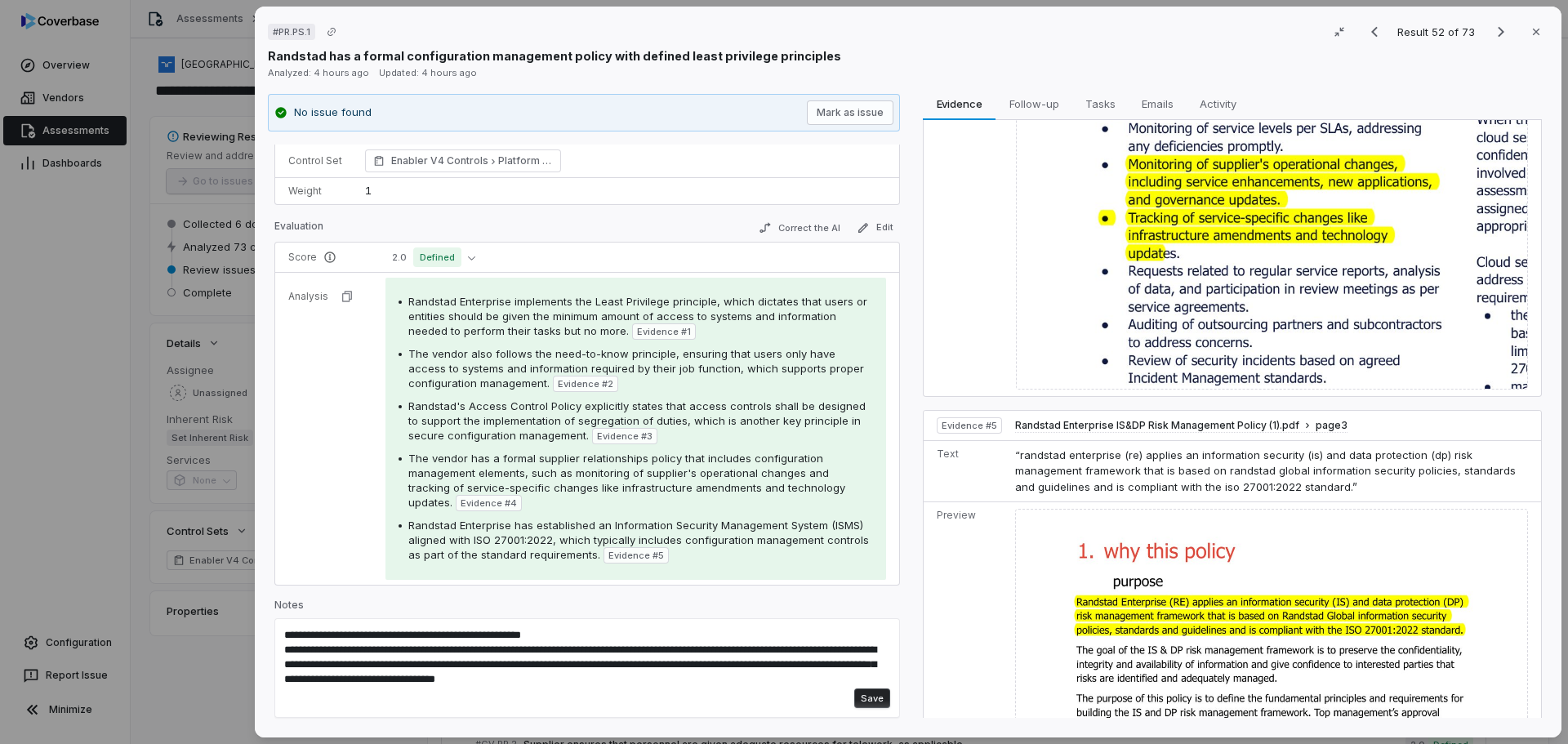
click at [861, 693] on button "Save" at bounding box center [872, 698] width 36 height 19
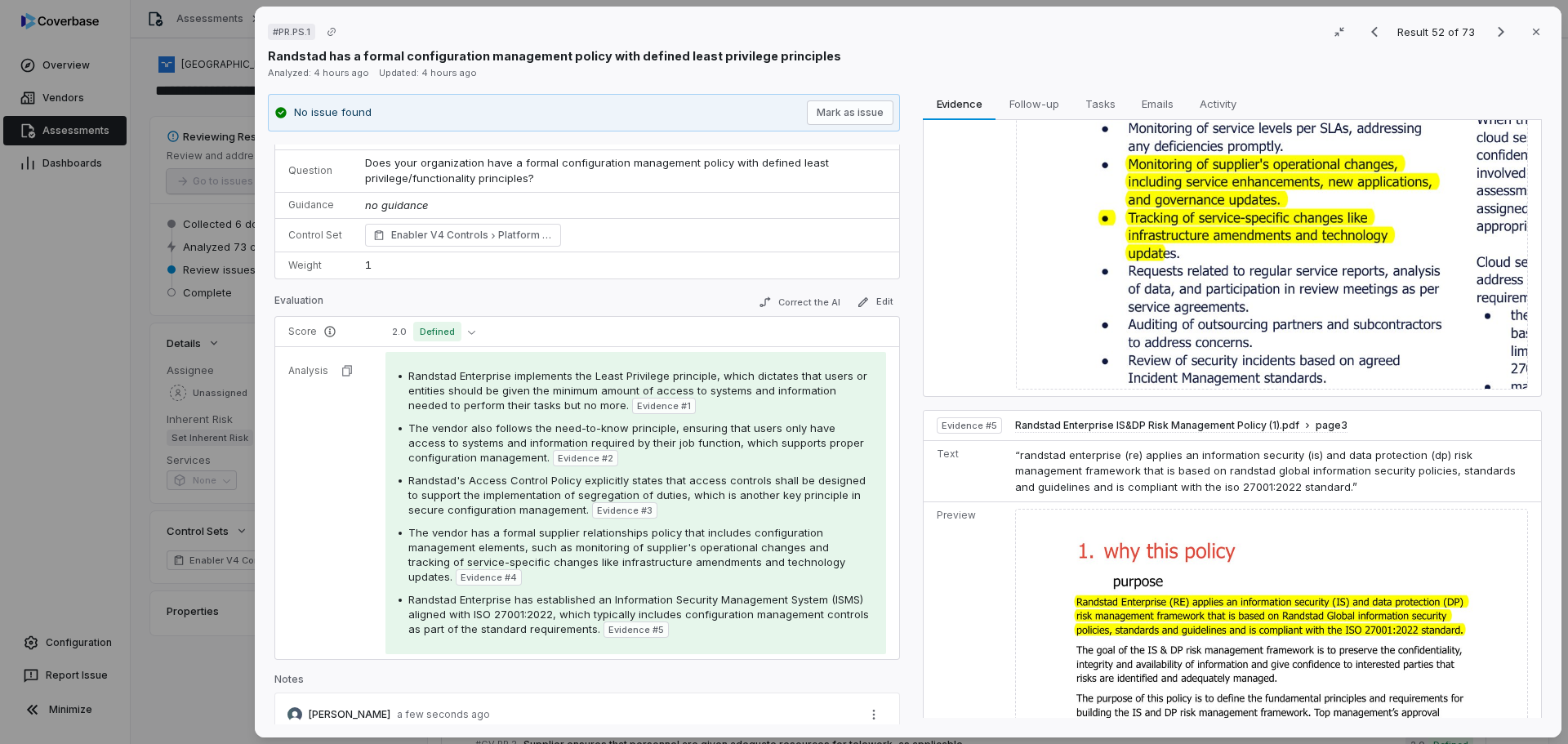
scroll to position [0, 0]
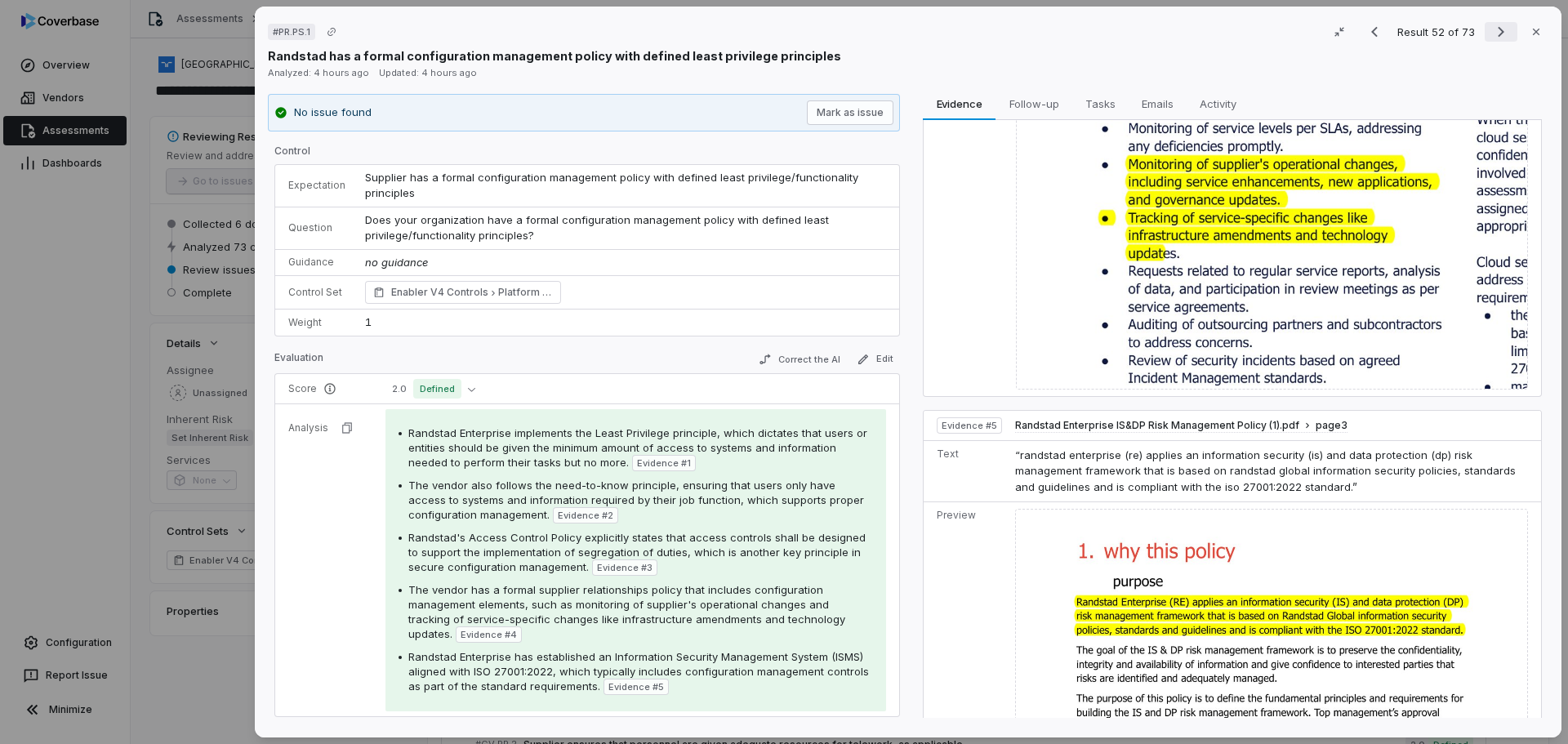
click at [1491, 30] on icon "Next result" at bounding box center [1501, 32] width 19 height 19
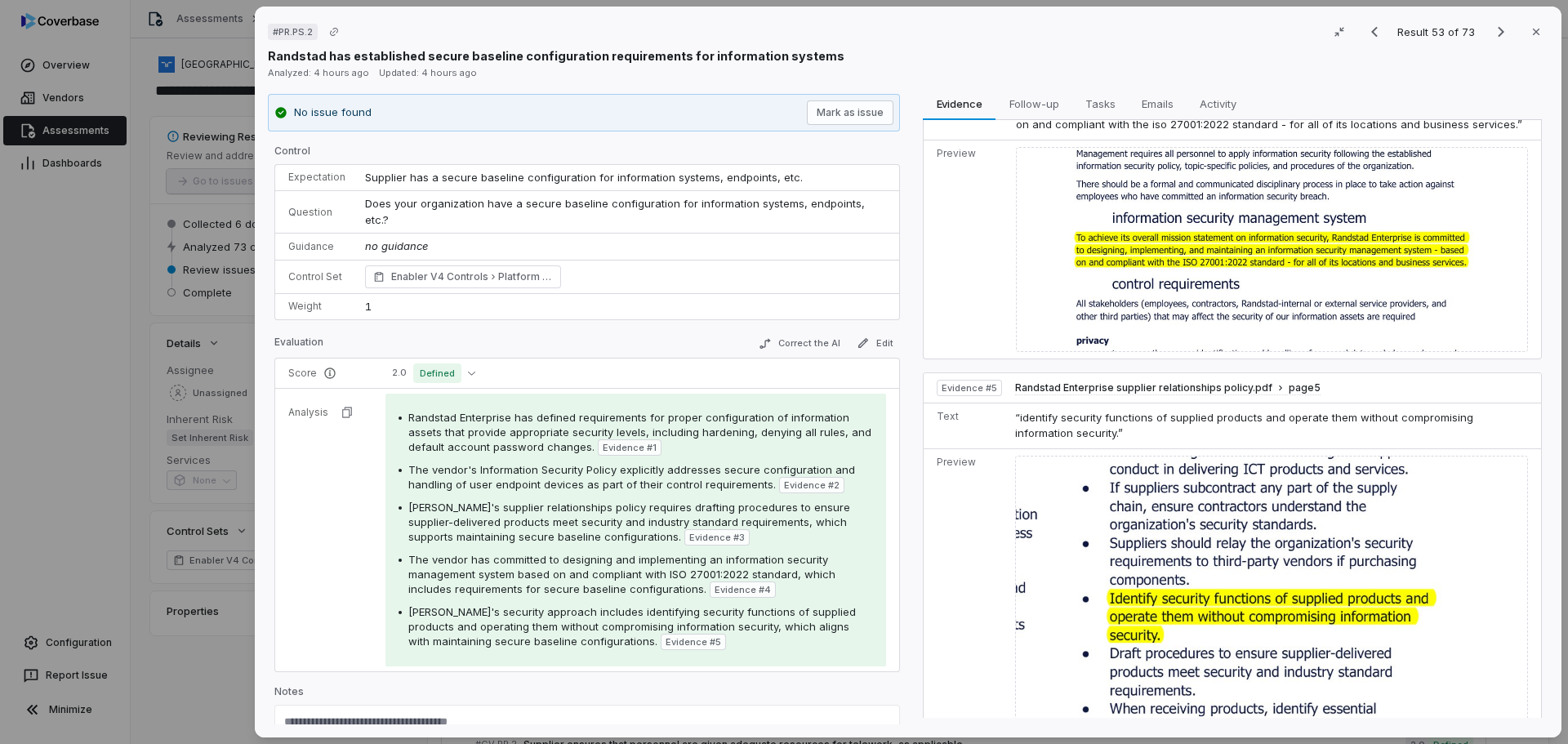
scroll to position [1289, 0]
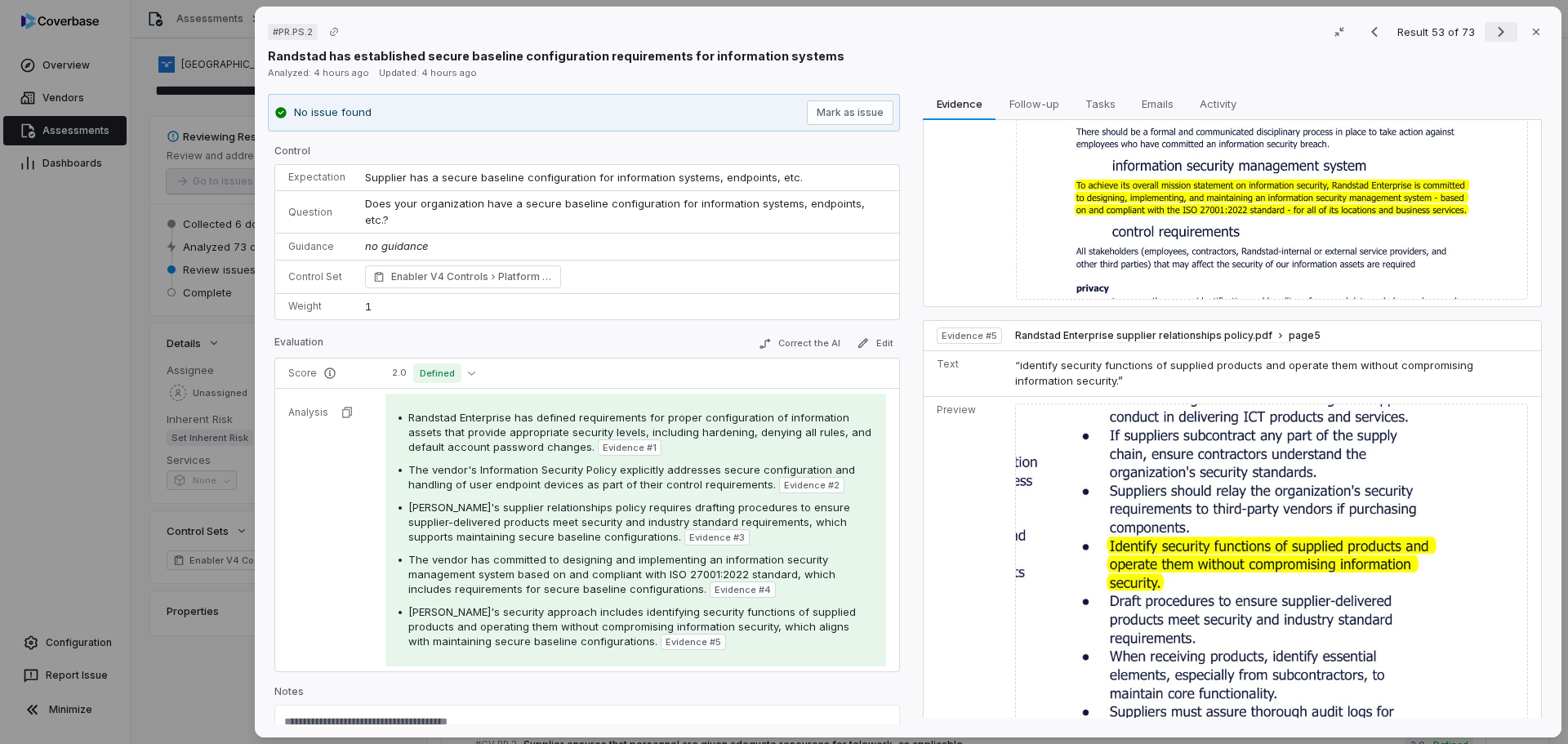
click at [1493, 32] on icon "Next result" at bounding box center [1501, 32] width 19 height 19
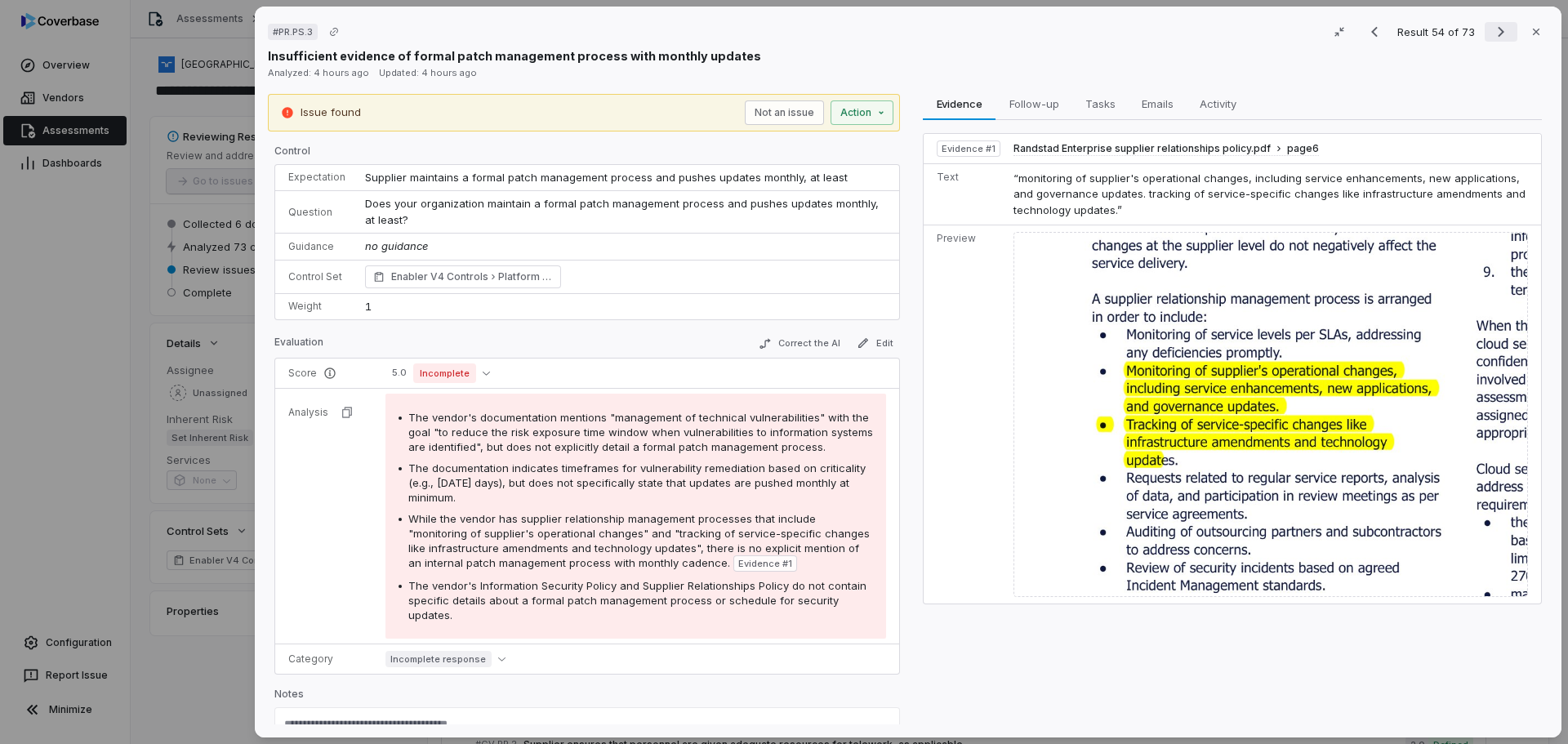
click at [1496, 31] on icon "Next result" at bounding box center [1501, 32] width 19 height 19
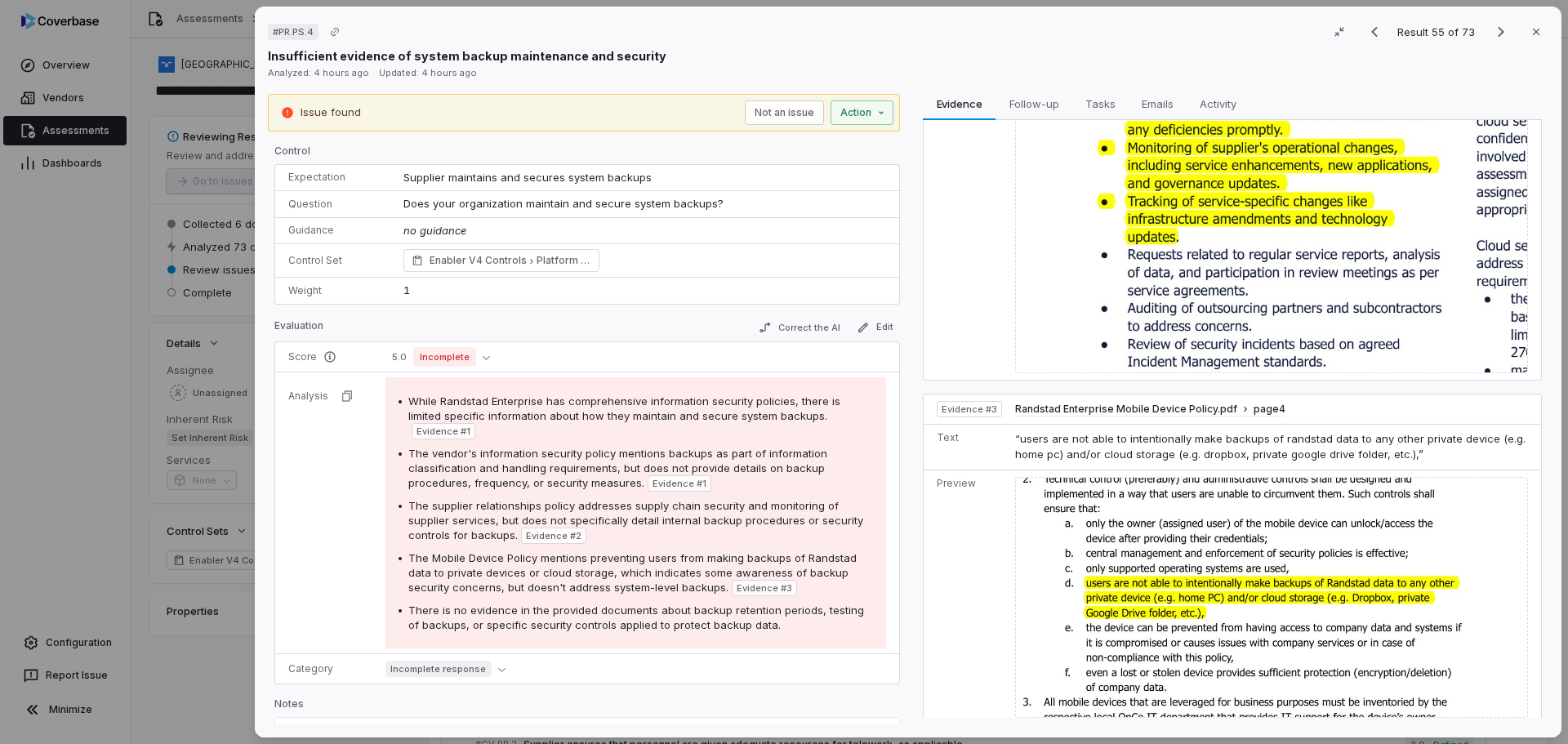
scroll to position [577, 0]
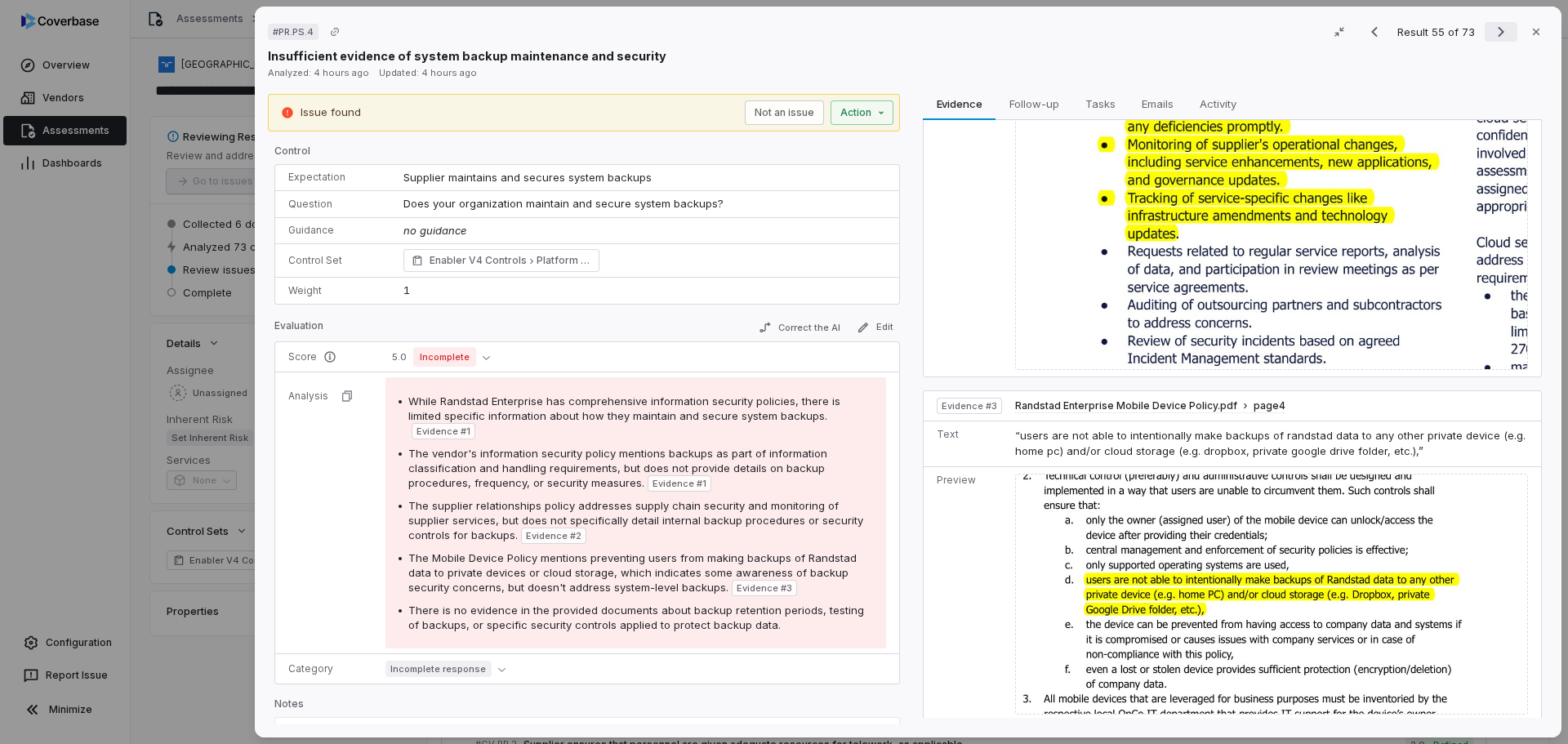
click at [1491, 26] on icon "Next result" at bounding box center [1501, 32] width 19 height 19
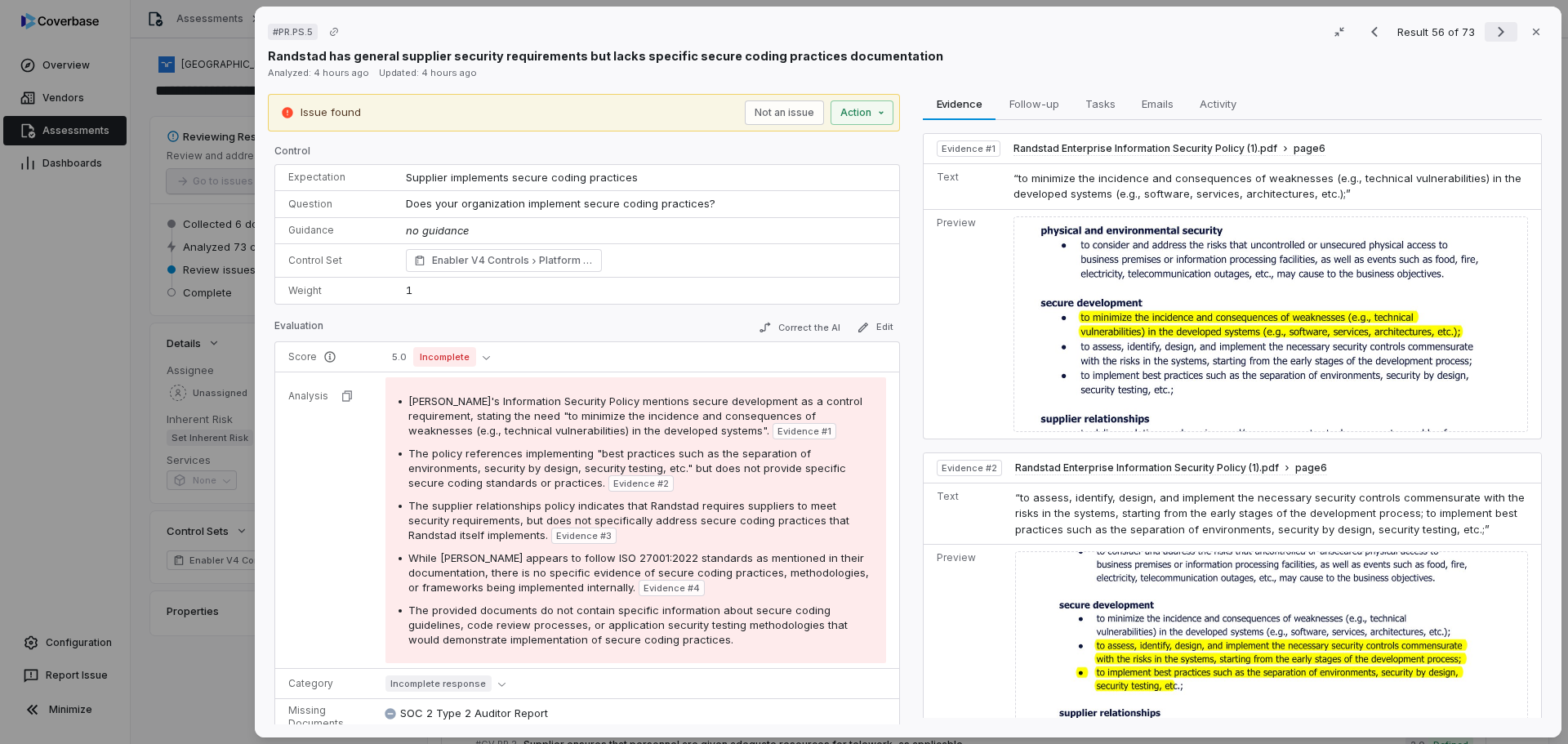
click at [1497, 34] on icon "Next result" at bounding box center [1501, 32] width 19 height 19
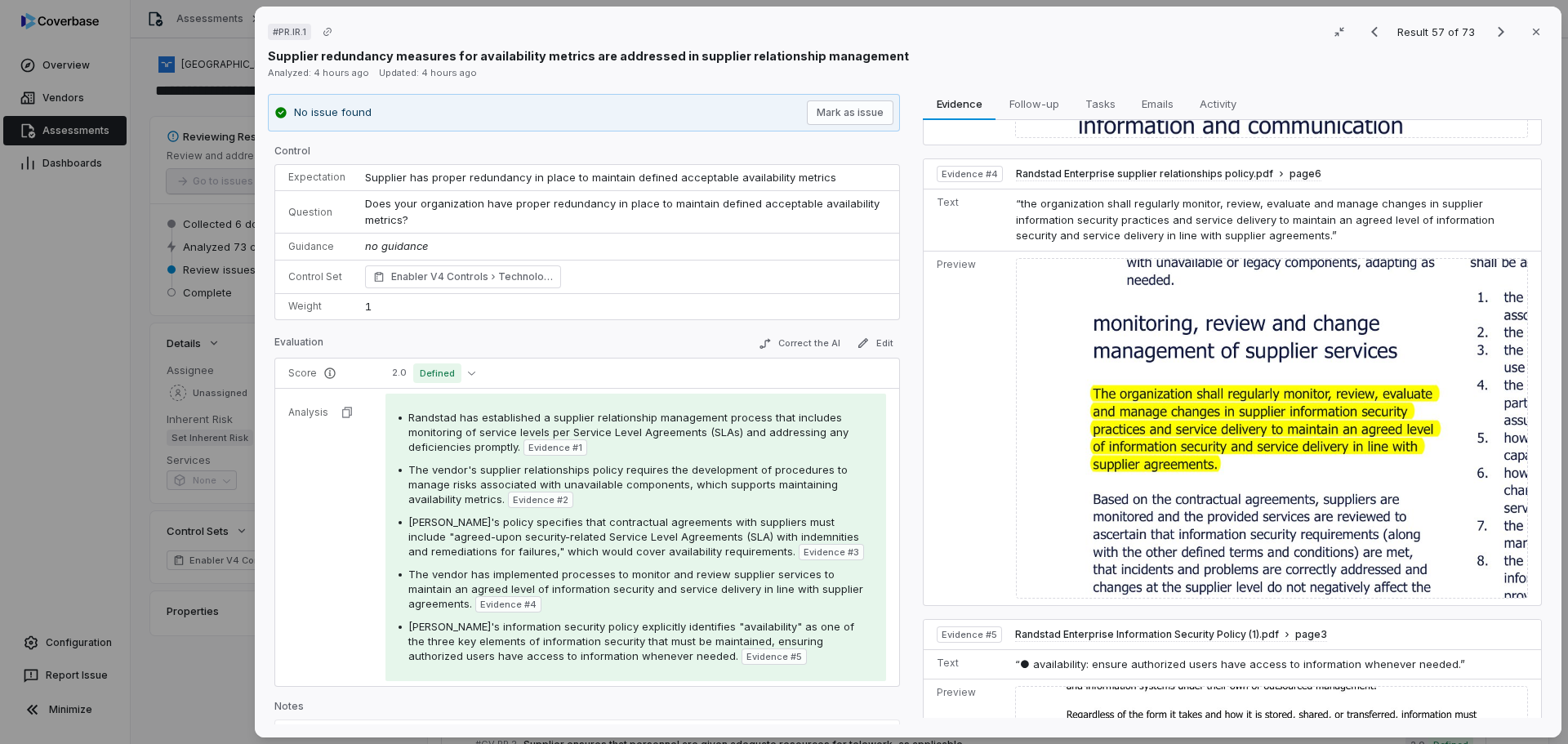
scroll to position [1492, 0]
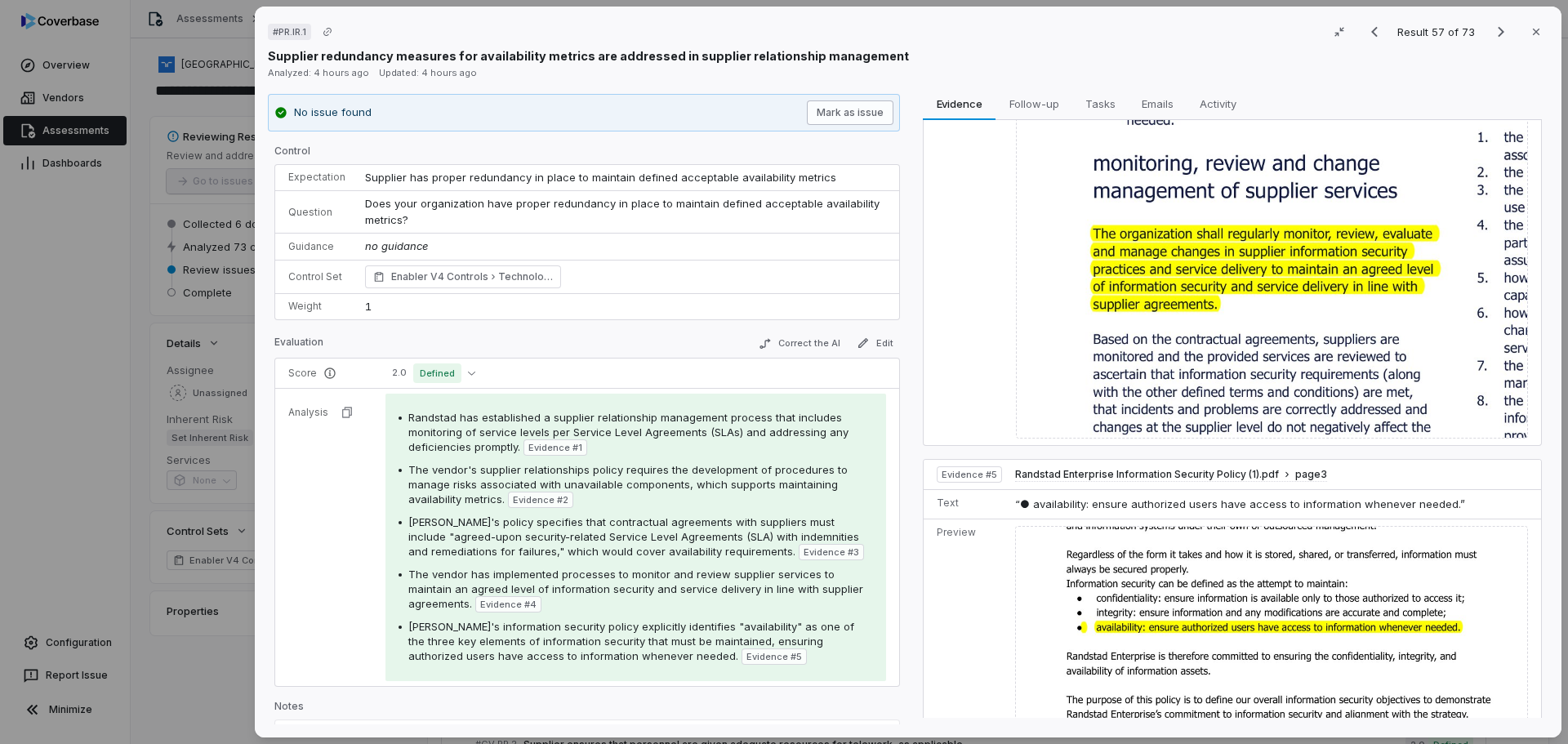
click at [851, 120] on button "Mark as issue" at bounding box center [850, 112] width 87 height 24
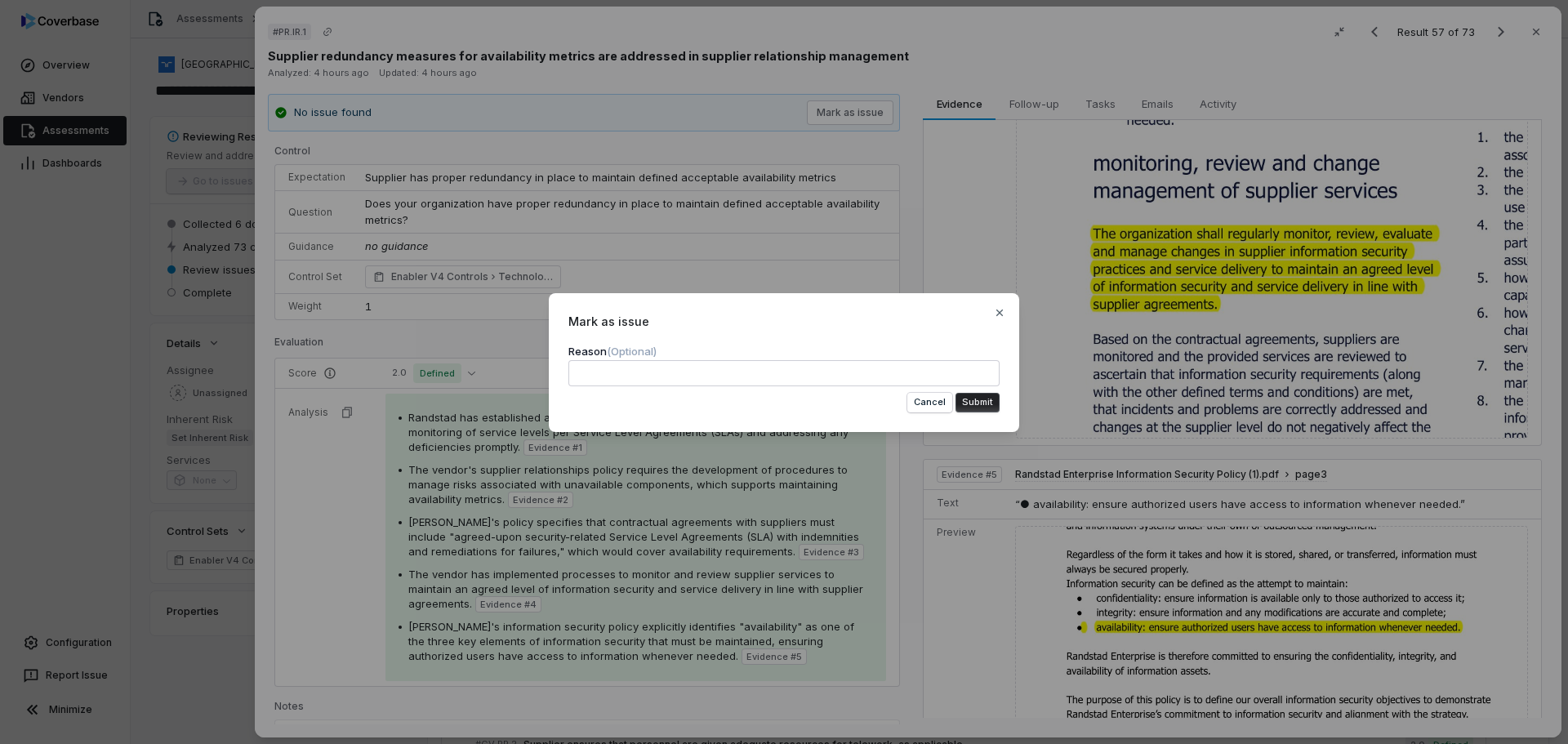
click at [987, 406] on button "Submit" at bounding box center [978, 402] width 44 height 19
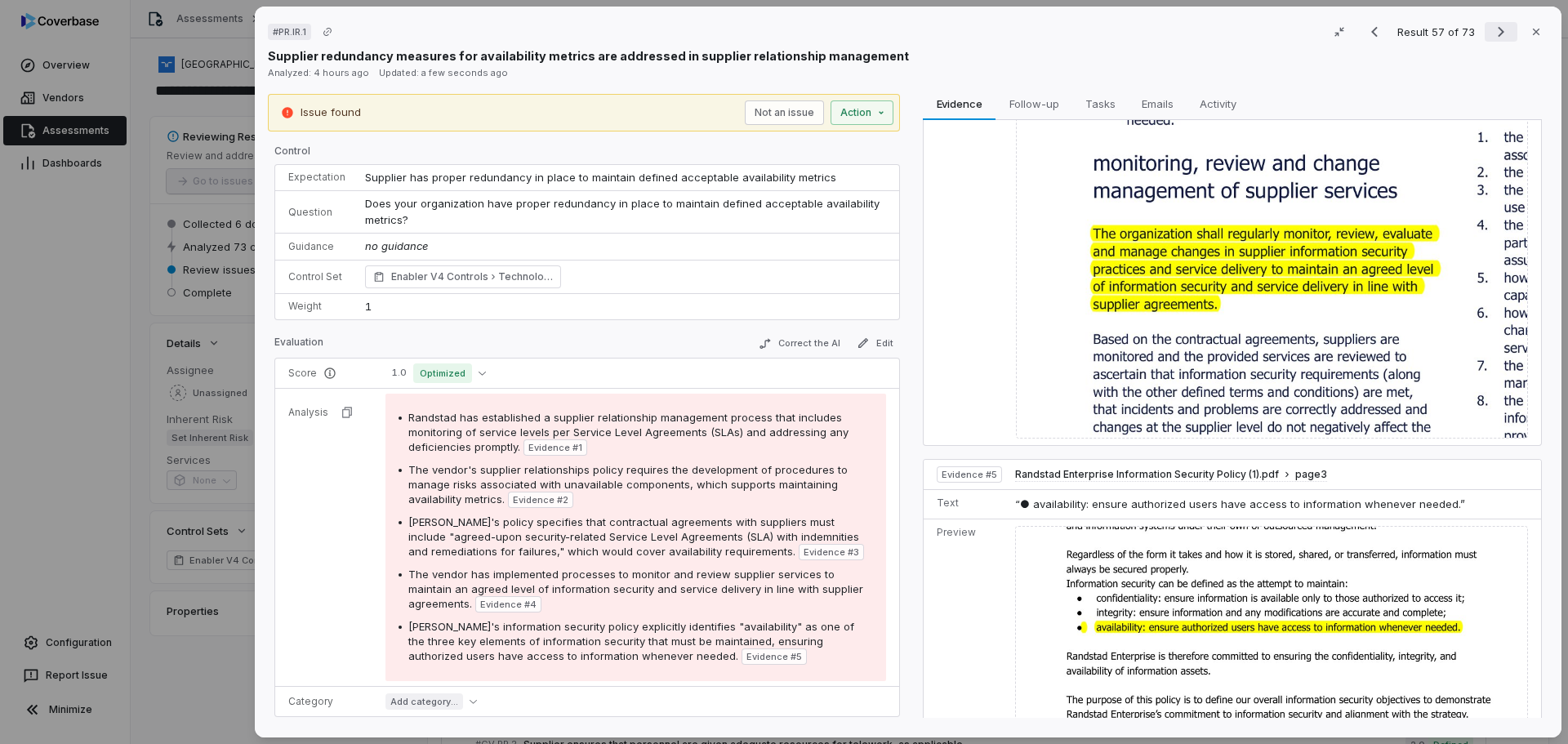
click at [1493, 31] on icon "Next result" at bounding box center [1501, 32] width 19 height 19
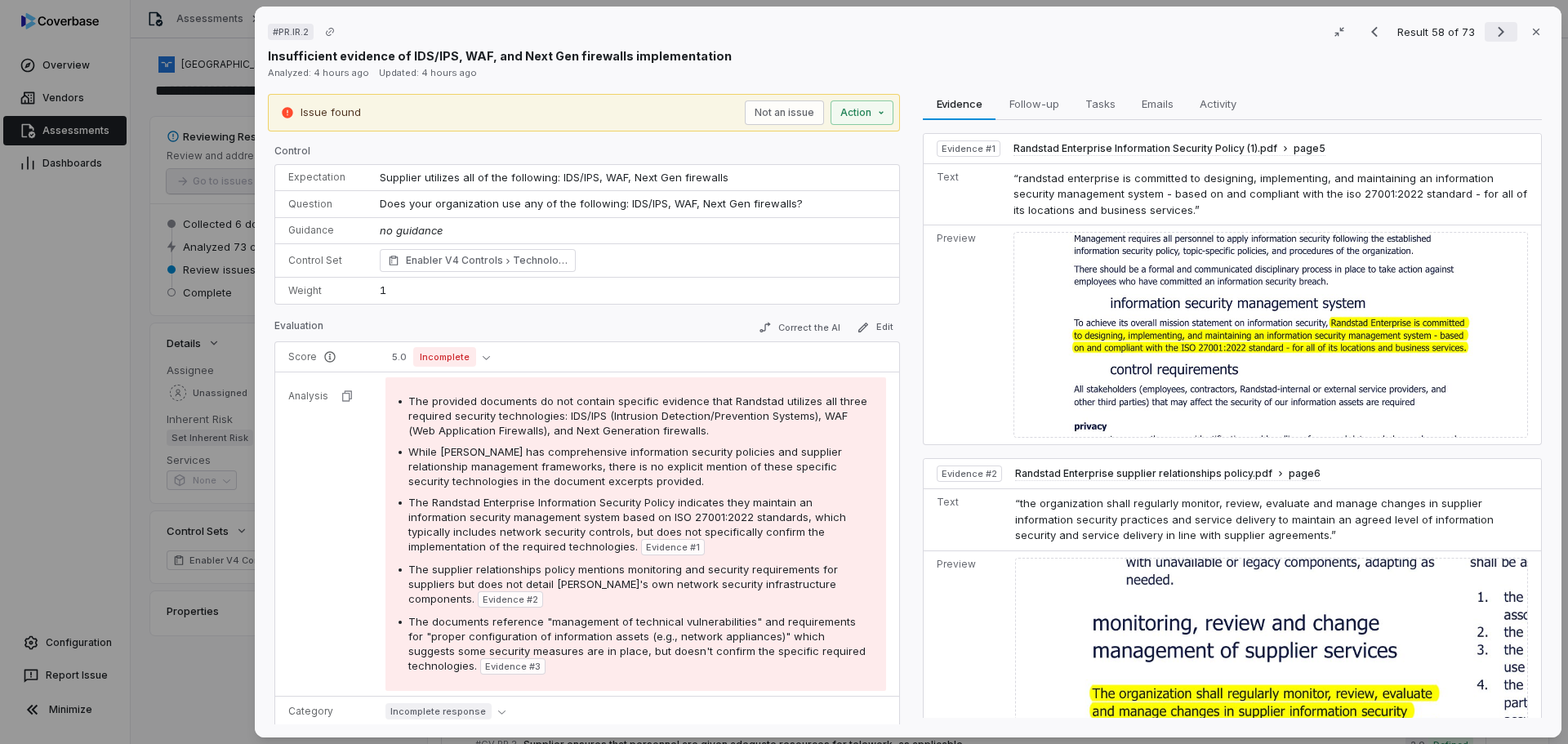
click at [1491, 22] on icon "Next result" at bounding box center [1501, 32] width 19 height 19
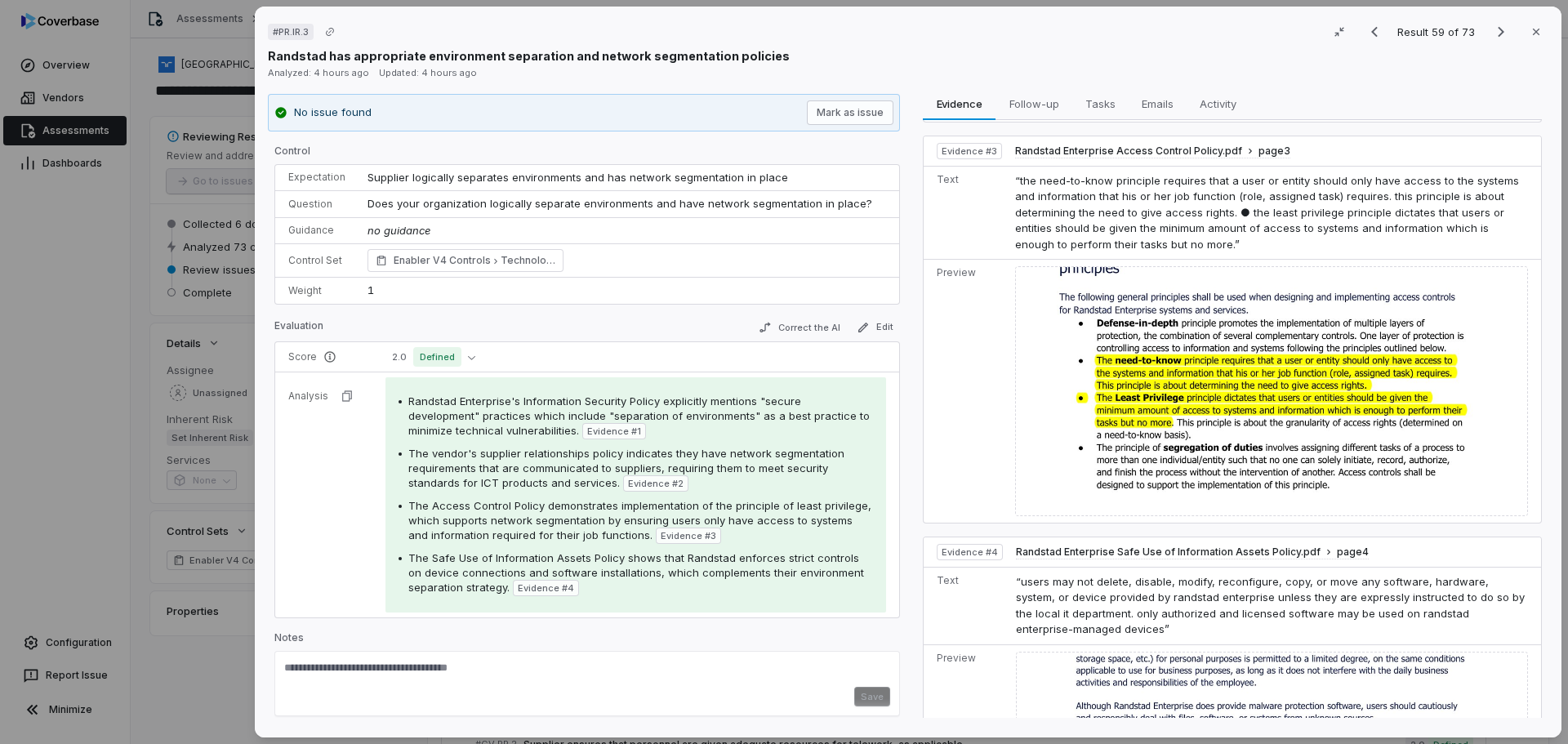
scroll to position [1041, 0]
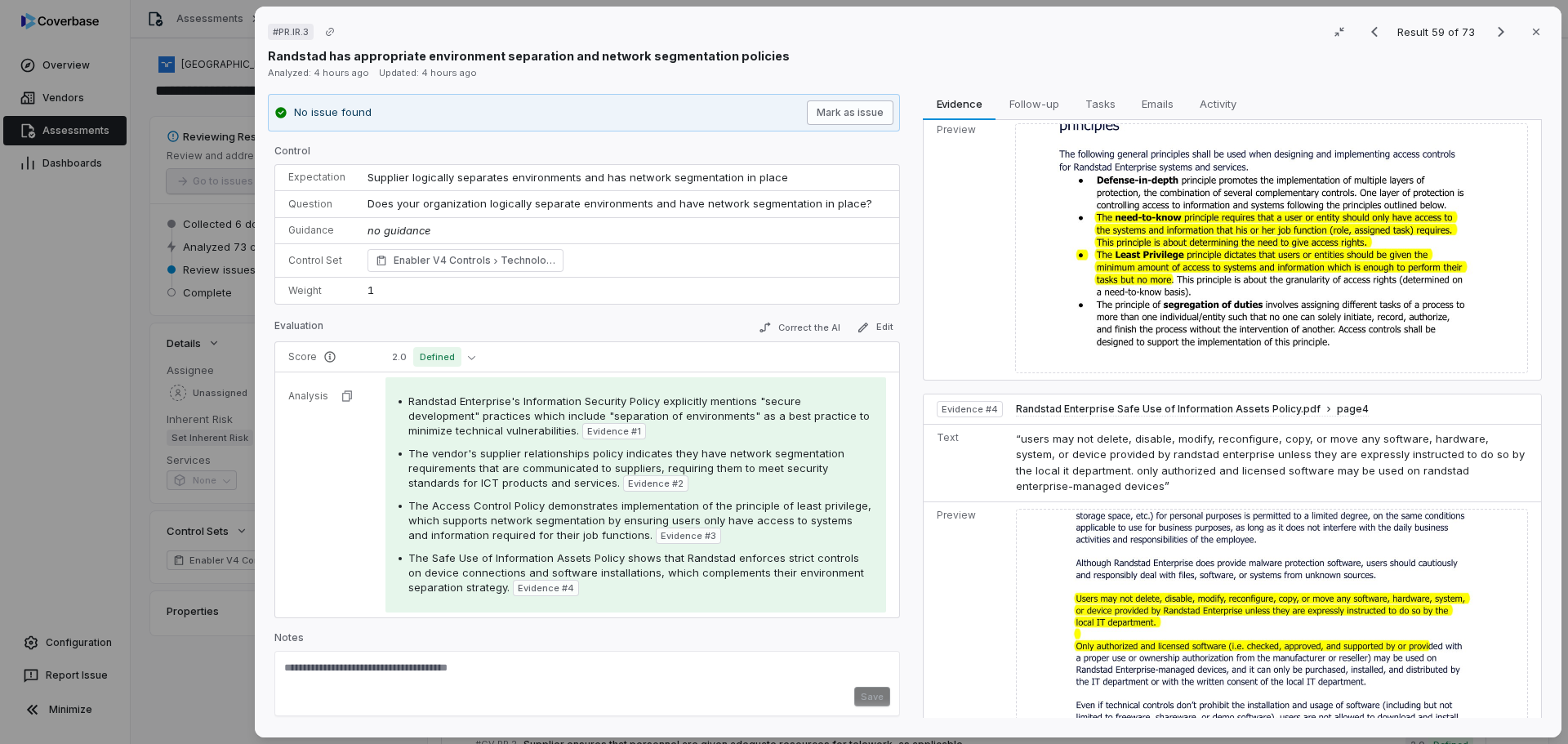
click at [845, 107] on button "Mark as issue" at bounding box center [850, 112] width 87 height 24
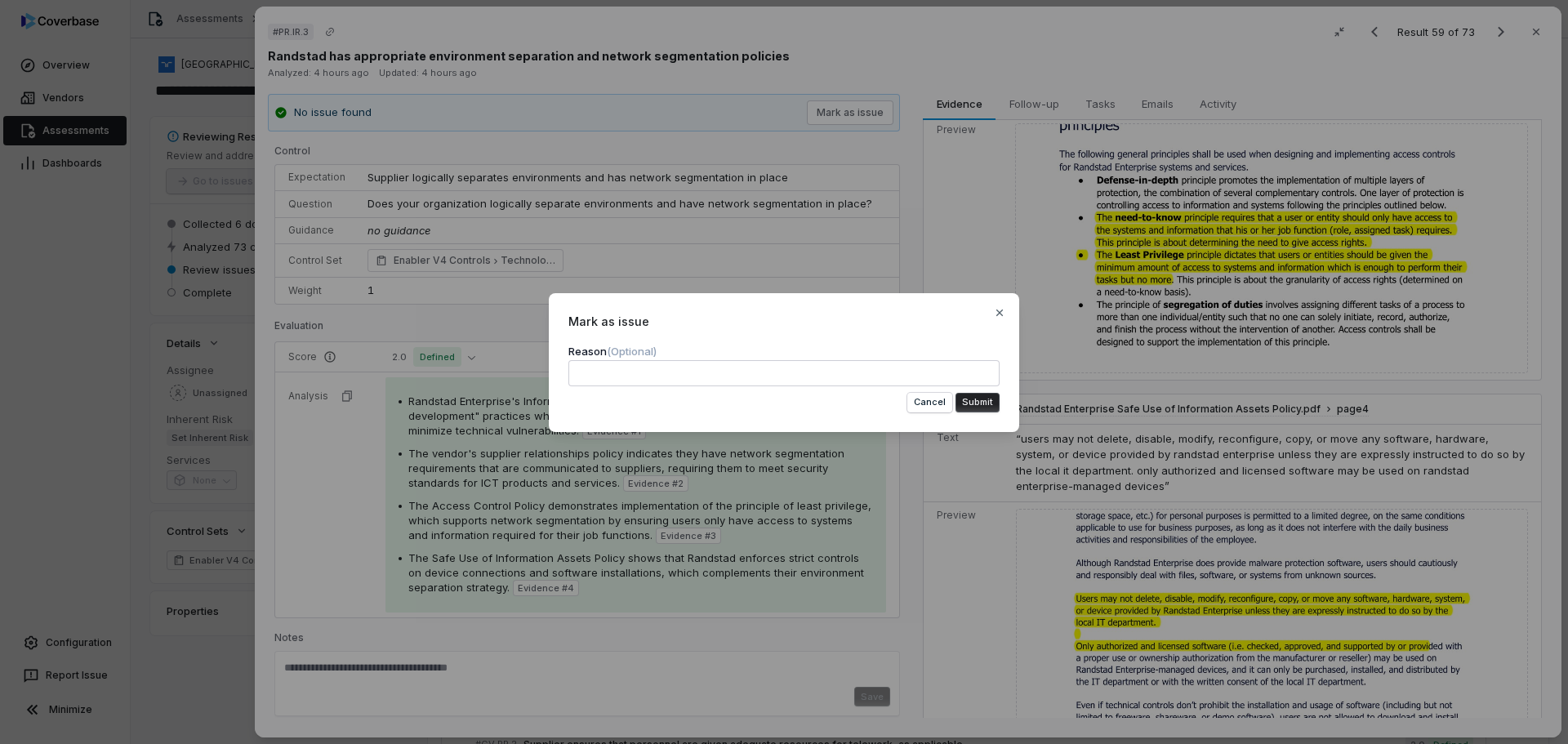
click at [993, 406] on button "Submit" at bounding box center [978, 402] width 44 height 19
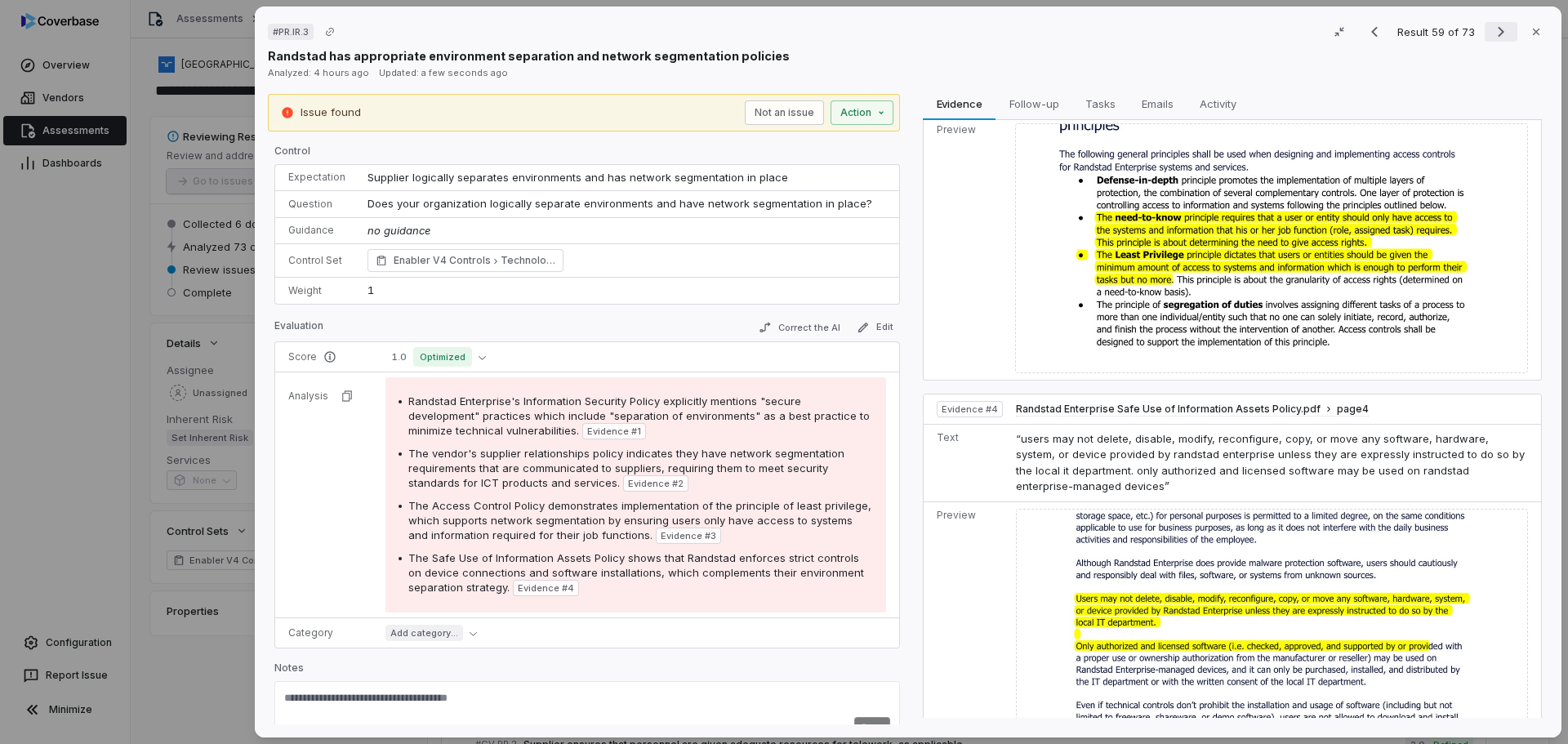
click at [1491, 31] on icon "Next result" at bounding box center [1501, 32] width 19 height 19
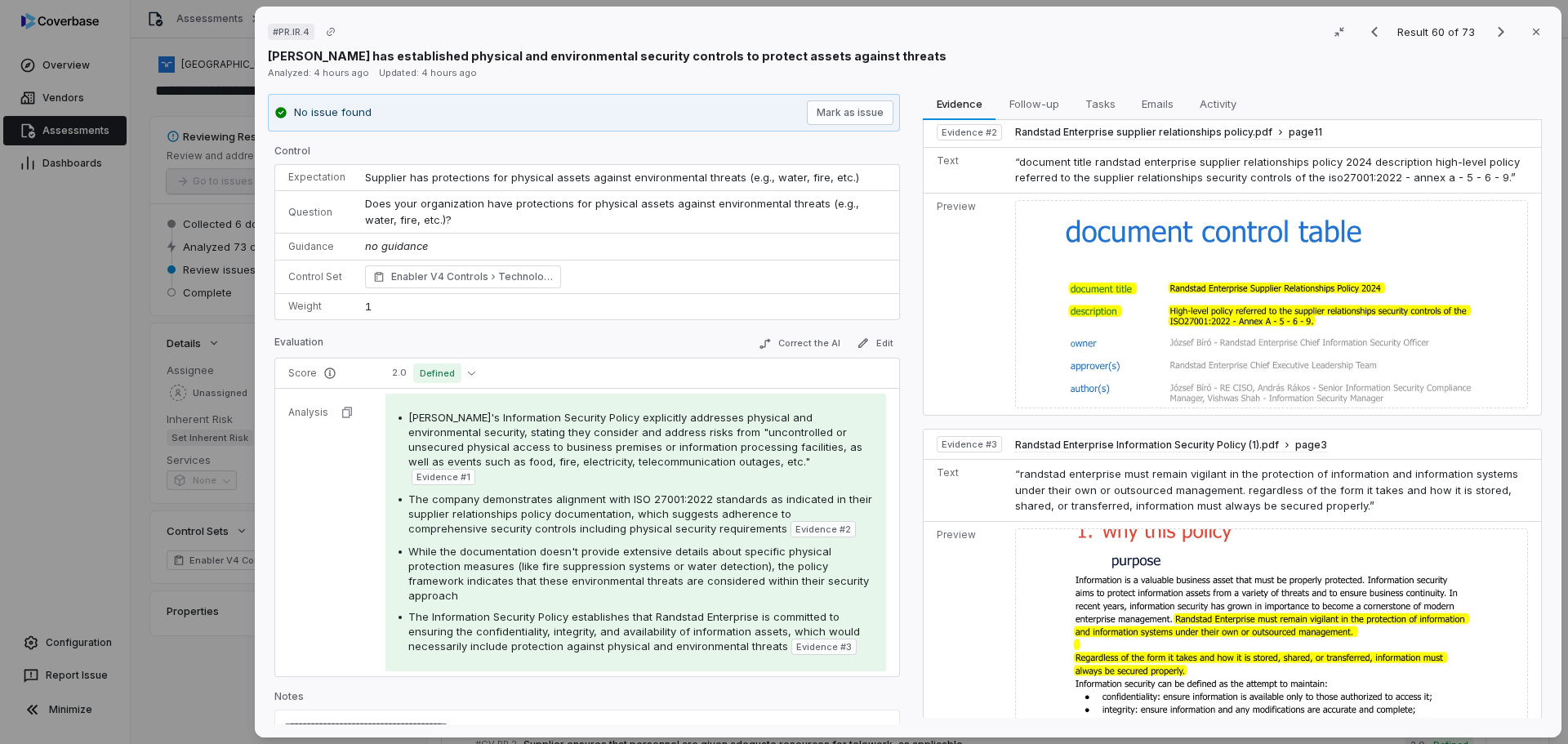
scroll to position [423, 0]
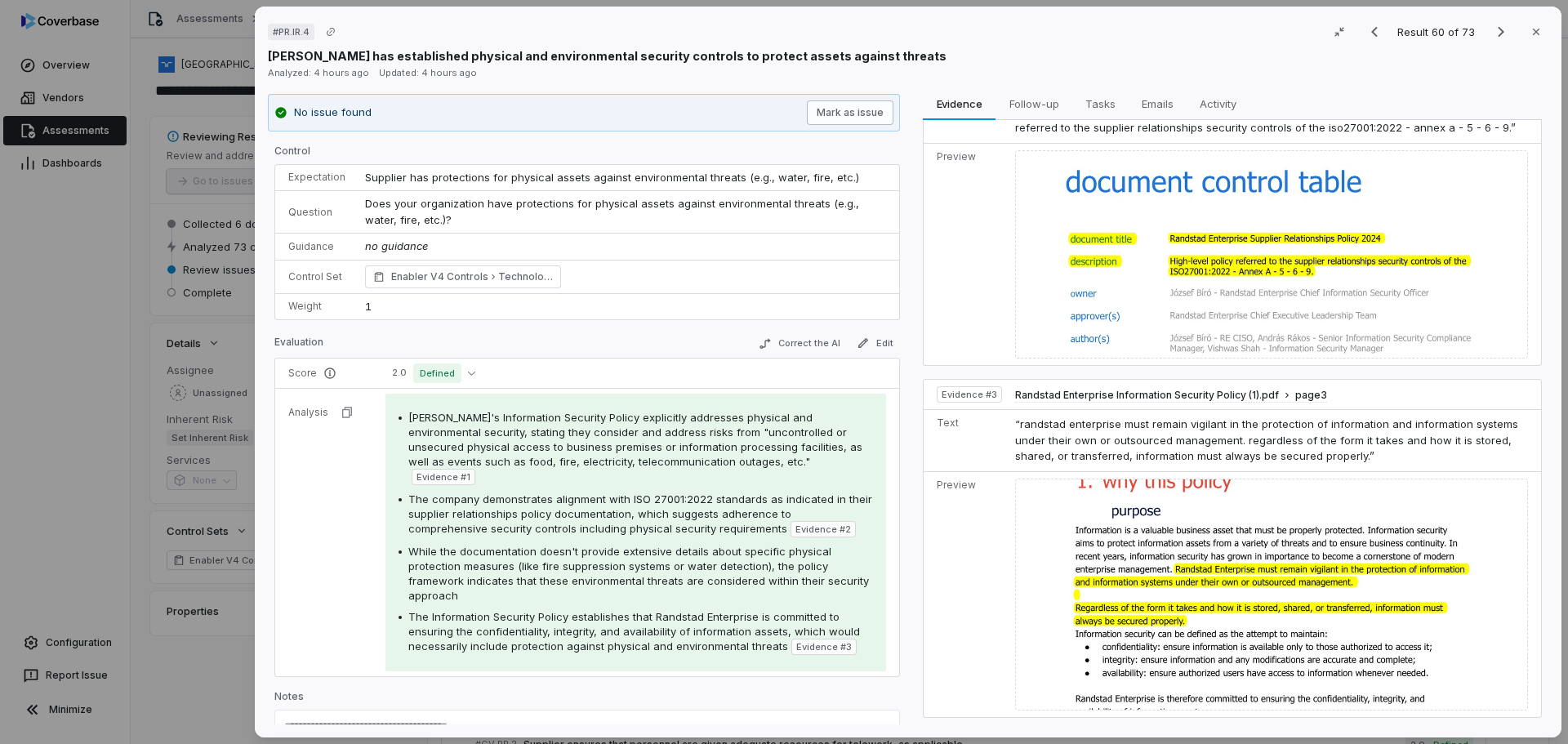
click at [850, 115] on button "Mark as issue" at bounding box center [850, 112] width 87 height 24
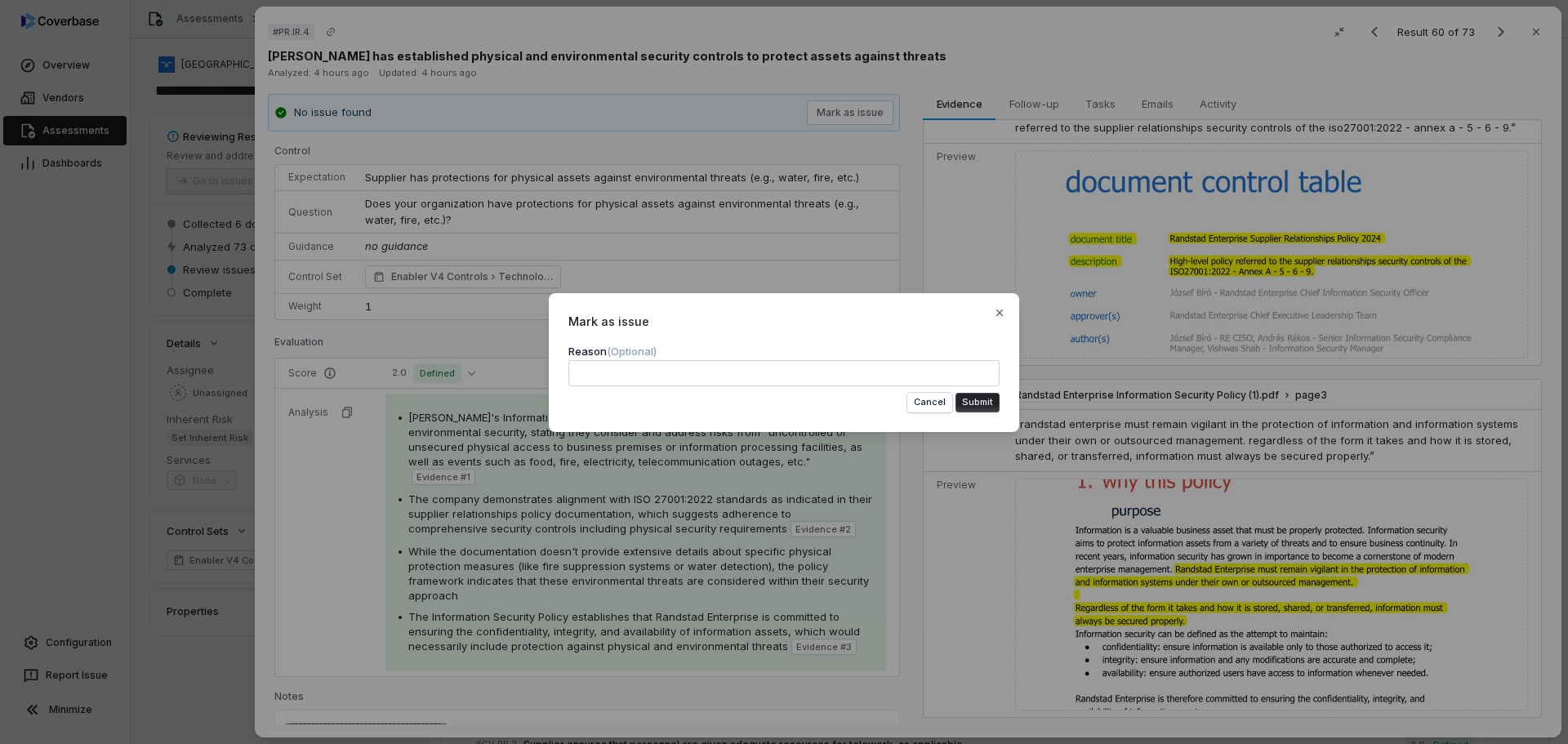
click at [983, 405] on button "Submit" at bounding box center [978, 402] width 44 height 19
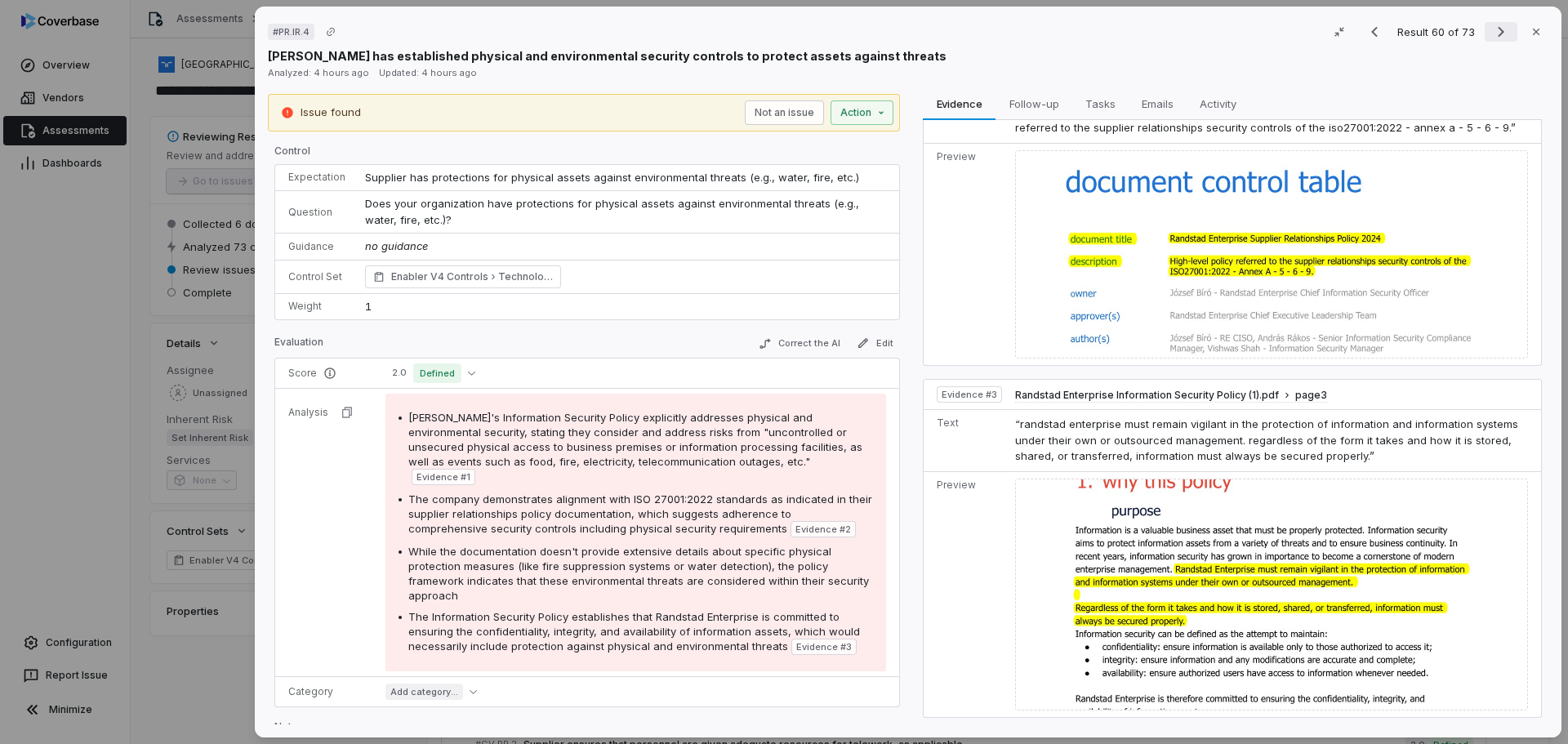
click at [1492, 31] on icon "Next result" at bounding box center [1501, 32] width 19 height 19
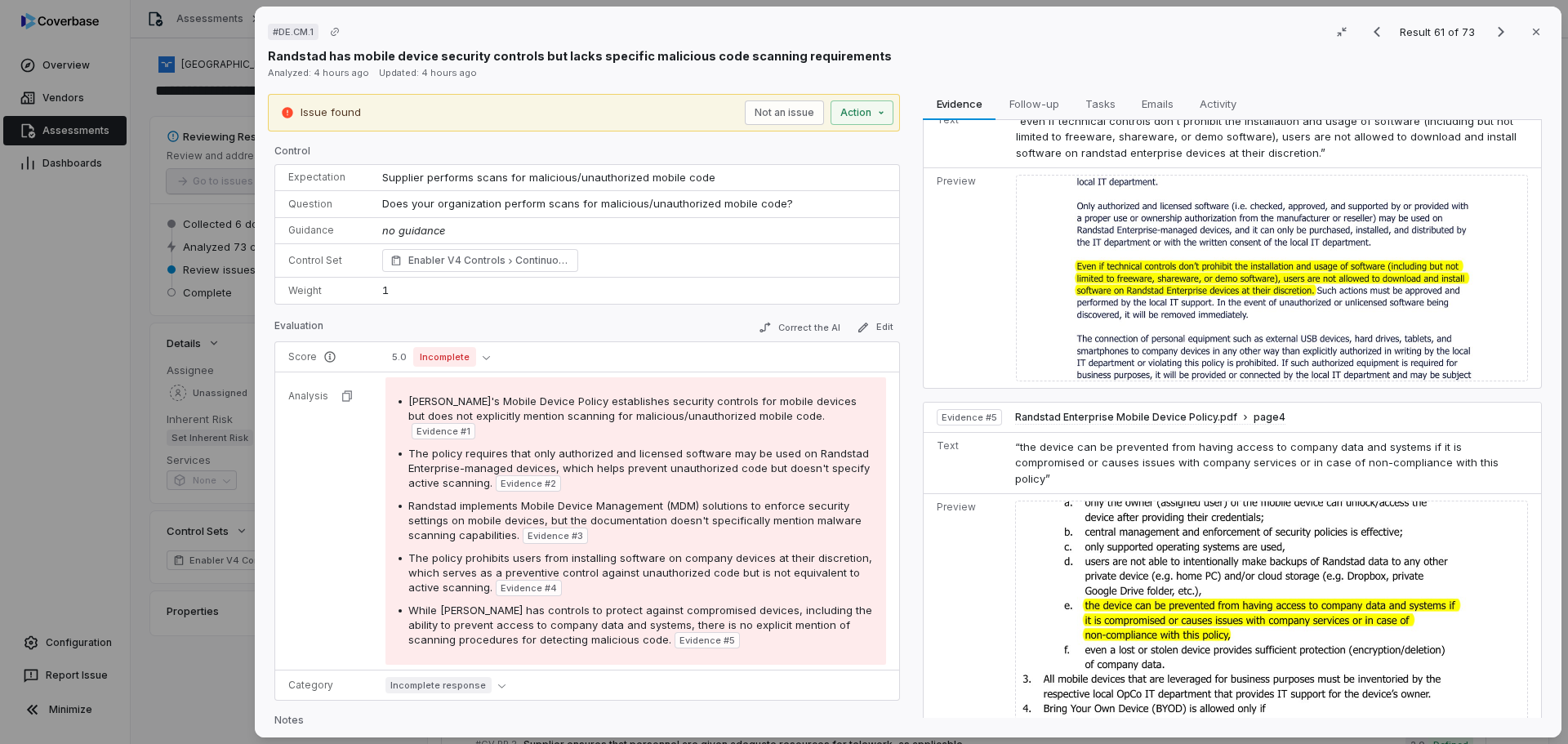
scroll to position [1081, 0]
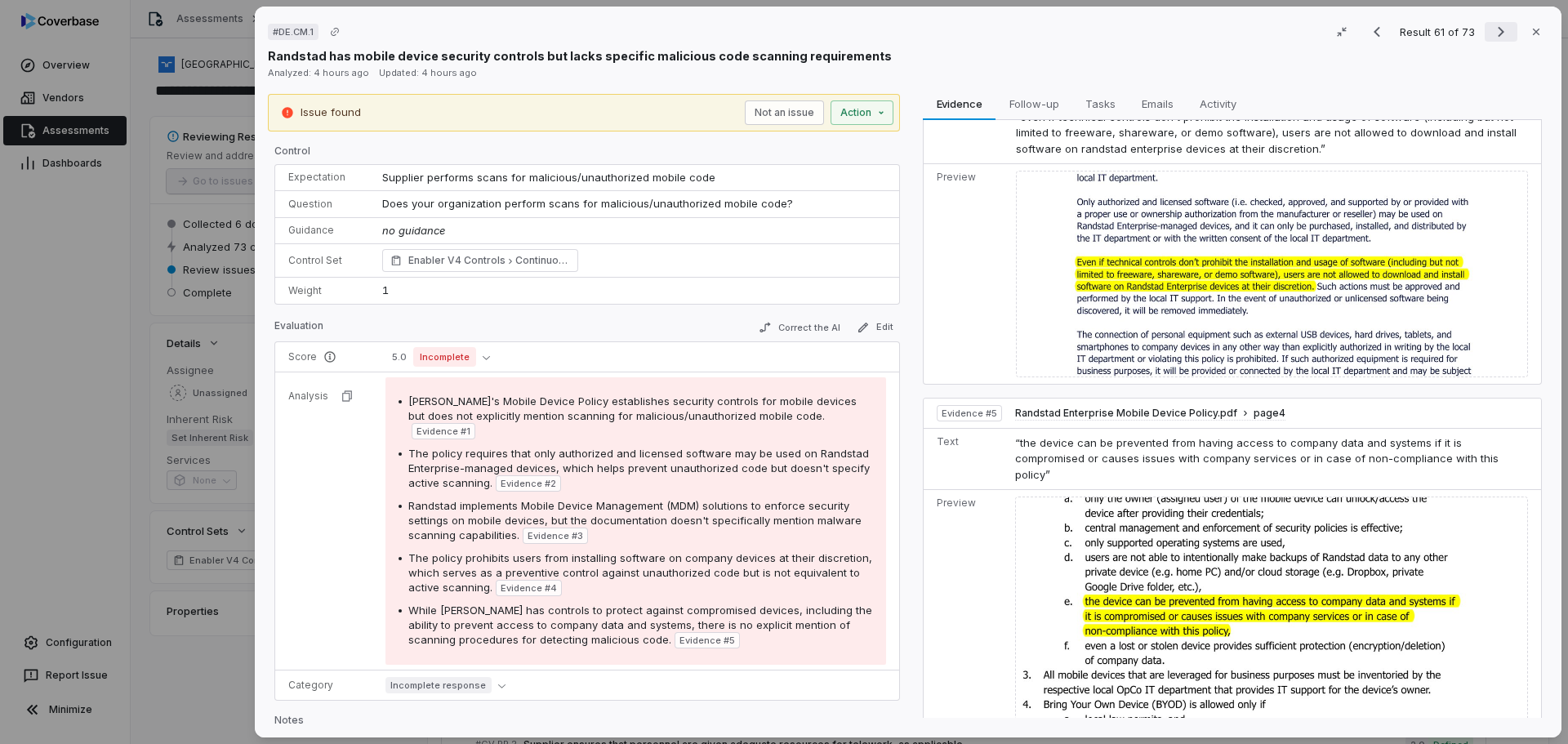
click at [1491, 30] on icon "Next result" at bounding box center [1501, 32] width 19 height 19
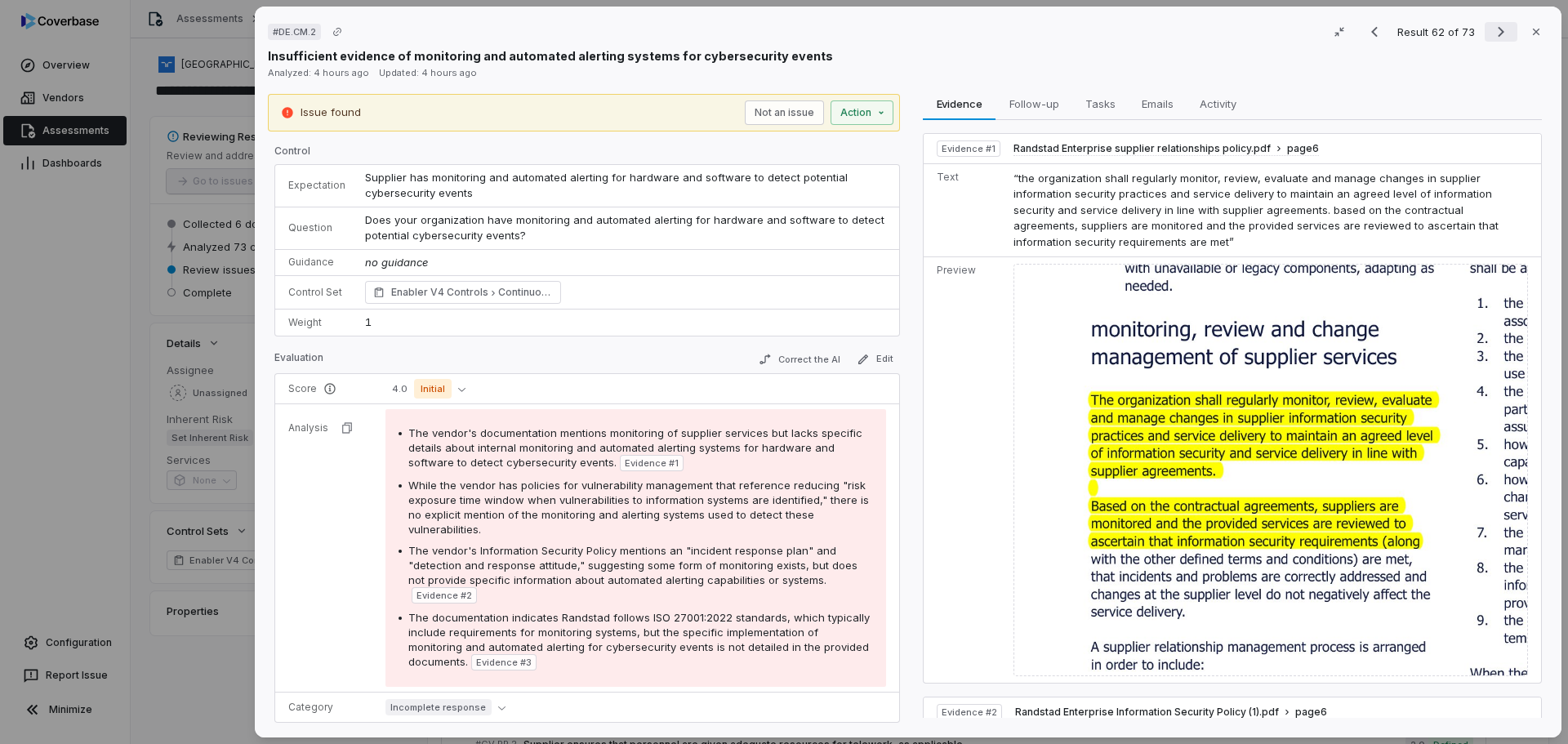
click at [1496, 30] on icon "Next result" at bounding box center [1501, 32] width 19 height 19
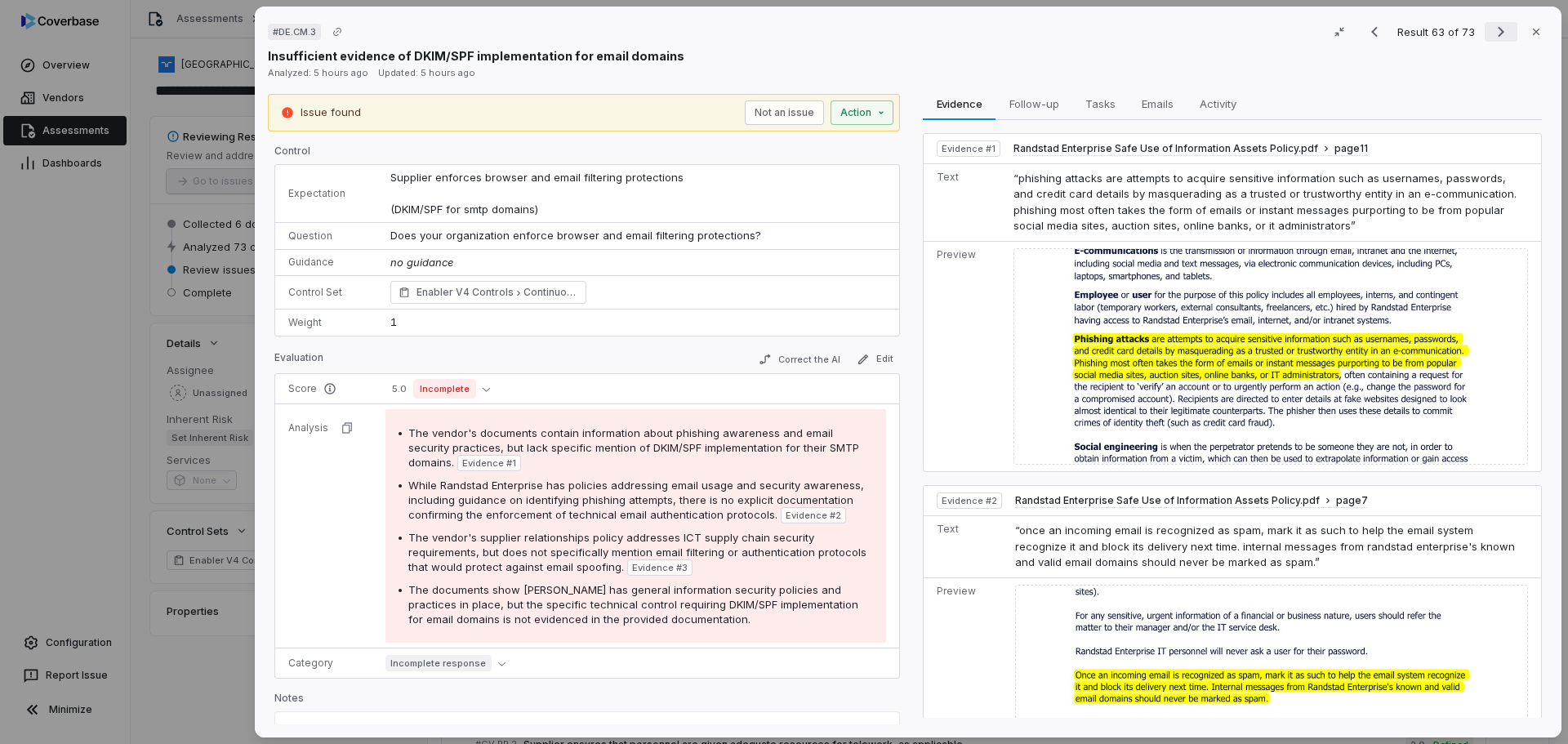
click at [1493, 28] on icon "Next result" at bounding box center [1501, 32] width 19 height 19
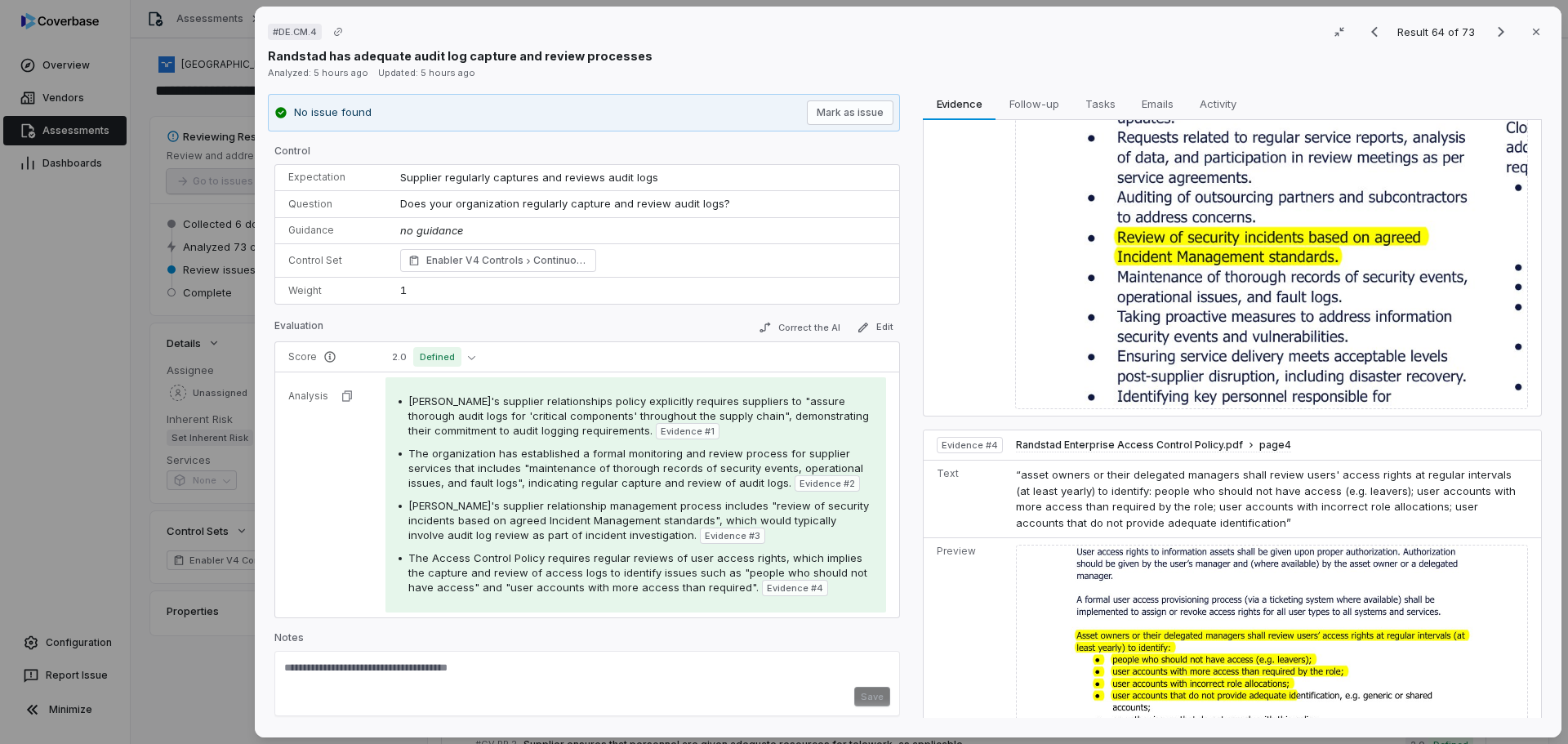
scroll to position [963, 0]
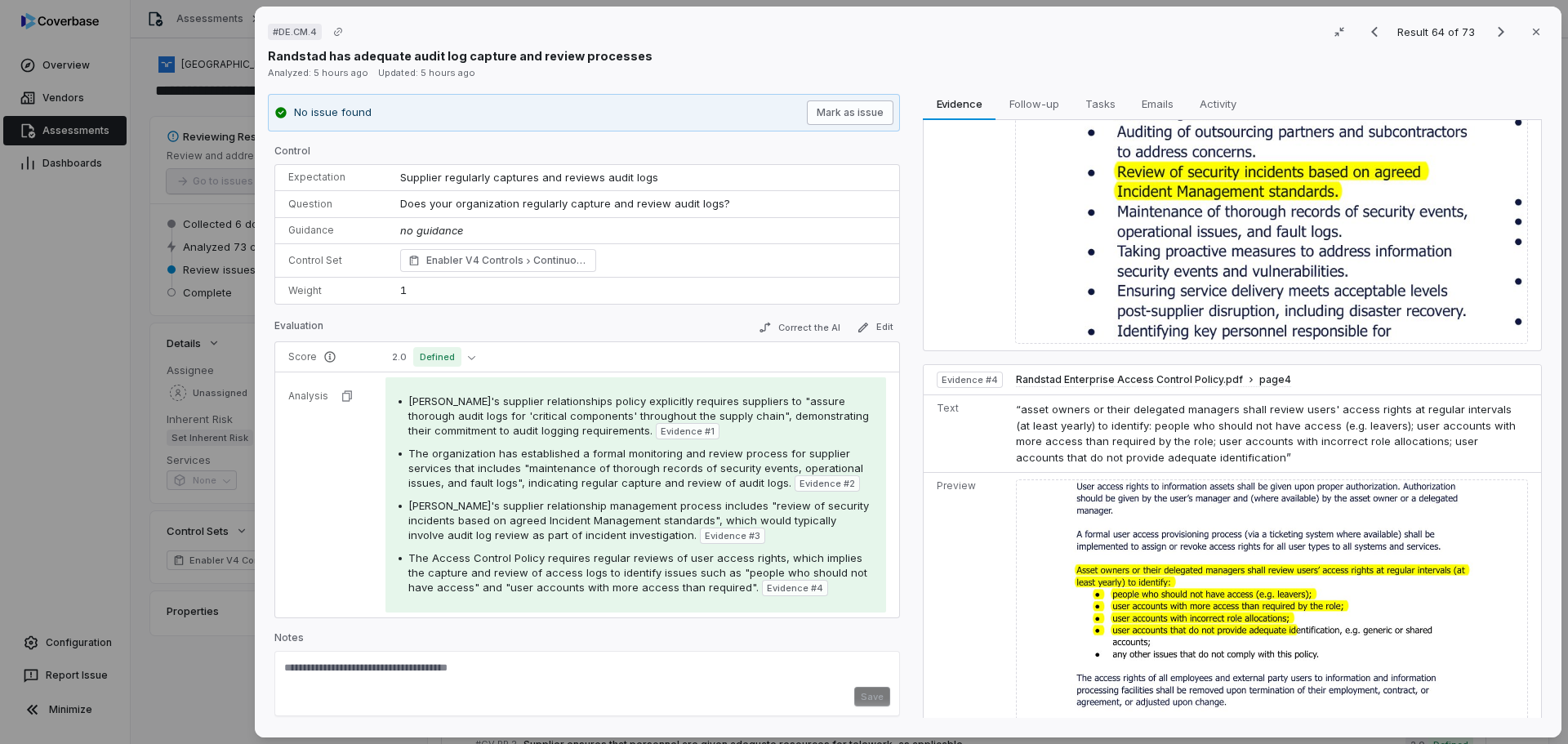
click at [841, 101] on button "Mark as issue" at bounding box center [850, 112] width 87 height 24
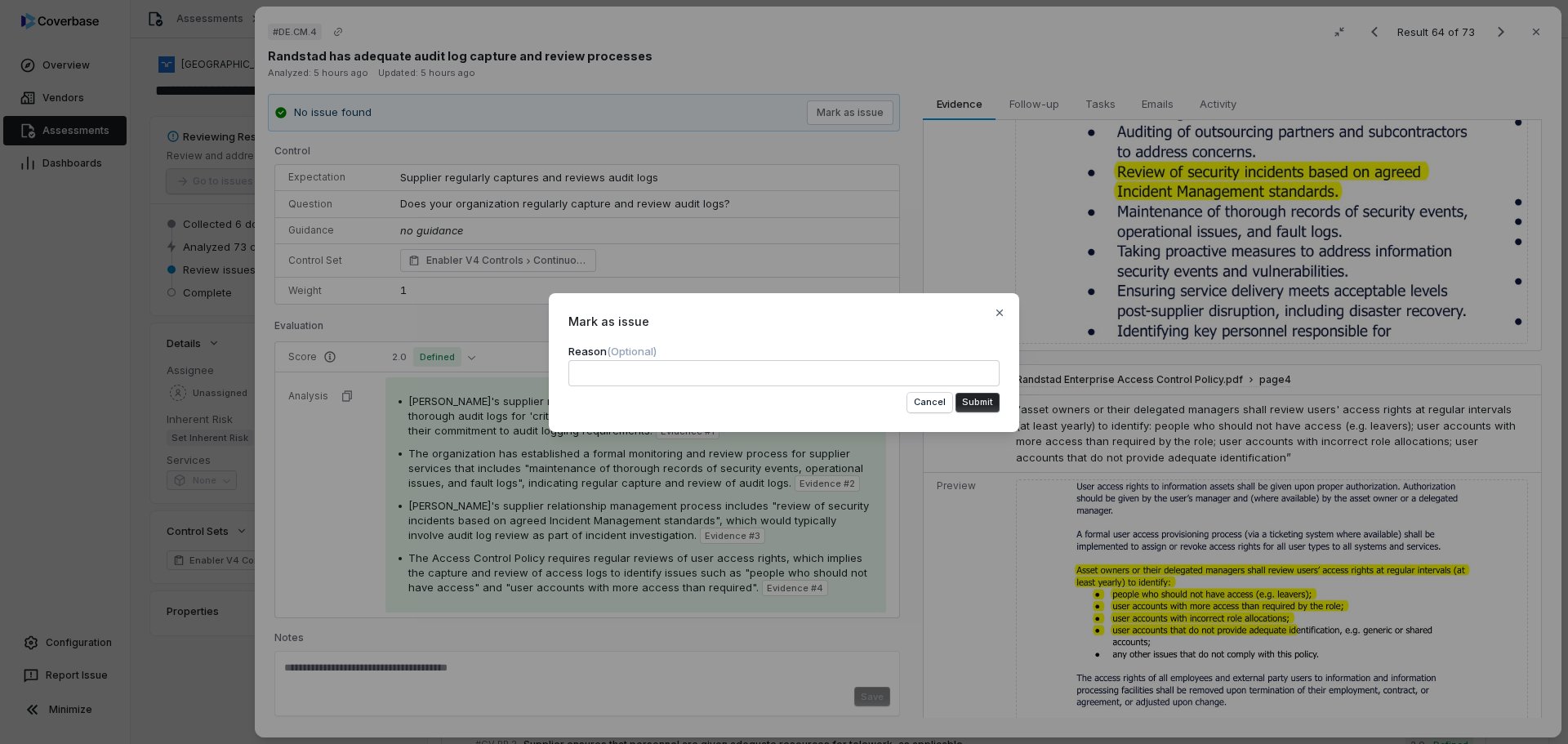
click at [976, 399] on button "Submit" at bounding box center [978, 402] width 44 height 19
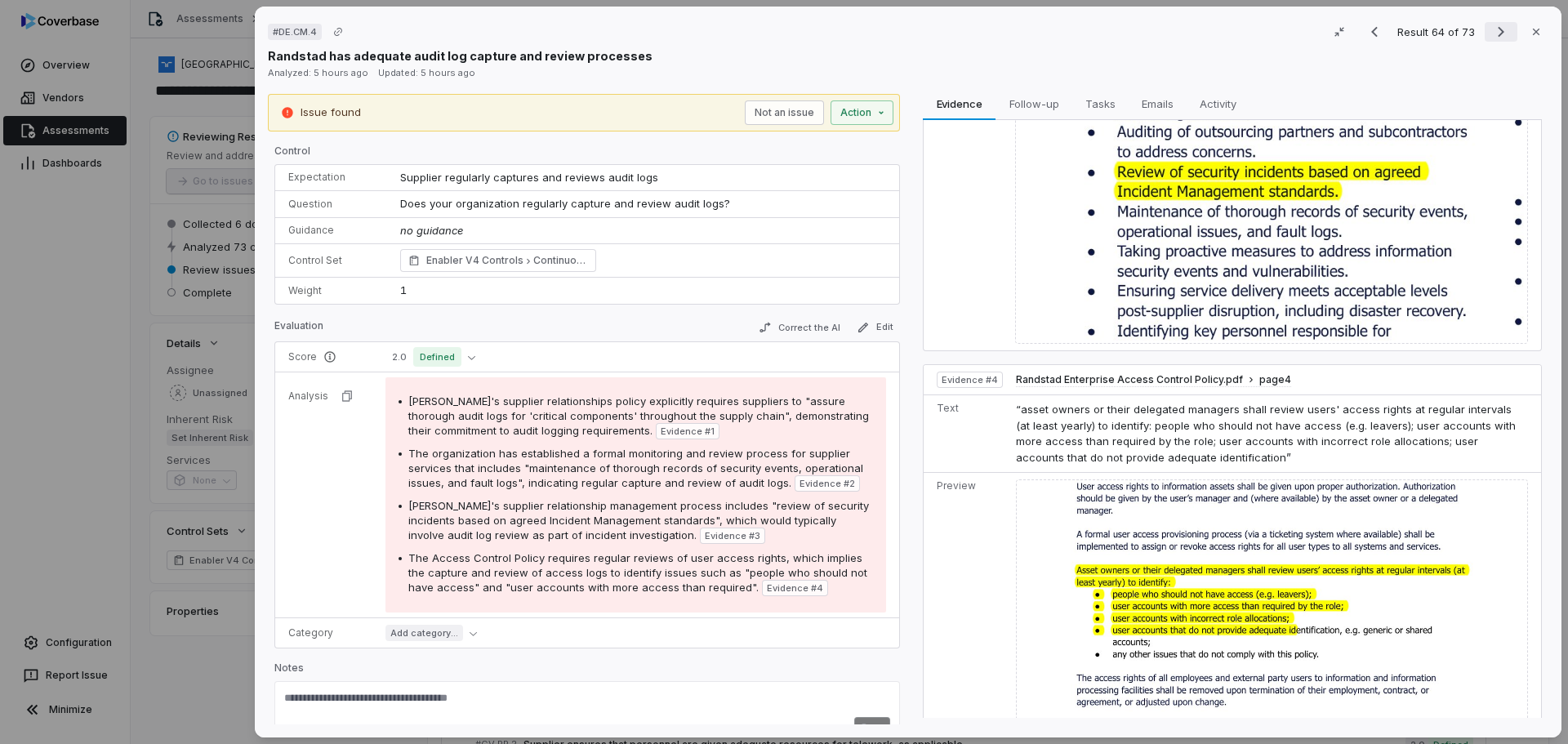
click at [1503, 30] on button "Next result" at bounding box center [1502, 32] width 33 height 19
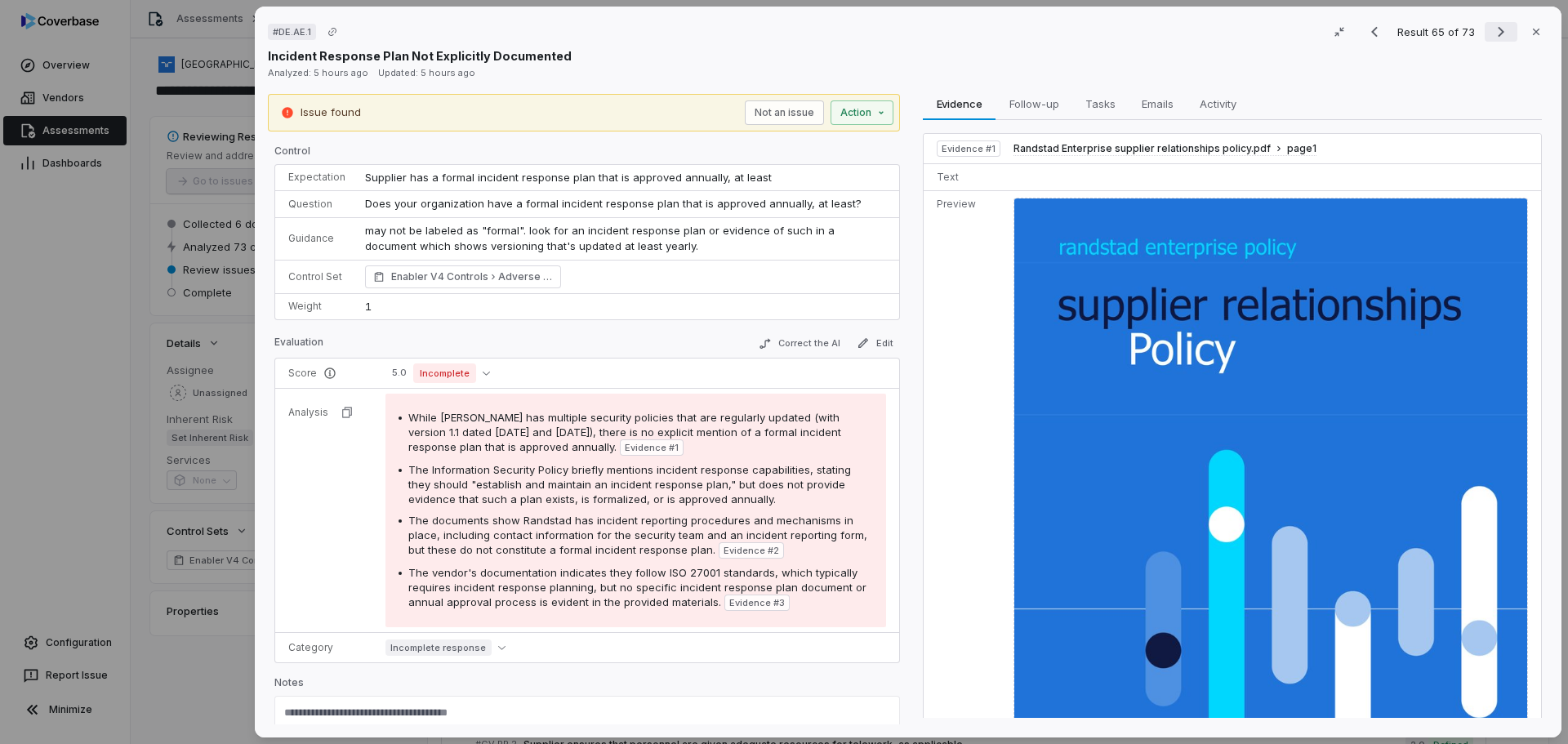
click at [1491, 25] on icon "Next result" at bounding box center [1501, 32] width 19 height 19
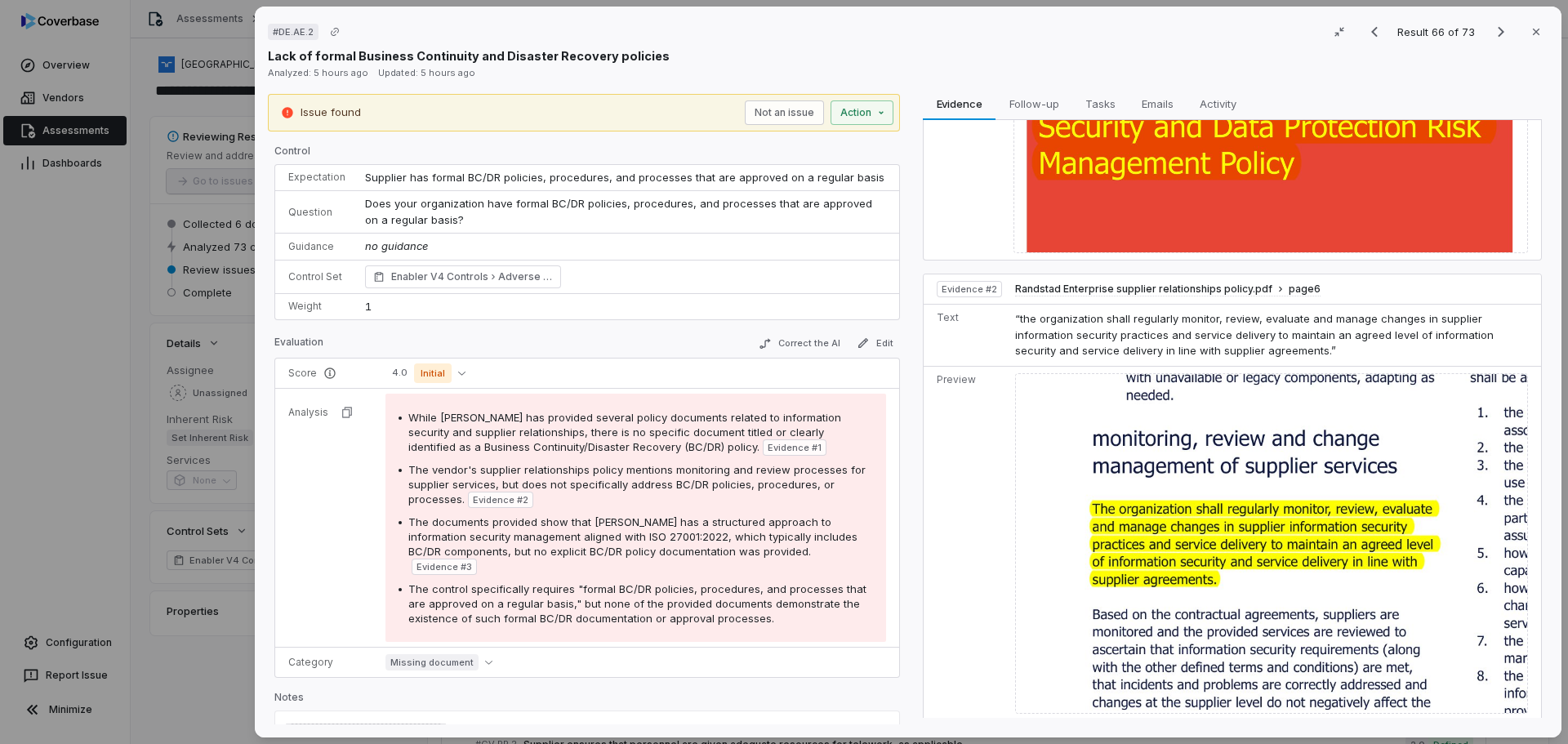
scroll to position [114, 0]
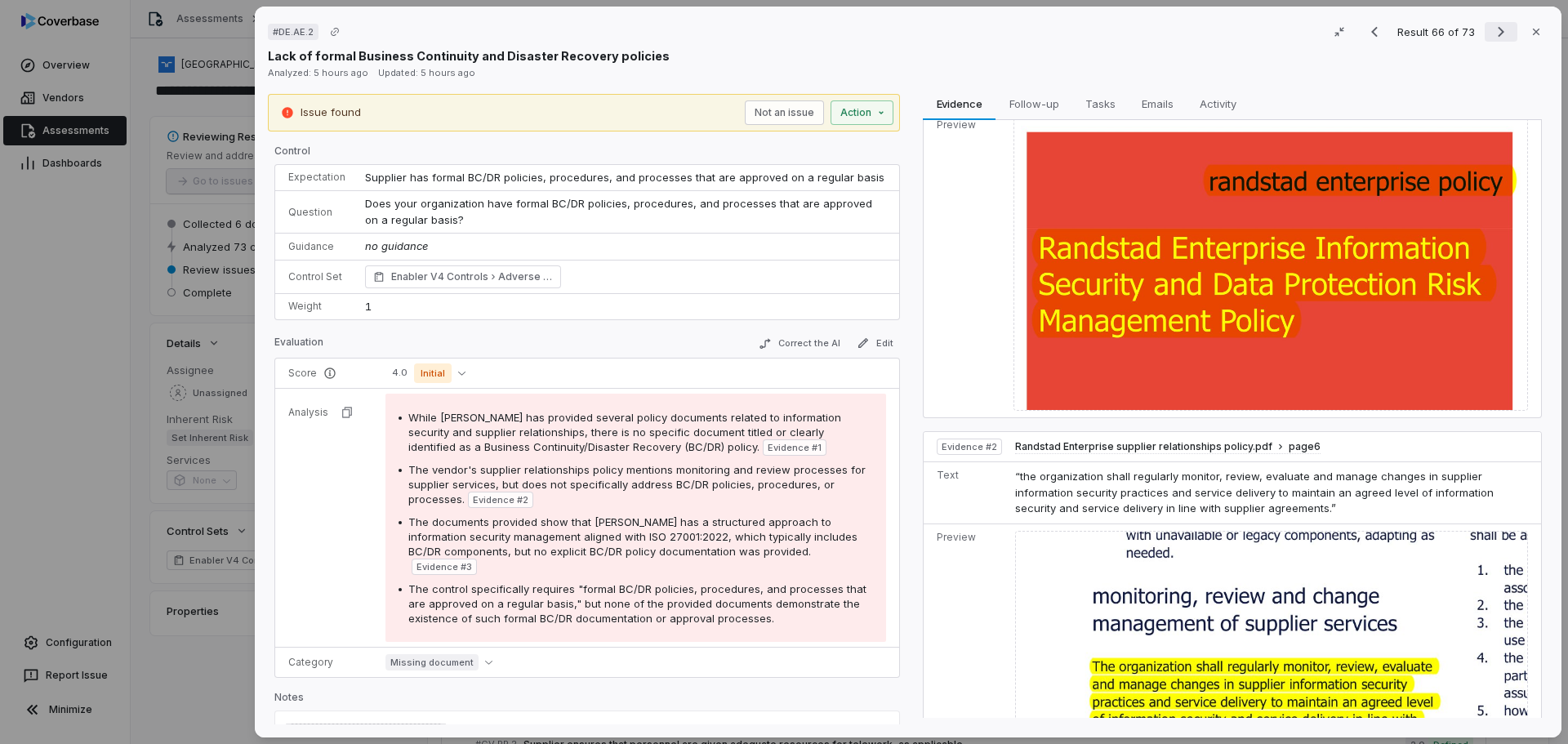
click at [1491, 30] on icon "Next result" at bounding box center [1501, 32] width 19 height 19
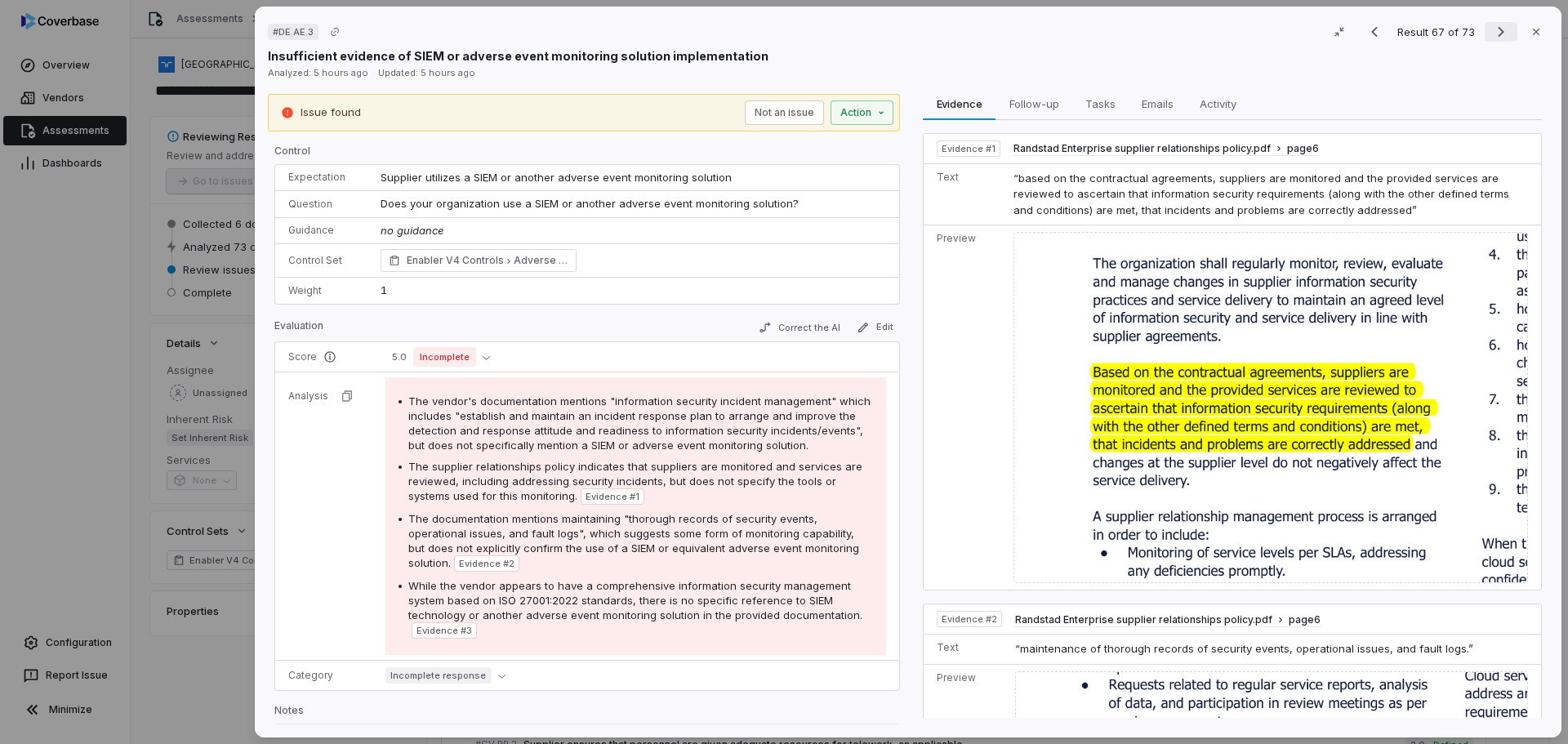
click at [1491, 30] on icon "Next result" at bounding box center [1501, 32] width 19 height 19
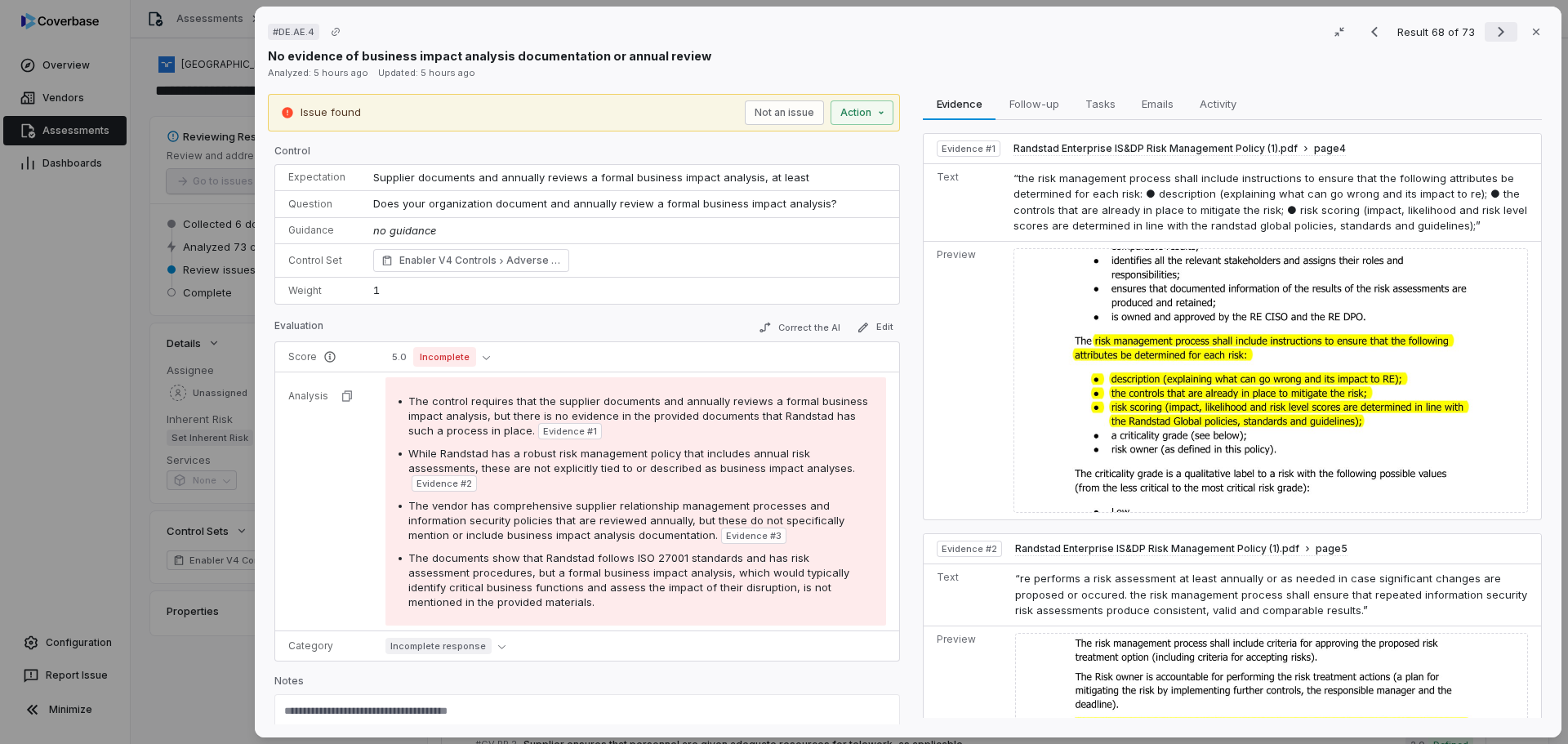
click at [1491, 30] on icon "Next result" at bounding box center [1501, 32] width 19 height 19
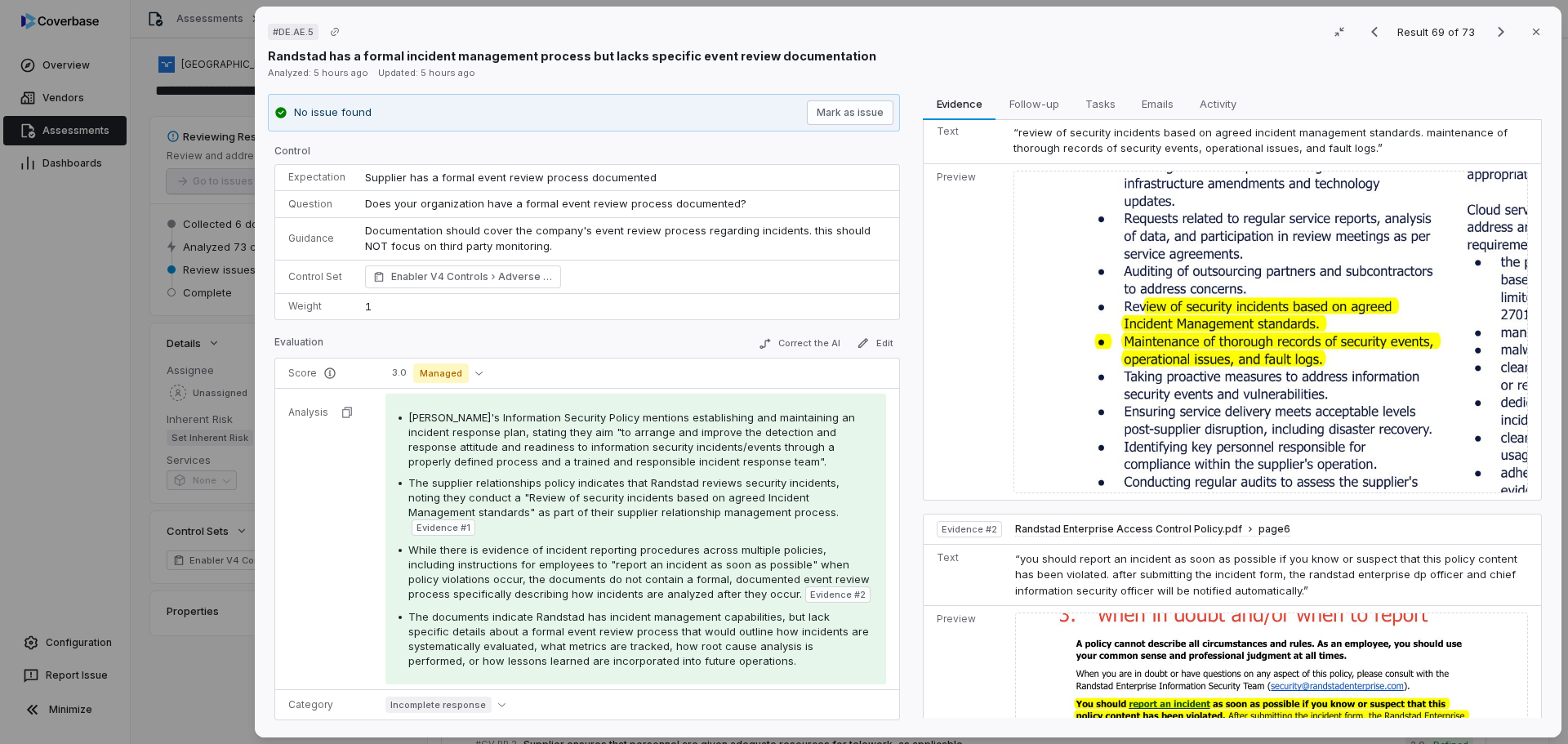
scroll to position [157, 0]
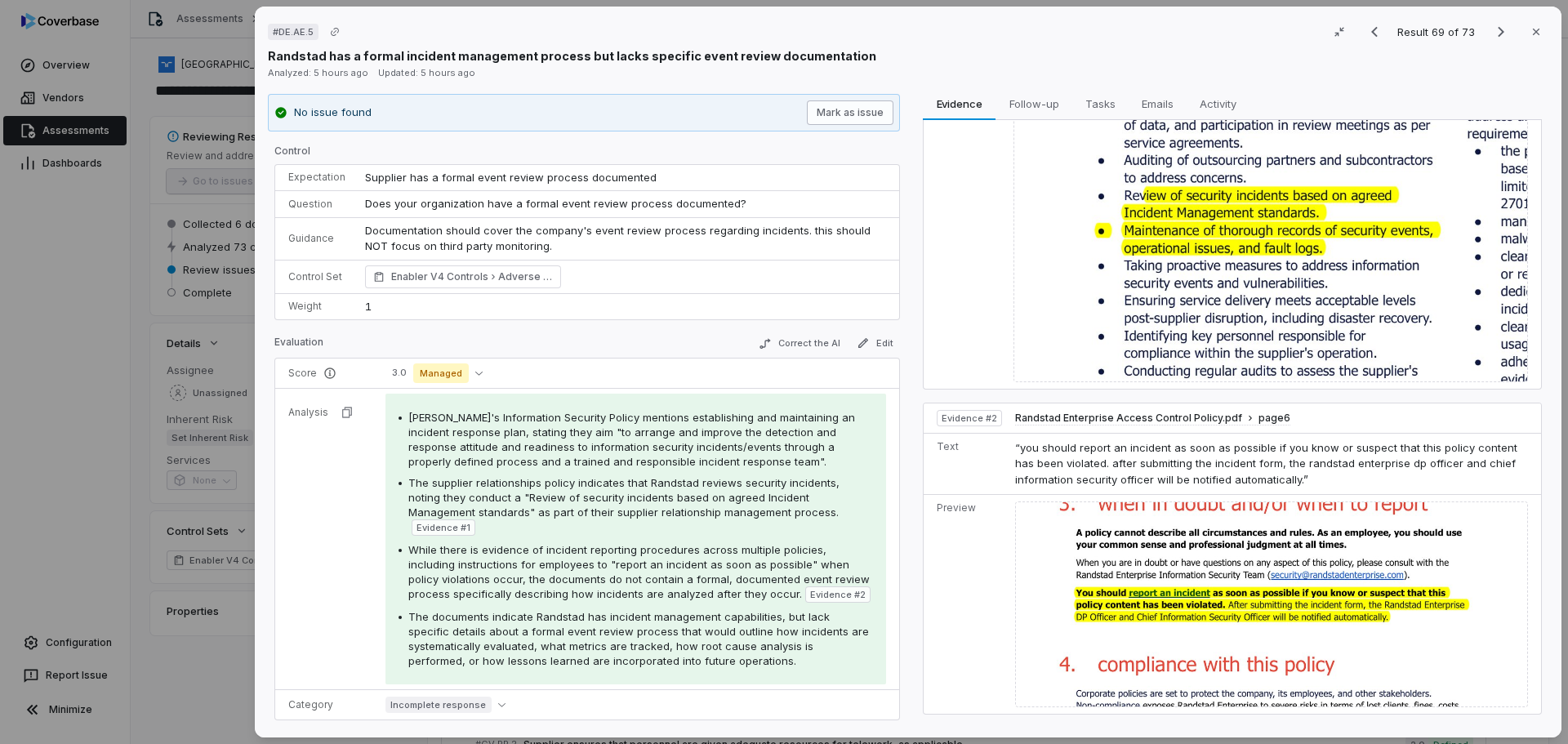
click at [876, 115] on button "Mark as issue" at bounding box center [850, 112] width 87 height 24
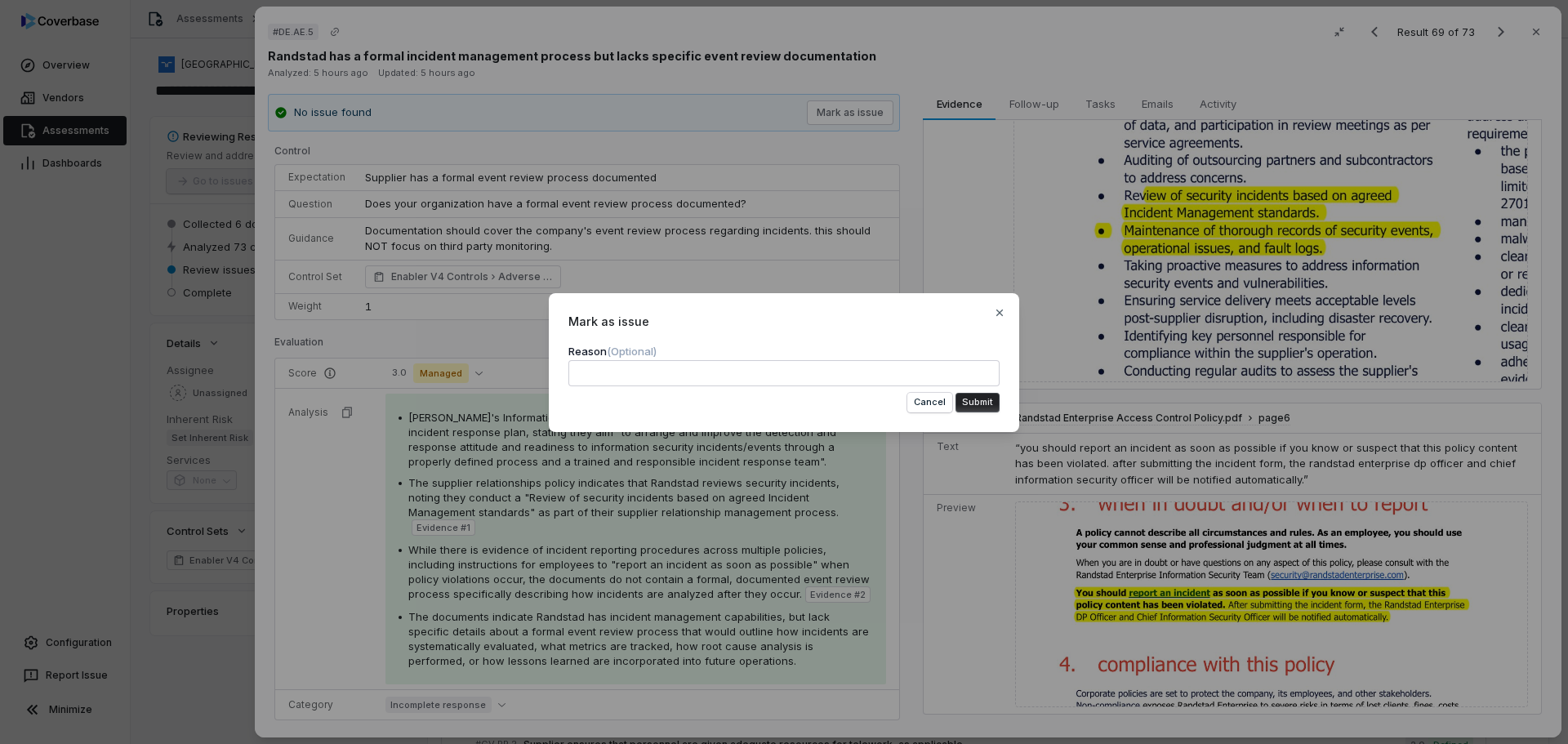
click at [979, 395] on button "Submit" at bounding box center [978, 402] width 44 height 19
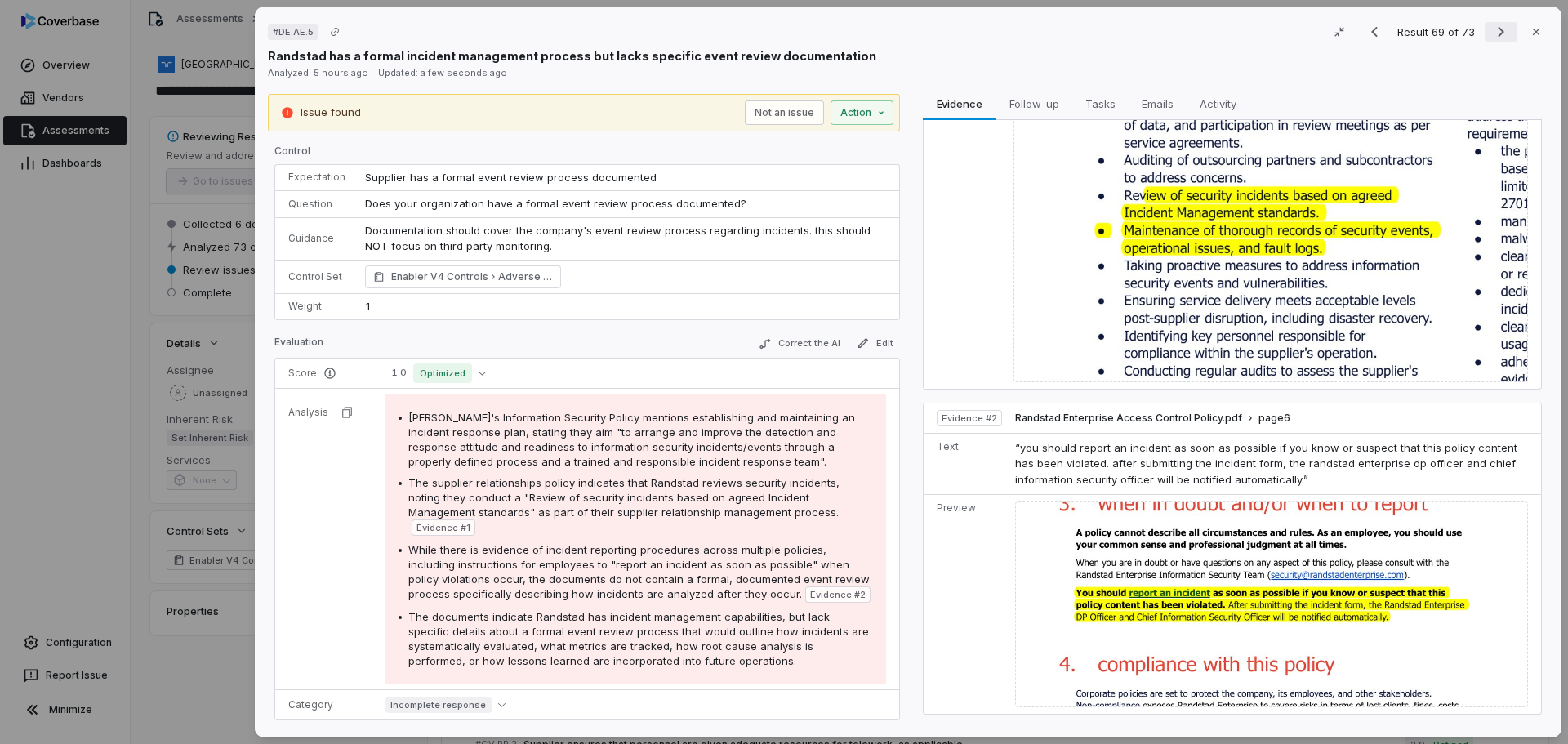
click at [1491, 32] on icon "Next result" at bounding box center [1501, 32] width 19 height 19
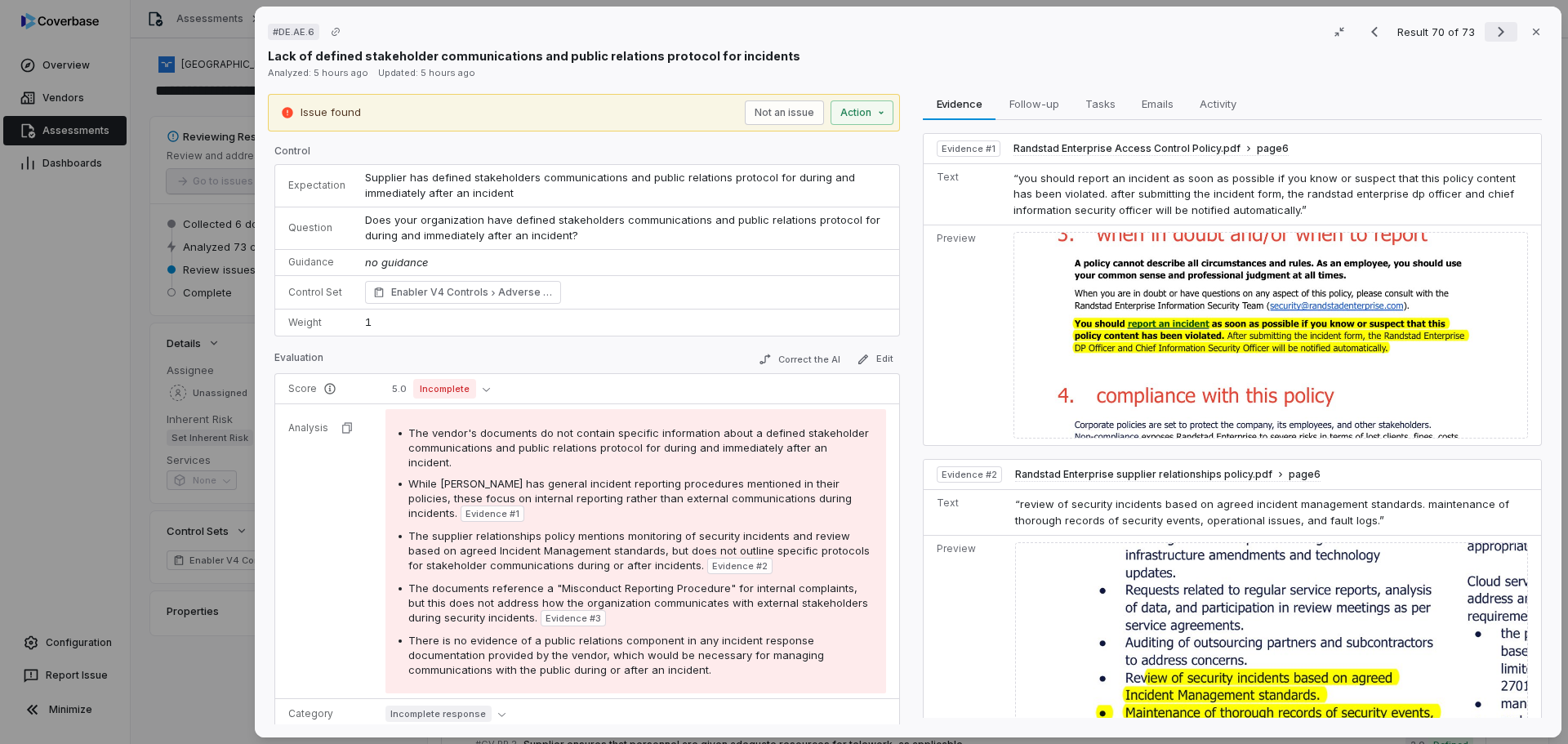
click at [1491, 32] on icon "Next result" at bounding box center [1501, 32] width 19 height 19
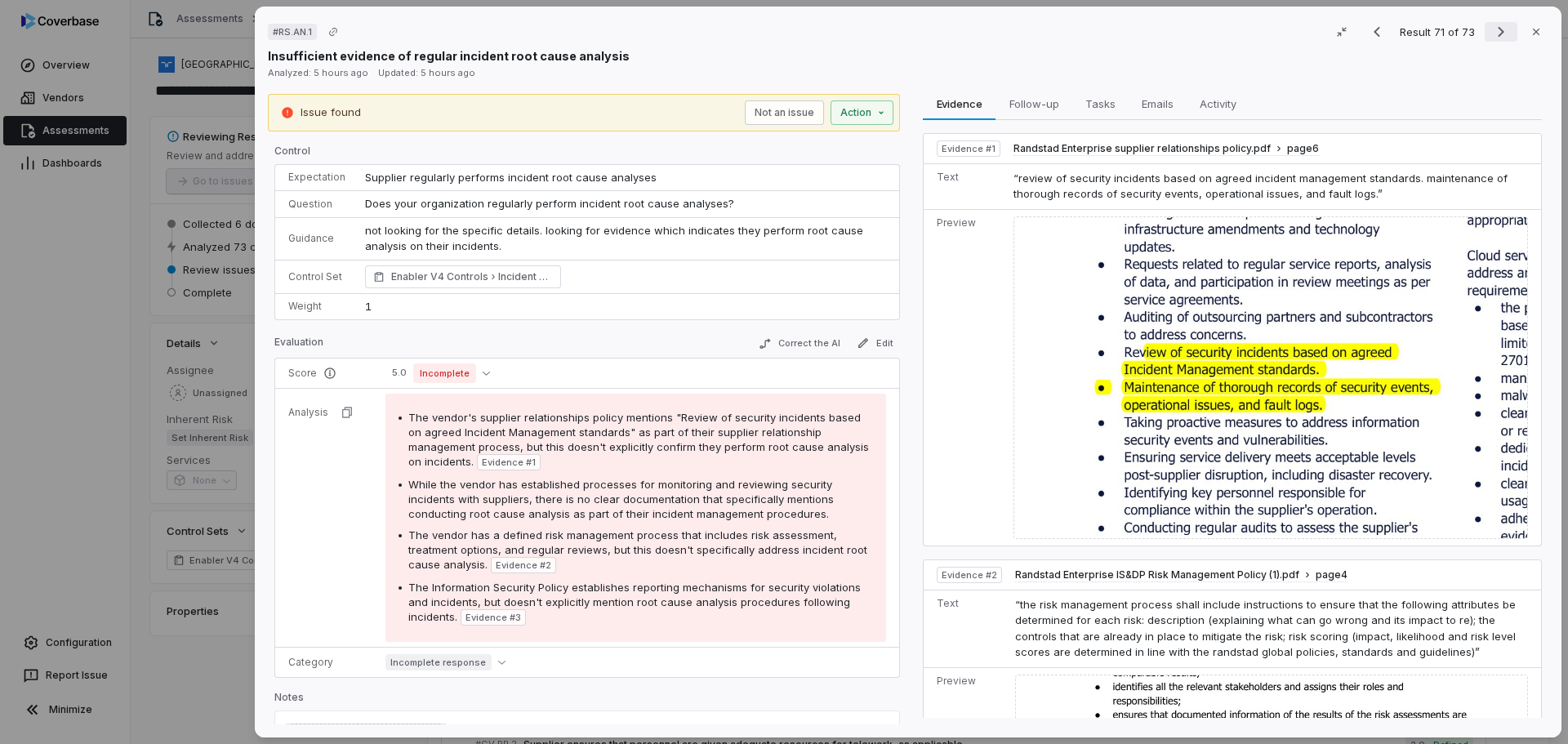
click at [1494, 27] on icon "Next result" at bounding box center [1501, 32] width 19 height 19
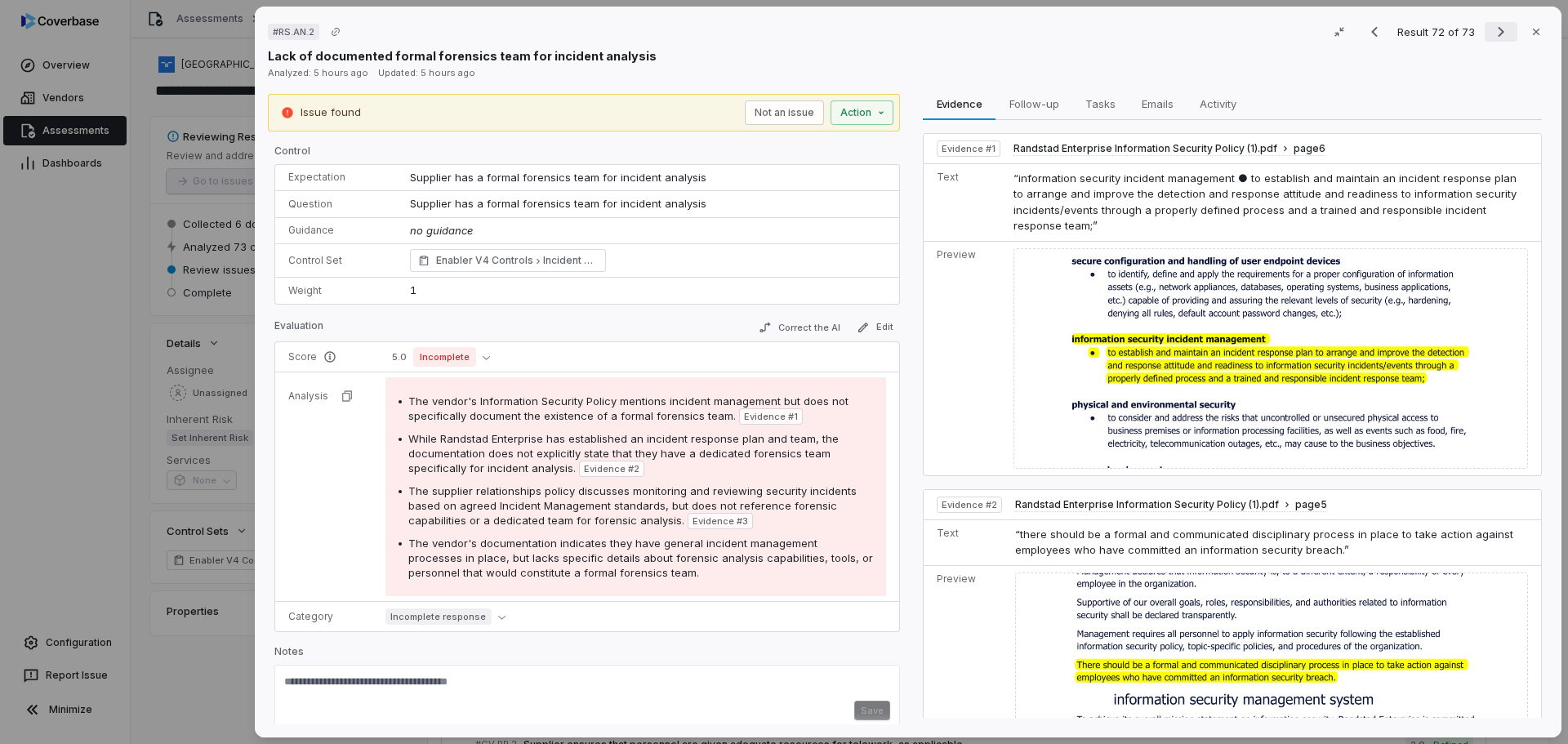
click at [1491, 35] on icon "Next result" at bounding box center [1501, 32] width 19 height 19
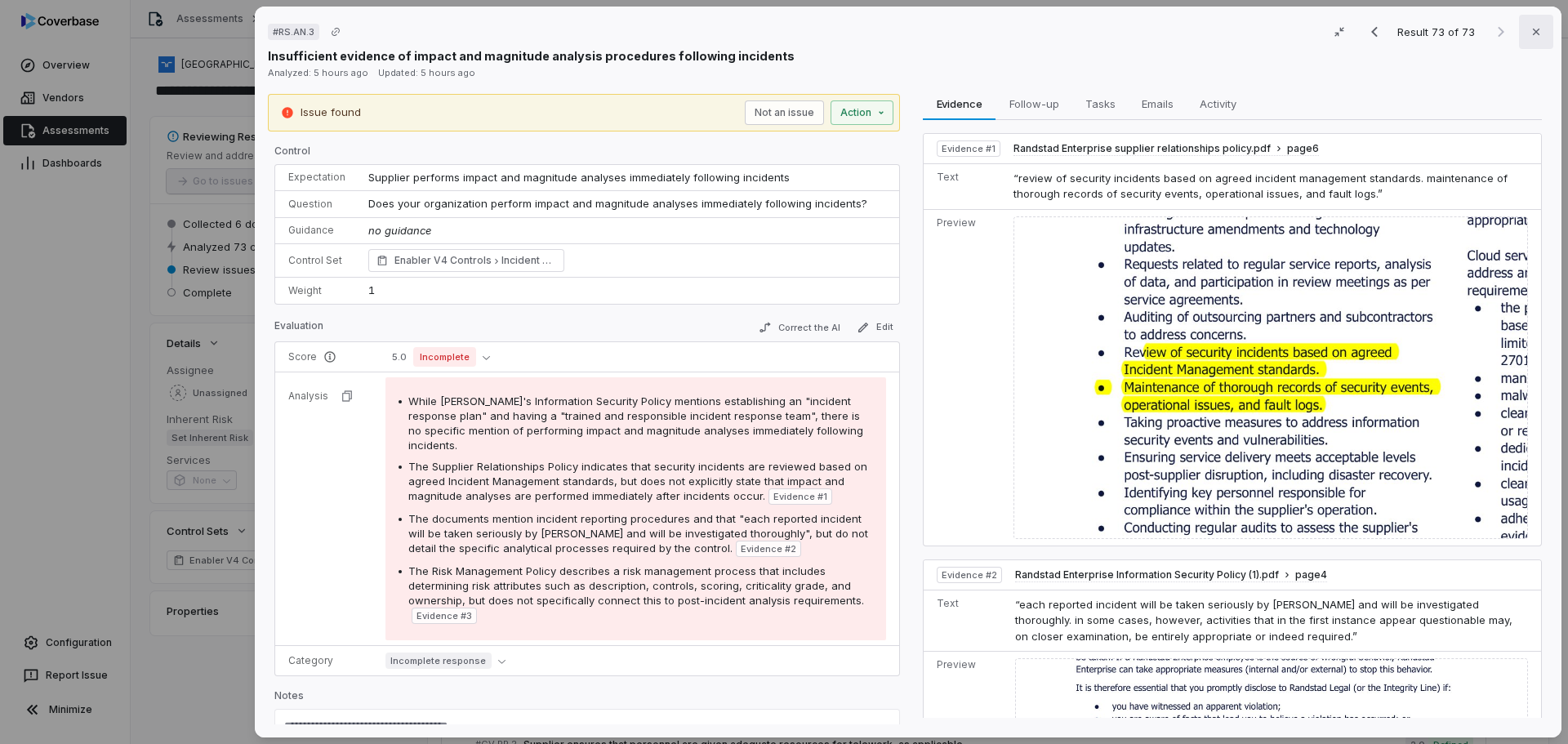
click at [1529, 31] on icon "button" at bounding box center [1536, 32] width 13 height 13
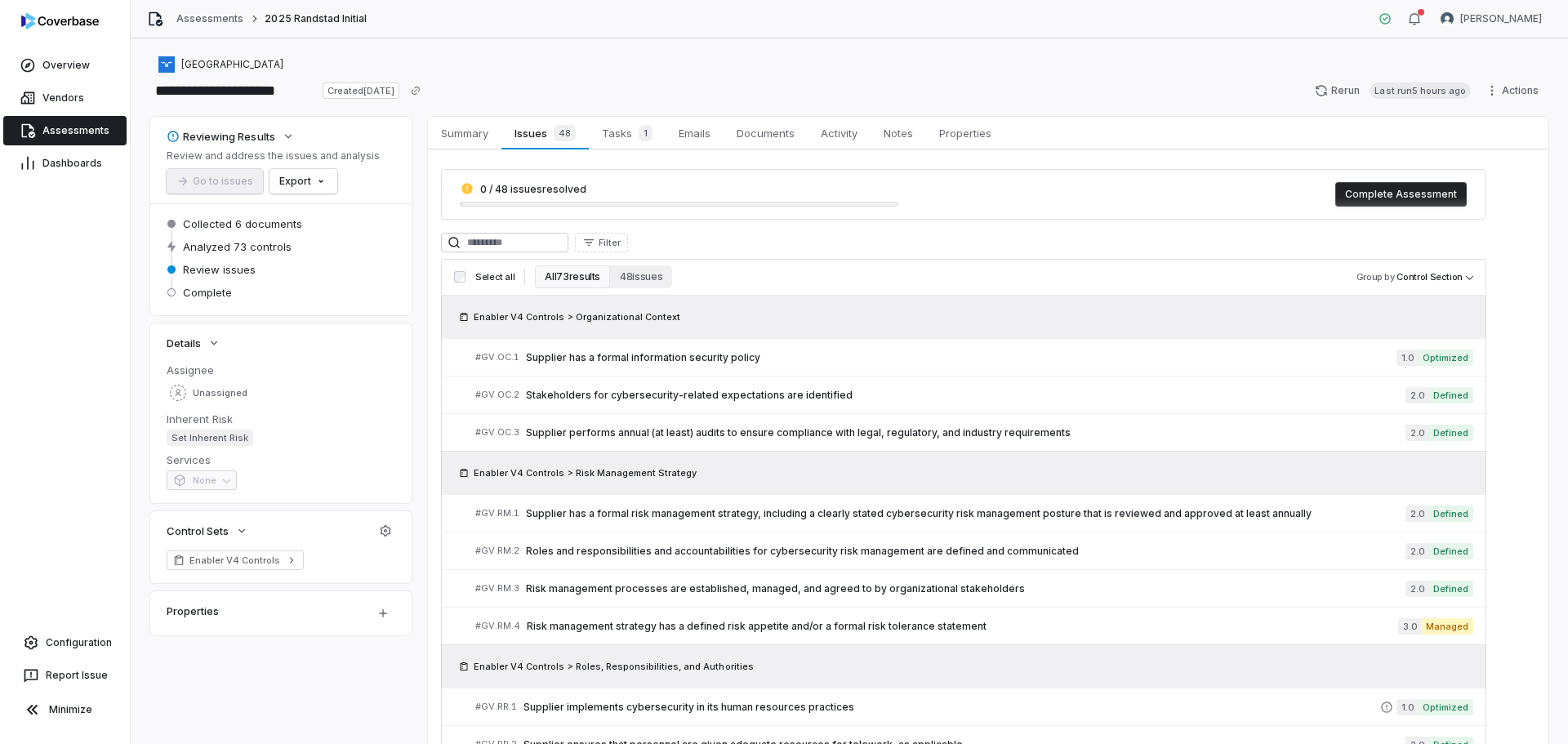
click at [335, 182] on div "Review and address the issues and analysis Go to issues Export" at bounding box center [272, 171] width 213 height 44
click at [316, 181] on html "**********" at bounding box center [784, 372] width 1568 height 744
click at [320, 244] on div "Export as Excel" at bounding box center [331, 242] width 116 height 26
click at [317, 181] on html "**********" at bounding box center [784, 372] width 1568 height 744
click at [639, 51] on html "**********" at bounding box center [784, 372] width 1568 height 744
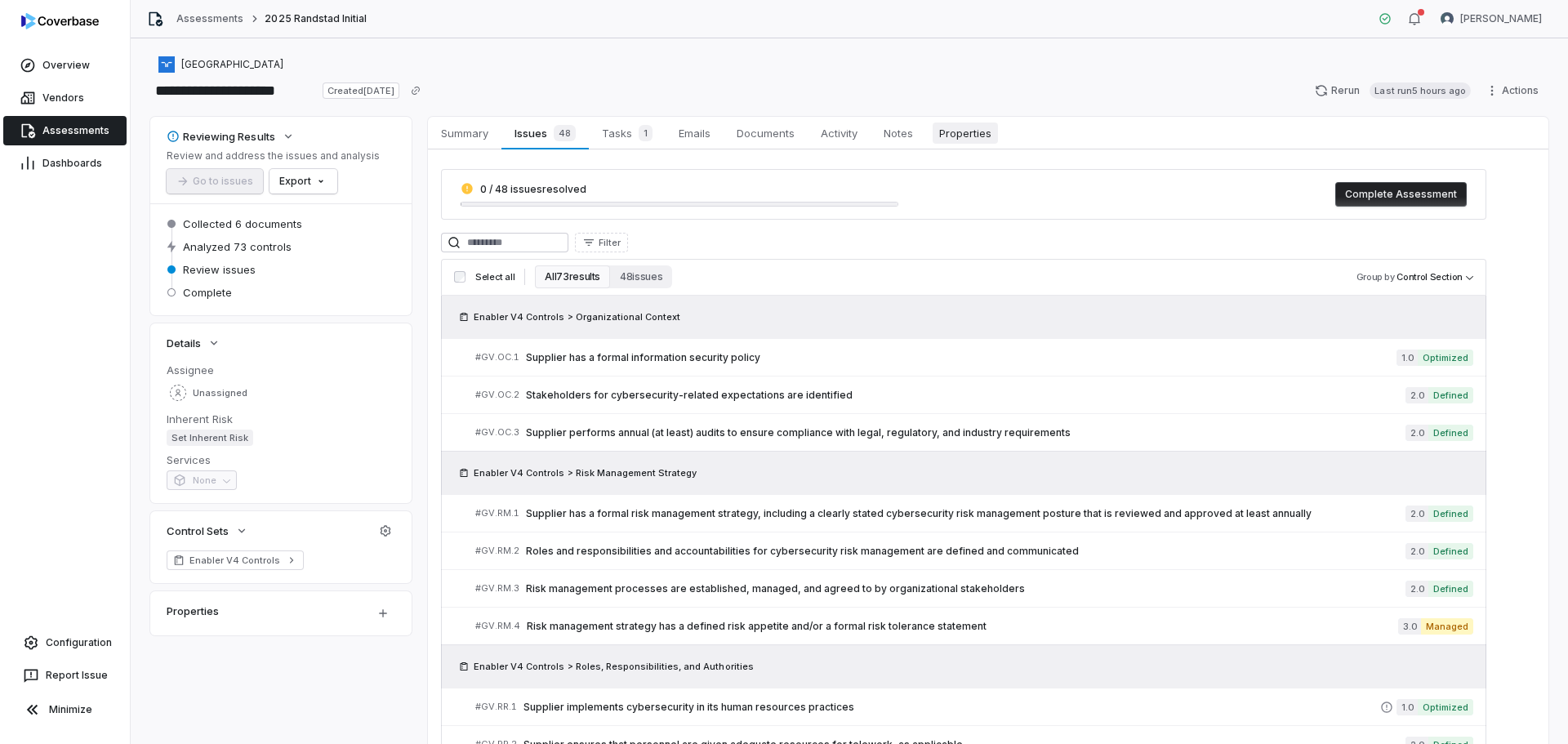
click at [969, 129] on span "Properties" at bounding box center [965, 133] width 65 height 21
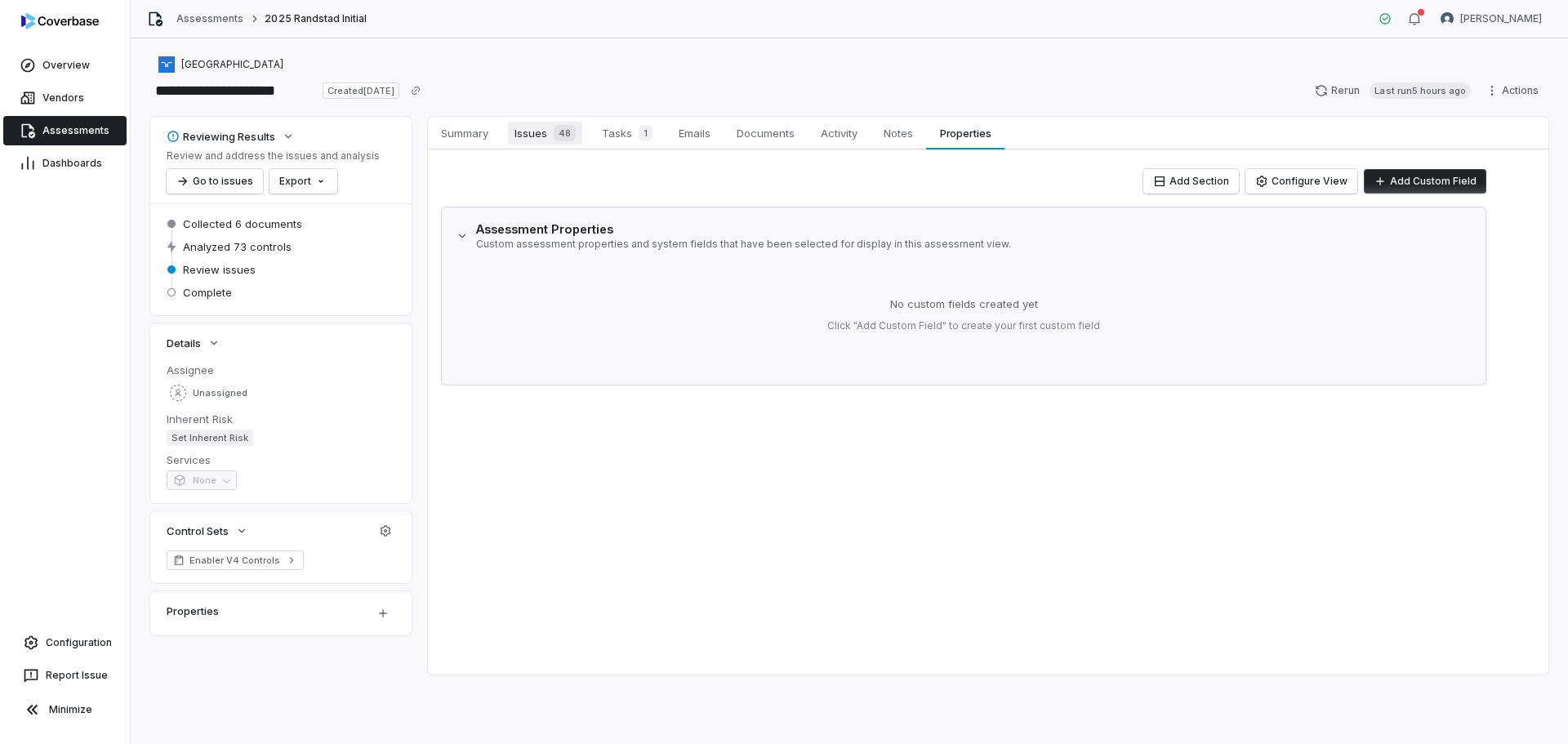
click at [542, 138] on span "Issues 48" at bounding box center [545, 133] width 74 height 23
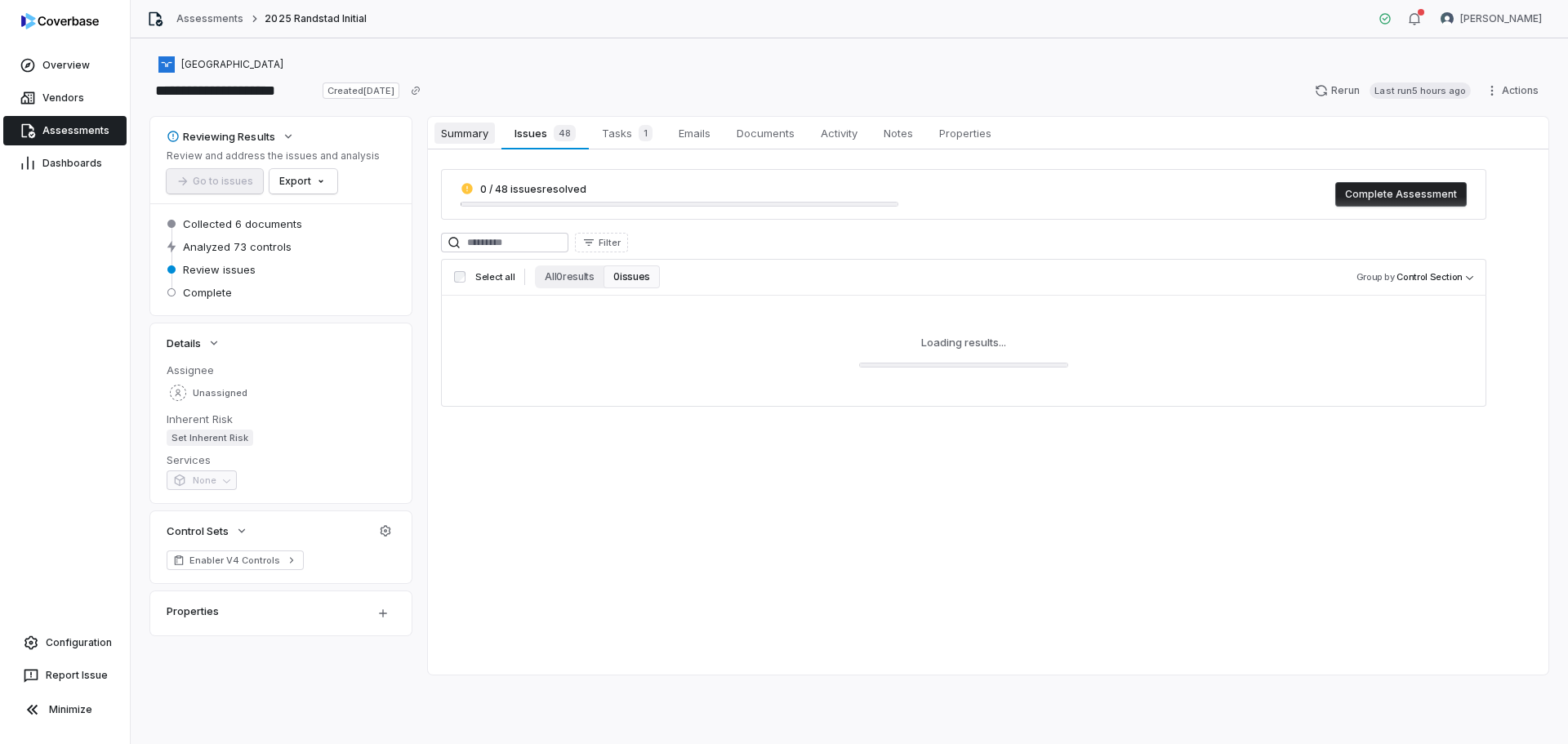
click at [445, 142] on span "Summary" at bounding box center [464, 133] width 61 height 21
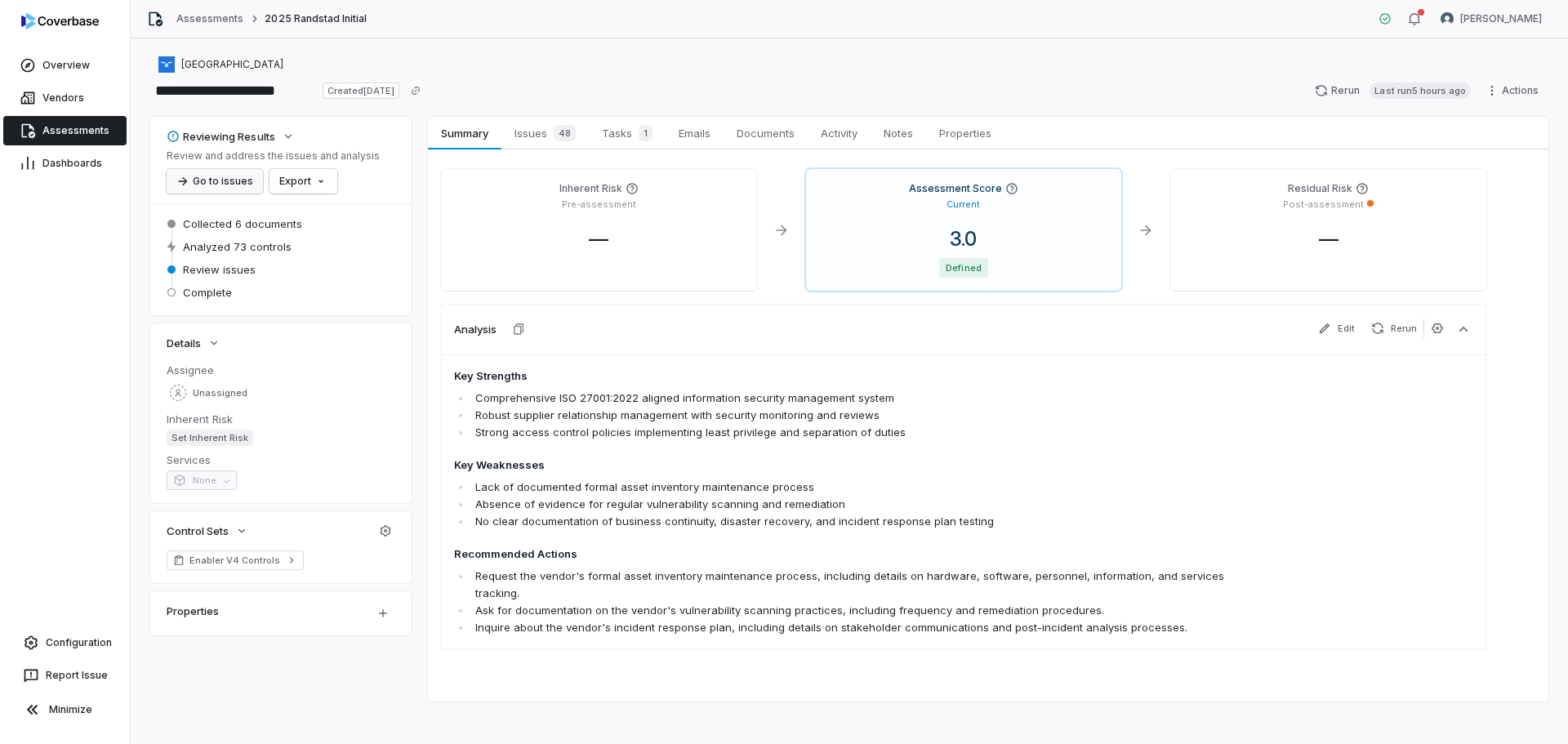
click at [200, 191] on button "Go to issues" at bounding box center [215, 181] width 96 height 24
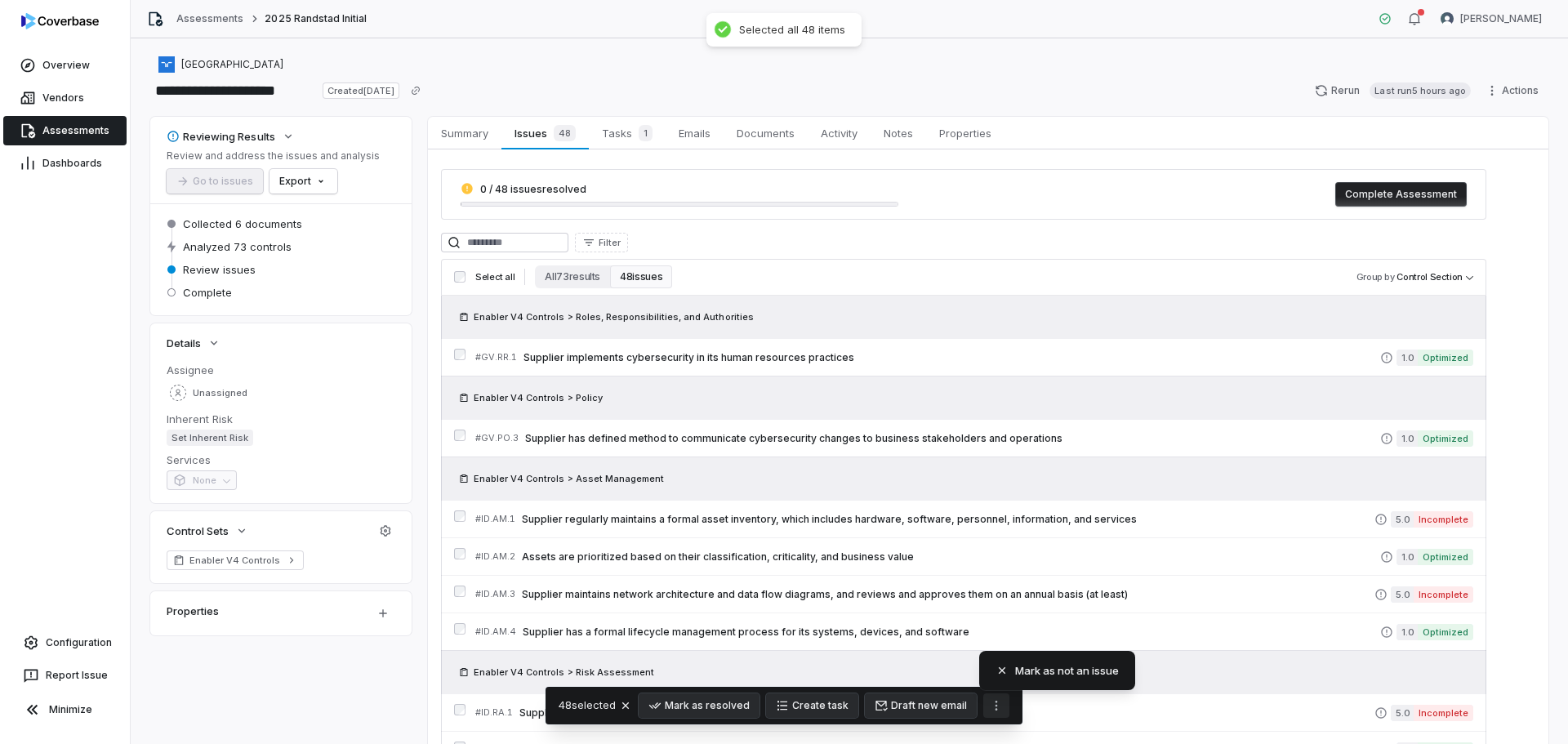
click at [990, 706] on icon "More actions" at bounding box center [996, 706] width 13 height 13
click at [922, 710] on button "Draft new email" at bounding box center [921, 705] width 112 height 24
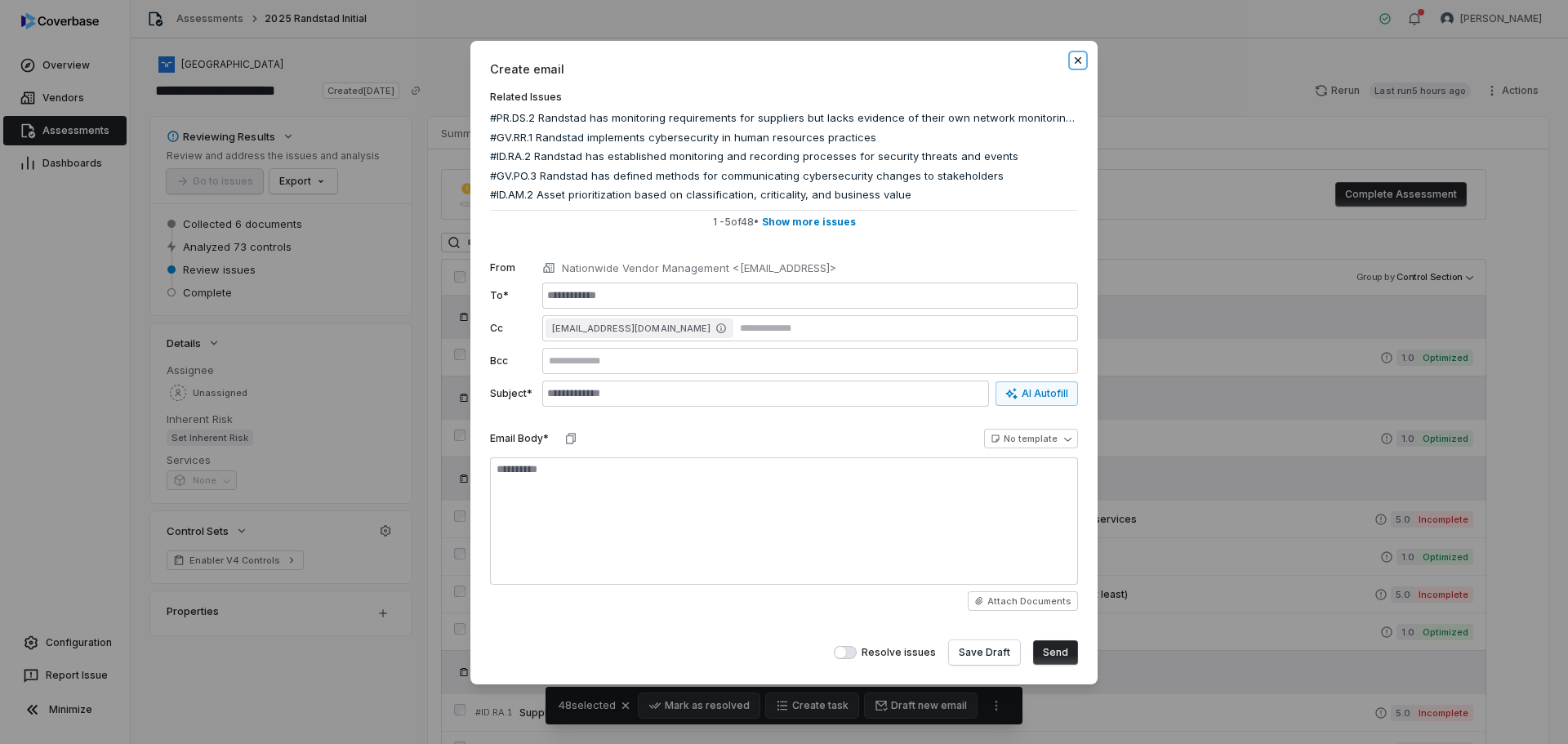
click at [1077, 56] on icon "button" at bounding box center [1078, 61] width 13 height 13
type textarea "*"
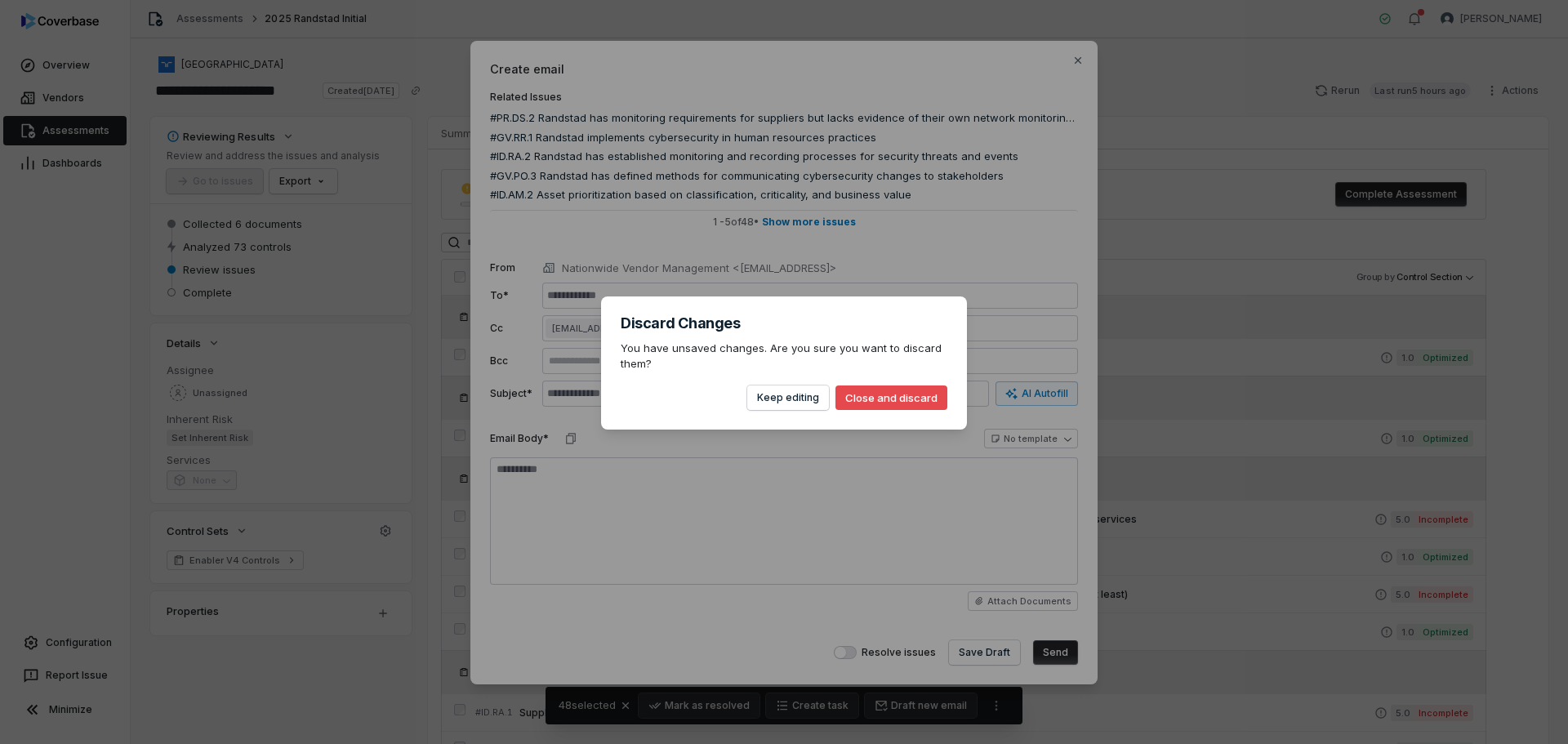
click at [876, 389] on button "Close and discard" at bounding box center [891, 398] width 112 height 24
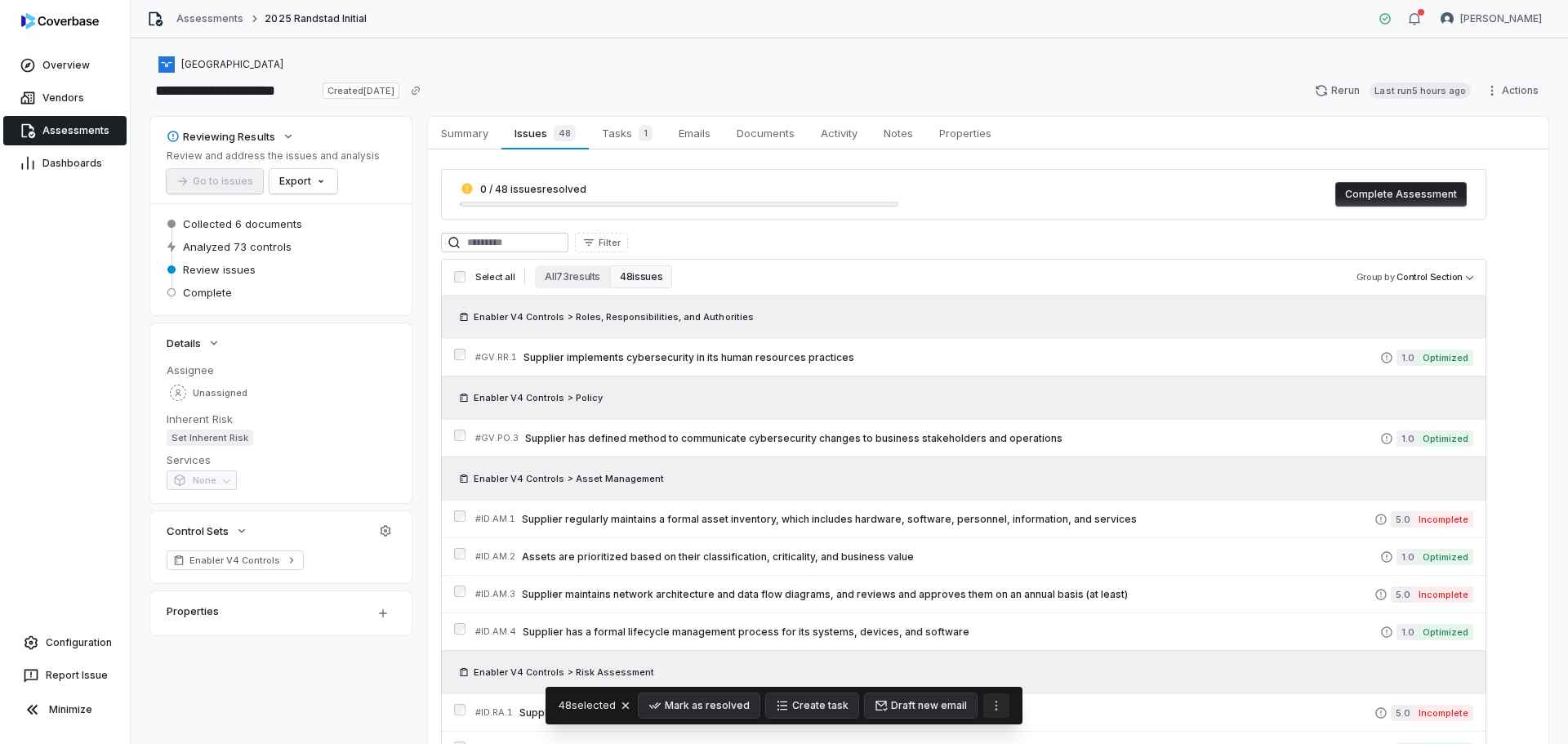
click at [995, 704] on icon "More actions" at bounding box center [996, 706] width 13 height 13
click at [278, 698] on html "**********" at bounding box center [784, 372] width 1568 height 744
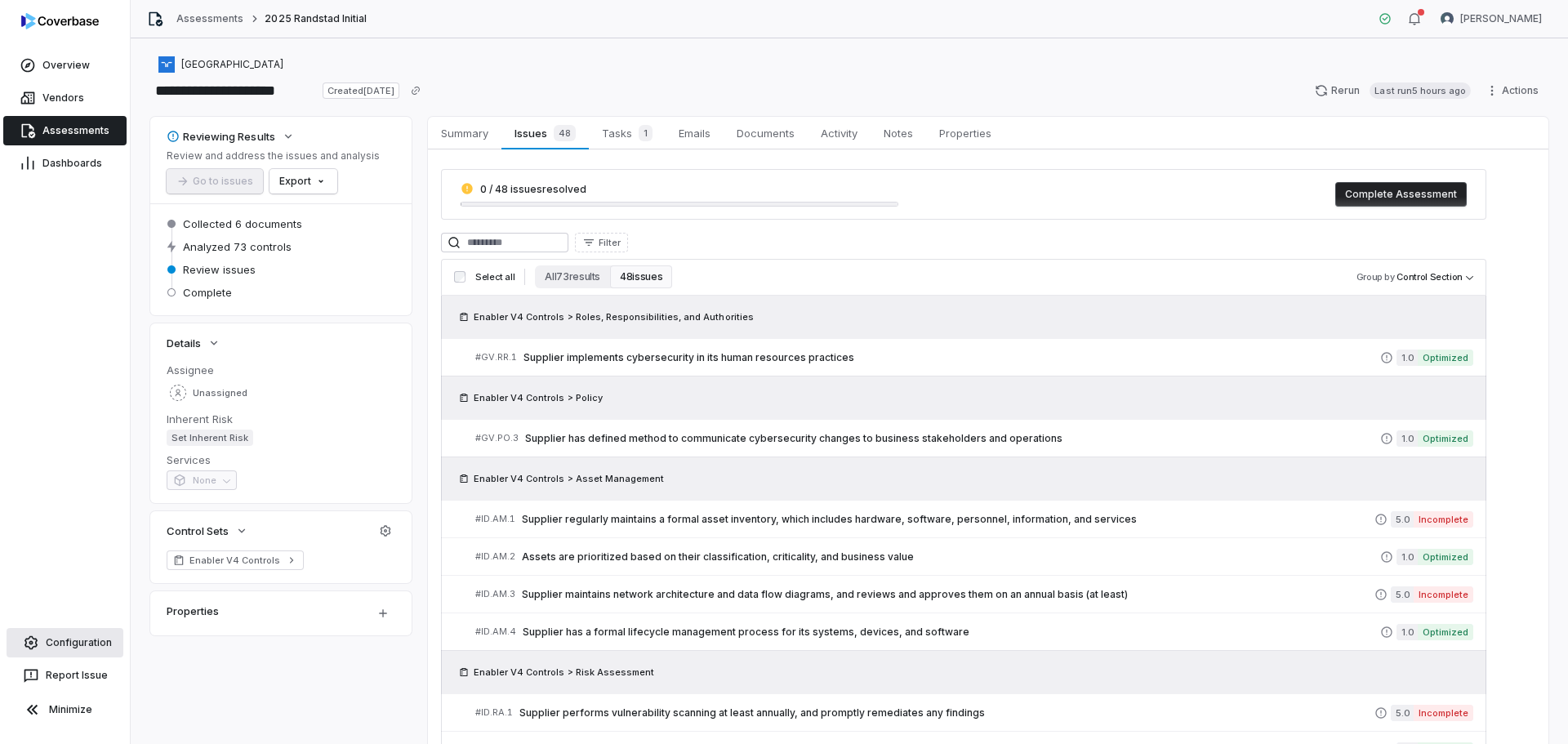
click at [96, 639] on span "Configuration" at bounding box center [79, 643] width 66 height 13
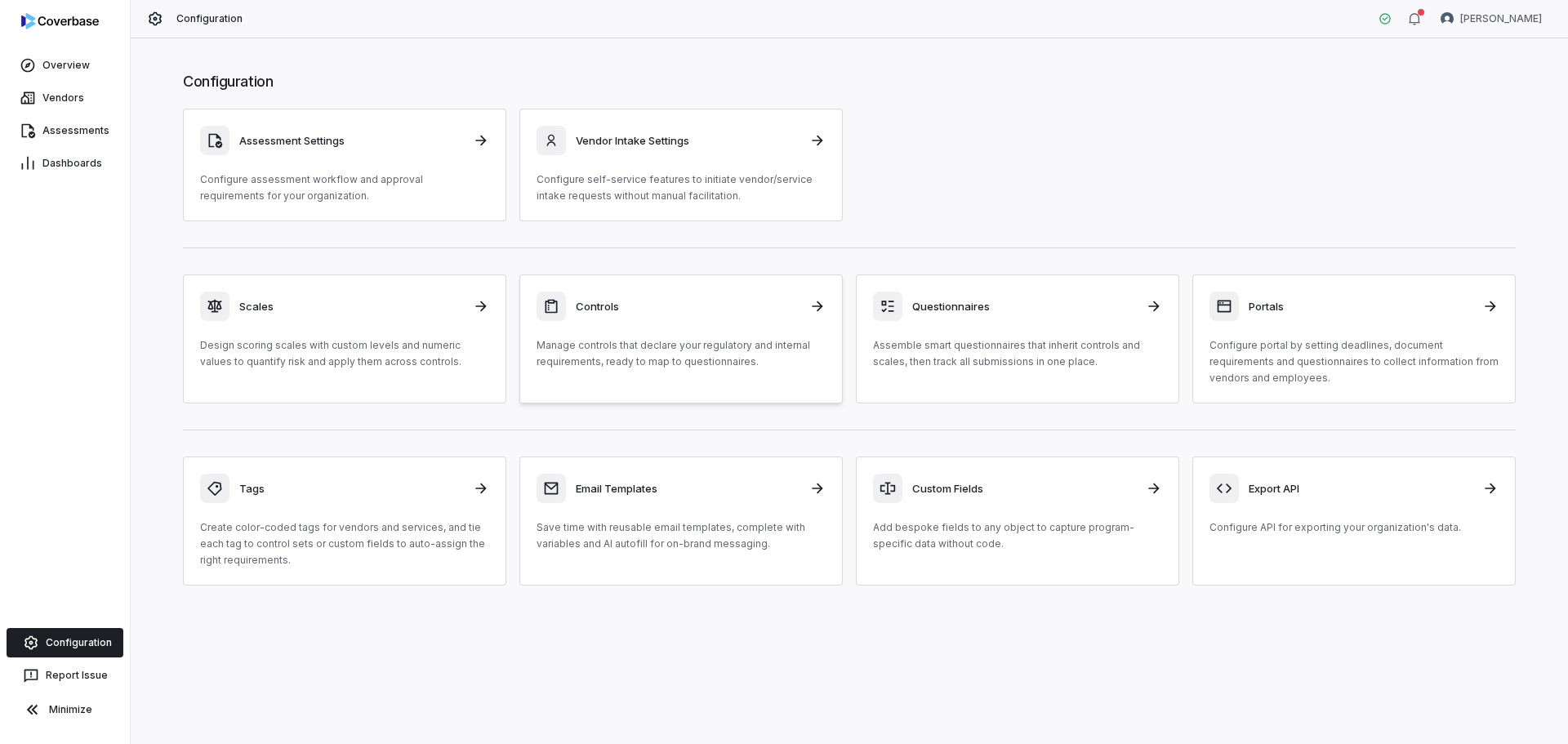
click at [683, 308] on h3 "Controls" at bounding box center [687, 306] width 224 height 14
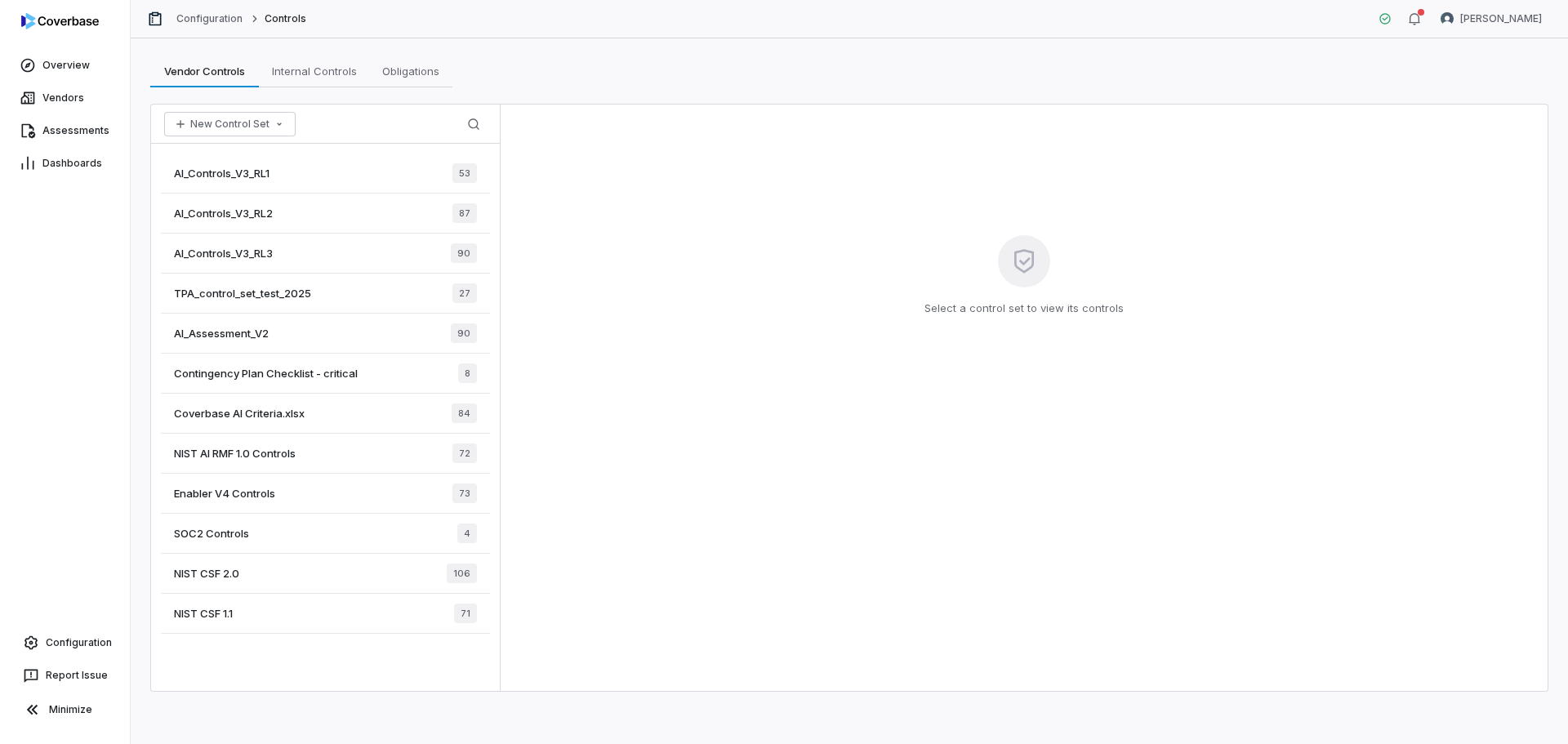
click at [235, 494] on span "Enabler V4 Controls" at bounding box center [224, 493] width 101 height 14
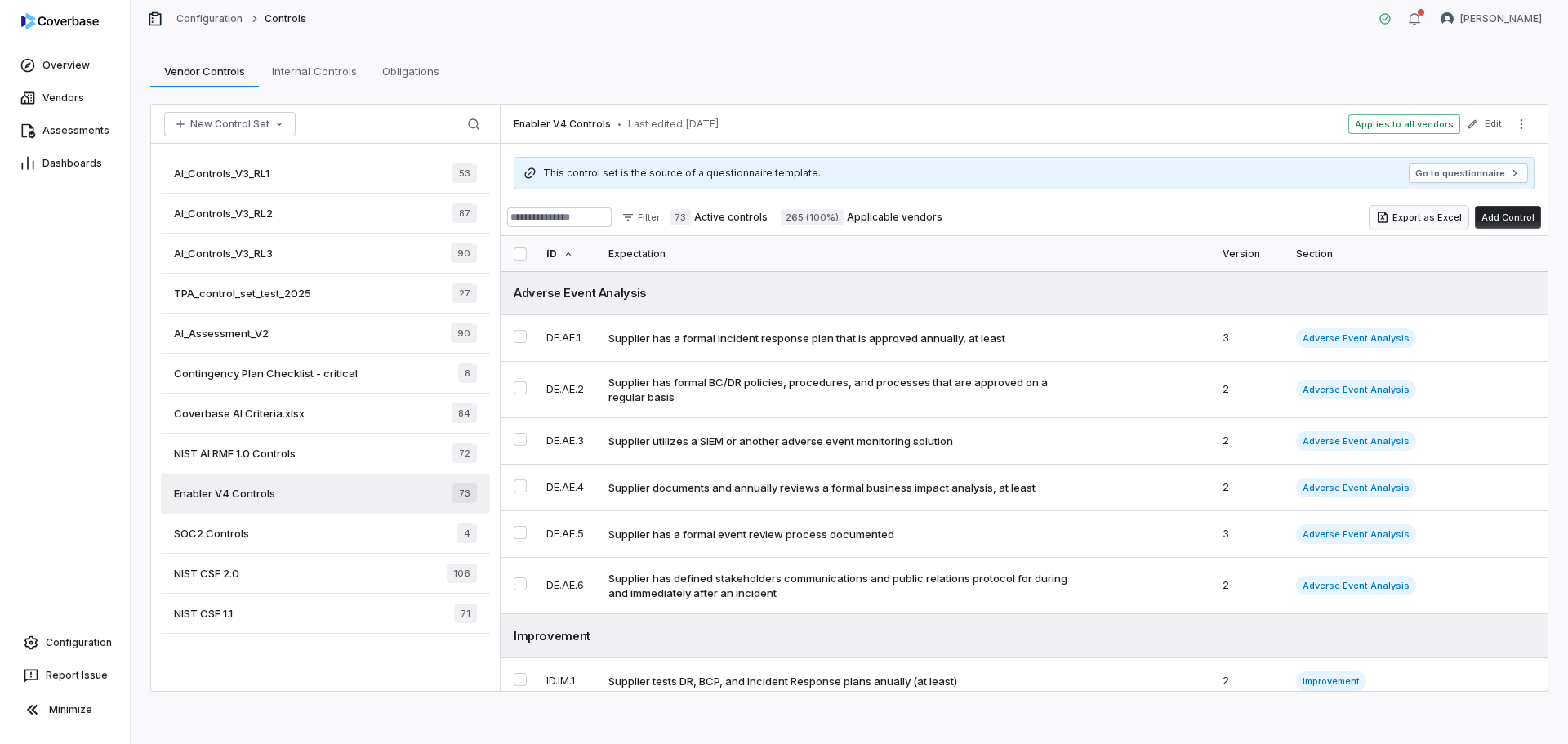
click at [1398, 213] on button "Export as Excel" at bounding box center [1419, 218] width 99 height 23
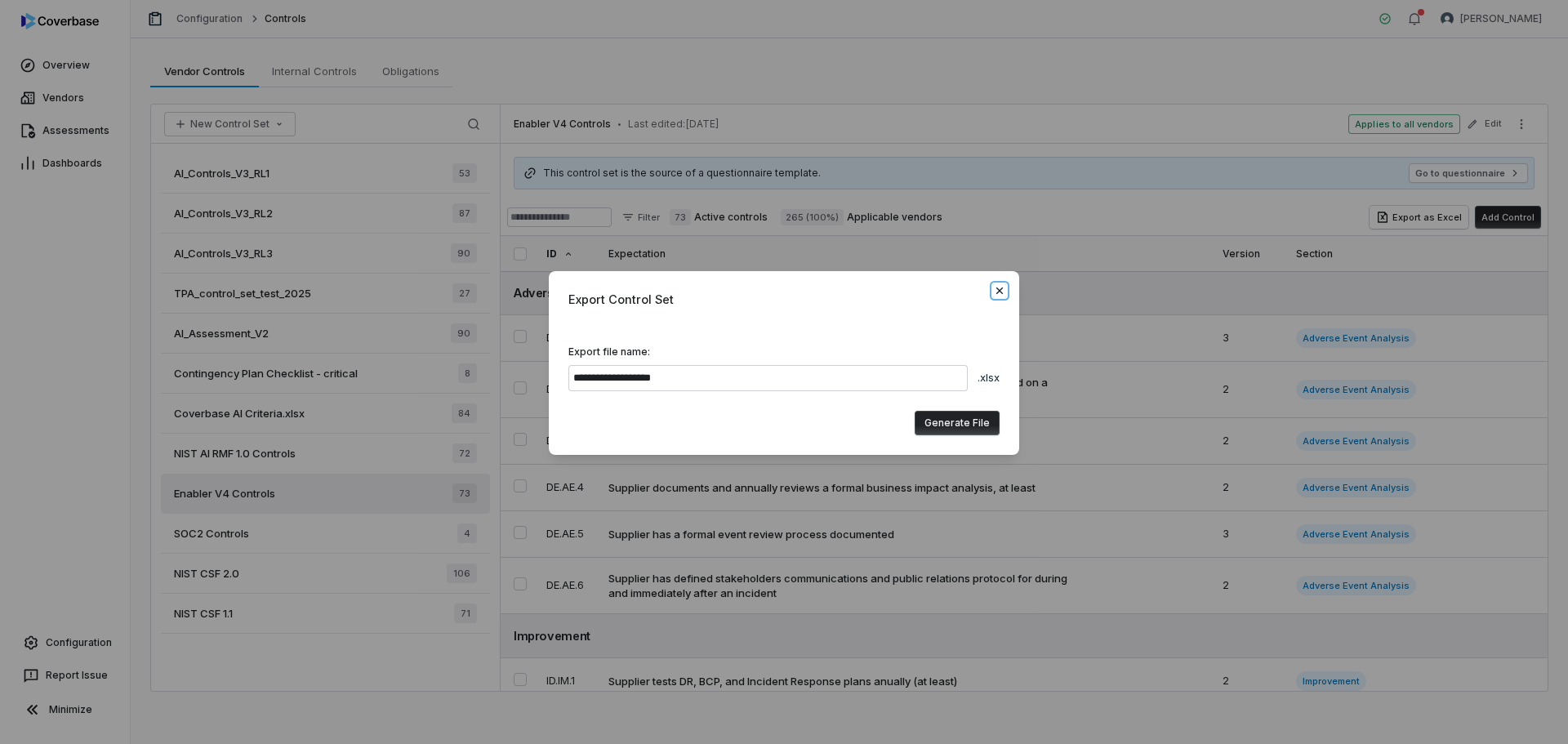
click at [995, 284] on icon "button" at bounding box center [1000, 291] width 13 height 13
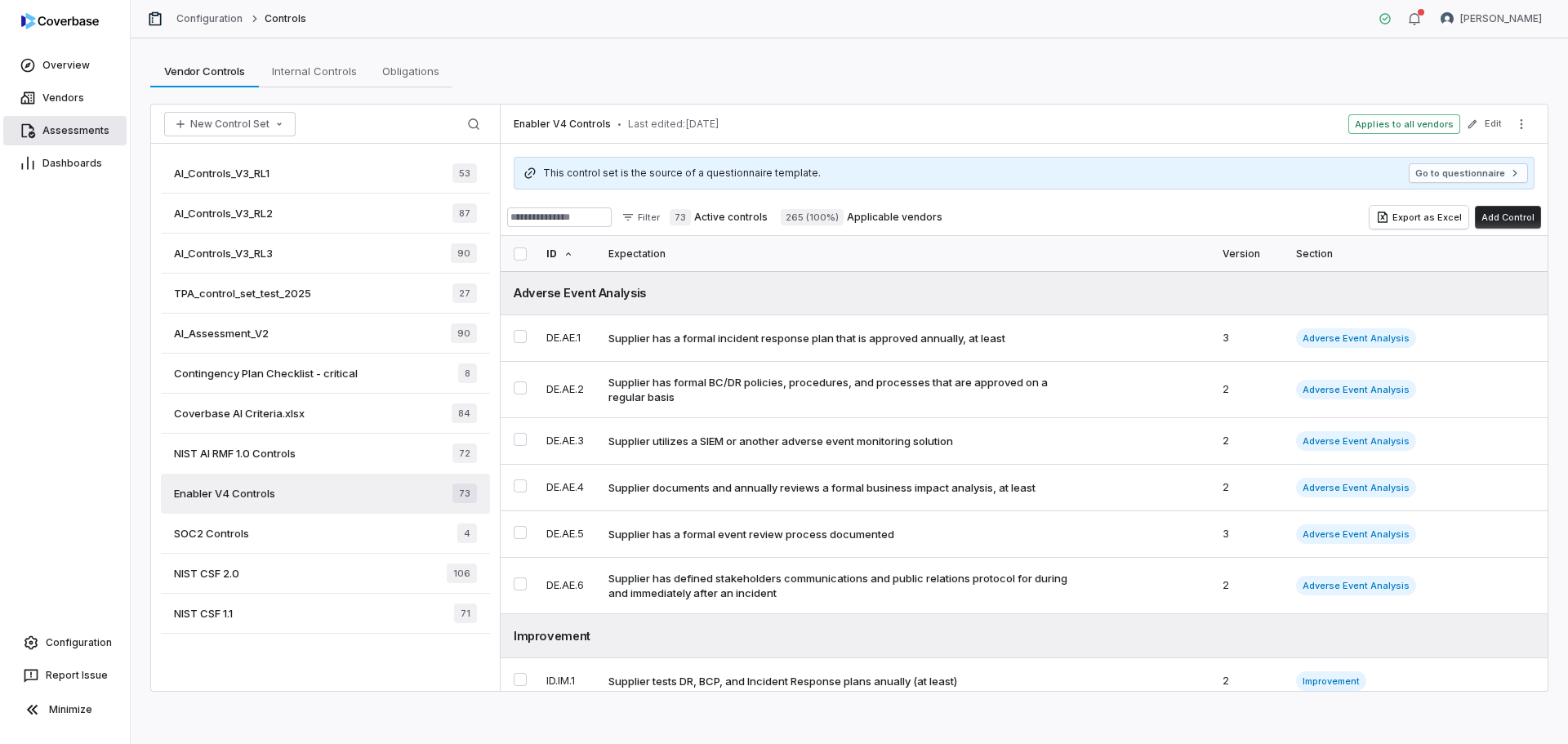
click at [60, 127] on span "Assessments" at bounding box center [76, 131] width 67 height 13
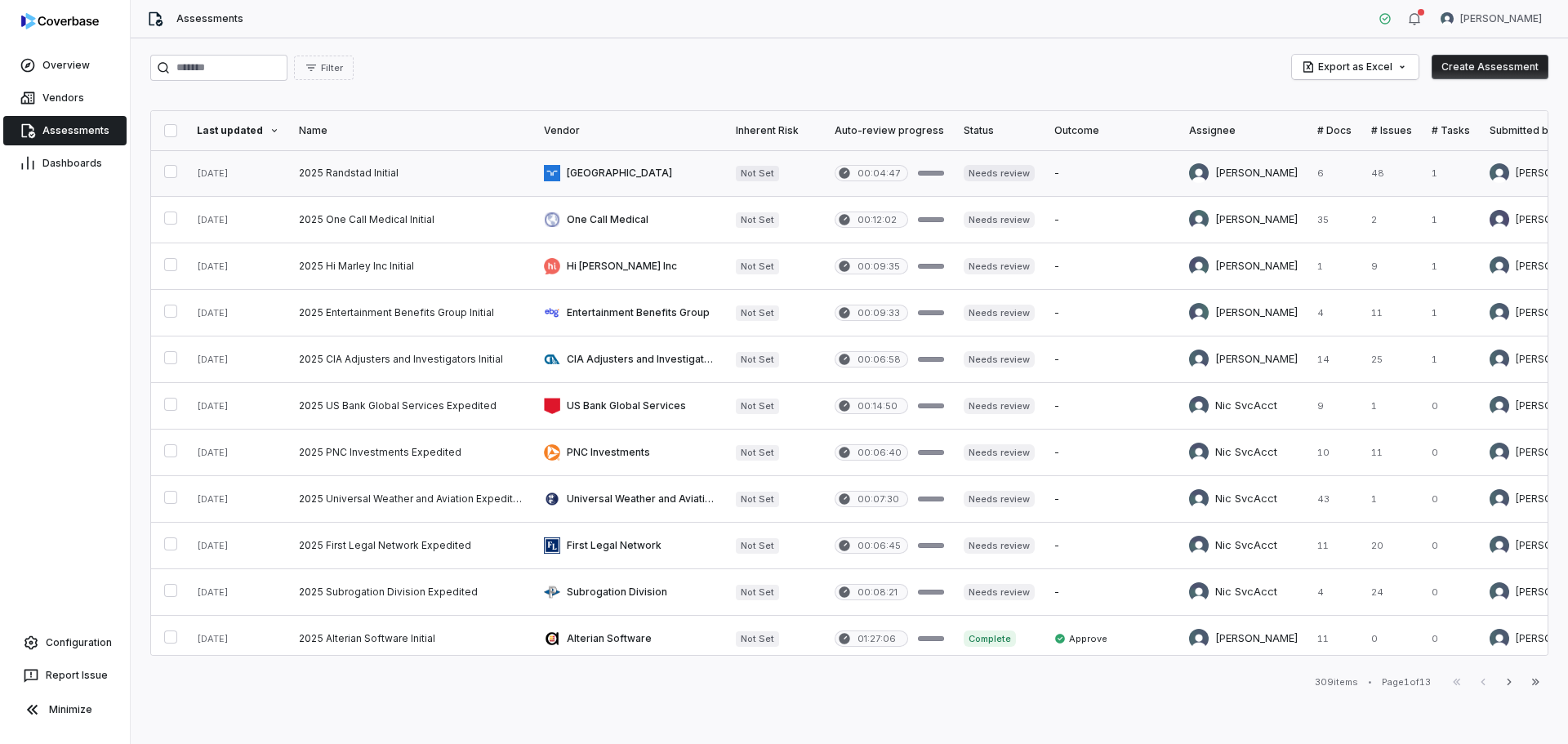
click at [452, 186] on link at bounding box center [411, 173] width 245 height 46
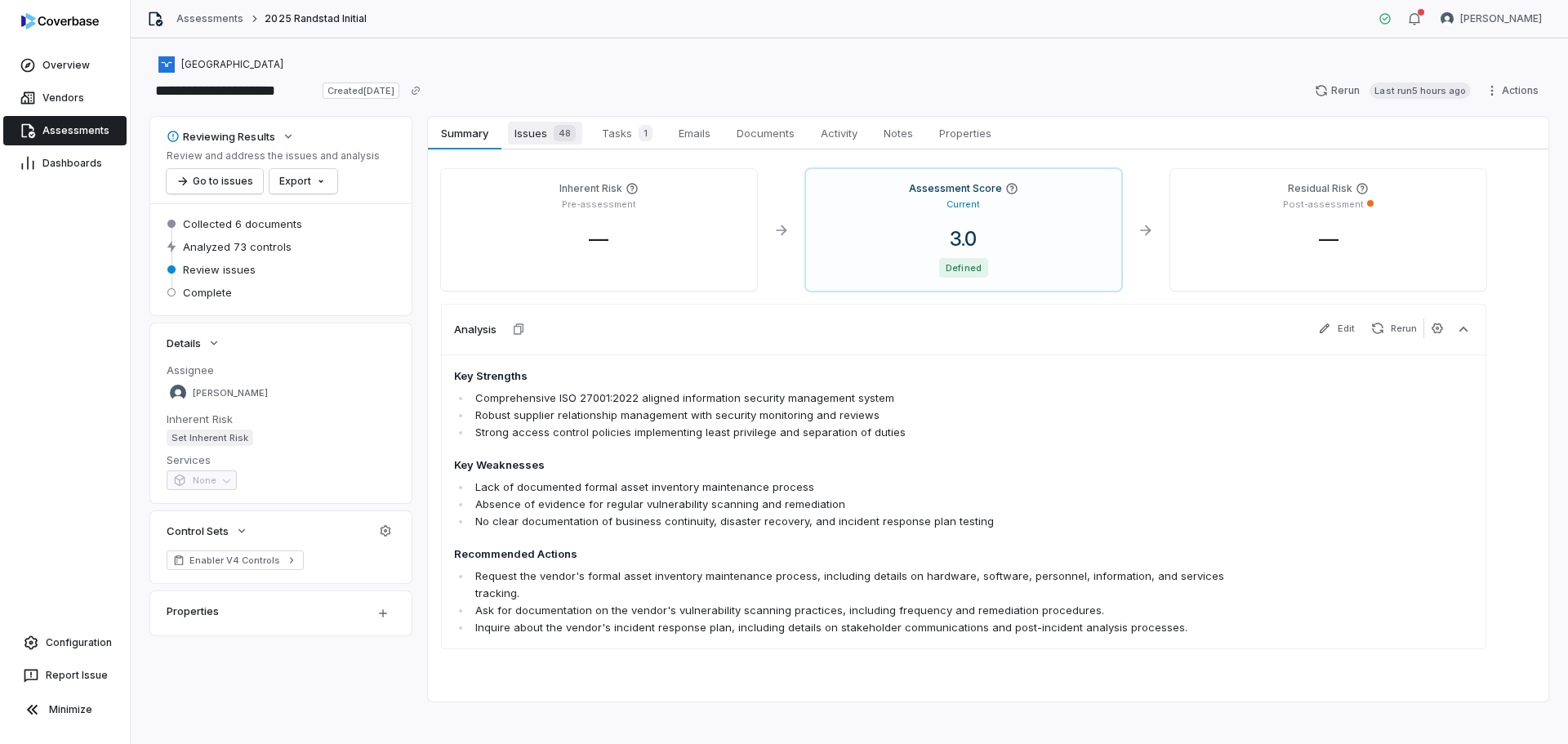
click at [543, 129] on span "Issues 48" at bounding box center [545, 133] width 74 height 23
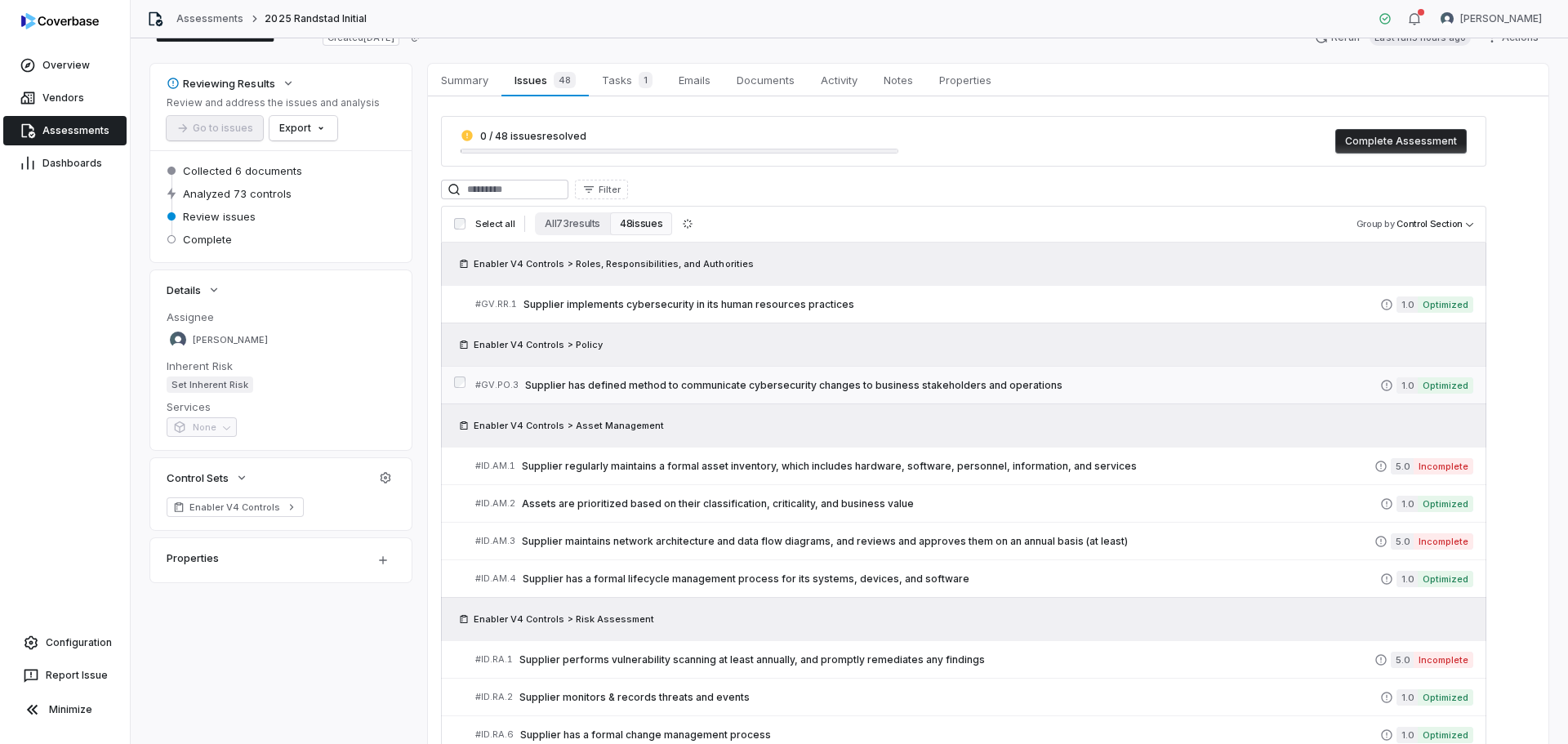
scroll to position [82, 0]
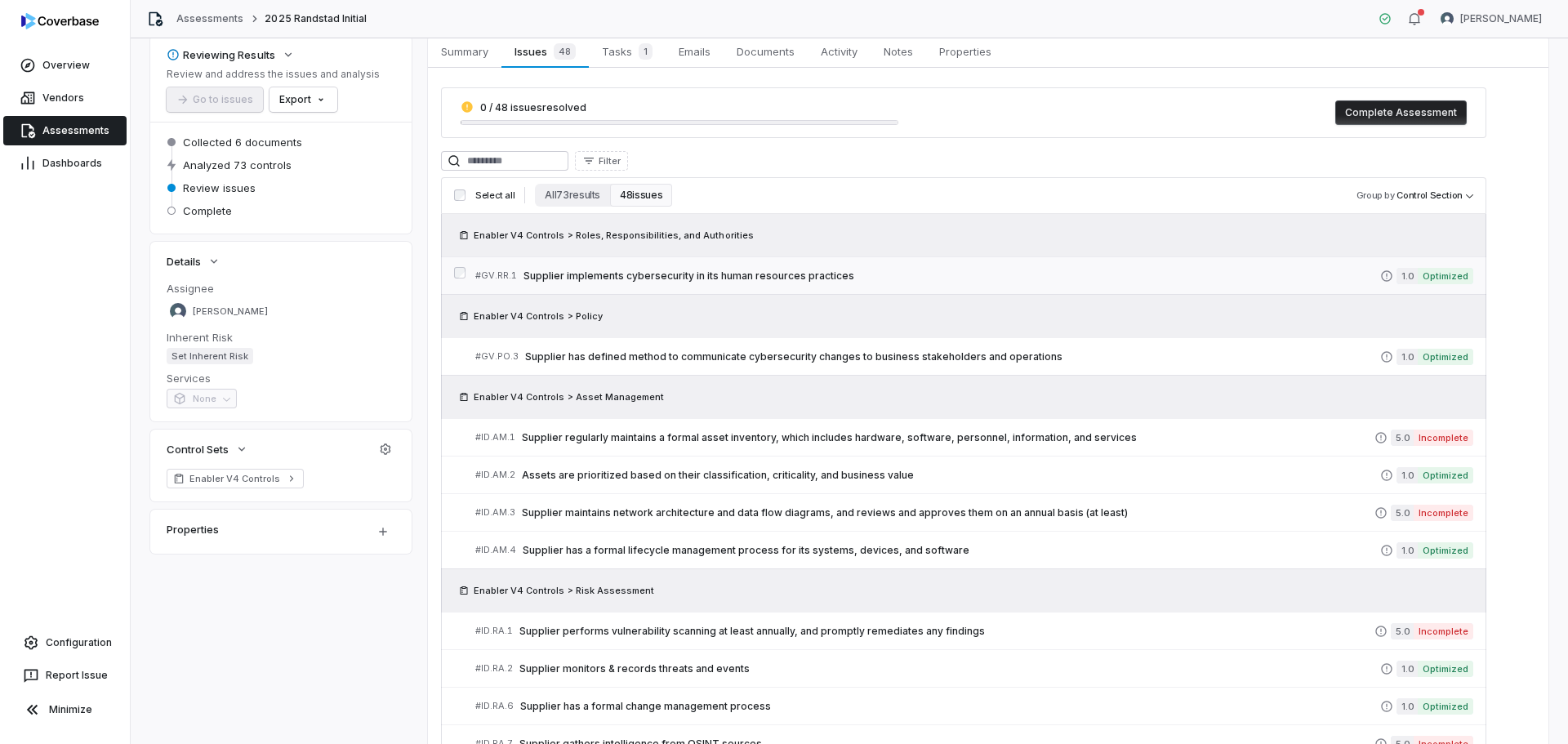
click at [780, 280] on span "Supplier implements cybersecurity in its human resources practices" at bounding box center [952, 276] width 857 height 13
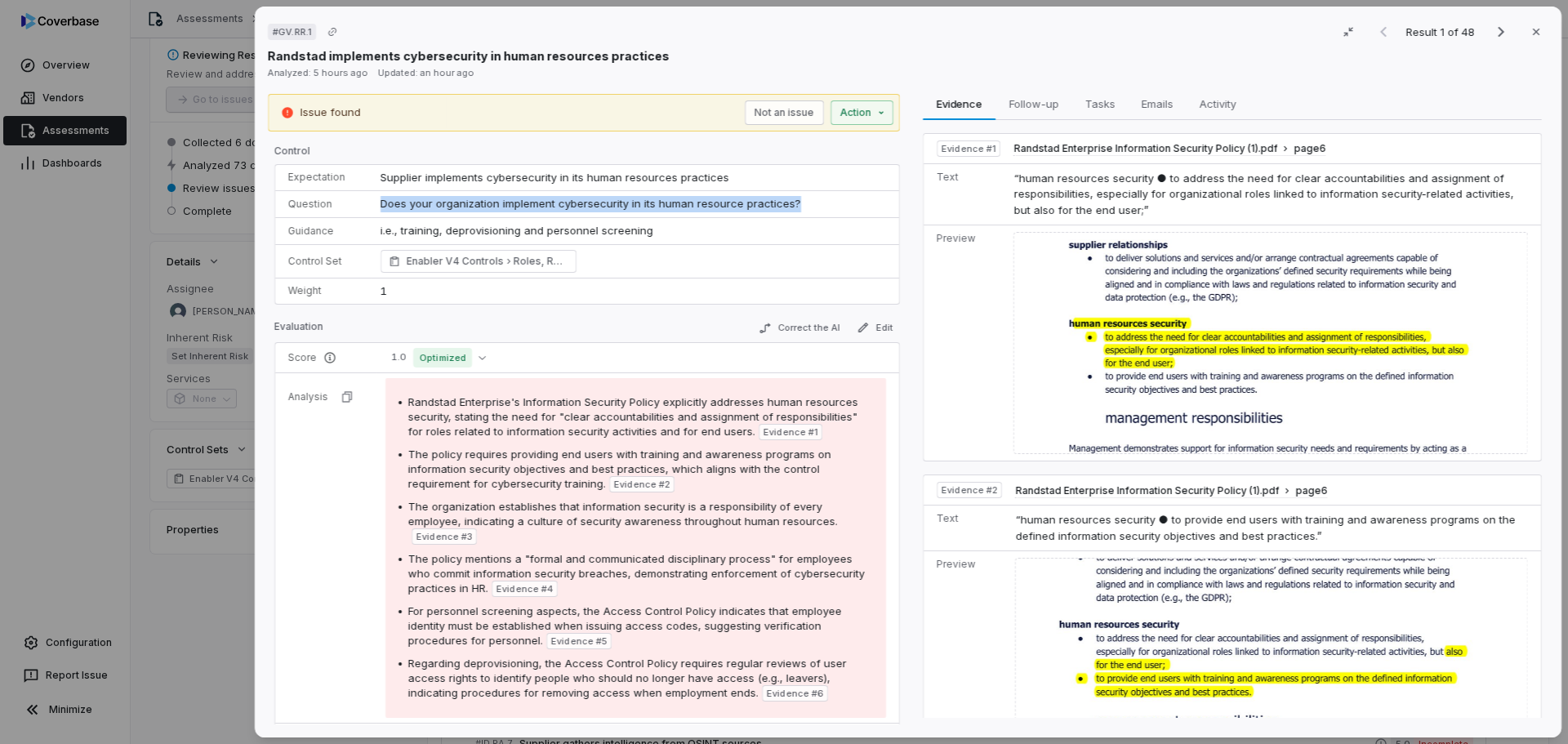
drag, startPoint x: 800, startPoint y: 202, endPoint x: 372, endPoint y: 214, distance: 428.2
click at [372, 214] on td "Does your organization implement cybersecurity in its human resource practices?" at bounding box center [634, 205] width 528 height 27
copy span "Does your organization implement cybersecurity in its human resource practices?"
drag, startPoint x: 582, startPoint y: 221, endPoint x: 358, endPoint y: 229, distance: 224.1
click at [358, 229] on tr "Guidance i.e., training, deprovisioning and personnel screening i.e., training,…" at bounding box center [587, 231] width 624 height 27
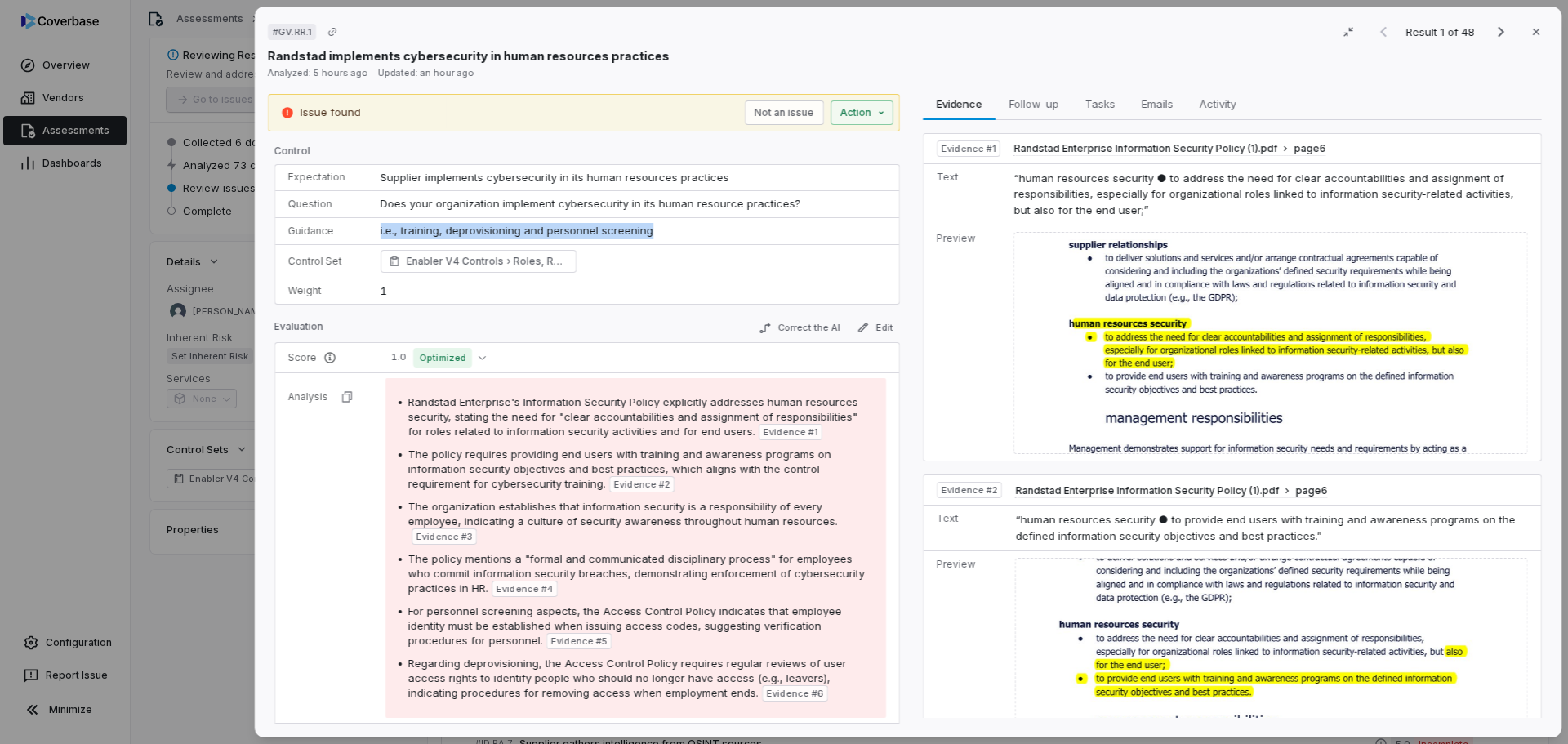
copy tr "i.e., training, deprovisioning and personnel screening i.e., training, deprovis…"
drag, startPoint x: 229, startPoint y: 630, endPoint x: 244, endPoint y: 629, distance: 15.0
click at [229, 630] on div "# GV.RR.1 Result 1 of 48 Close Randstad implements cybersecurity in human resou…" at bounding box center [784, 372] width 1568 height 744
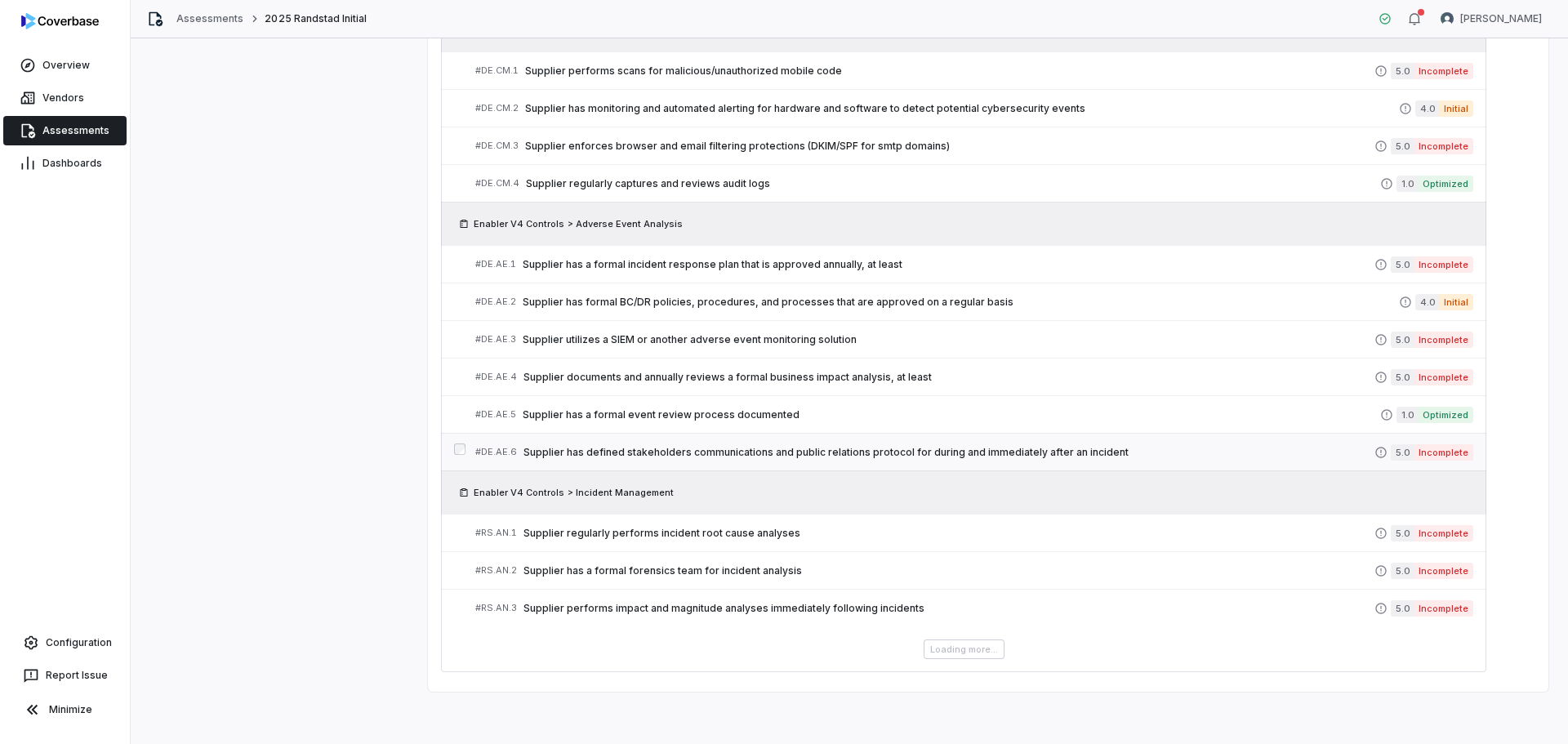
scroll to position [1953, 0]
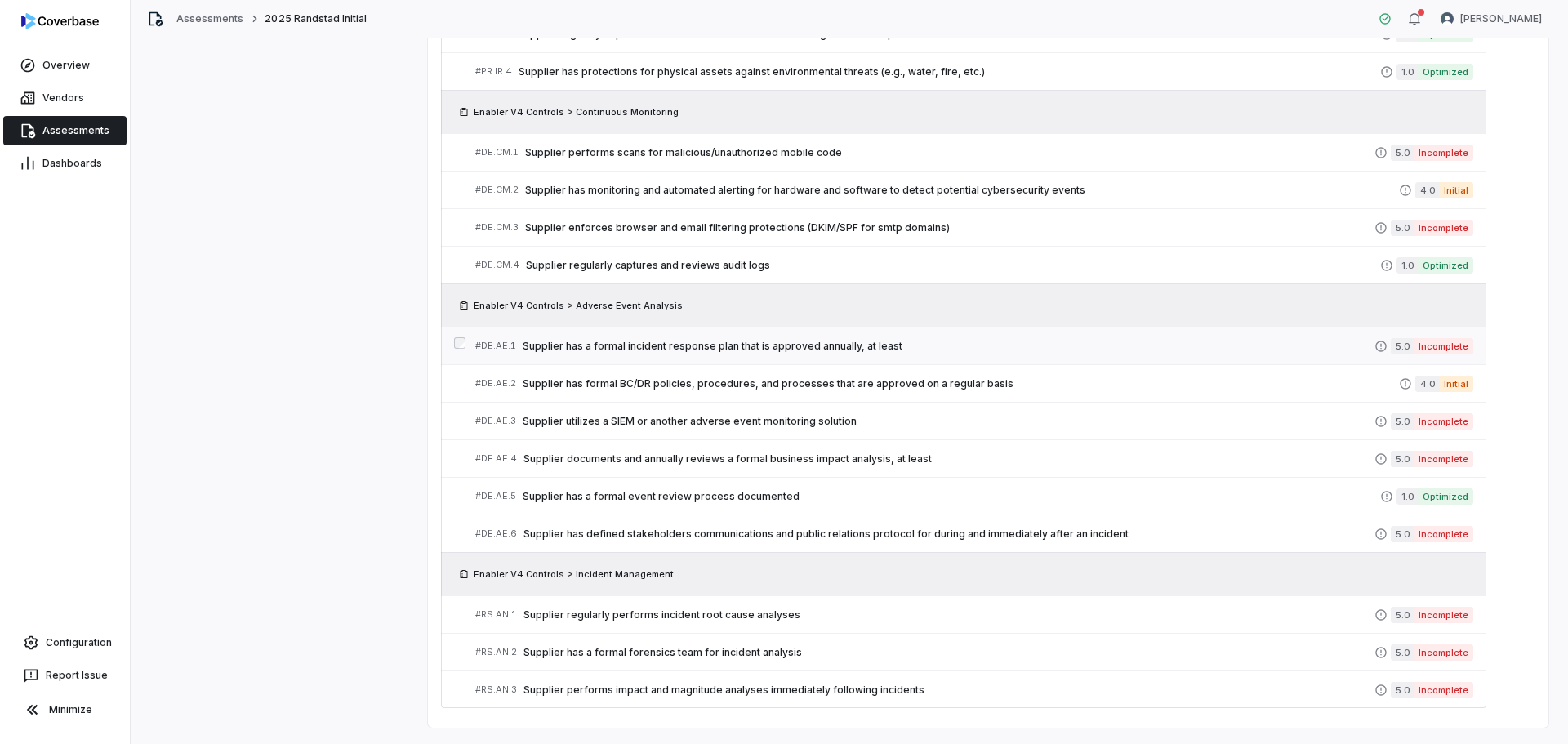
click at [699, 344] on span "Supplier has a formal incident response plan that is approved annually, at least" at bounding box center [948, 346] width 852 height 13
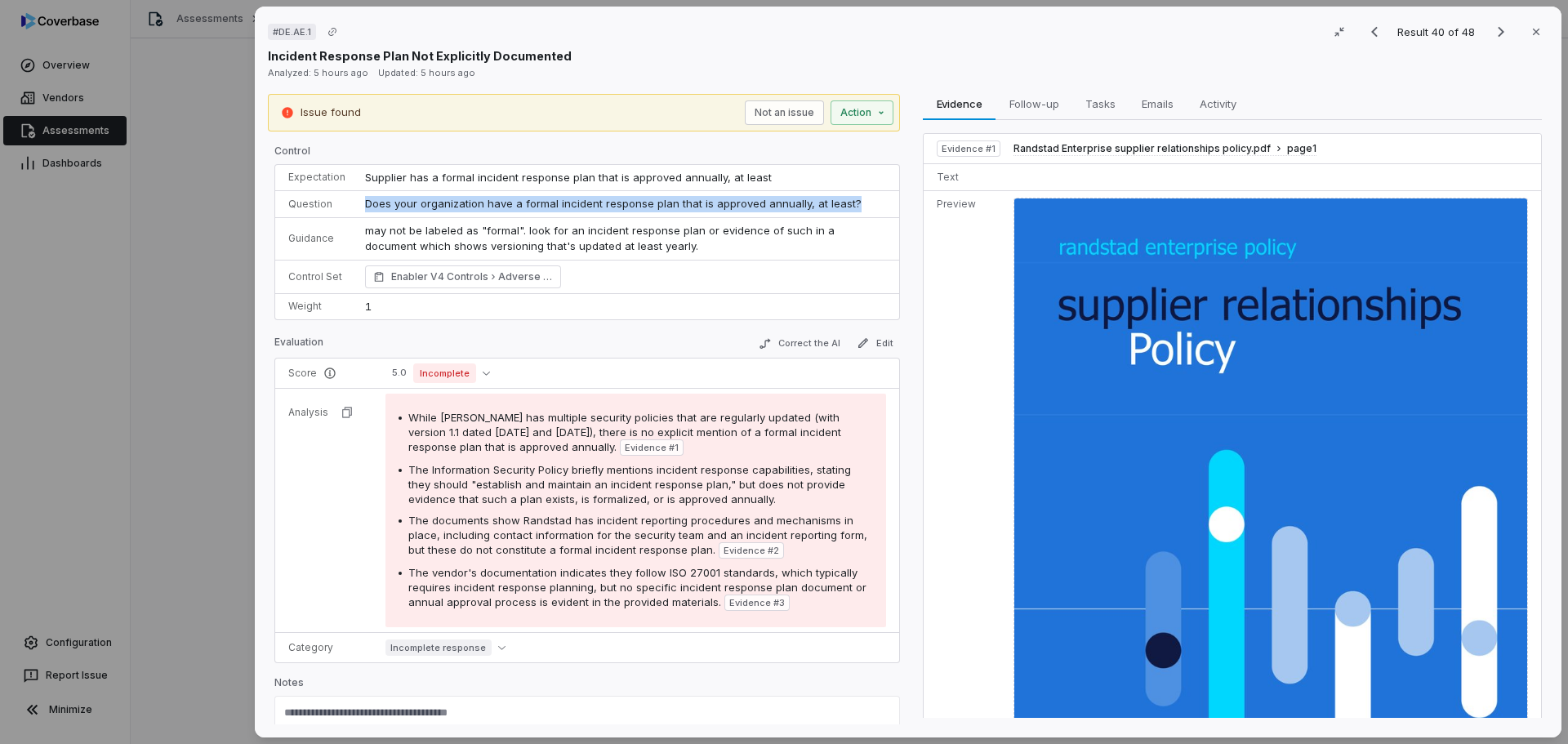
drag, startPoint x: 847, startPoint y: 203, endPoint x: 352, endPoint y: 196, distance: 495.0
click at [355, 196] on td "Does your organization have a formal incident response plan that is approved an…" at bounding box center [627, 205] width 544 height 27
copy span "Does your organization have a formal incident response plan that is approved an…"
click at [191, 433] on div "# DE.AE.1 Result 40 of 48 Close Incident Response Plan Not Explicitly Documente…" at bounding box center [784, 372] width 1568 height 744
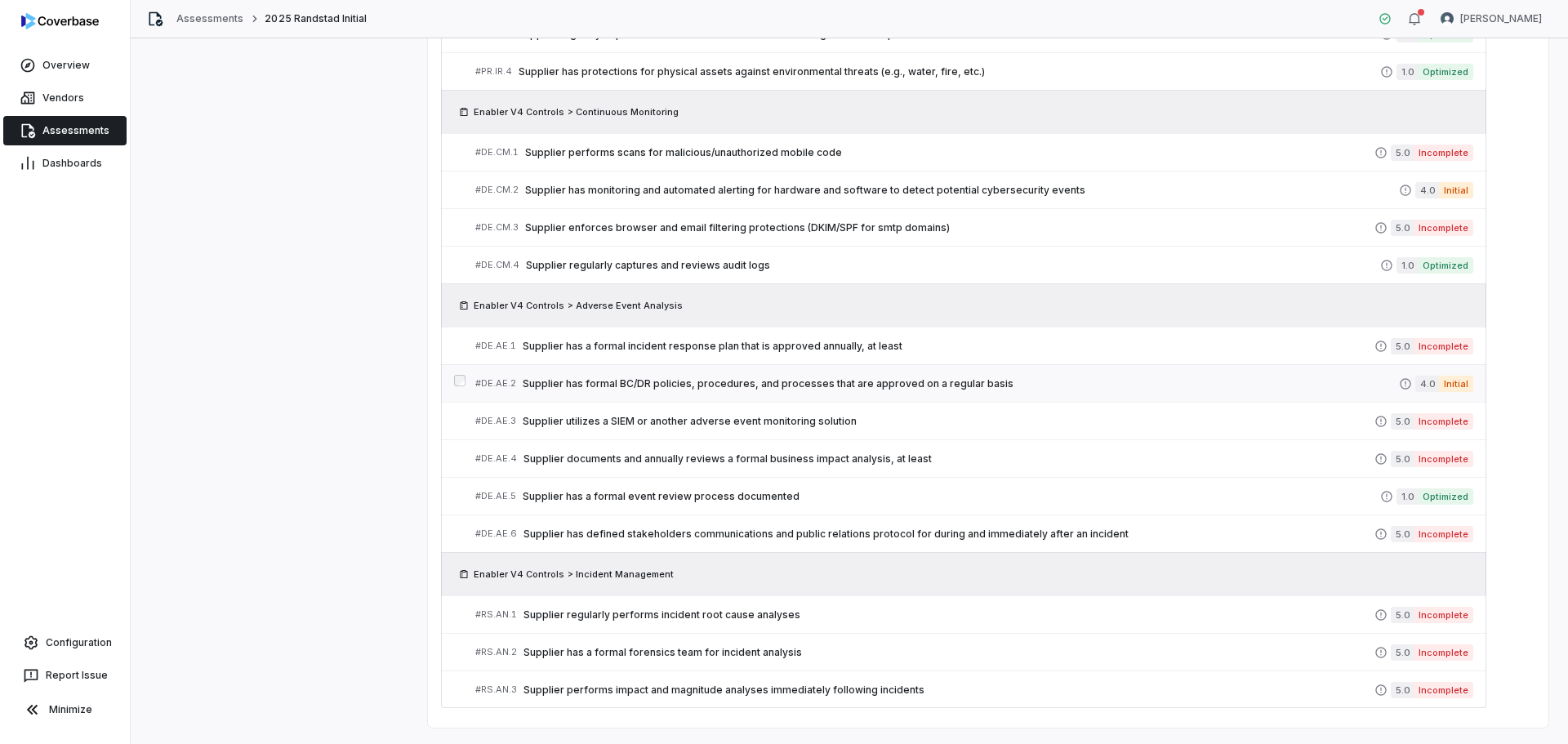
click at [776, 387] on span "Supplier has formal BC/DR policies, procedures, and processes that are approved…" at bounding box center [961, 384] width 876 height 13
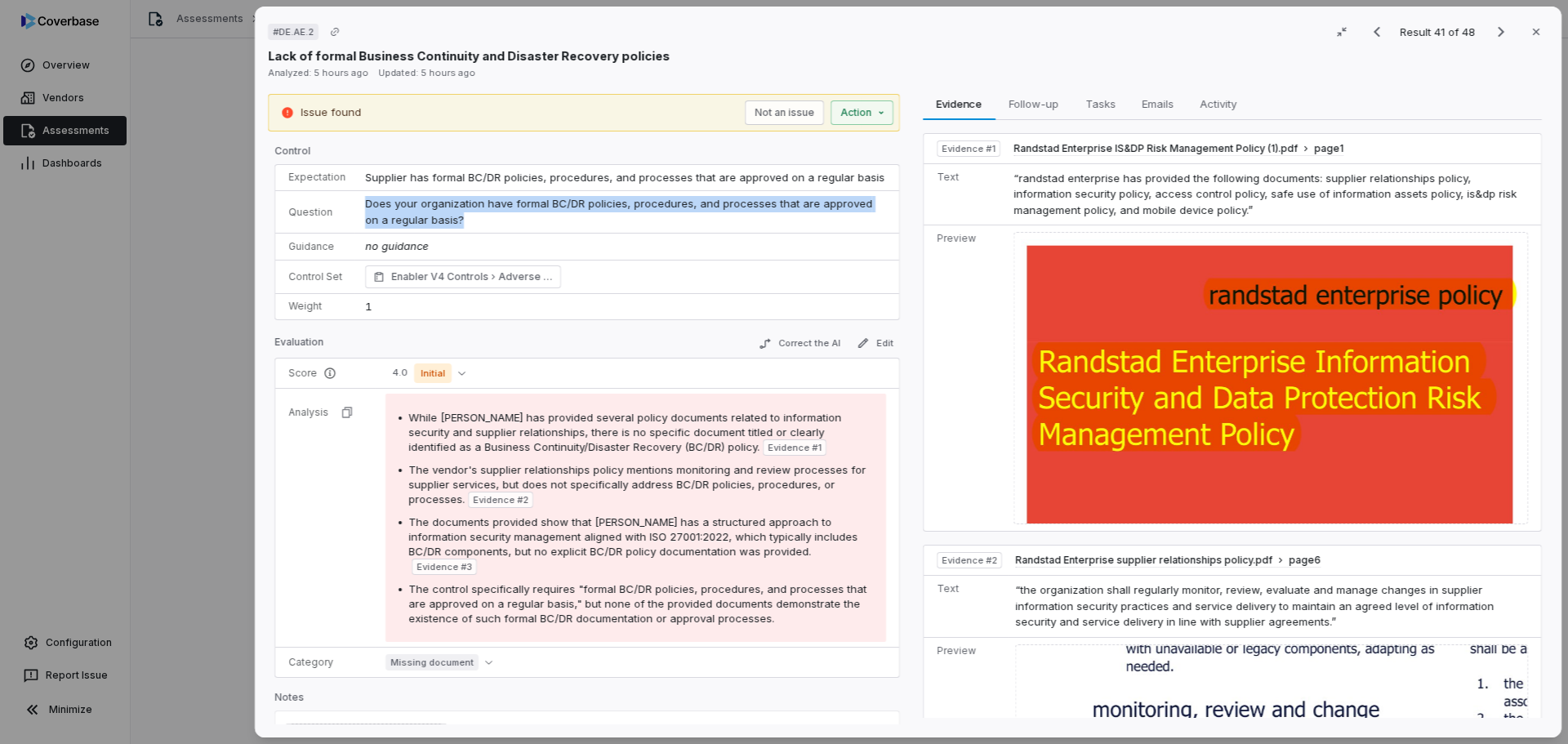
drag, startPoint x: 464, startPoint y: 214, endPoint x: 349, endPoint y: 209, distance: 115.1
click at [349, 209] on tr "Question Does your organization have formal BC/DR policies, procedures, and pro…" at bounding box center [587, 213] width 624 height 42
copy tr "Does your organization have formal BC/DR policies, procedures, and processes th…"
click at [181, 389] on div "# DE.AE.2 Result 41 of 48 Close Lack of formal Business Continuity and Disaster…" at bounding box center [784, 372] width 1568 height 744
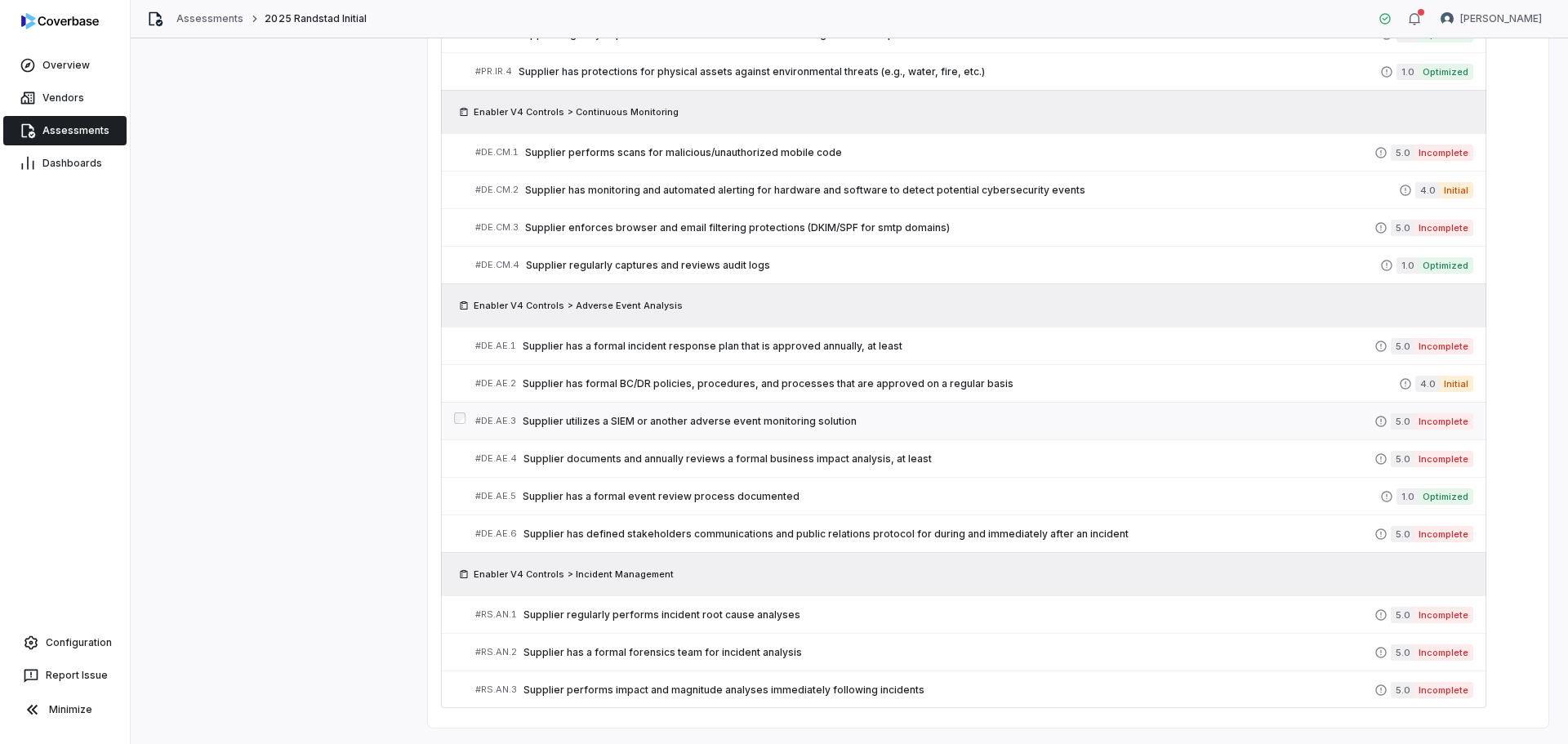
click at [659, 407] on link "# DE.AE.3 Supplier utilizes a SIEM or another adverse event monitoring solution…" at bounding box center [974, 421] width 998 height 37
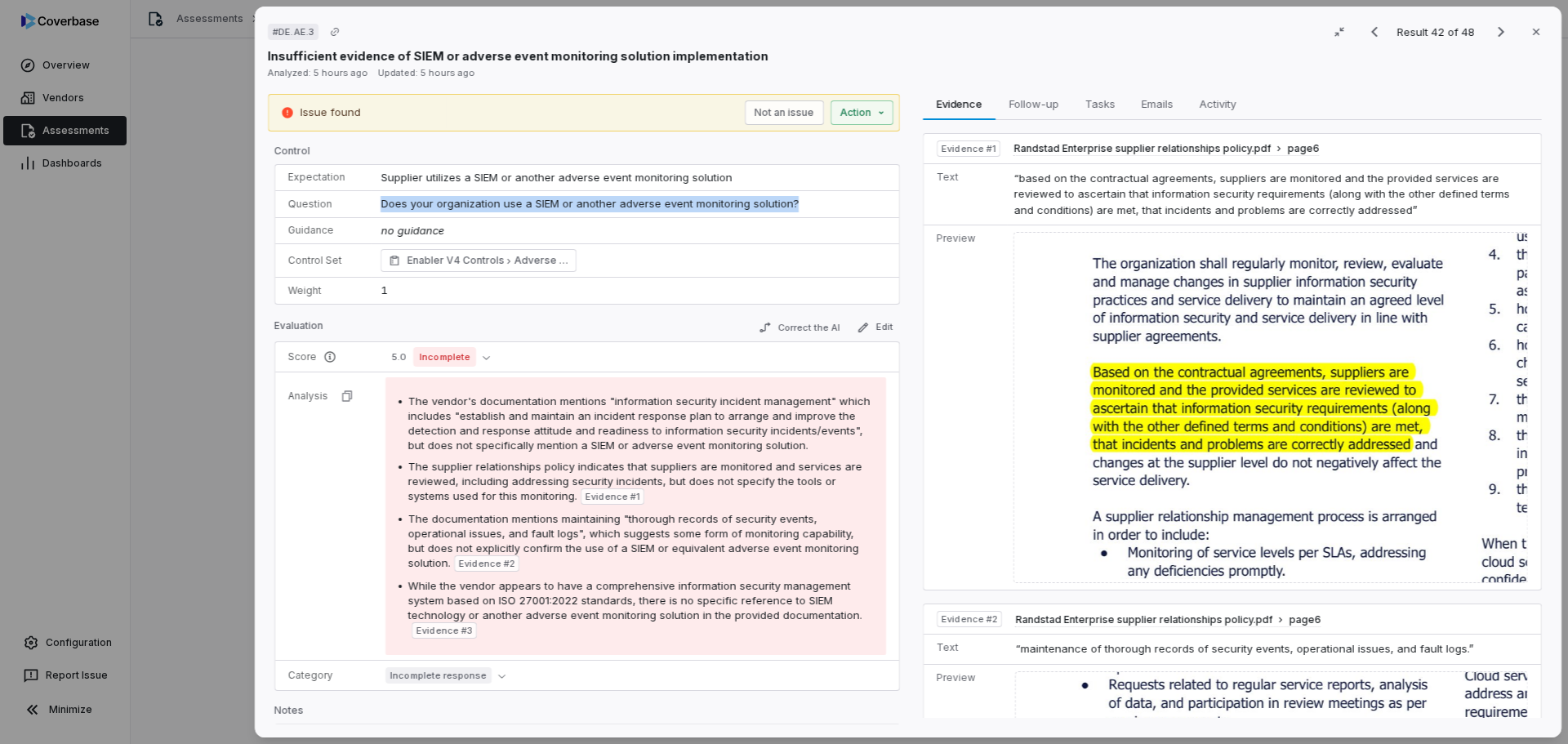
drag, startPoint x: 802, startPoint y: 201, endPoint x: 328, endPoint y: 197, distance: 474.0
click at [328, 197] on tr "Question Does your organization use a SIEM or another adverse event monitoring …" at bounding box center [587, 205] width 624 height 27
copy tr "Does your organization use a SIEM or another adverse event monitoring solution?"
drag, startPoint x: 141, startPoint y: 477, endPoint x: 158, endPoint y: 473, distance: 17.5
click at [141, 477] on div "# DE.AE.3 Result 42 of 48 Close Insufficient evidence of SIEM or adverse event …" at bounding box center [784, 372] width 1568 height 744
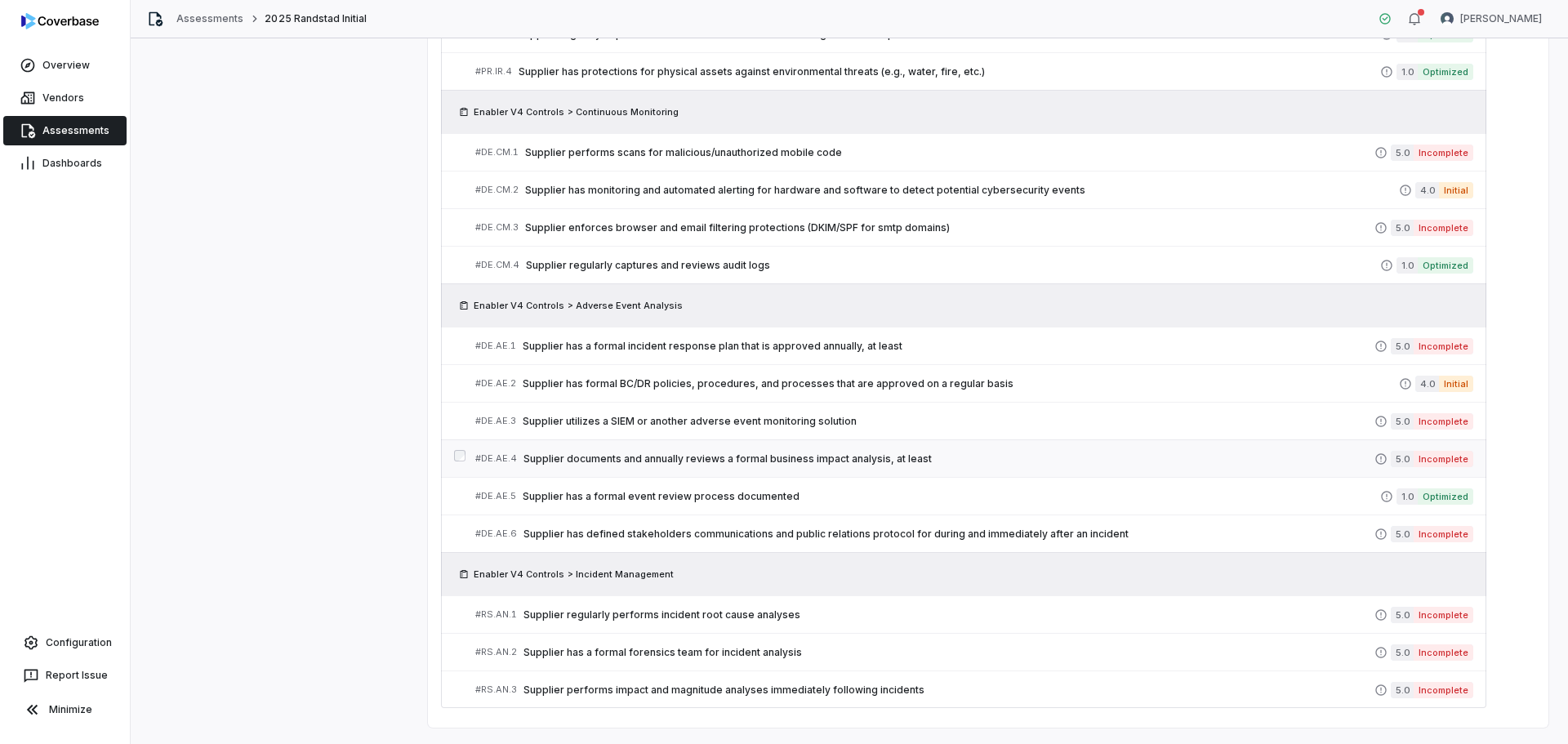
click at [889, 461] on span "Supplier documents and annually reviews a formal business impact analysis, at l…" at bounding box center [949, 459] width 851 height 13
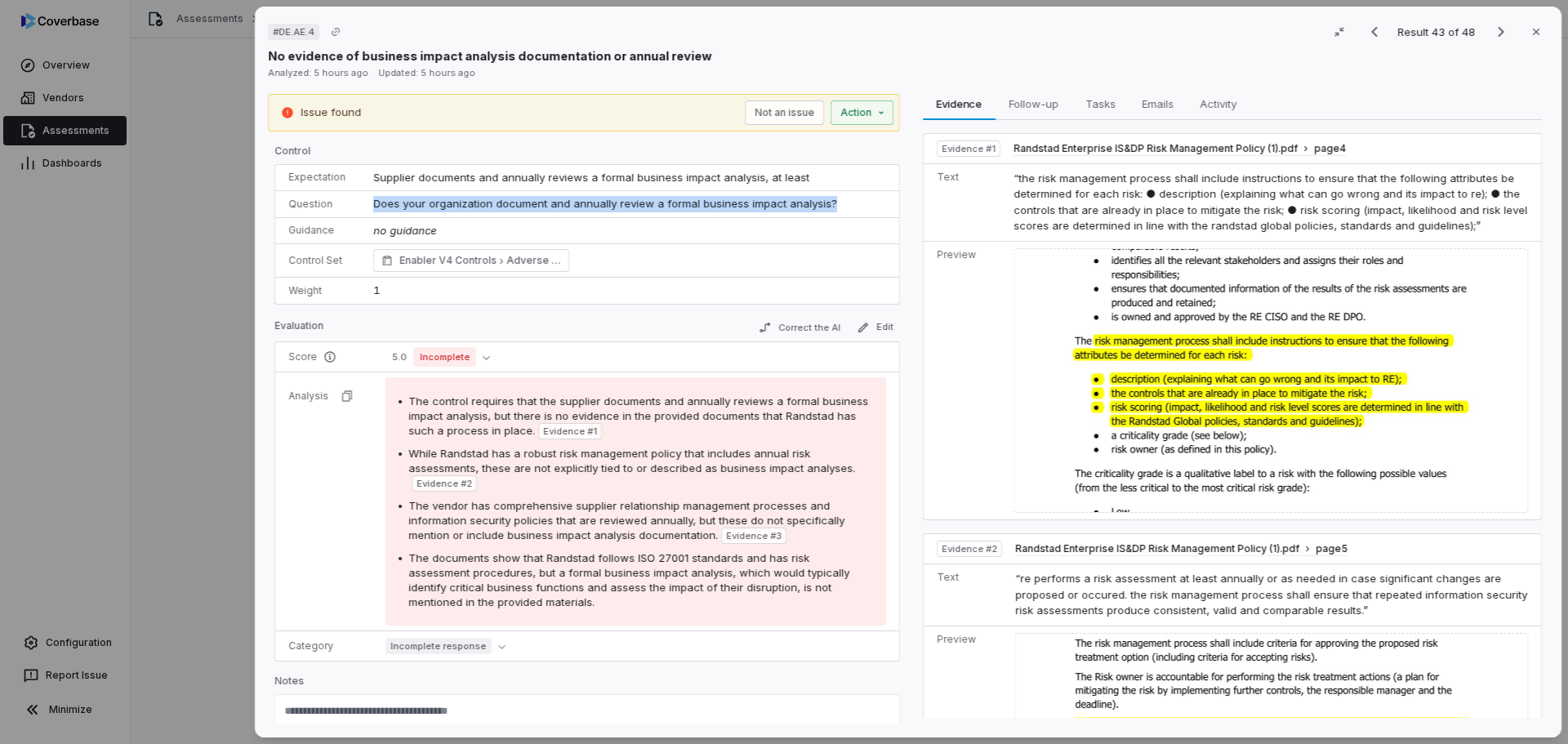
drag, startPoint x: 818, startPoint y: 204, endPoint x: 332, endPoint y: 204, distance: 486.0
click at [332, 204] on tr "Question Does your organization document and annually review a formal business …" at bounding box center [587, 205] width 624 height 27
copy tr "Does your organization document and annually review a formal business impact an…"
click at [181, 333] on div "# DE.AE.4 Result 43 of 48 Close No evidence of business impact analysis documen…" at bounding box center [784, 372] width 1568 height 744
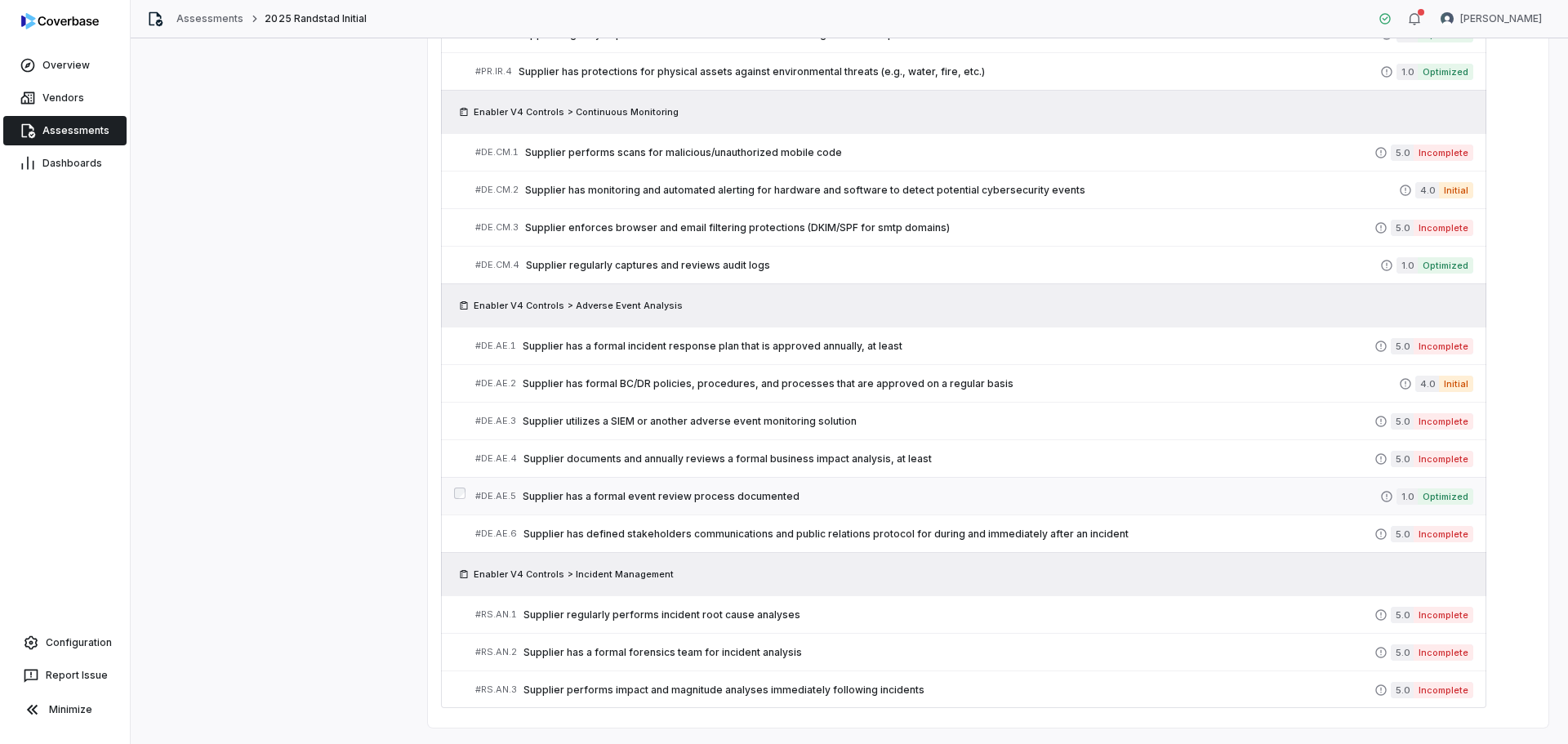
click at [786, 488] on div "# DE.AE.5 Supplier has a formal event review process documented" at bounding box center [928, 497] width 905 height 17
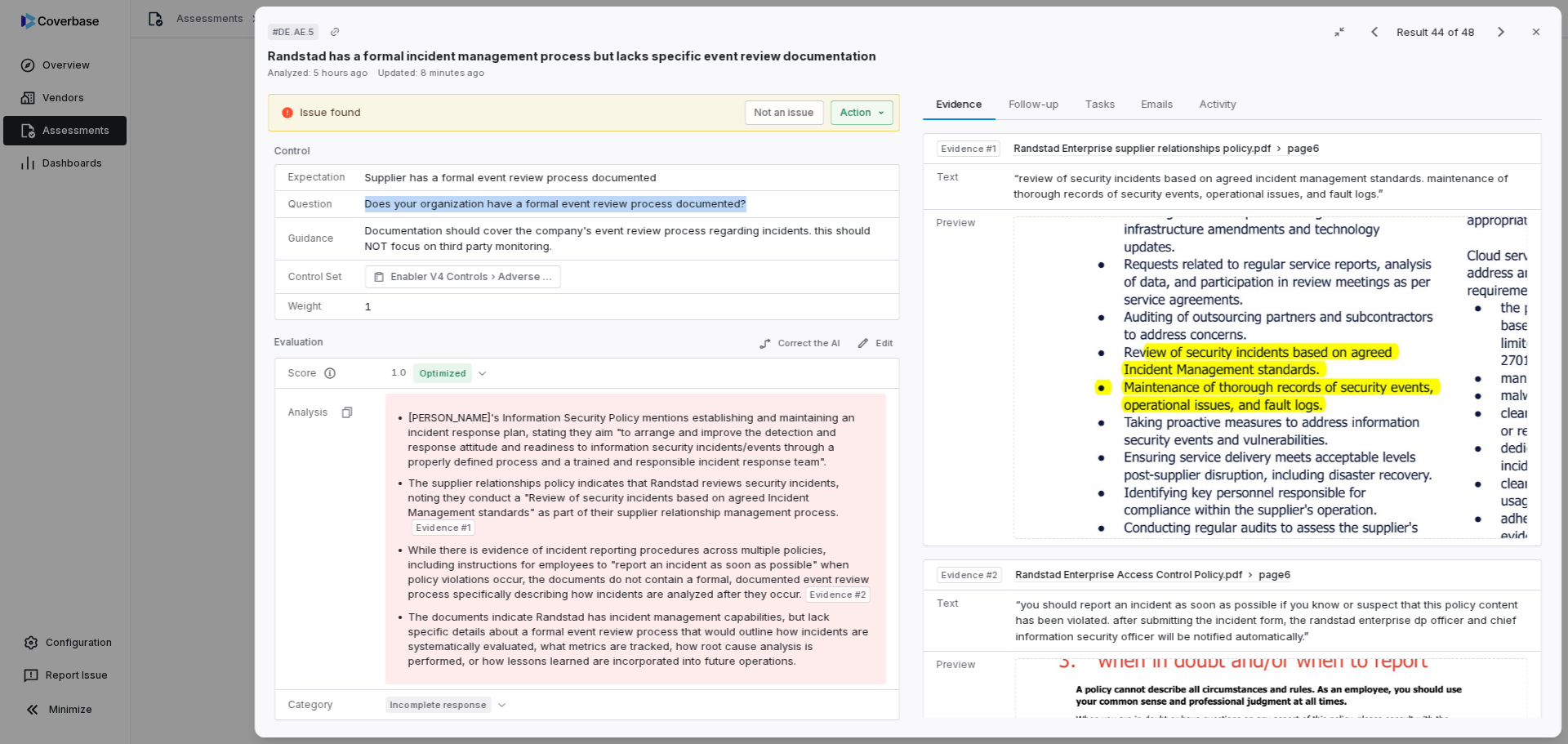
drag, startPoint x: 744, startPoint y: 198, endPoint x: 340, endPoint y: 202, distance: 404.0
click at [340, 202] on tr "Question Does your organization have a formal event review process documented?" at bounding box center [587, 205] width 624 height 27
copy tr "Does your organization have a formal event review process documented?"
click at [205, 440] on div "# DE.AE.5 Result 44 of 48 Close Randstad has a formal incident management proce…" at bounding box center [784, 372] width 1568 height 744
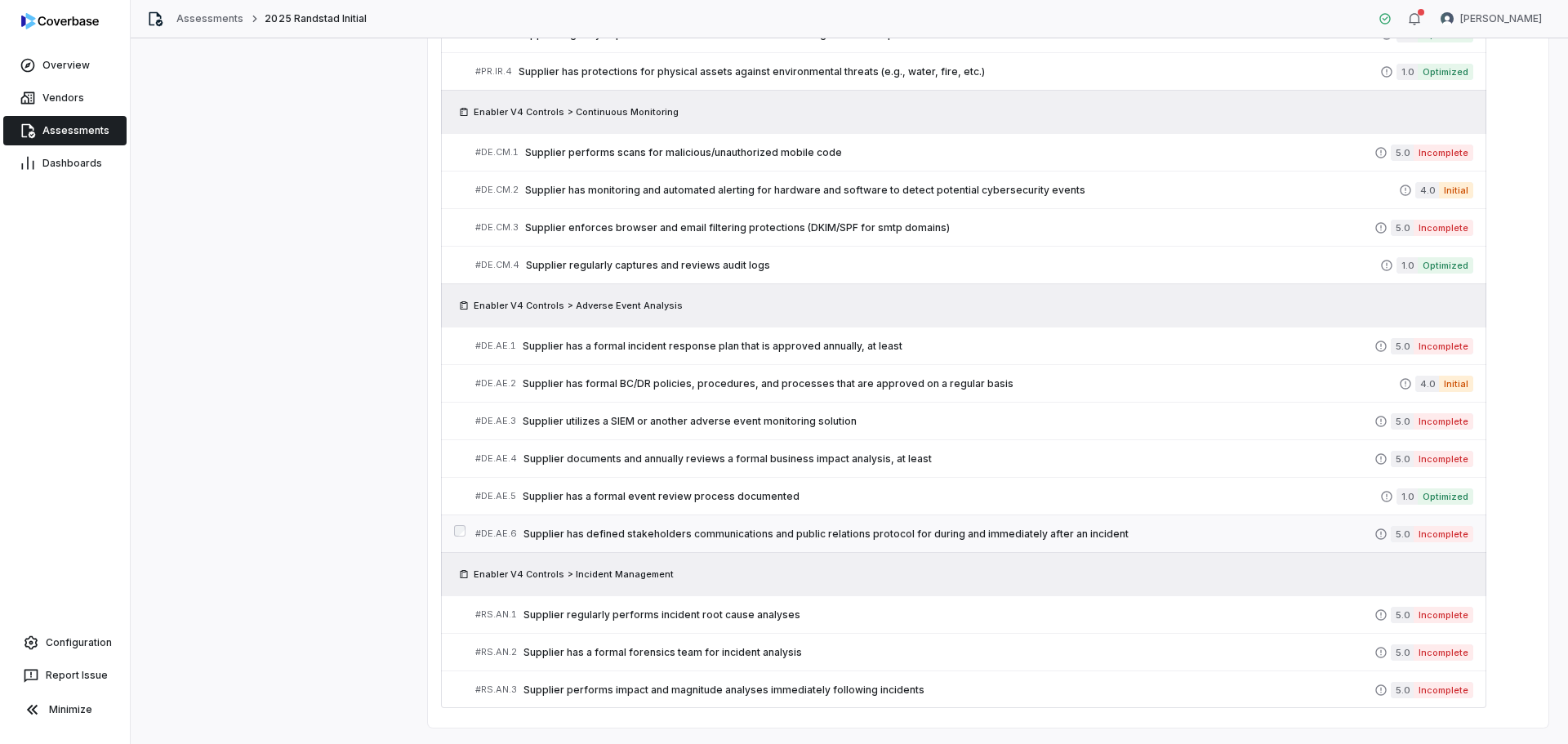
click at [753, 529] on span "Supplier has defined stakeholders communications and public relations protocol …" at bounding box center [949, 534] width 851 height 13
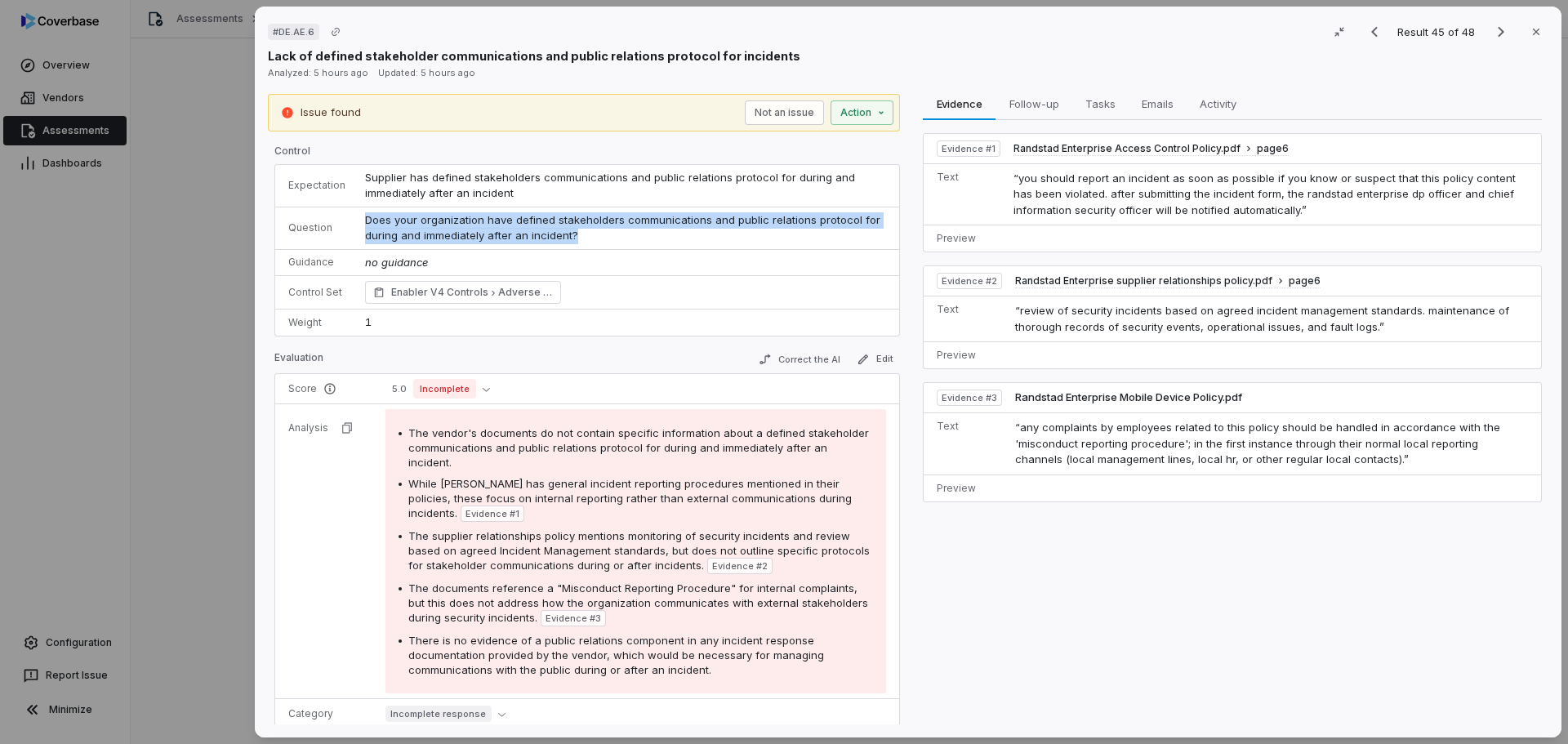
drag, startPoint x: 594, startPoint y: 238, endPoint x: 337, endPoint y: 221, distance: 257.6
click at [337, 221] on tr "Question Does your organization have defined stakeholders communications and pu…" at bounding box center [587, 228] width 624 height 42
copy tr "Does your organization have defined stakeholders communications and public rela…"
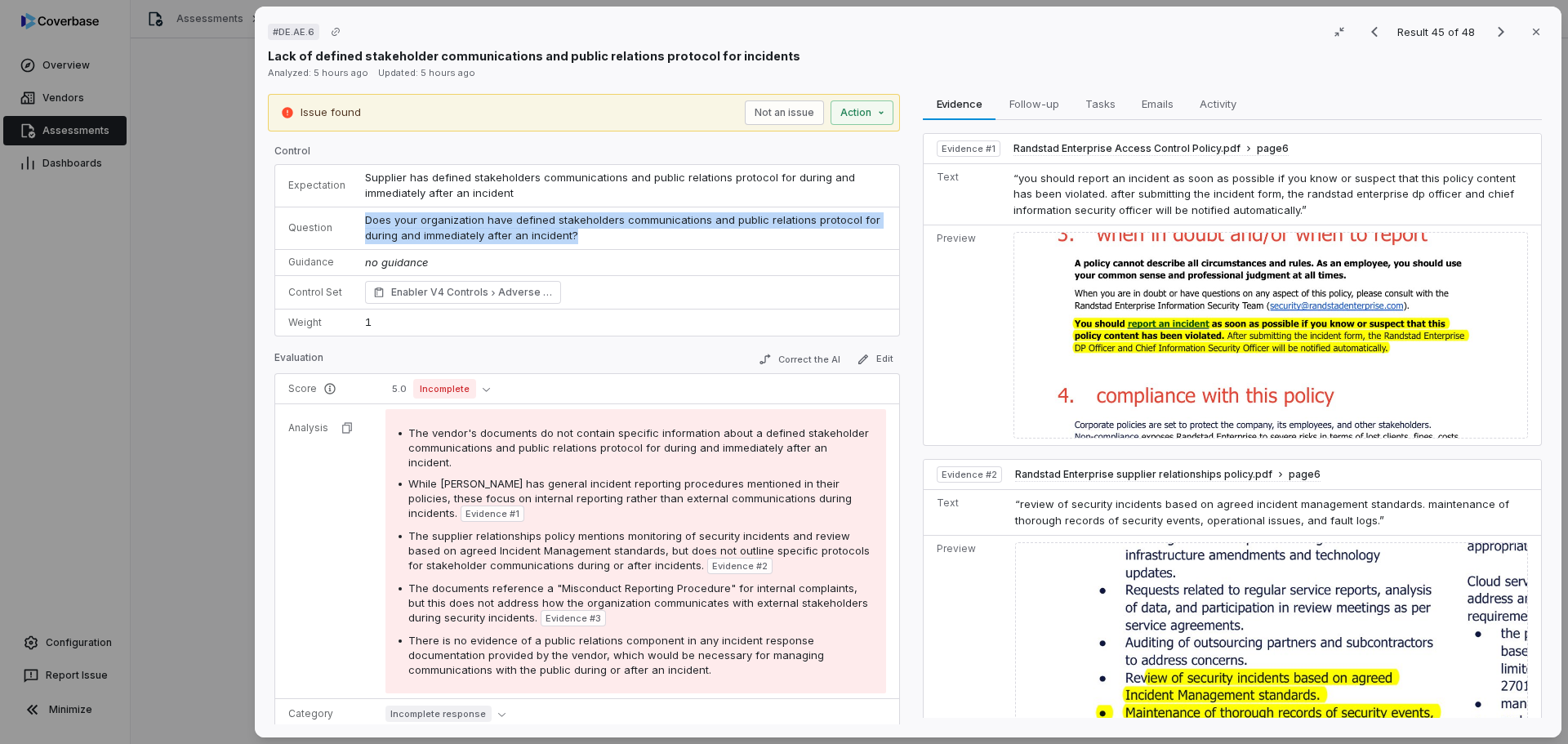
click at [160, 398] on div "# DE.AE.6 Result 45 of 48 Close Lack of defined stakeholder communications and …" at bounding box center [784, 372] width 1568 height 744
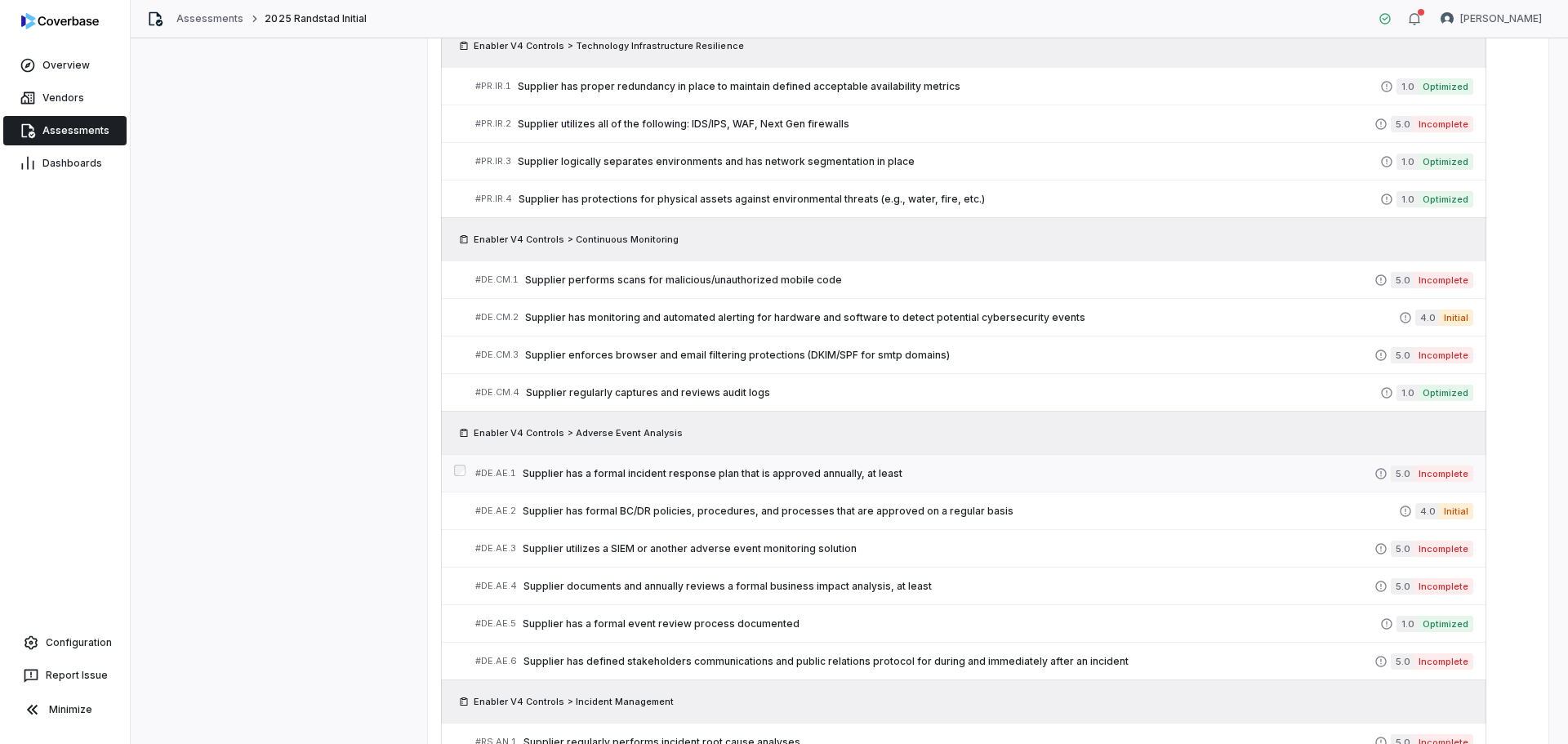
scroll to position [1662, 0]
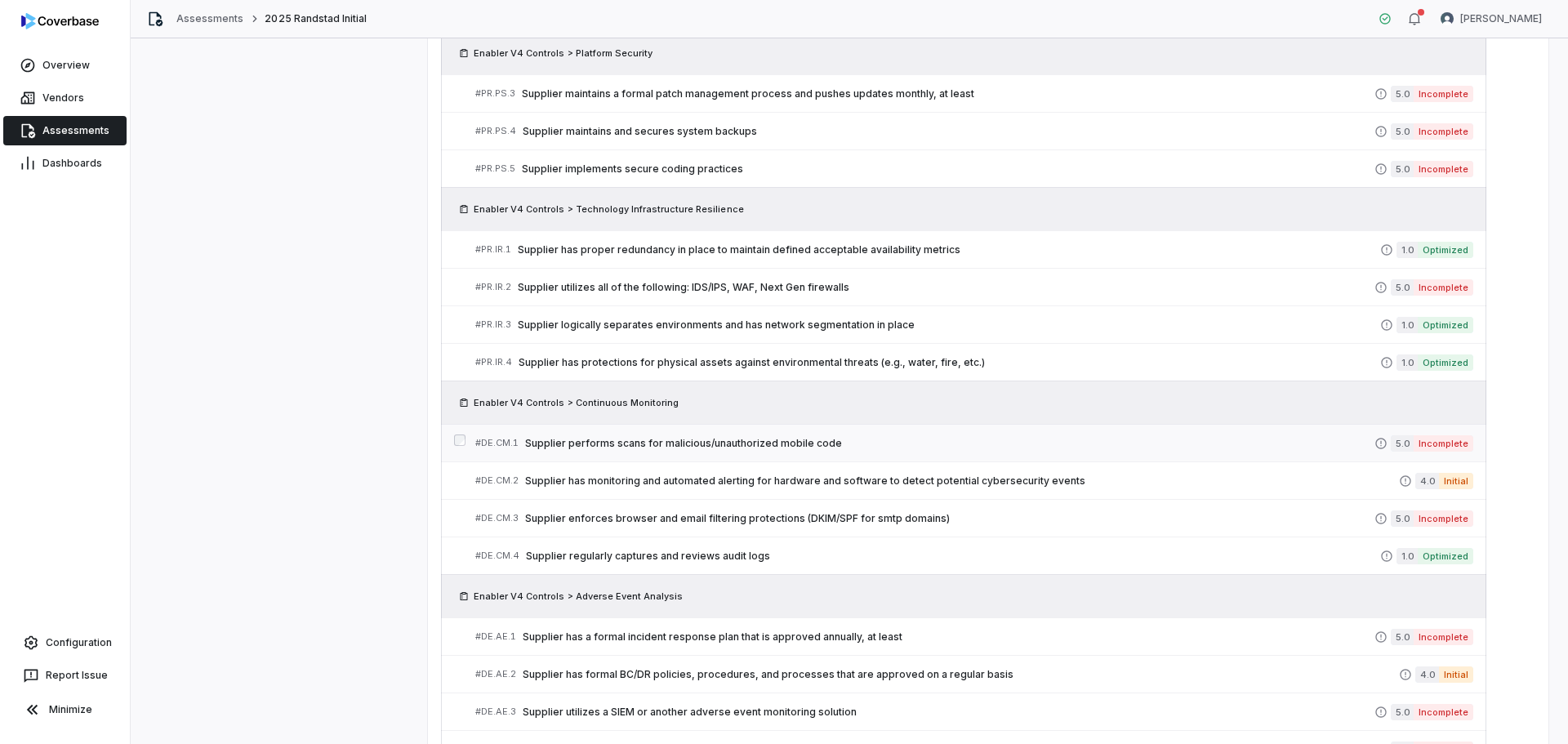
click at [736, 447] on span "Supplier performs scans for malicious/unauthorized mobile code" at bounding box center [950, 444] width 849 height 13
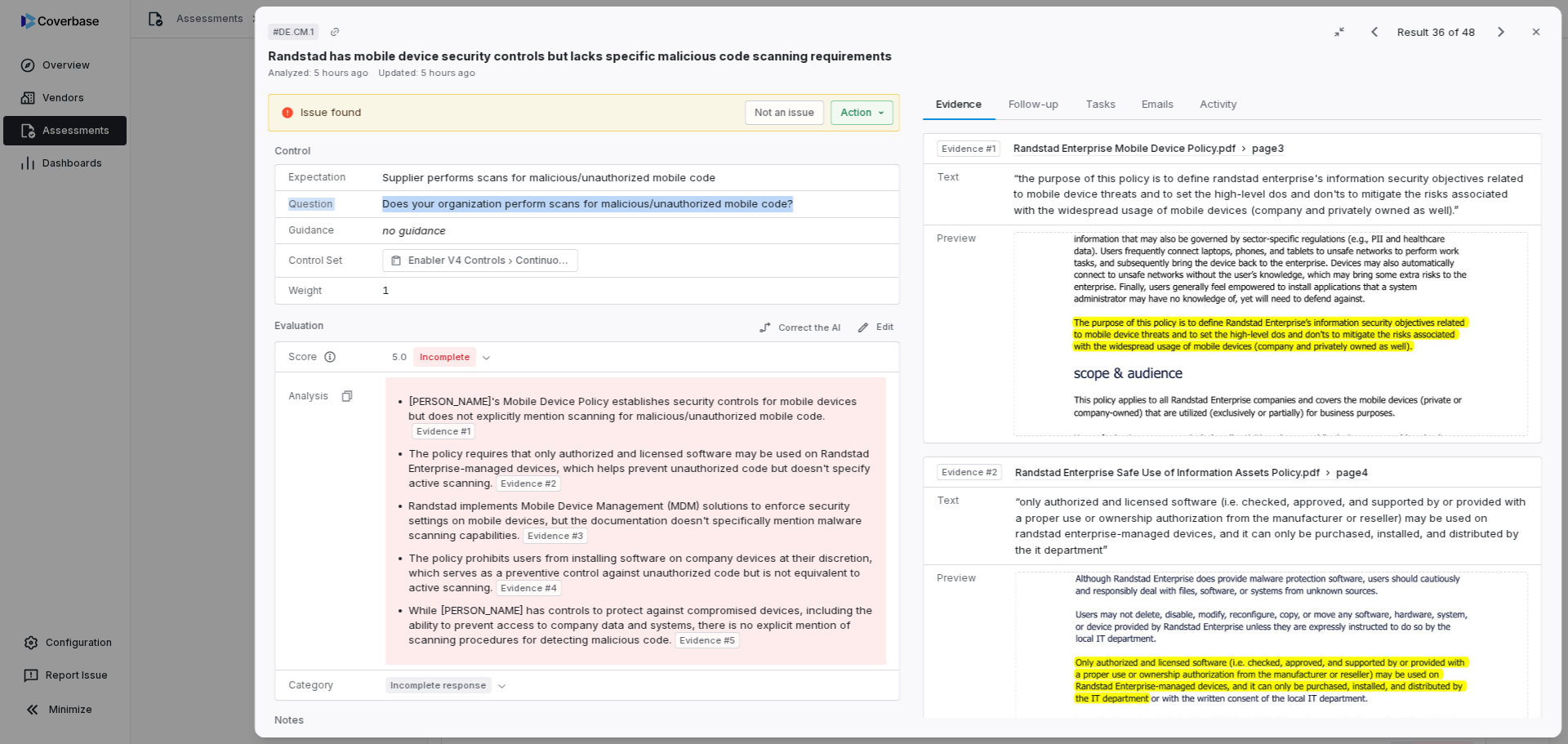
drag, startPoint x: 814, startPoint y: 199, endPoint x: 287, endPoint y: 191, distance: 527.1
click at [287, 192] on tr "Question Does your organization perform scans for malicious/unauthorized mobile…" at bounding box center [587, 205] width 624 height 27
click at [822, 186] on td "Supplier performs scans for malicious/unauthorized mobile code" at bounding box center [635, 177] width 527 height 26
drag, startPoint x: 788, startPoint y: 203, endPoint x: 376, endPoint y: 200, distance: 412.0
click at [376, 200] on td "Does your organization perform scans for malicious/unauthorized mobile code?" at bounding box center [635, 205] width 527 height 27
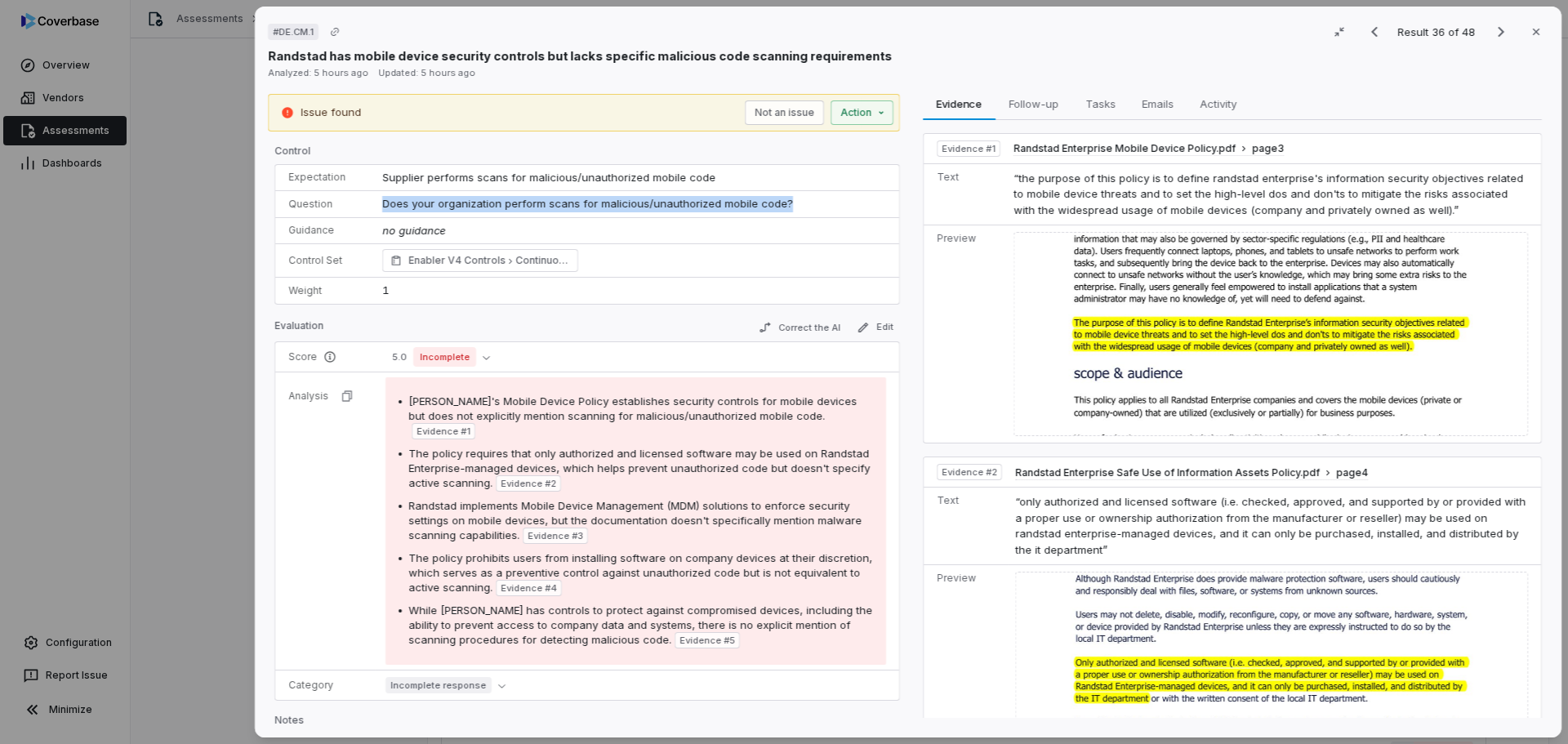
copy span "Does your organization perform scans for malicious/unauthorized mobile code?"
click at [130, 371] on div "# DE.CM.1 Result 36 of 48 Close Randstad has mobile device security controls bu…" at bounding box center [784, 372] width 1568 height 744
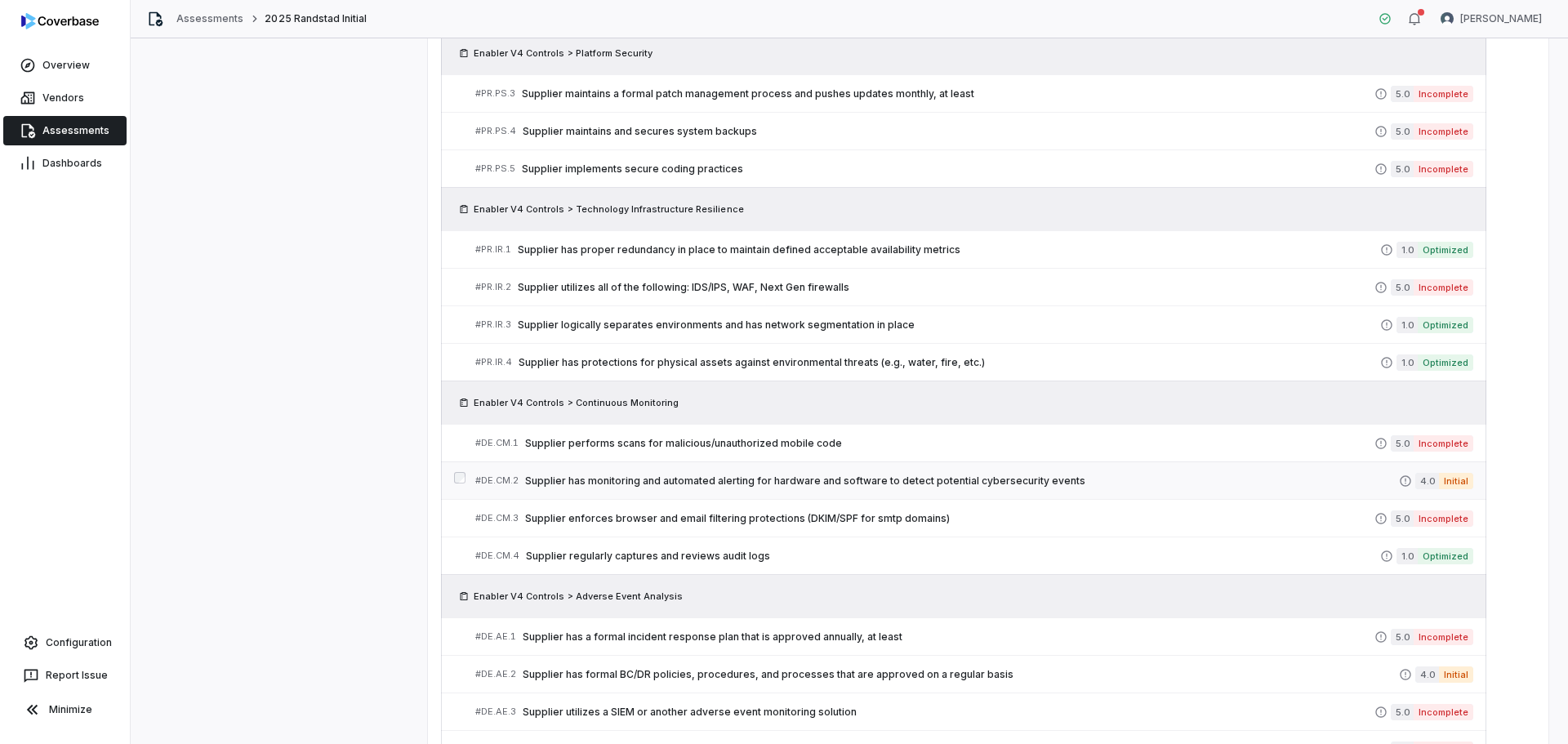
click at [747, 485] on span "Supplier has monitoring and automated alerting for hardware and software to det…" at bounding box center [963, 481] width 874 height 13
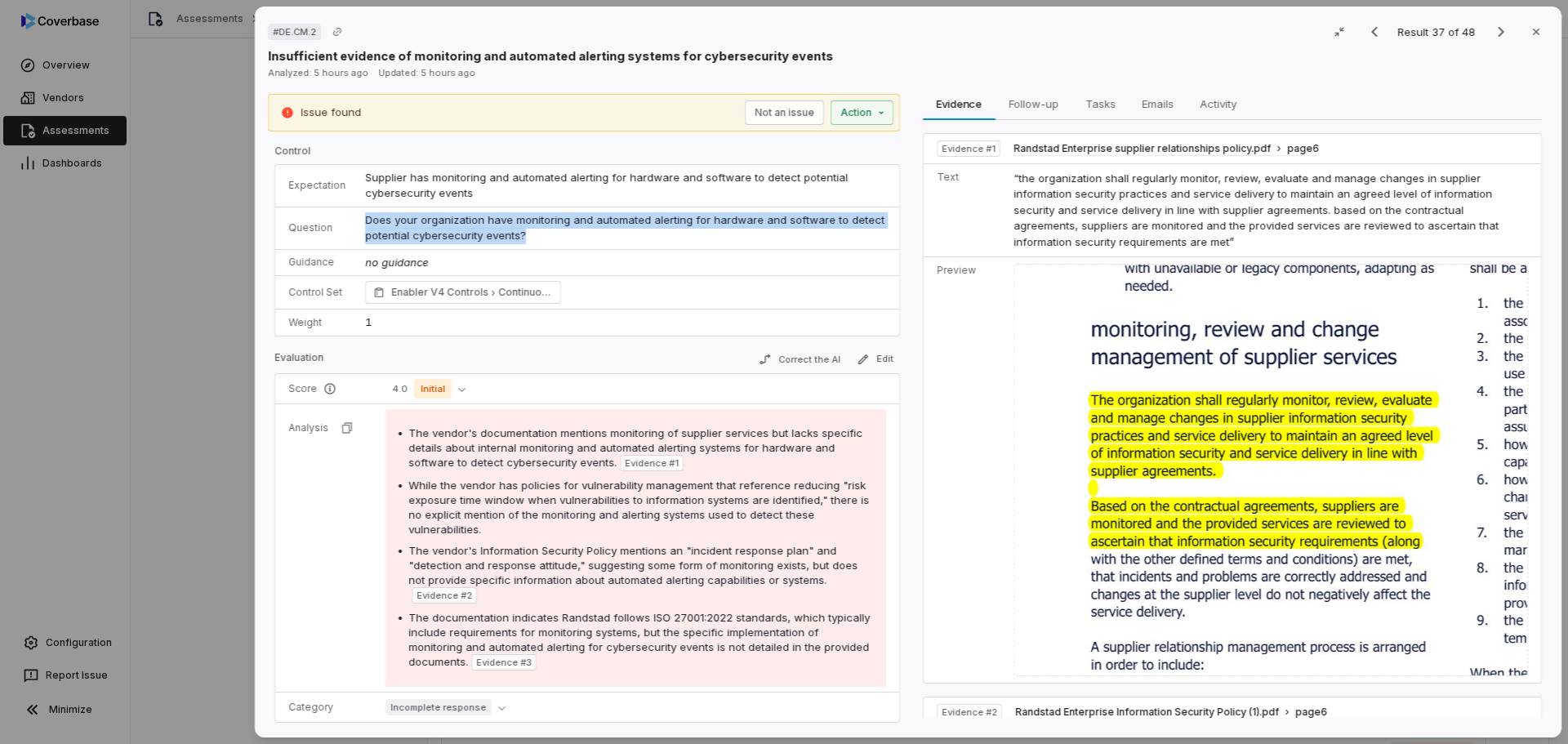
drag, startPoint x: 562, startPoint y: 240, endPoint x: 351, endPoint y: 223, distance: 211.7
click at [351, 223] on tr "Question Does your organization have monitoring and automated alerting for hard…" at bounding box center [587, 228] width 624 height 42
copy tr "Does your organization have monitoring and automated alerting for hardware and …"
click at [205, 467] on div "# DE.CM.2 Result 37 of 48 Close Insufficient evidence of monitoring and automat…" at bounding box center [784, 372] width 1568 height 744
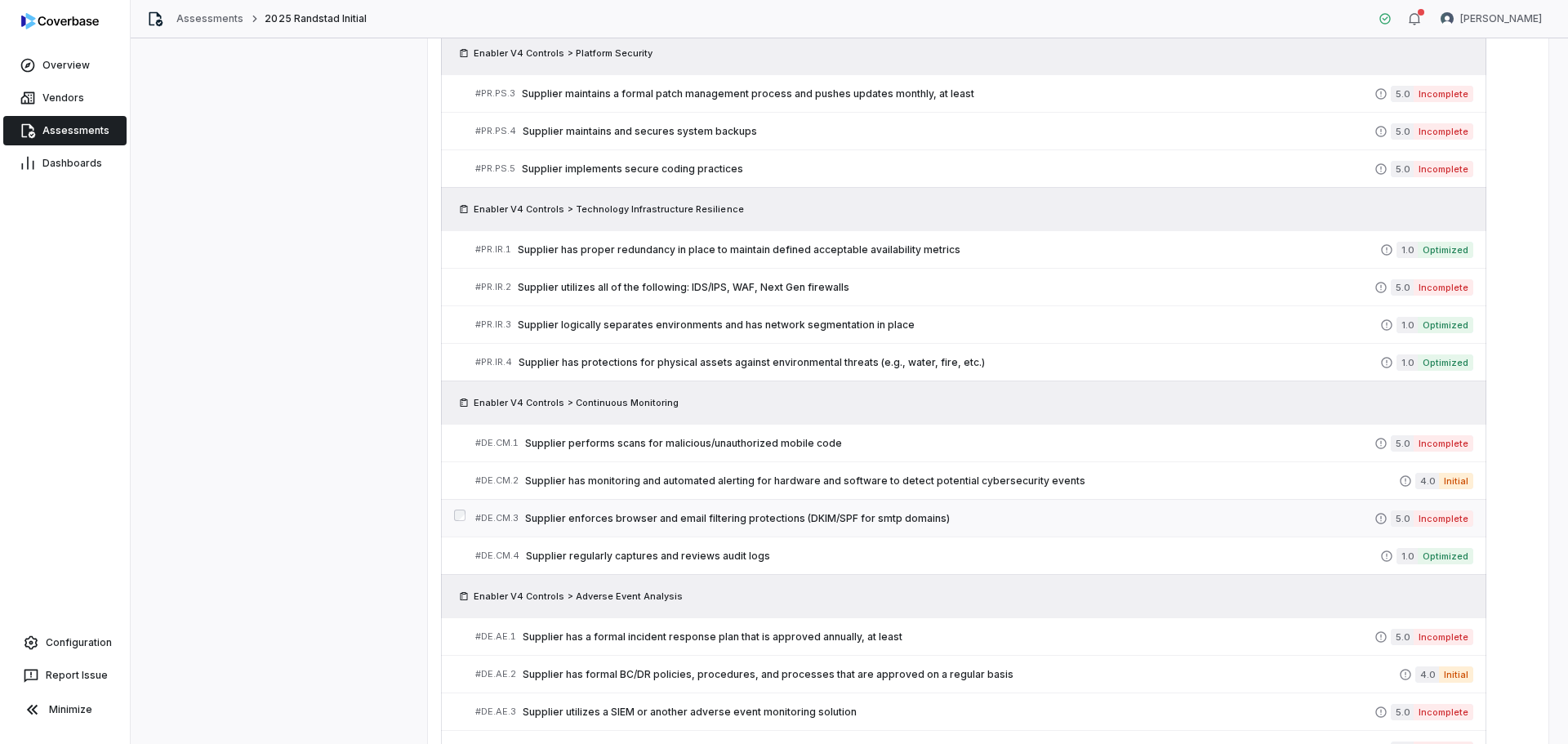
click at [731, 519] on span "Supplier enforces browser and email filtering protections (DKIM/SPF for smtp do…" at bounding box center [950, 519] width 849 height 13
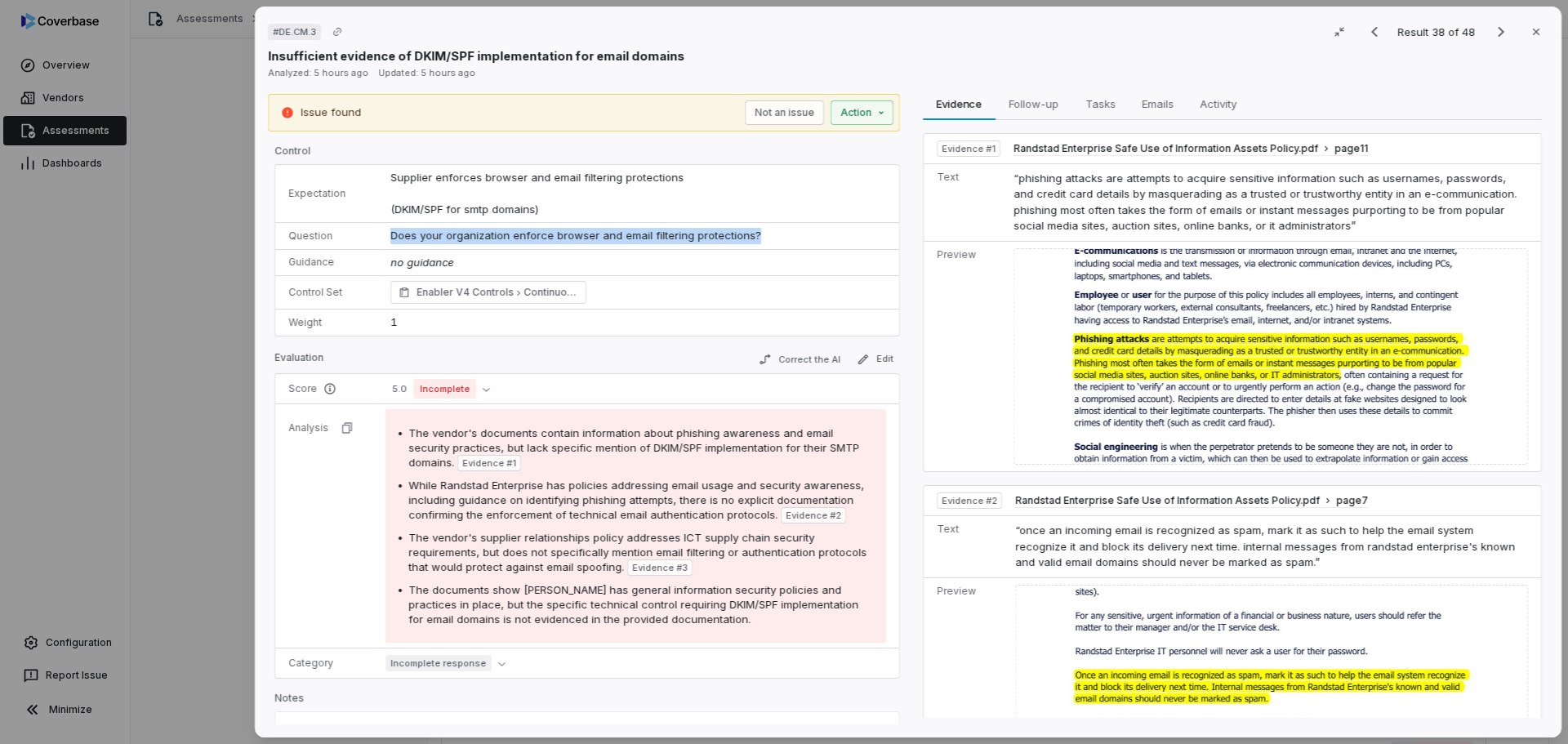
drag, startPoint x: 768, startPoint y: 235, endPoint x: 373, endPoint y: 241, distance: 395.0
click at [373, 241] on tr "Question Does your organization enforce browser and email filtering protections?" at bounding box center [587, 237] width 624 height 27
click at [198, 450] on div "# DE.CM.3 Result 38 of 48 Close Insufficient evidence of DKIM/SPF implementatio…" at bounding box center [784, 372] width 1568 height 744
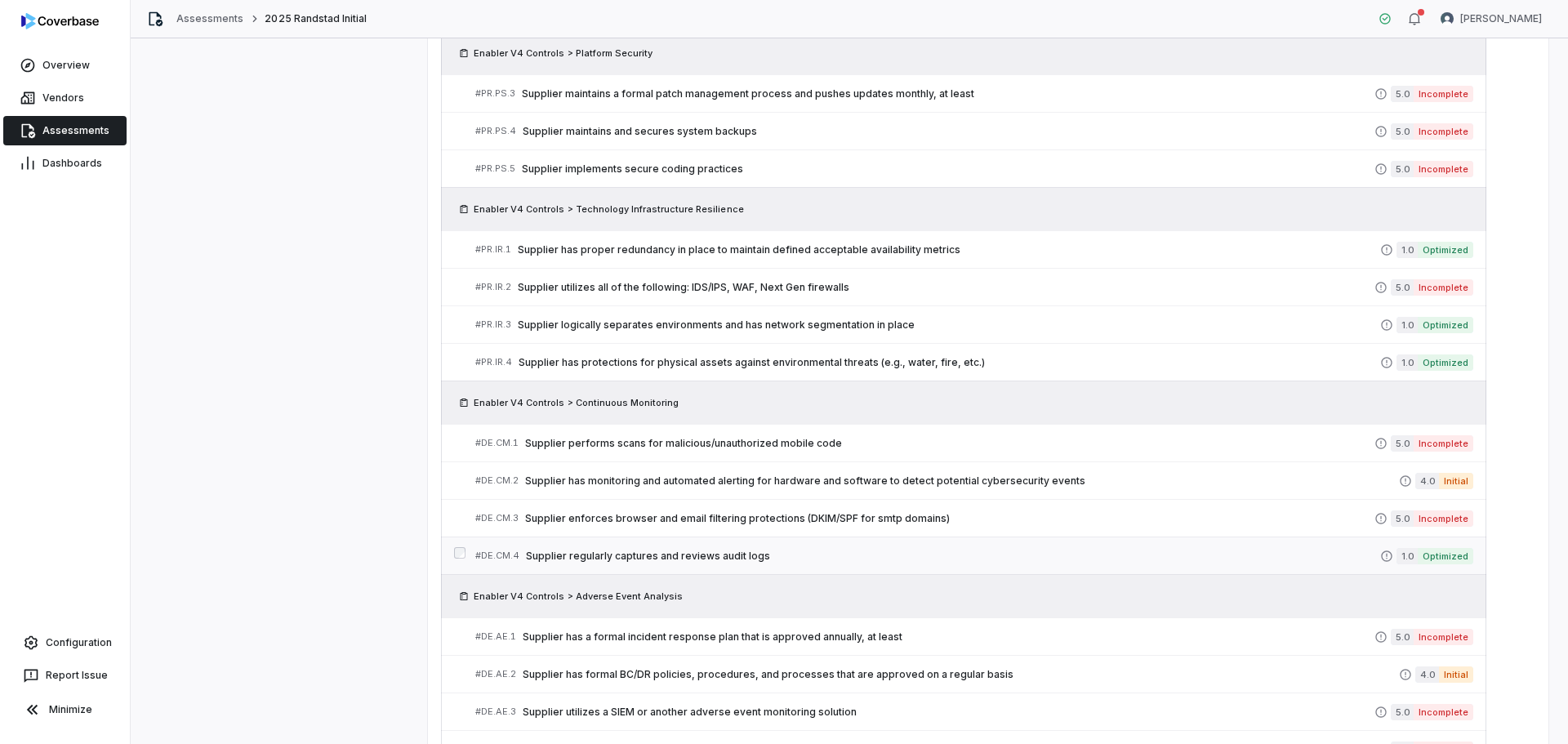
click at [730, 550] on span "Supplier regularly captures and reviews audit logs" at bounding box center [953, 556] width 855 height 13
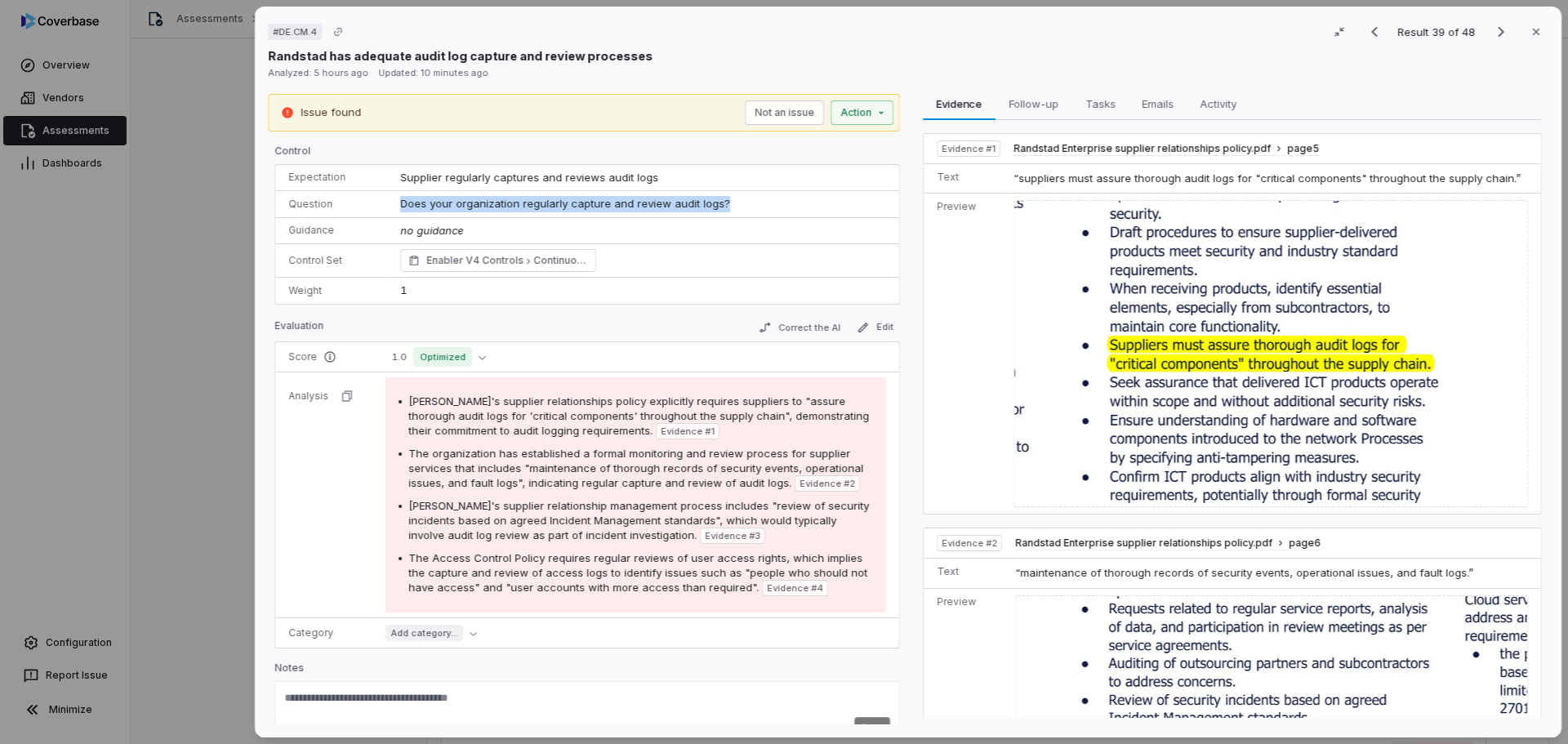
drag, startPoint x: 741, startPoint y: 206, endPoint x: 380, endPoint y: 198, distance: 361.1
click at [380, 198] on tr "Question Does your organization regularly capture and review audit logs?" at bounding box center [587, 205] width 624 height 27
click at [200, 411] on div "# DE.CM.4 Result 39 of 48 Close Randstad has adequate audit log capture and rev…" at bounding box center [784, 372] width 1568 height 744
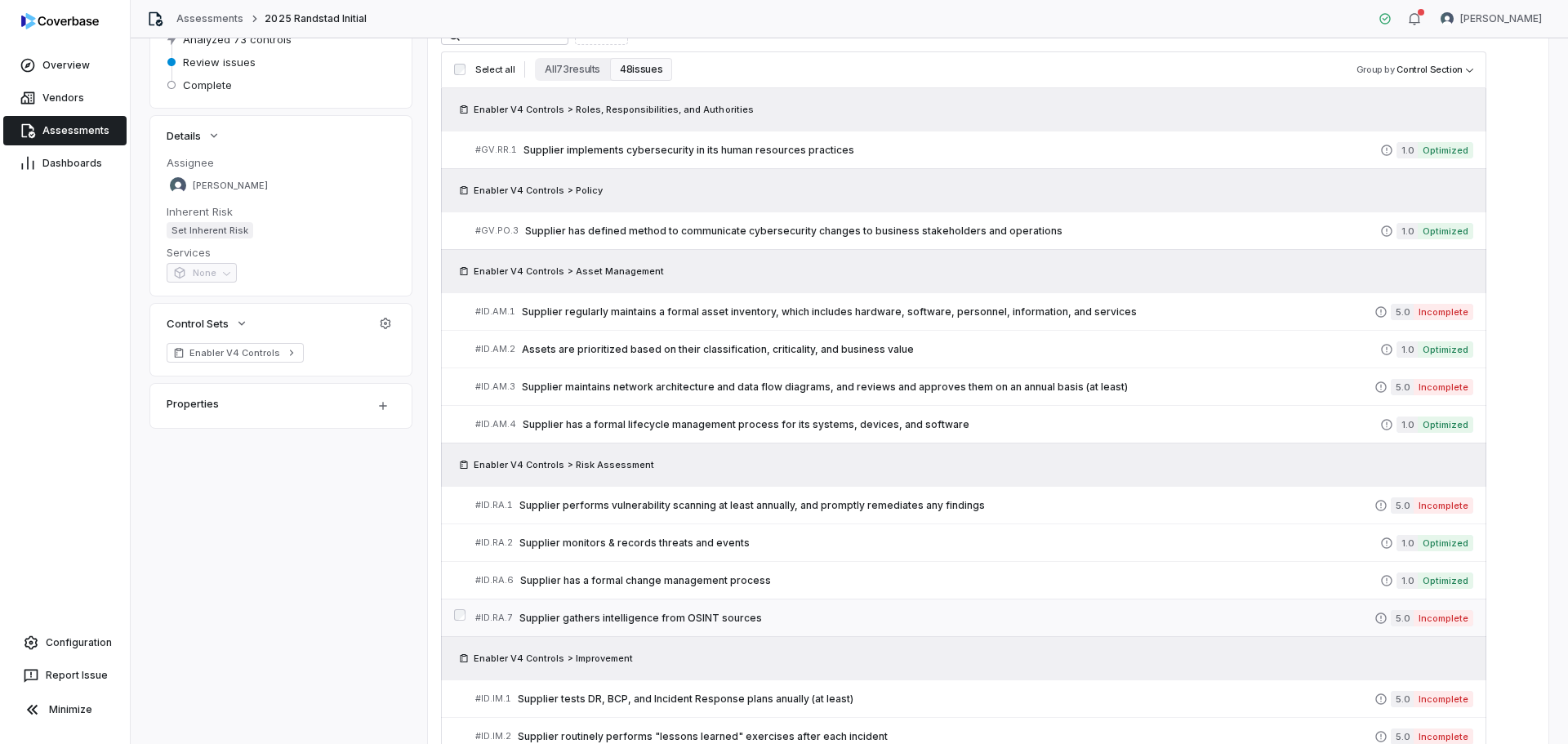
scroll to position [192, 0]
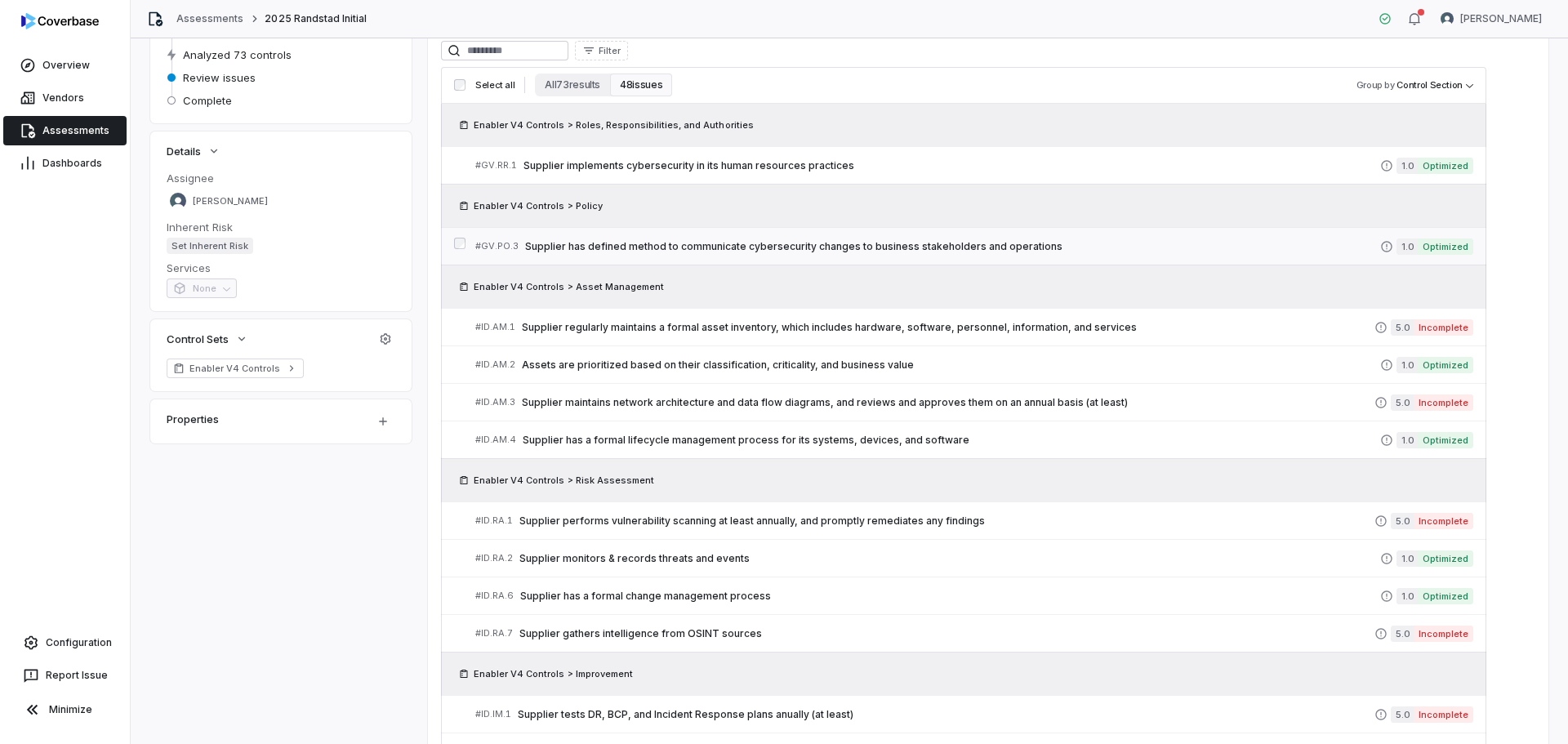
click at [763, 241] on span "Supplier has defined method to communicate cybersecurity changes to business st…" at bounding box center [953, 246] width 855 height 13
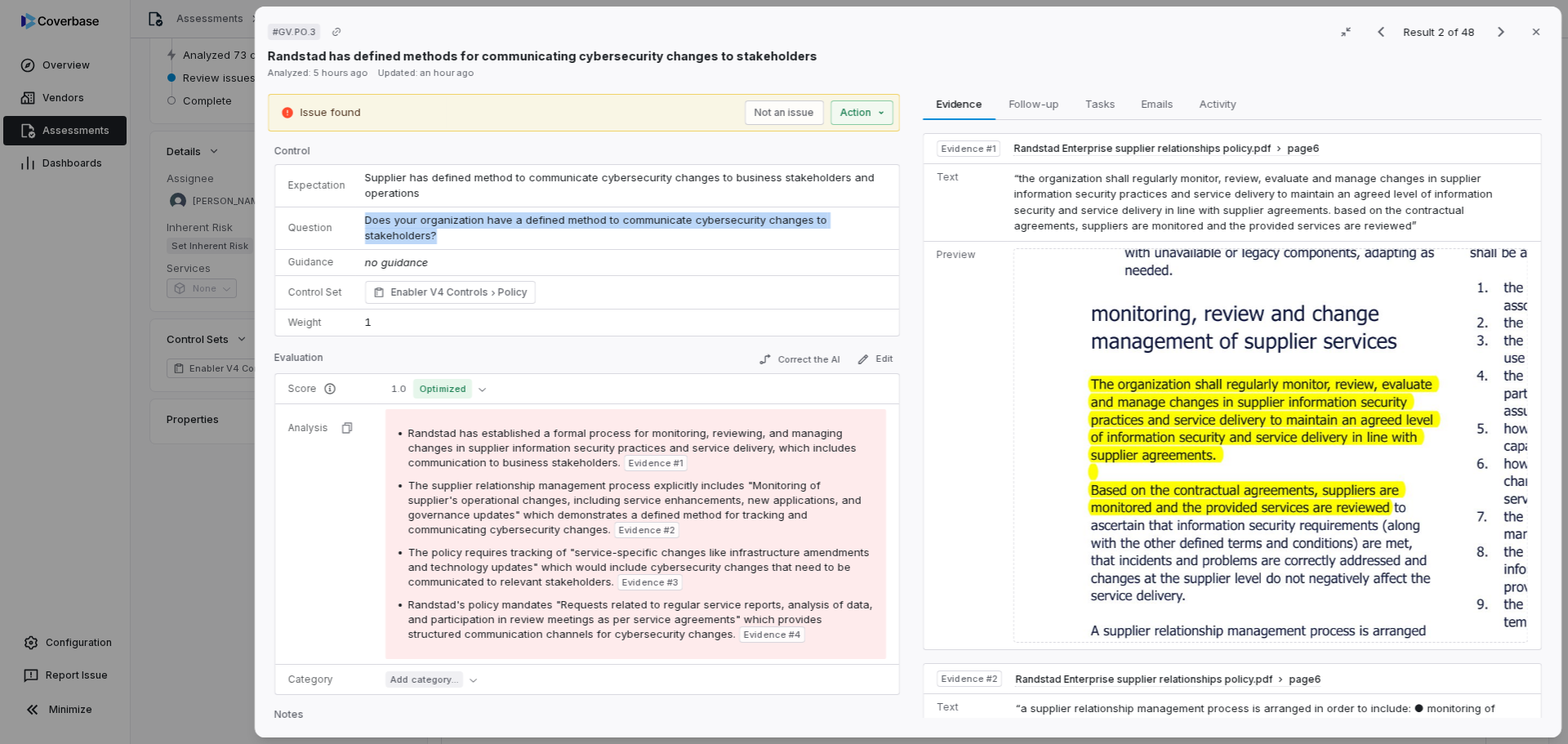
drag, startPoint x: 447, startPoint y: 239, endPoint x: 336, endPoint y: 218, distance: 113.0
click at [336, 218] on tr "Question Does your organization have a defined method to communicate cybersecur…" at bounding box center [587, 228] width 624 height 42
drag, startPoint x: 213, startPoint y: 520, endPoint x: 555, endPoint y: 472, distance: 345.4
click at [212, 520] on div "# GV.PO.3 Result 2 of 48 Close Randstad has defined methods for communicating c…" at bounding box center [784, 372] width 1568 height 744
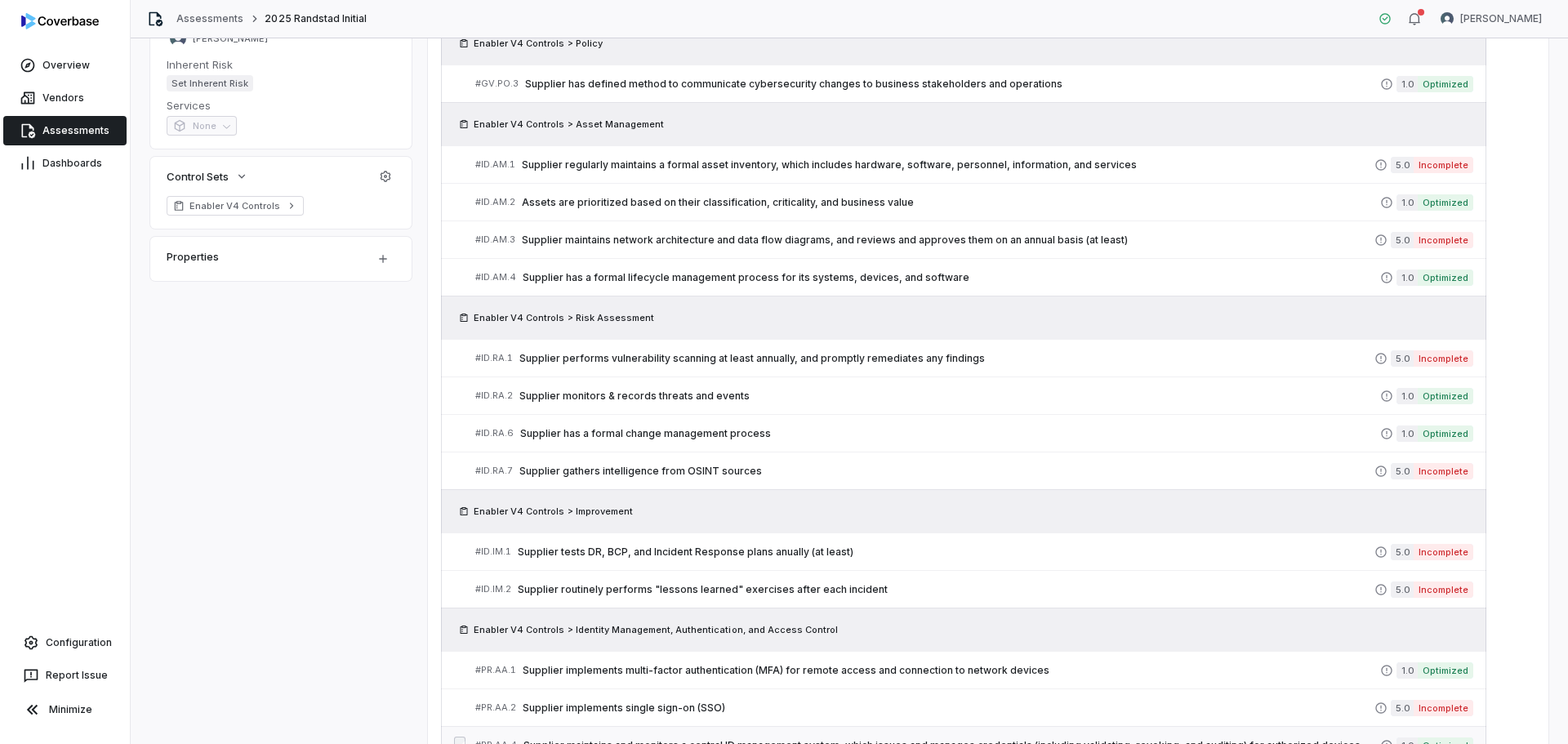
scroll to position [273, 0]
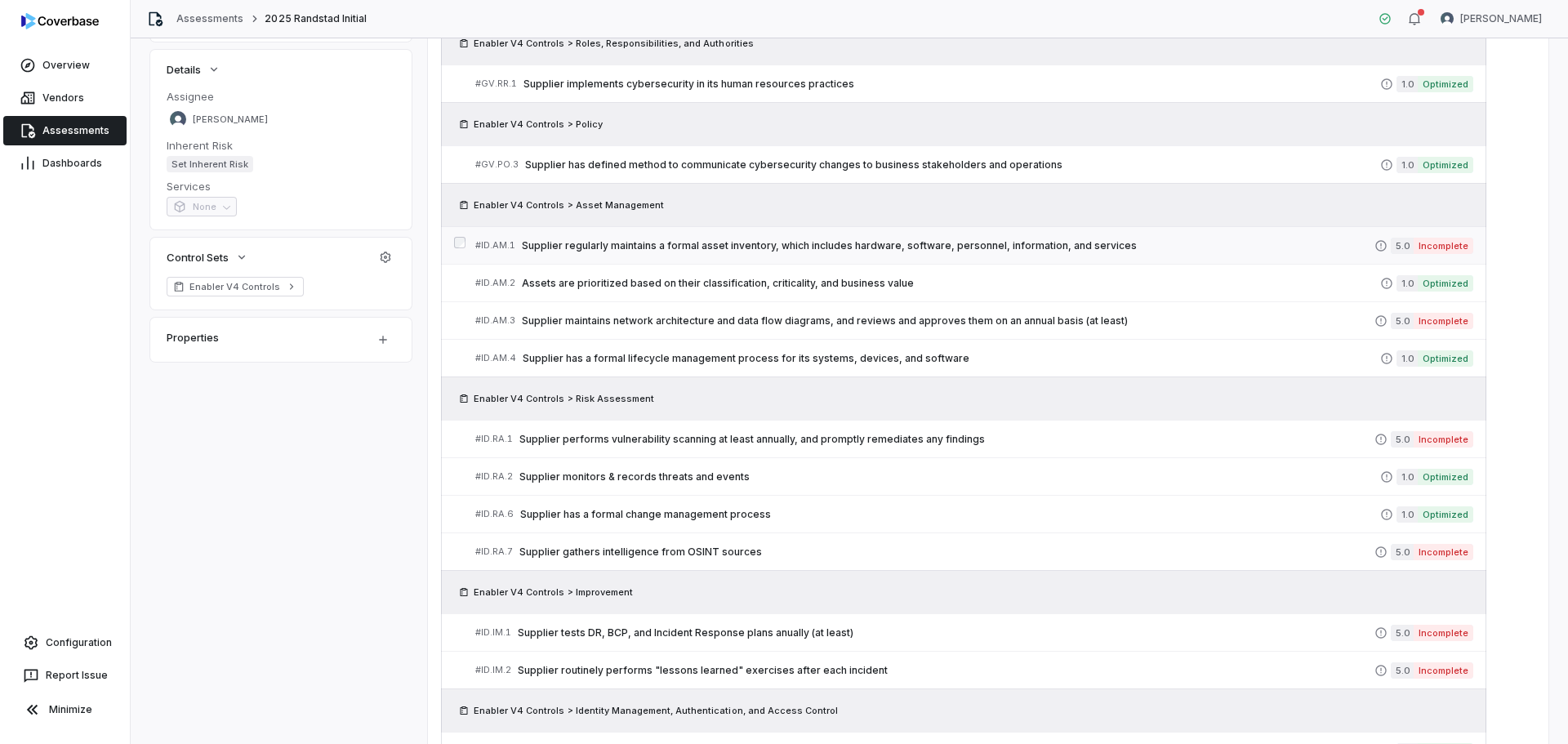
click at [733, 236] on link "# ID.AM.1 Supplier regularly maintains a formal asset inventory, which includes…" at bounding box center [974, 245] width 998 height 37
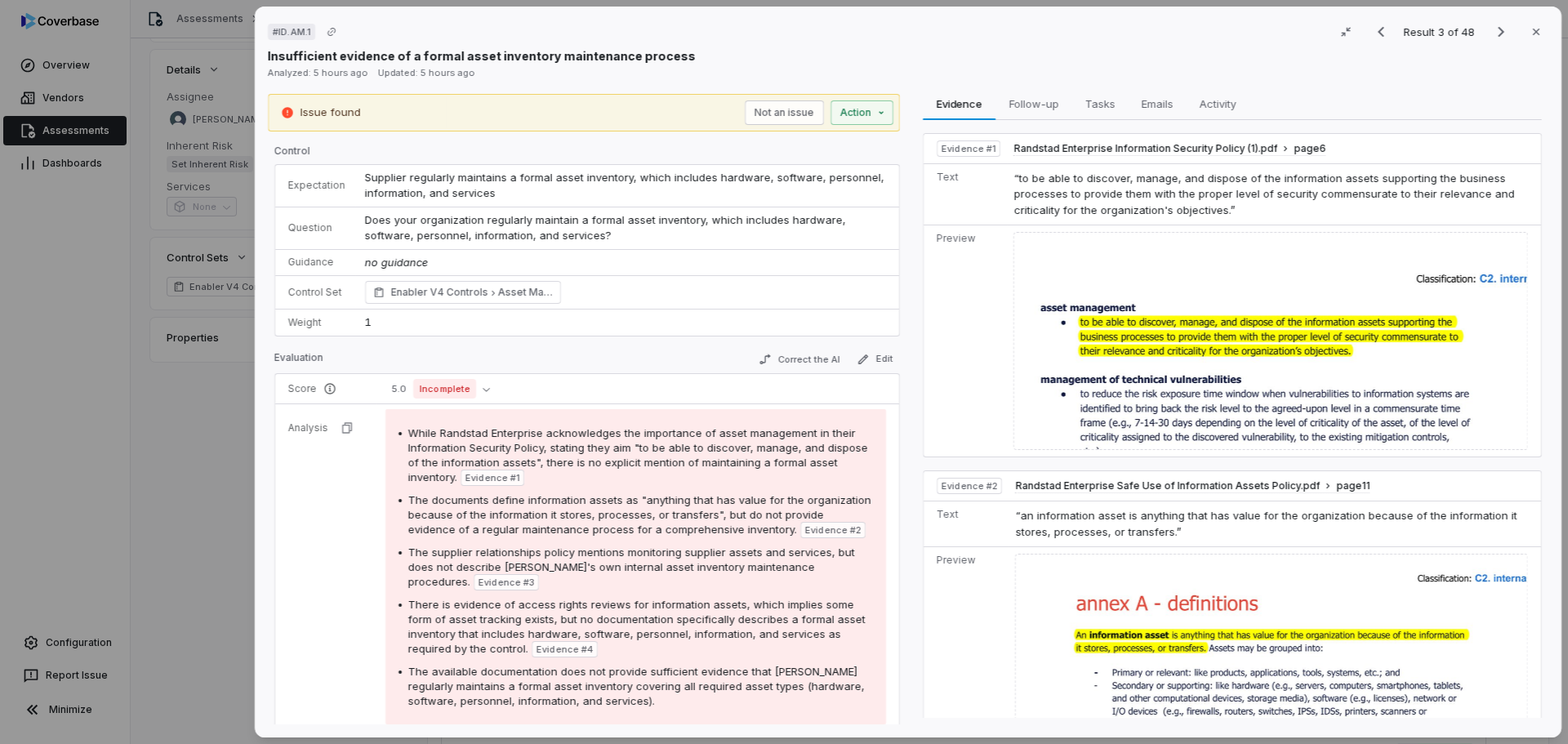
drag, startPoint x: 617, startPoint y: 236, endPoint x: 348, endPoint y: 226, distance: 269.2
click at [348, 226] on tr "Question Does your organization regularly maintain a formal asset inventory, wh…" at bounding box center [587, 228] width 624 height 42
click at [173, 500] on div "# ID.AM.1 Result 3 of 48 Close Insufficient evidence of a formal asset inventor…" at bounding box center [784, 372] width 1568 height 744
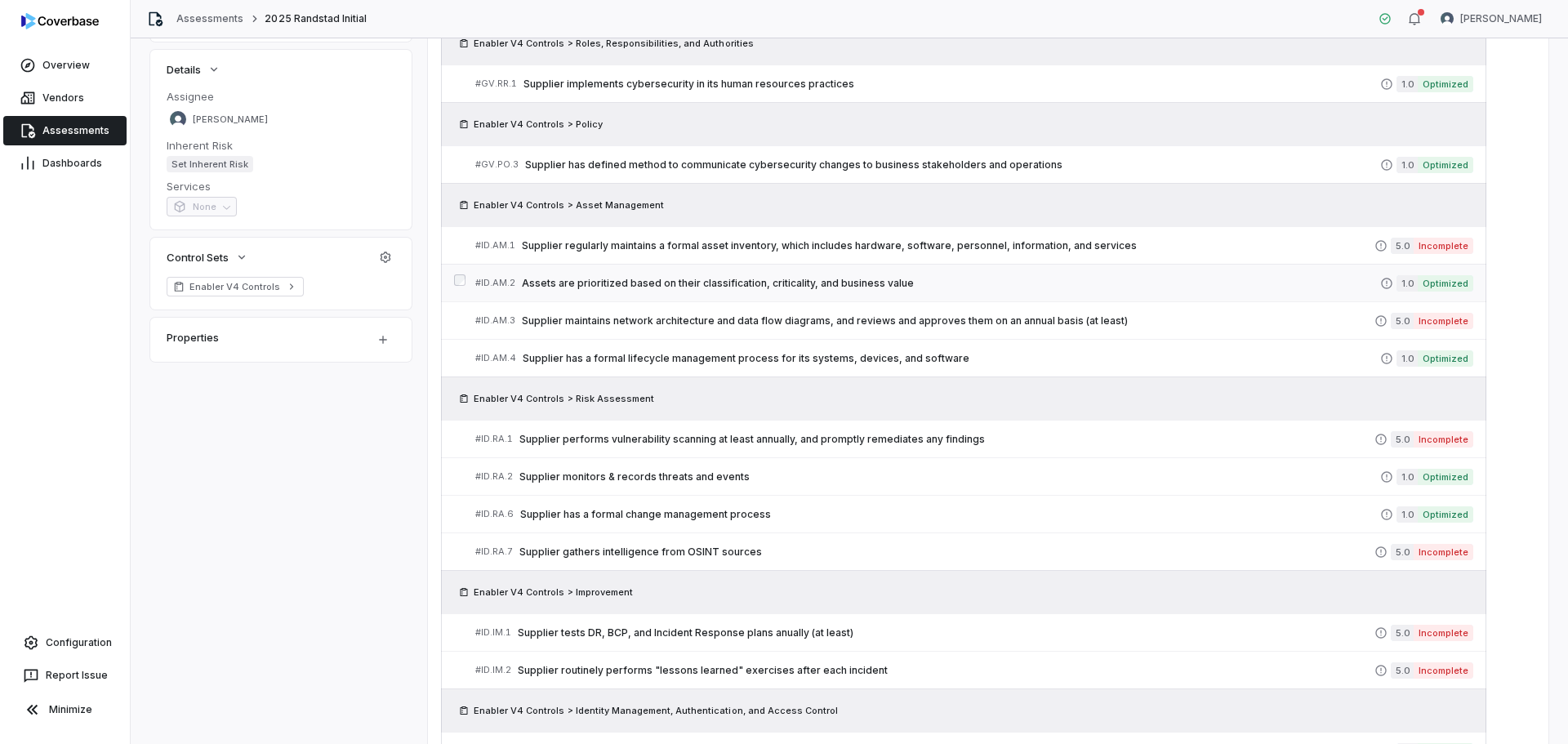
click at [705, 283] on span "Assets are prioritized based on their classification, criticality, and business…" at bounding box center [951, 284] width 859 height 13
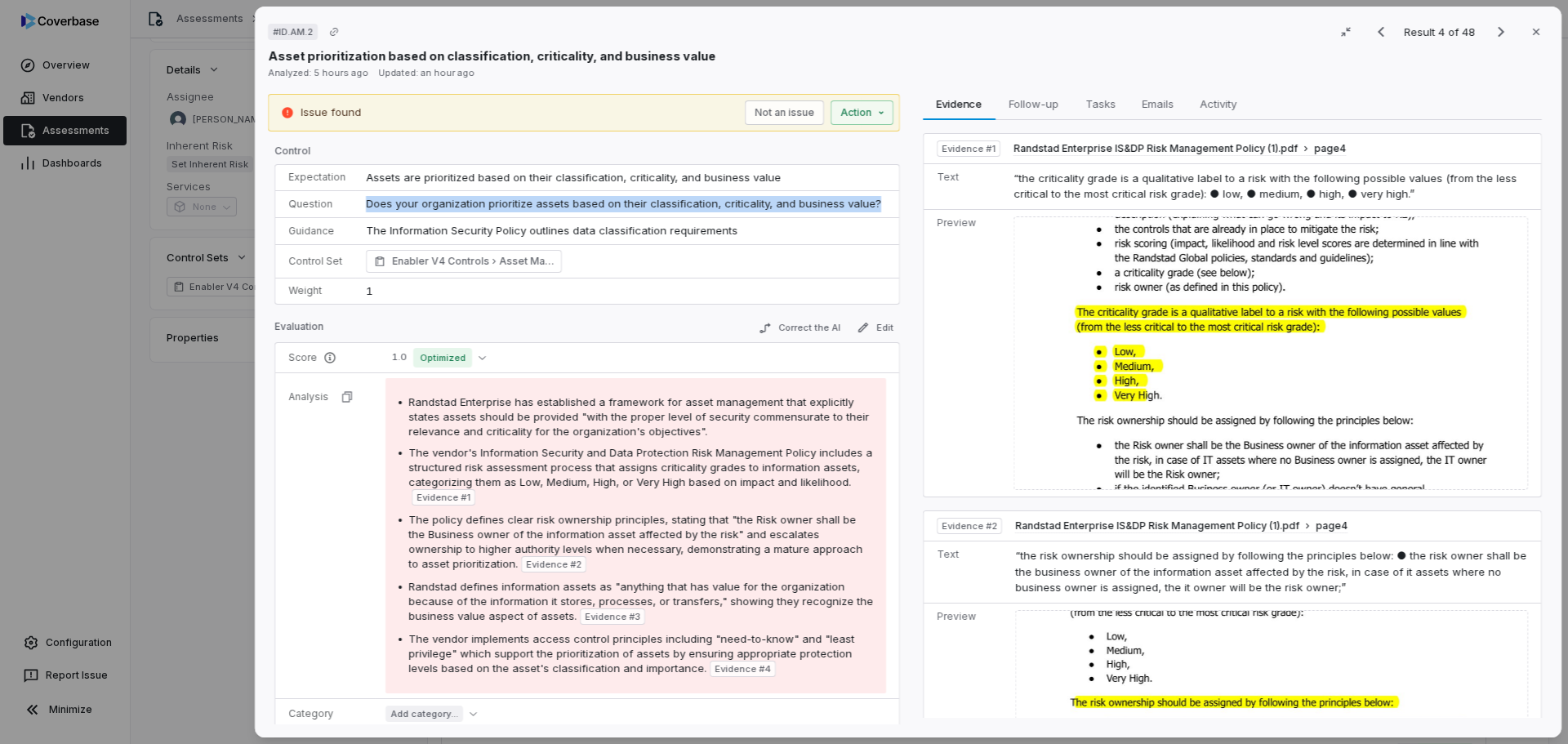
drag, startPoint x: 871, startPoint y: 200, endPoint x: 364, endPoint y: 199, distance: 507.0
click at [364, 199] on td "Does your organization prioritize assets based on their classification, critica…" at bounding box center [628, 205] width 543 height 27
drag, startPoint x: 290, startPoint y: 462, endPoint x: 261, endPoint y: 467, distance: 29.4
click at [290, 462] on tr "Analysis Randstad Enterprise has established a framework for asset management t…" at bounding box center [587, 535] width 624 height 326
click at [237, 475] on div "# ID.AM.2 Result 4 of 48 Close Asset prioritization based on classification, cr…" at bounding box center [784, 372] width 1568 height 744
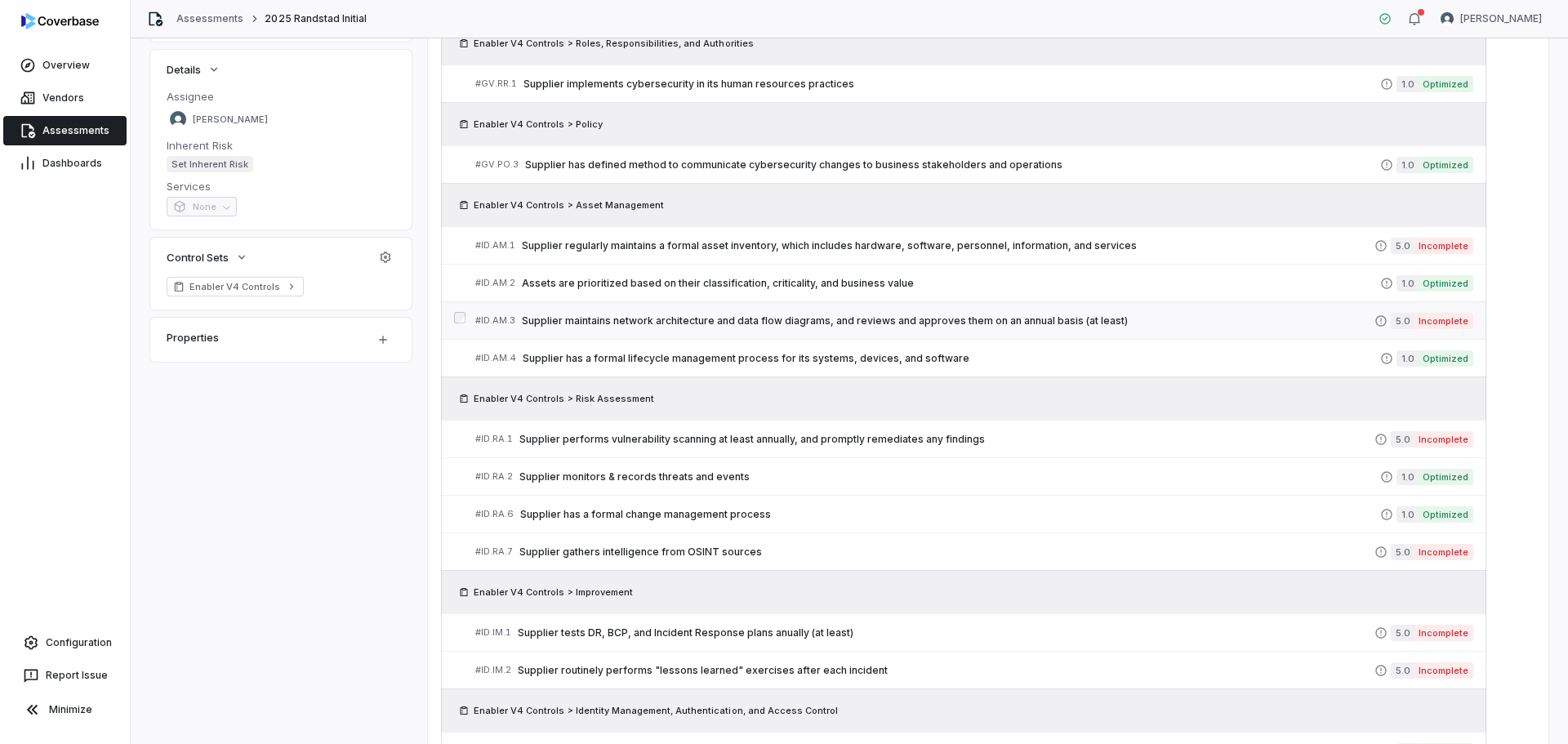
click at [784, 318] on span "Supplier maintains network architecture and data flow diagrams, and reviews and…" at bounding box center [948, 321] width 853 height 13
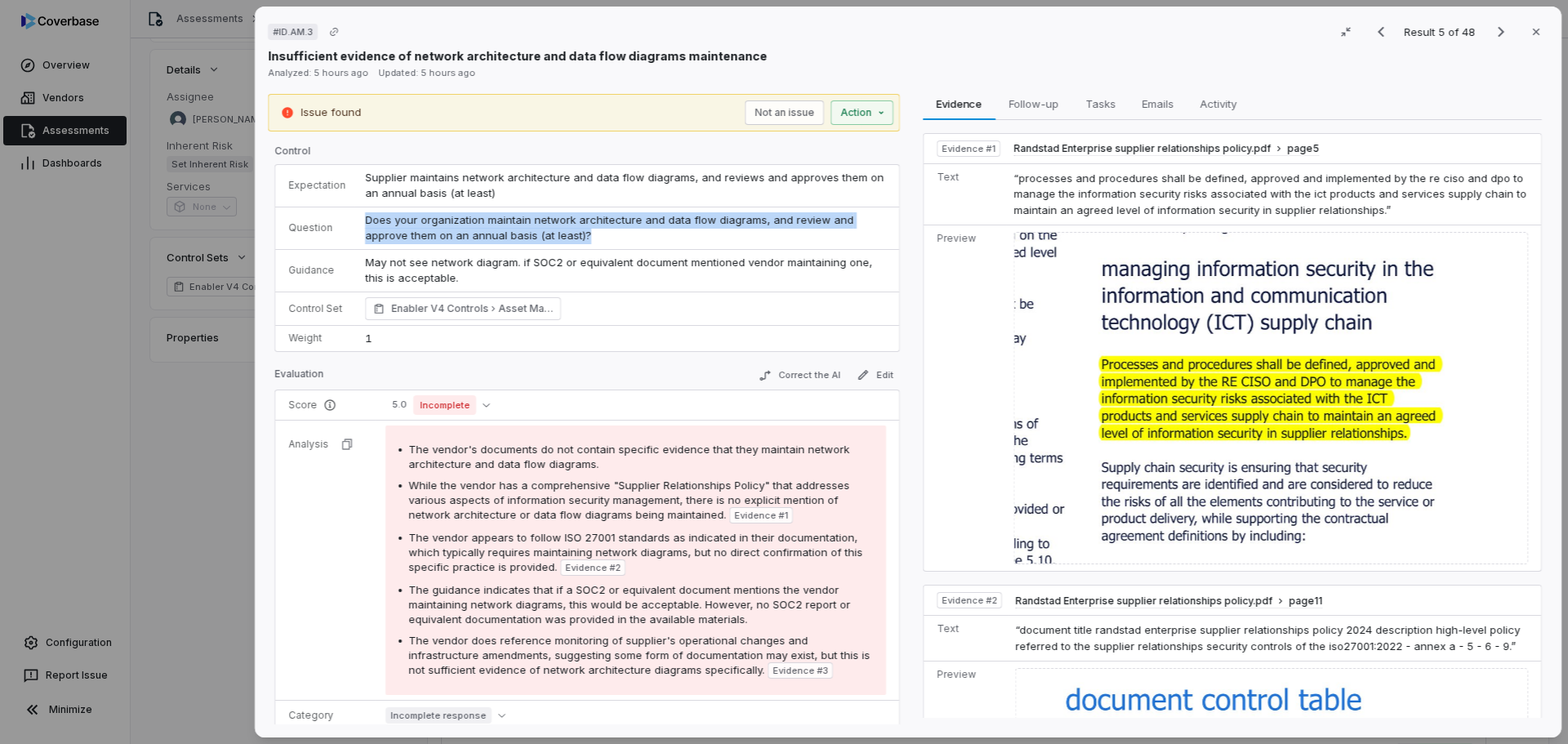
drag, startPoint x: 596, startPoint y: 232, endPoint x: 354, endPoint y: 217, distance: 242.5
click at [355, 217] on td "Does your organization maintain network architecture and data flow diagrams, an…" at bounding box center [627, 228] width 544 height 42
drag, startPoint x: 132, startPoint y: 410, endPoint x: 232, endPoint y: 413, distance: 100.0
click at [132, 410] on div "# ID.AM.3 Result 5 of 48 Close Insufficient evidence of network architecture an…" at bounding box center [784, 372] width 1568 height 744
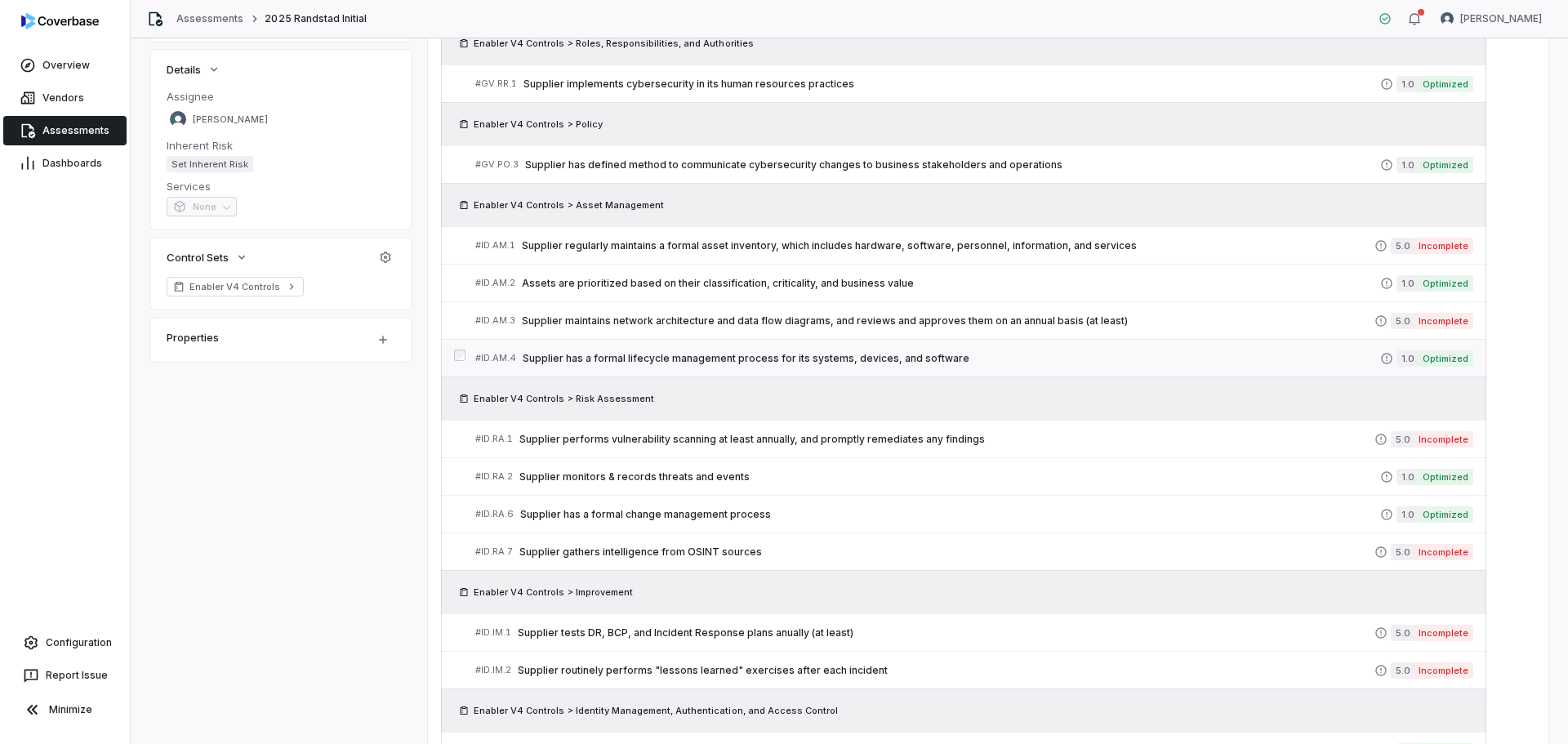
click at [647, 349] on div "# ID.AM.4 Supplier has a formal lifecycle management process for its systems, d…" at bounding box center [928, 358] width 905 height 17
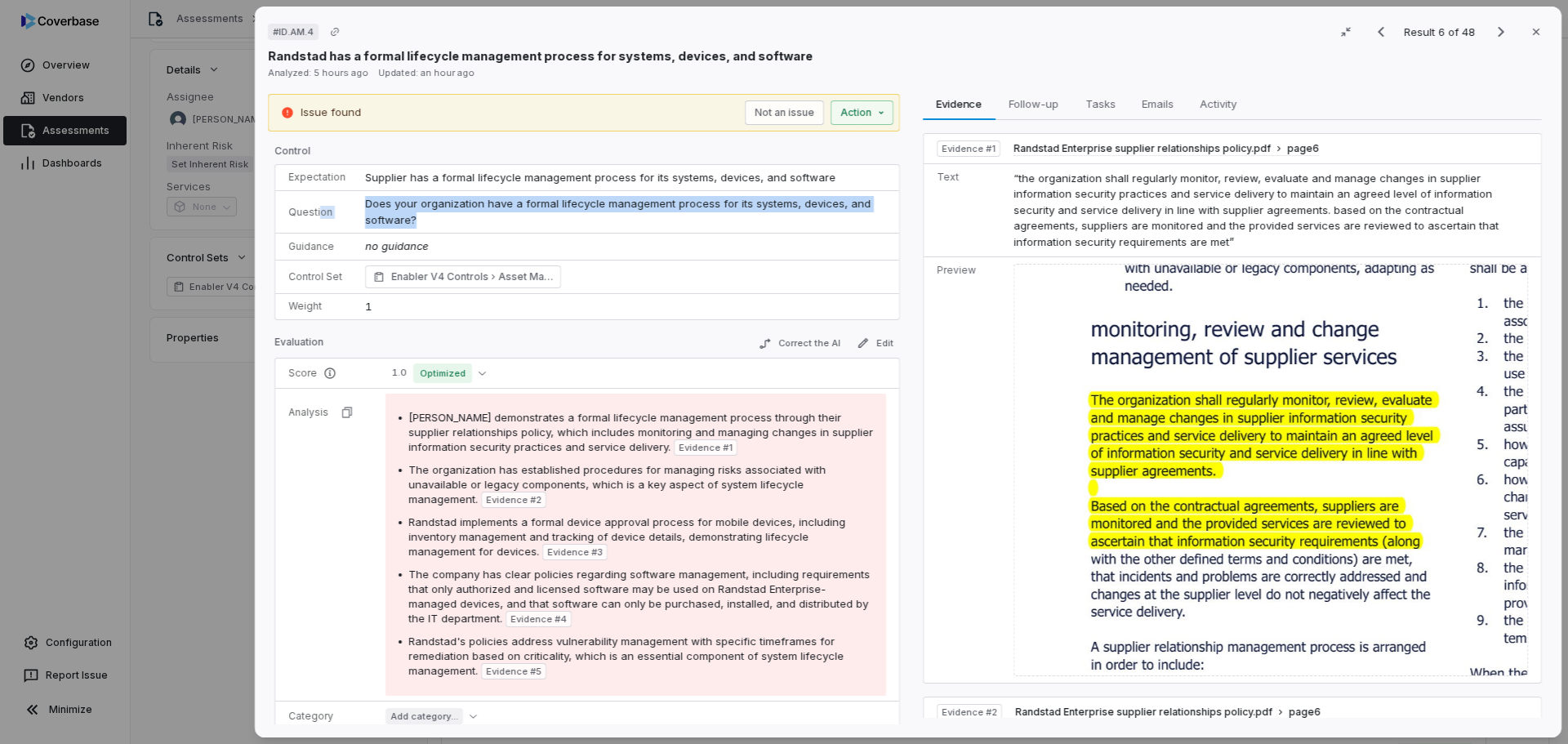
drag, startPoint x: 472, startPoint y: 213, endPoint x: 321, endPoint y: 193, distance: 152.3
click at [321, 193] on tr "Question Does your organization have a formal lifecycle management process for …" at bounding box center [587, 213] width 624 height 42
click at [496, 218] on td "Does your organization have a formal lifecycle management process for its syste…" at bounding box center [627, 213] width 544 height 42
click at [426, 216] on td "Does your organization have a formal lifecycle management process for its syste…" at bounding box center [627, 213] width 544 height 42
drag, startPoint x: 420, startPoint y: 219, endPoint x: 363, endPoint y: 205, distance: 58.7
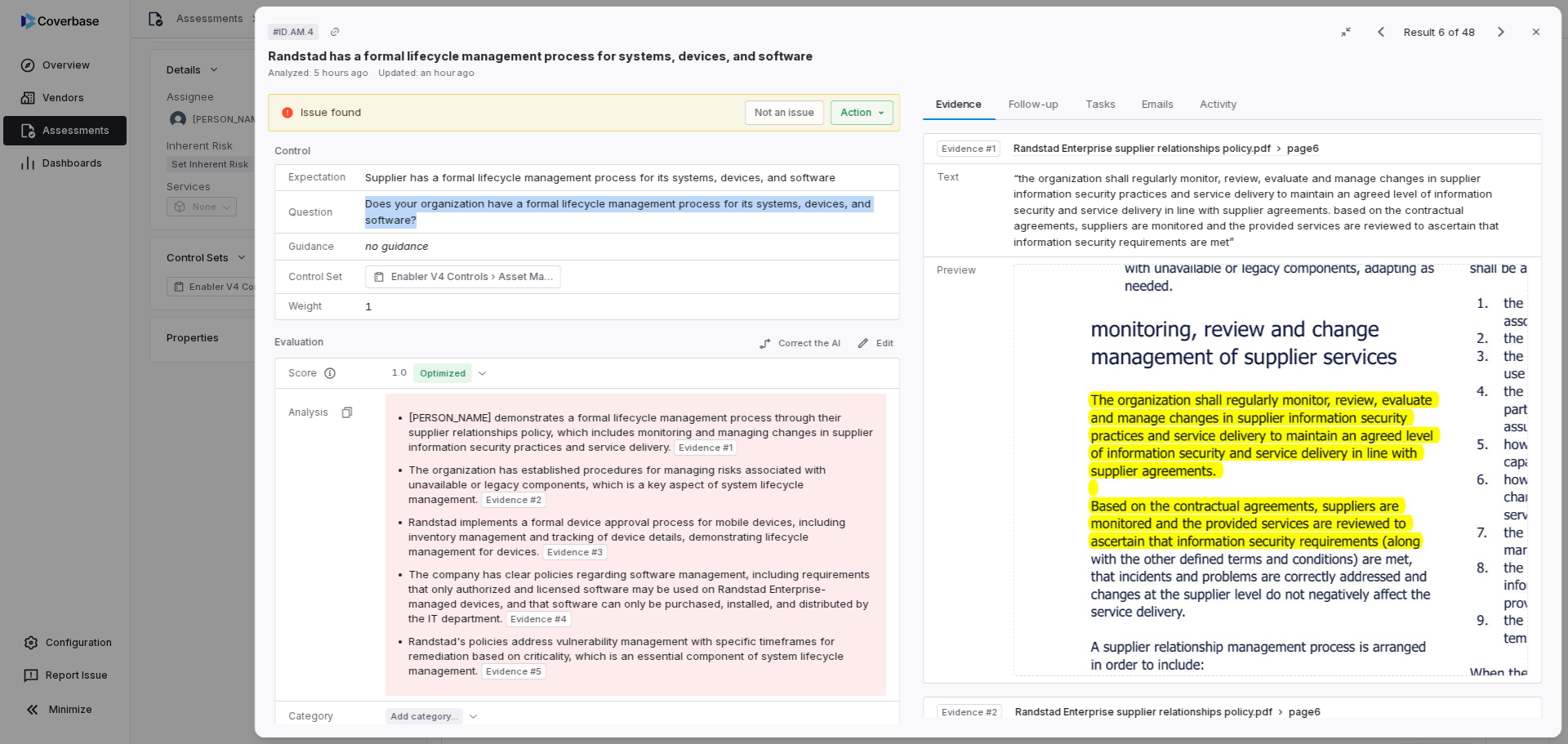
click at [363, 205] on td "Does your organization have a formal lifecycle management process for its syste…" at bounding box center [627, 213] width 544 height 42
drag, startPoint x: 192, startPoint y: 493, endPoint x: 780, endPoint y: 486, distance: 588.0
click at [192, 493] on div "# ID.AM.4 Result 6 of 48 Close Randstad has a formal lifecycle management proce…" at bounding box center [784, 372] width 1568 height 744
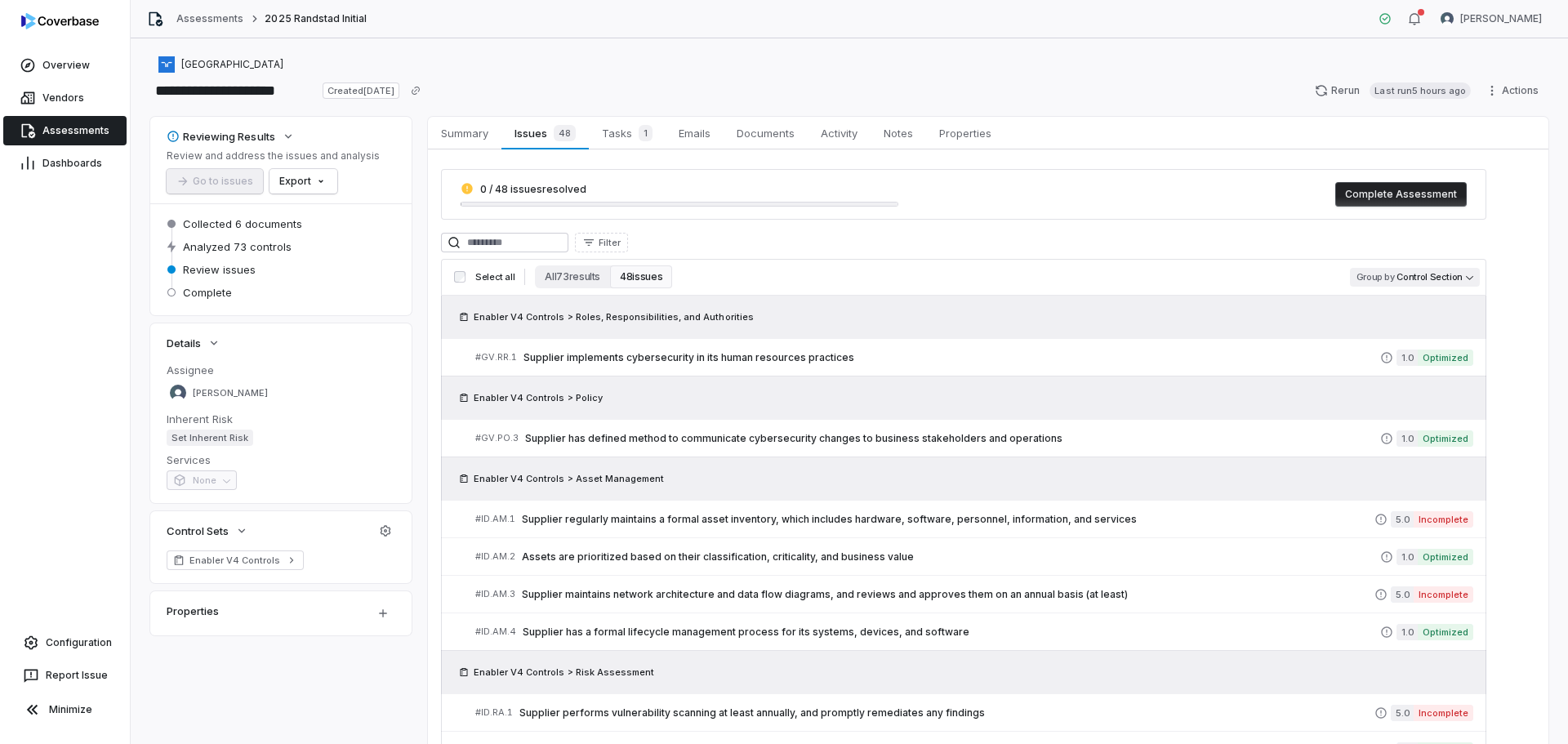
click at [1433, 274] on body "**********" at bounding box center [784, 372] width 1568 height 744
click at [1231, 272] on html "**********" at bounding box center [784, 372] width 1568 height 744
click at [1502, 87] on html "**********" at bounding box center [784, 372] width 1568 height 744
click at [1519, 189] on div "Export" at bounding box center [1495, 192] width 117 height 26
click at [1170, 82] on html "**********" at bounding box center [784, 372] width 1568 height 744
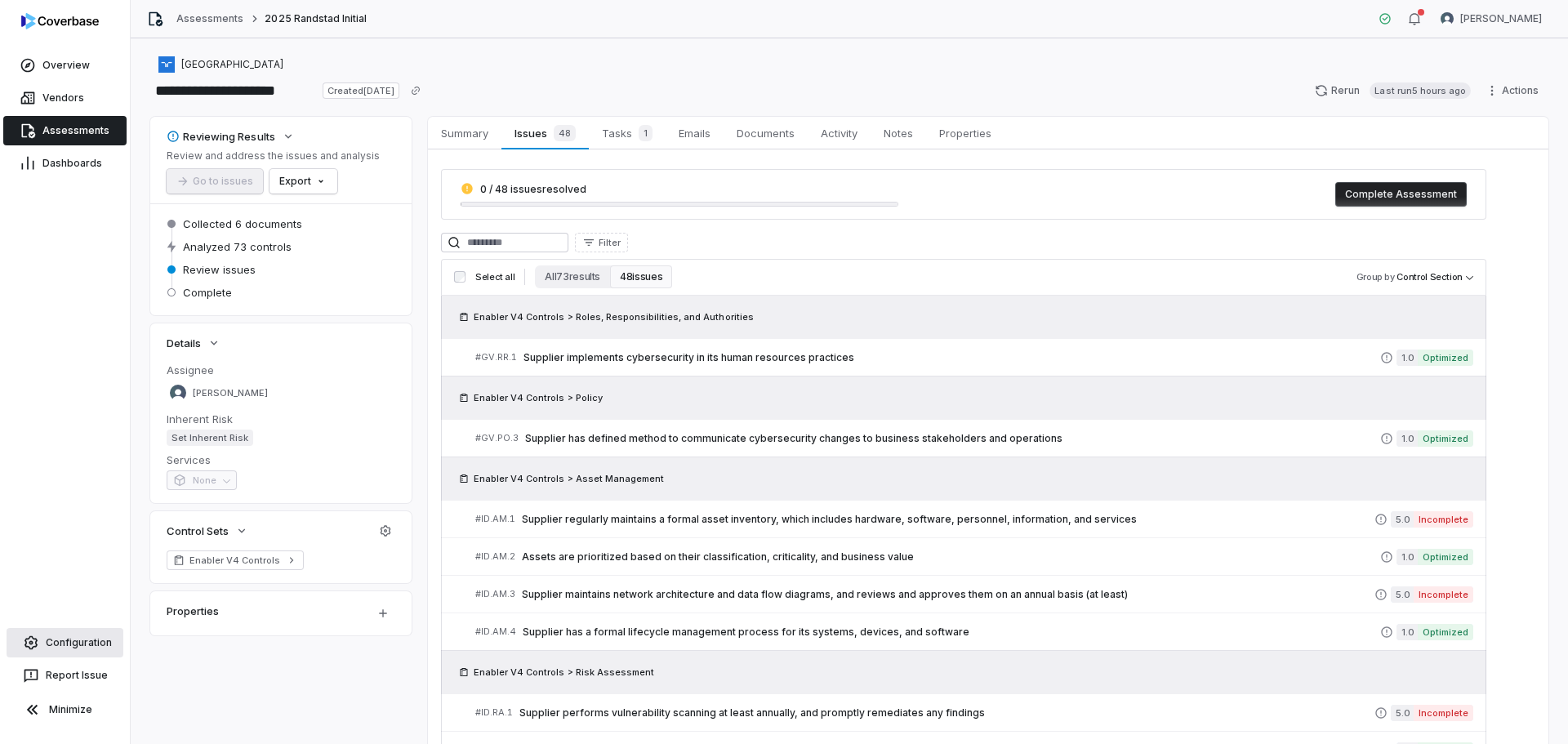
click at [81, 643] on span "Configuration" at bounding box center [79, 643] width 66 height 13
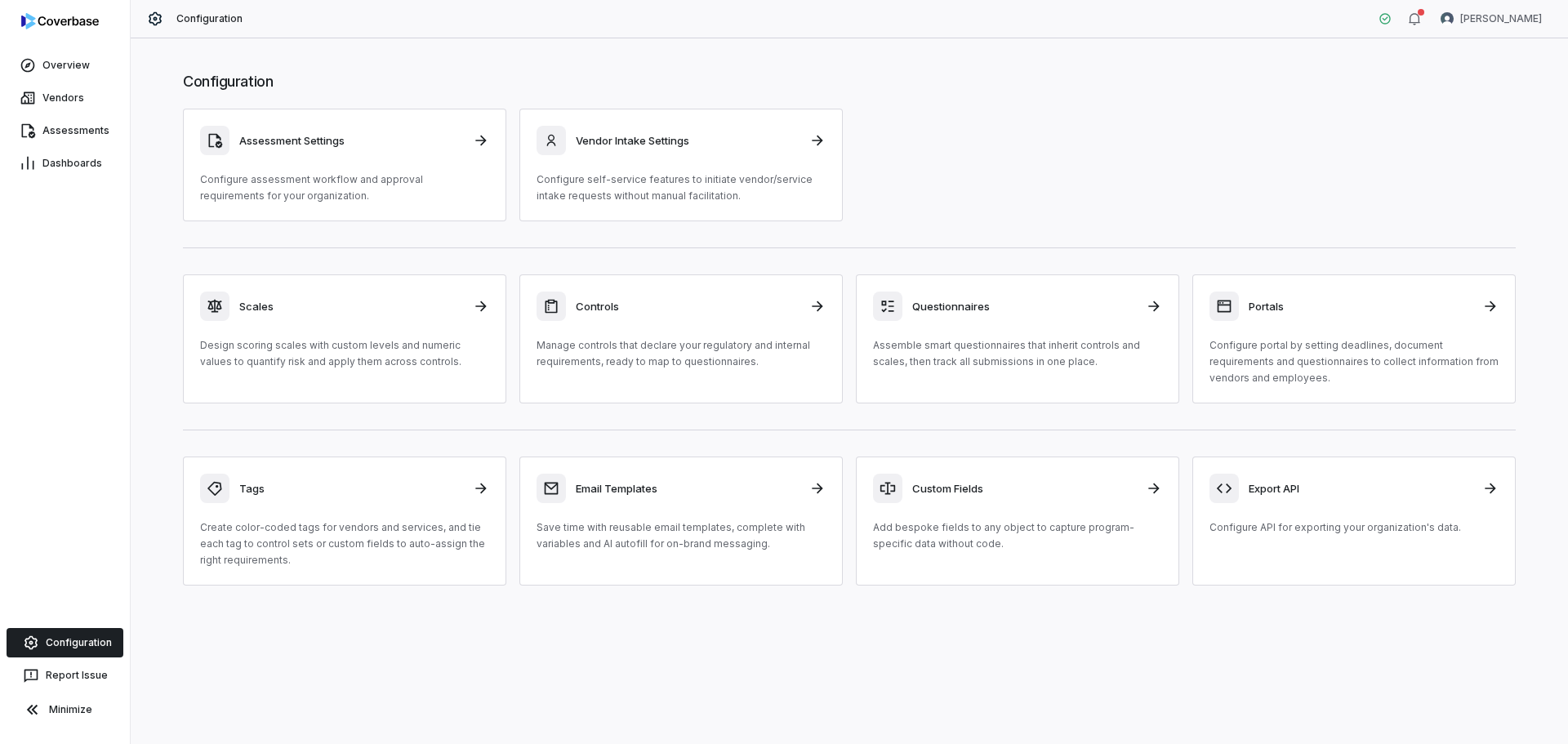
click at [720, 304] on h3 "Controls" at bounding box center [687, 306] width 224 height 14
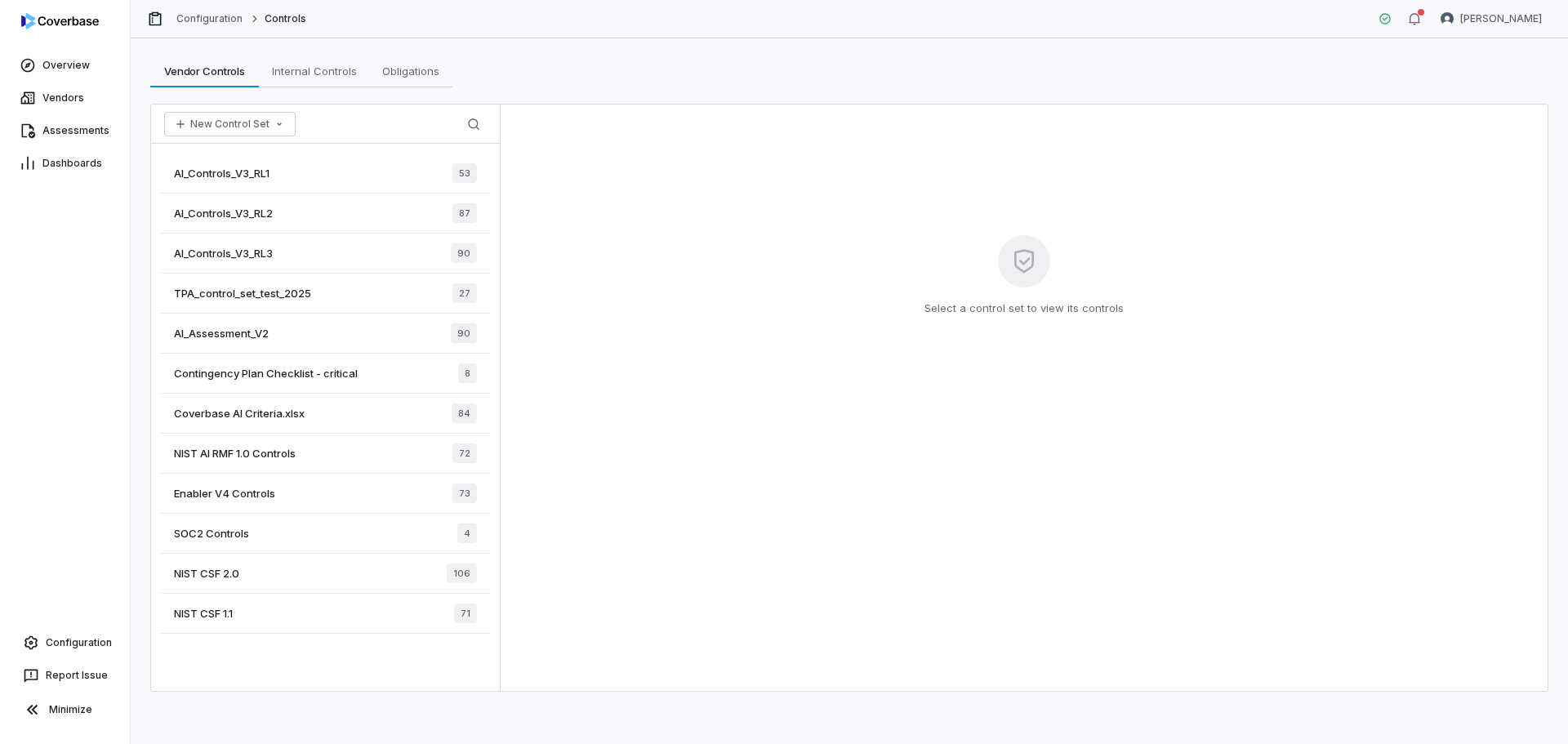
click at [272, 490] on span "Enabler V4 Controls" at bounding box center [224, 493] width 101 height 14
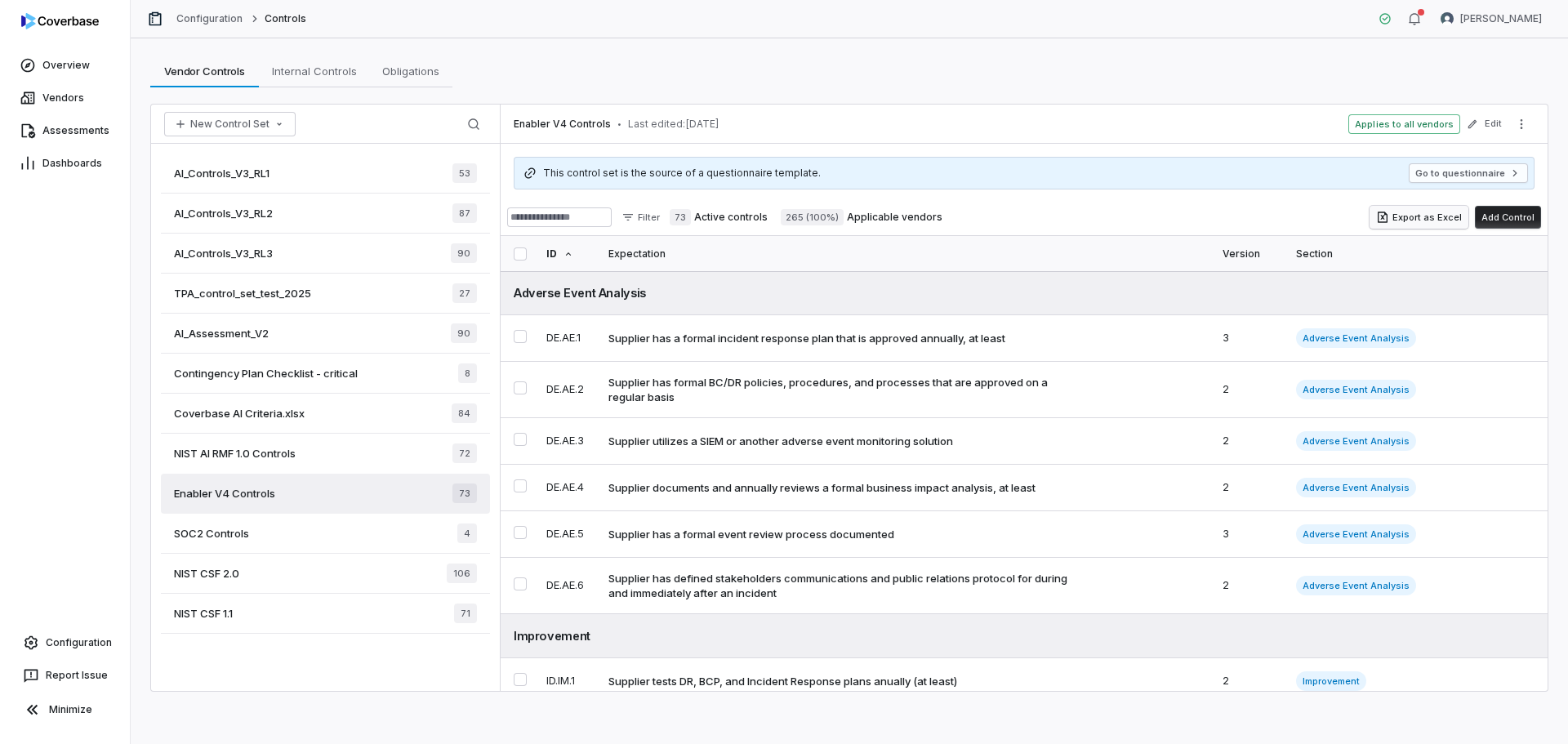
click at [1436, 218] on button "Export as Excel" at bounding box center [1419, 218] width 99 height 23
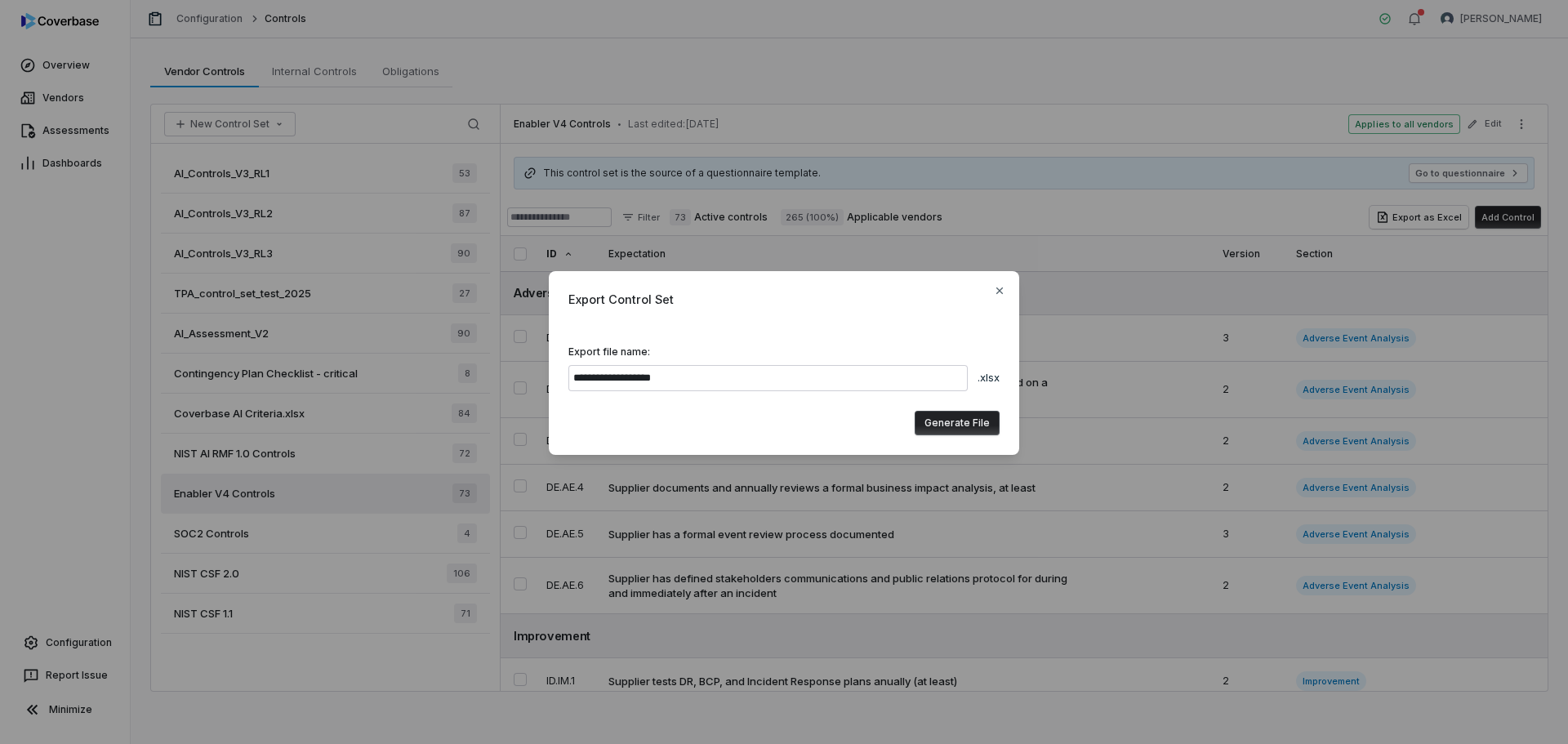
click at [964, 430] on button "Generate File" at bounding box center [957, 423] width 85 height 24
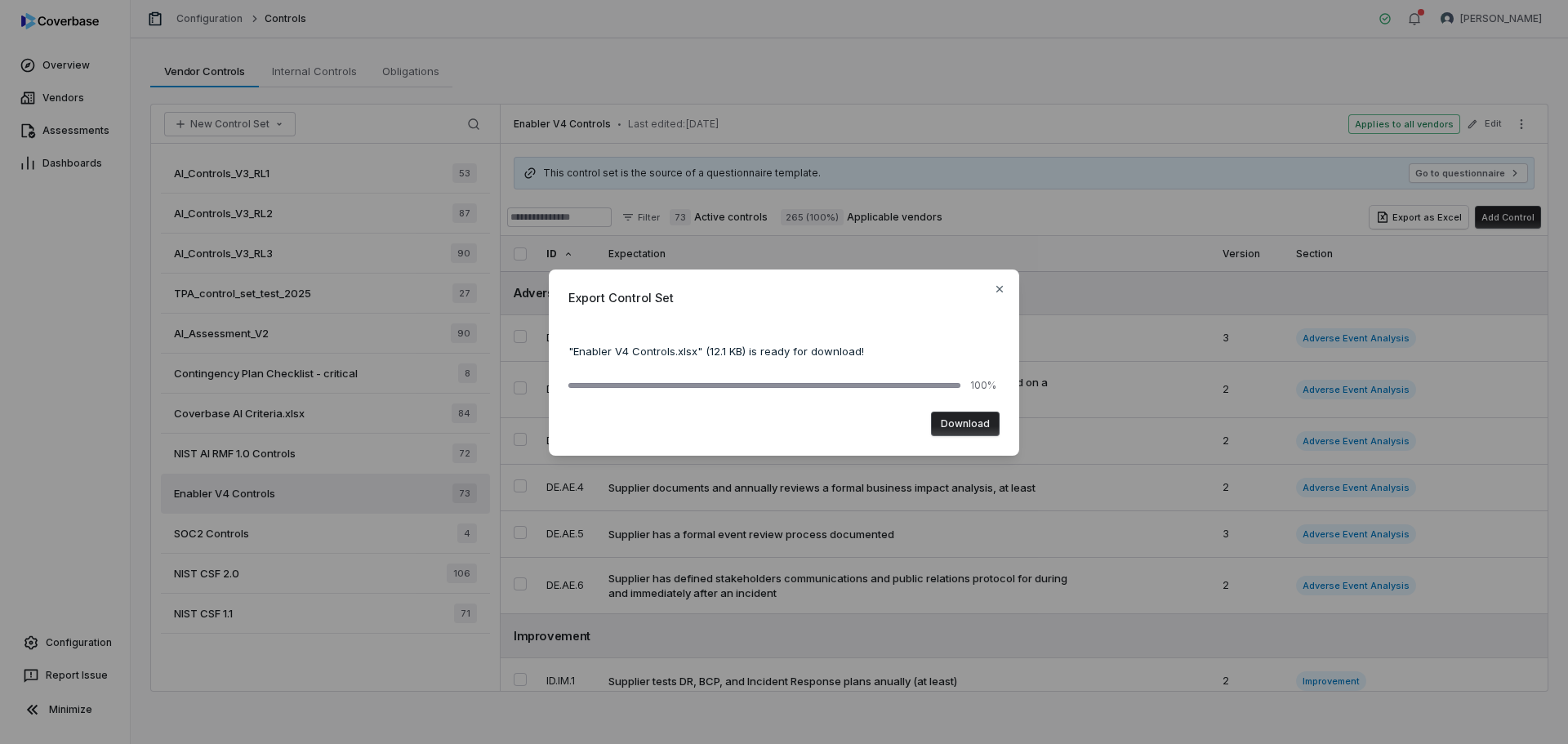
click at [988, 418] on button "Download" at bounding box center [964, 423] width 68 height 24
